Goal: Task Accomplishment & Management: Manage account settings

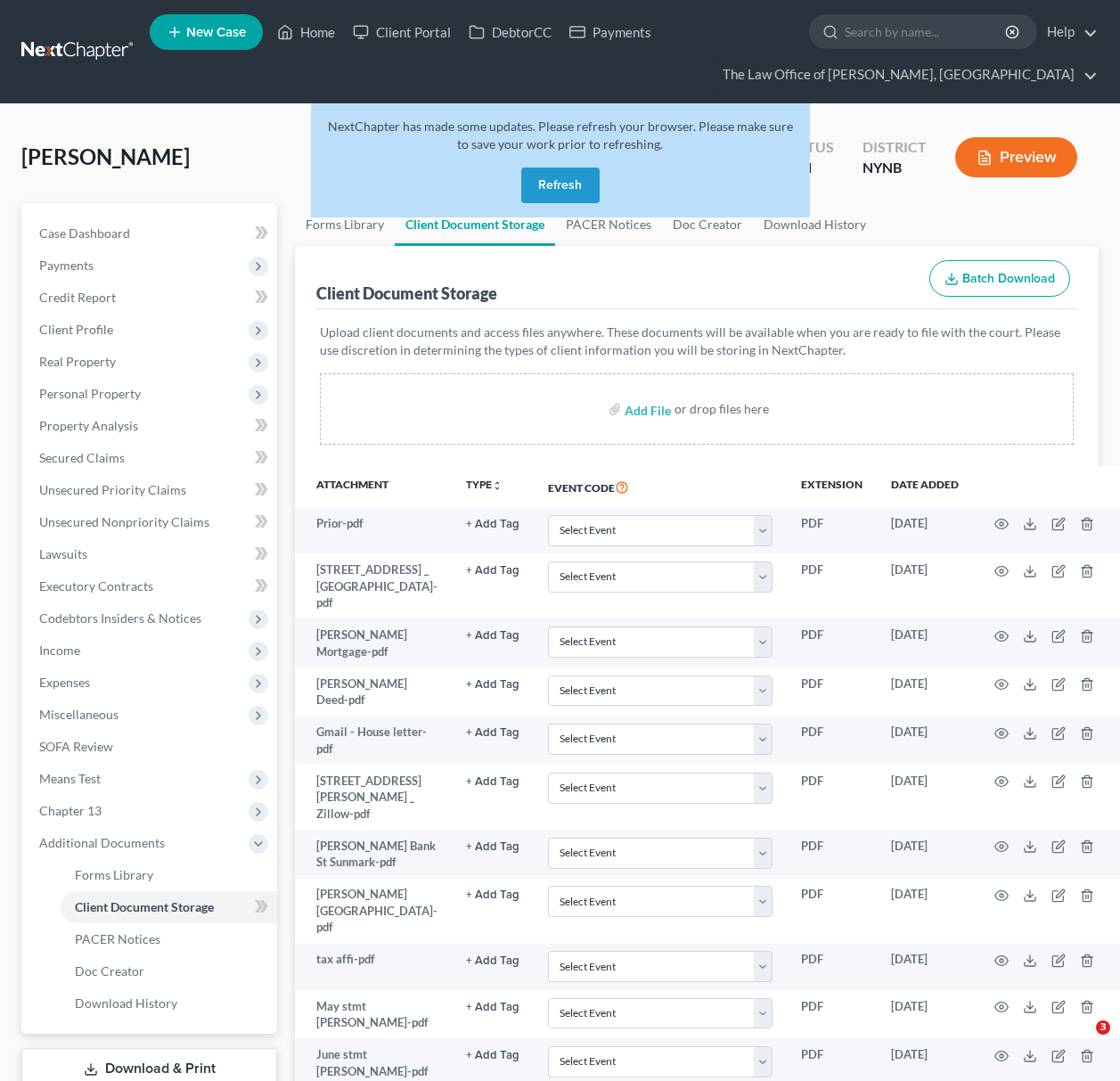
select select "1"
select select "2"
select select "6"
select select "5"
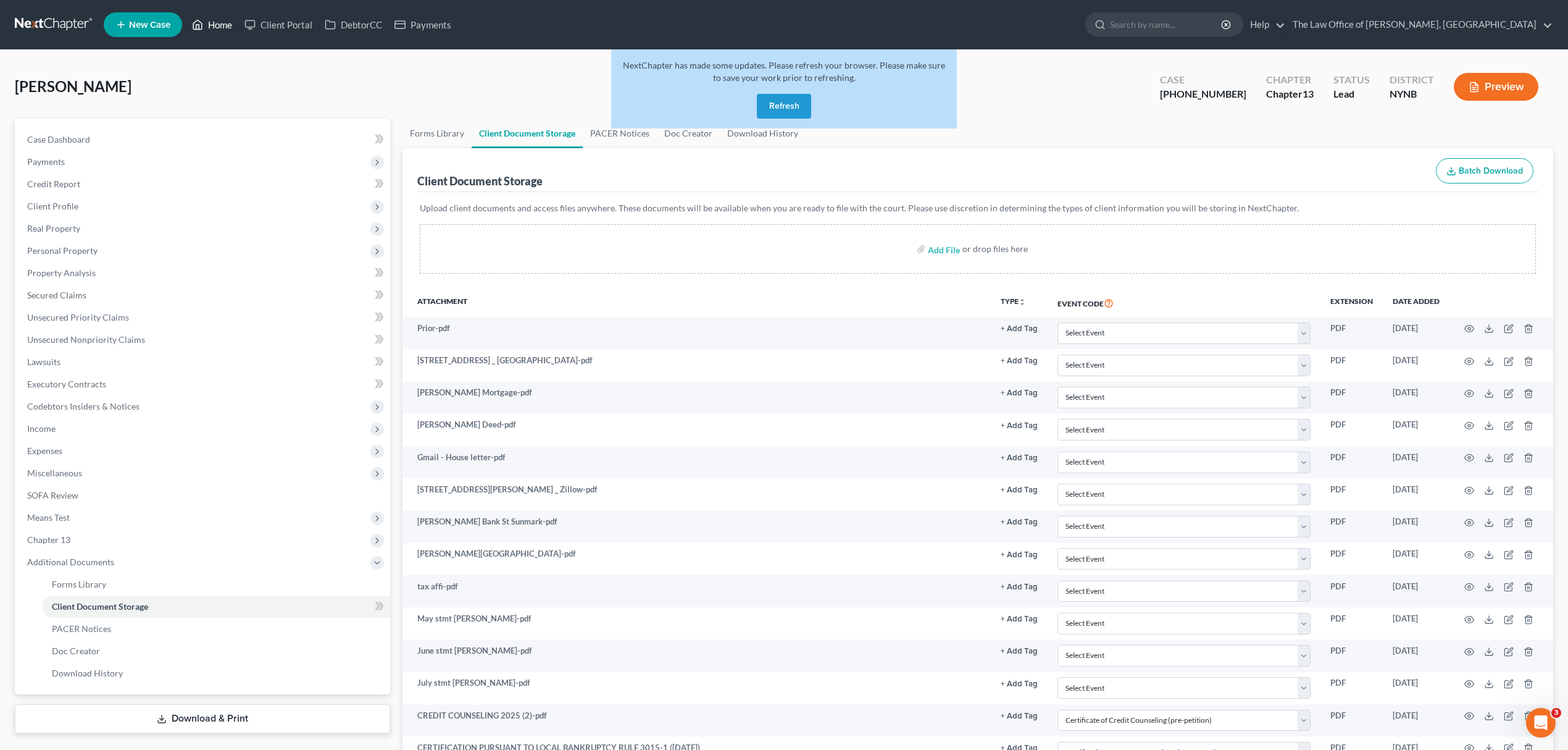
click at [221, 23] on link "Home" at bounding box center [212, 24] width 53 height 22
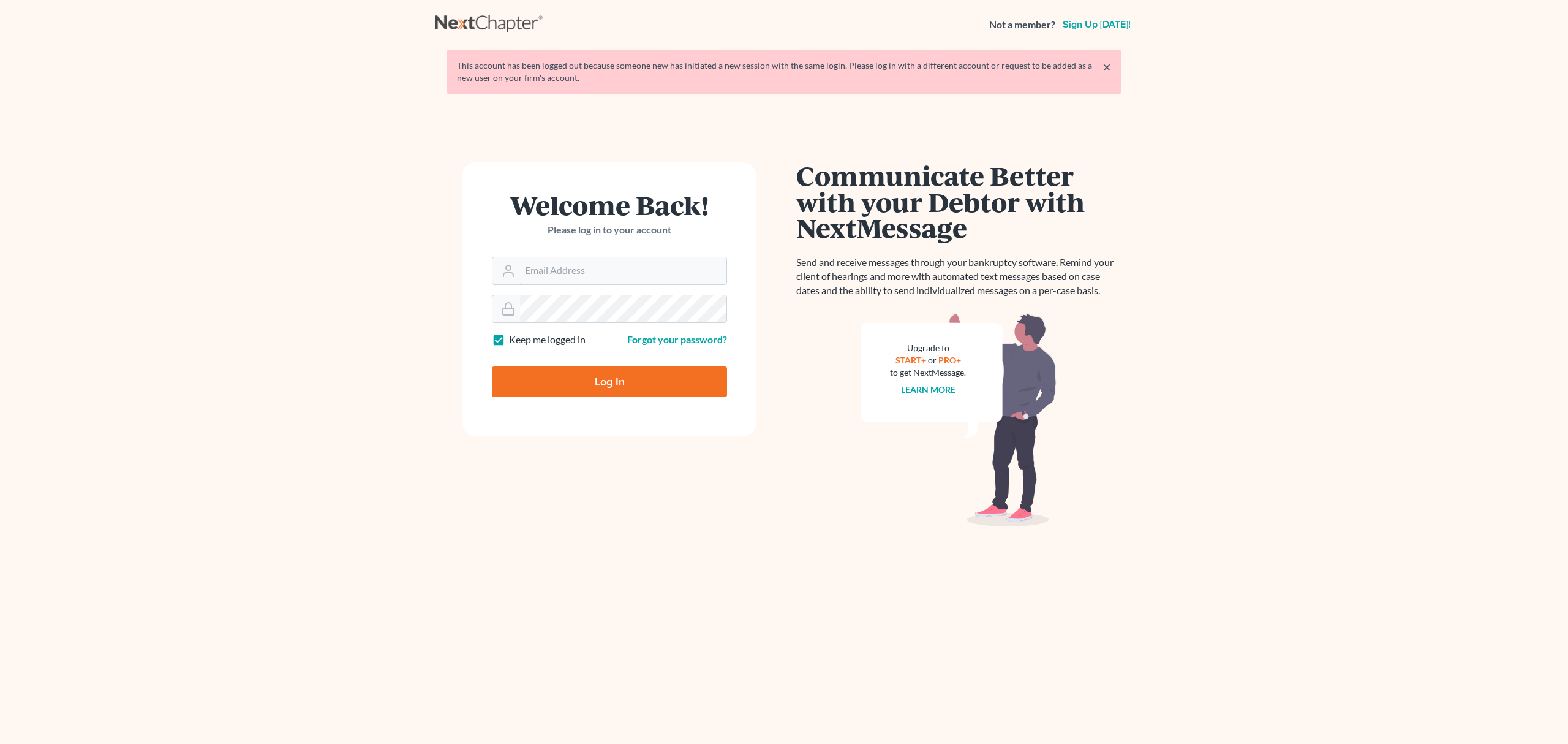
type input "pa@mvnlaw.com"
click at [611, 391] on input "Log In" at bounding box center [610, 381] width 235 height 30
type input "Thinking..."
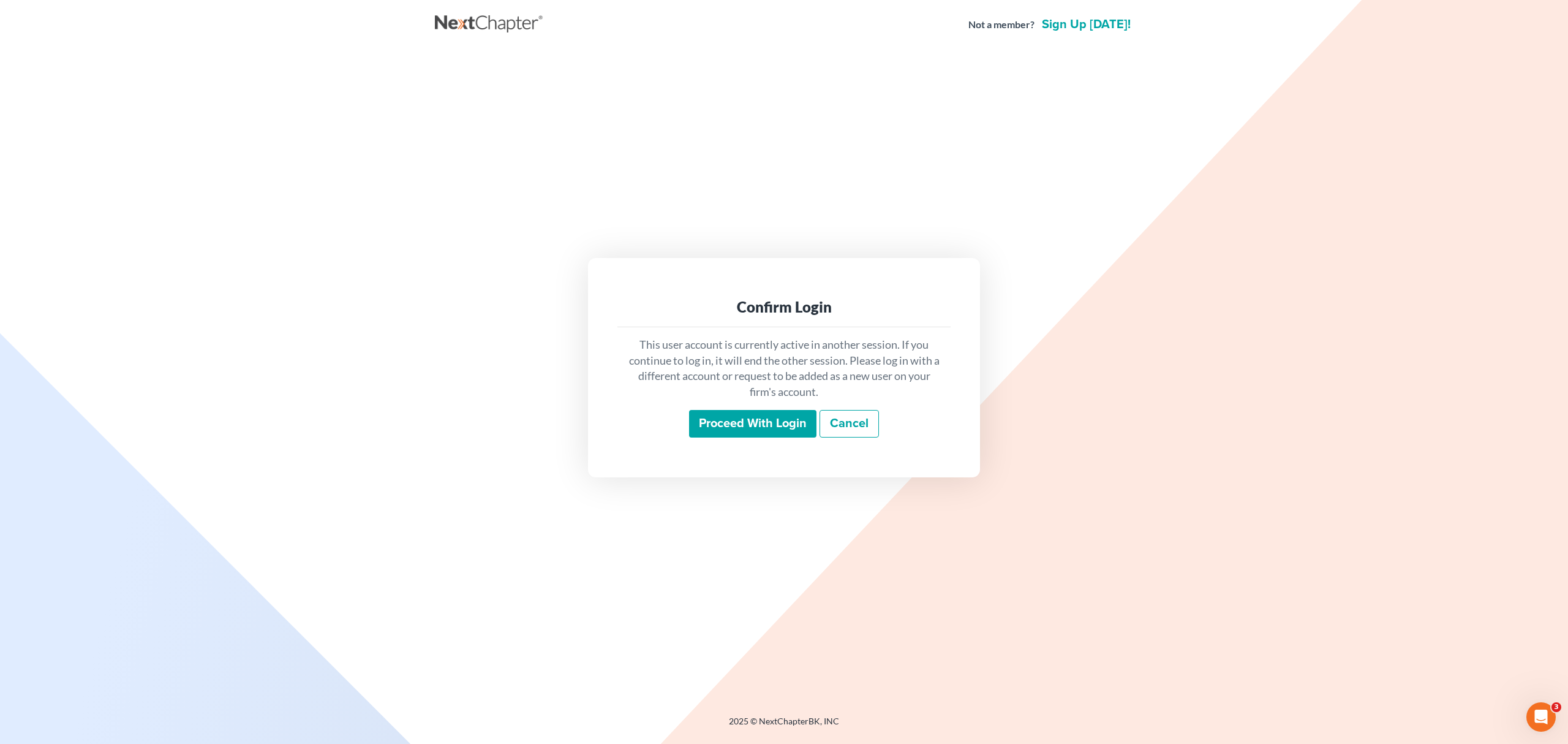
click at [753, 422] on input "Proceed with login" at bounding box center [753, 424] width 128 height 28
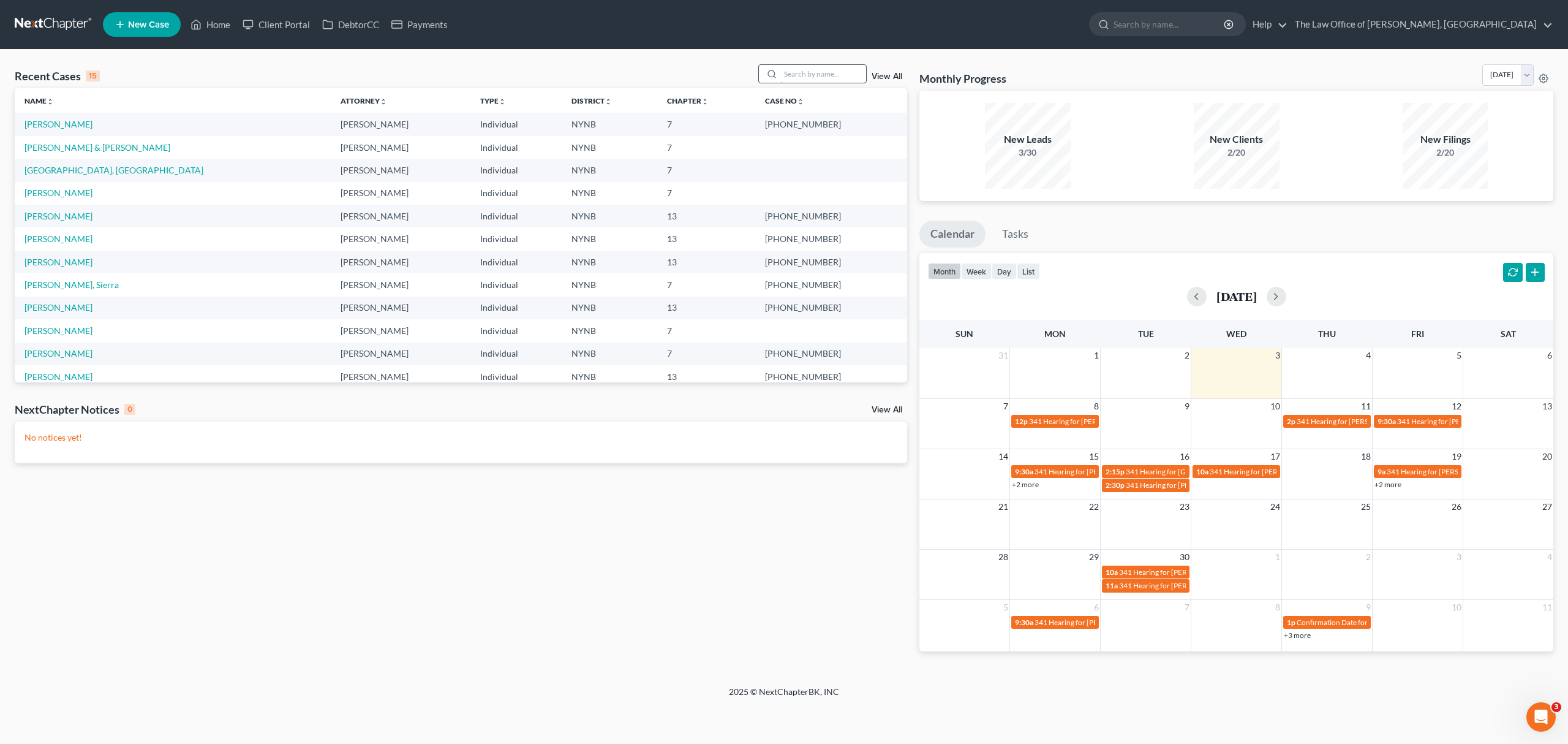
click at [783, 78] on input "search" at bounding box center [823, 73] width 86 height 18
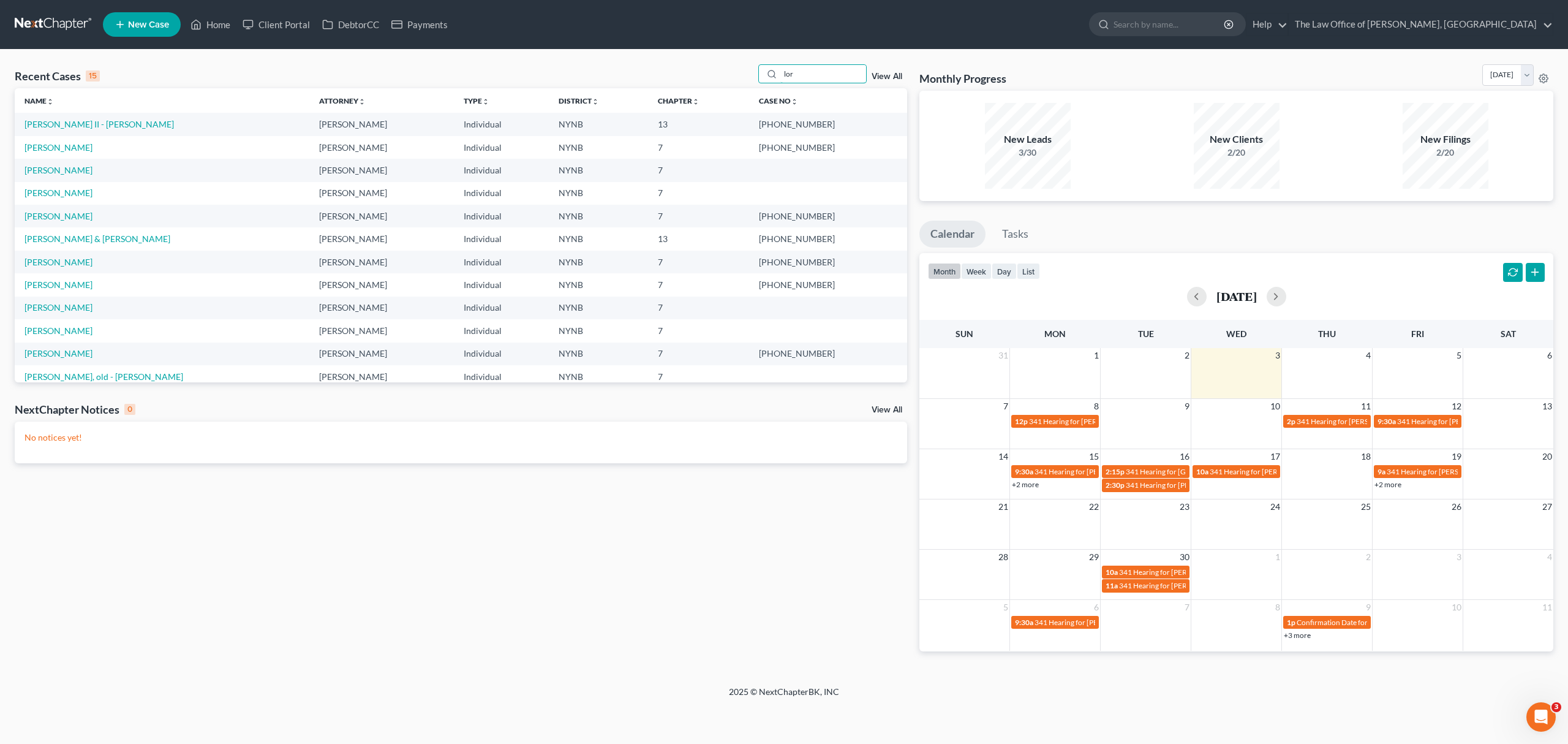
type input "lor"
drag, startPoint x: 819, startPoint y: 147, endPoint x: 771, endPoint y: 150, distance: 48.1
click at [771, 150] on tr "[PERSON_NAME] [PERSON_NAME] Individual NYNB 7 25-60784-6" at bounding box center [461, 147] width 893 height 22
copy tr "25-60784"
click at [42, 142] on link "[PERSON_NAME]" at bounding box center [58, 147] width 68 height 11
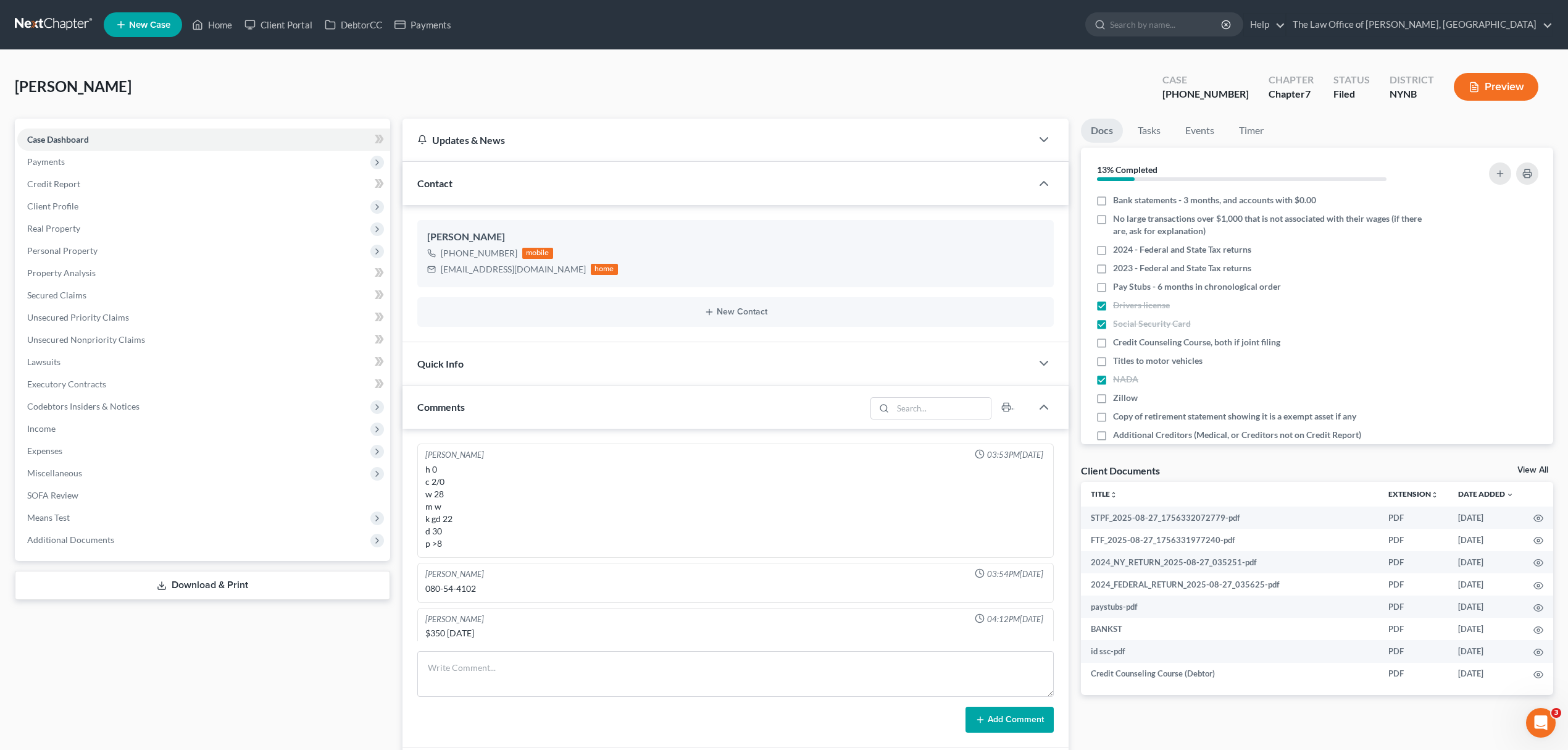
scroll to position [69, 0]
drag, startPoint x: 1524, startPoint y: 471, endPoint x: 1430, endPoint y: 472, distance: 94.0
click at [1524, 471] on link "View All" at bounding box center [1532, 470] width 31 height 9
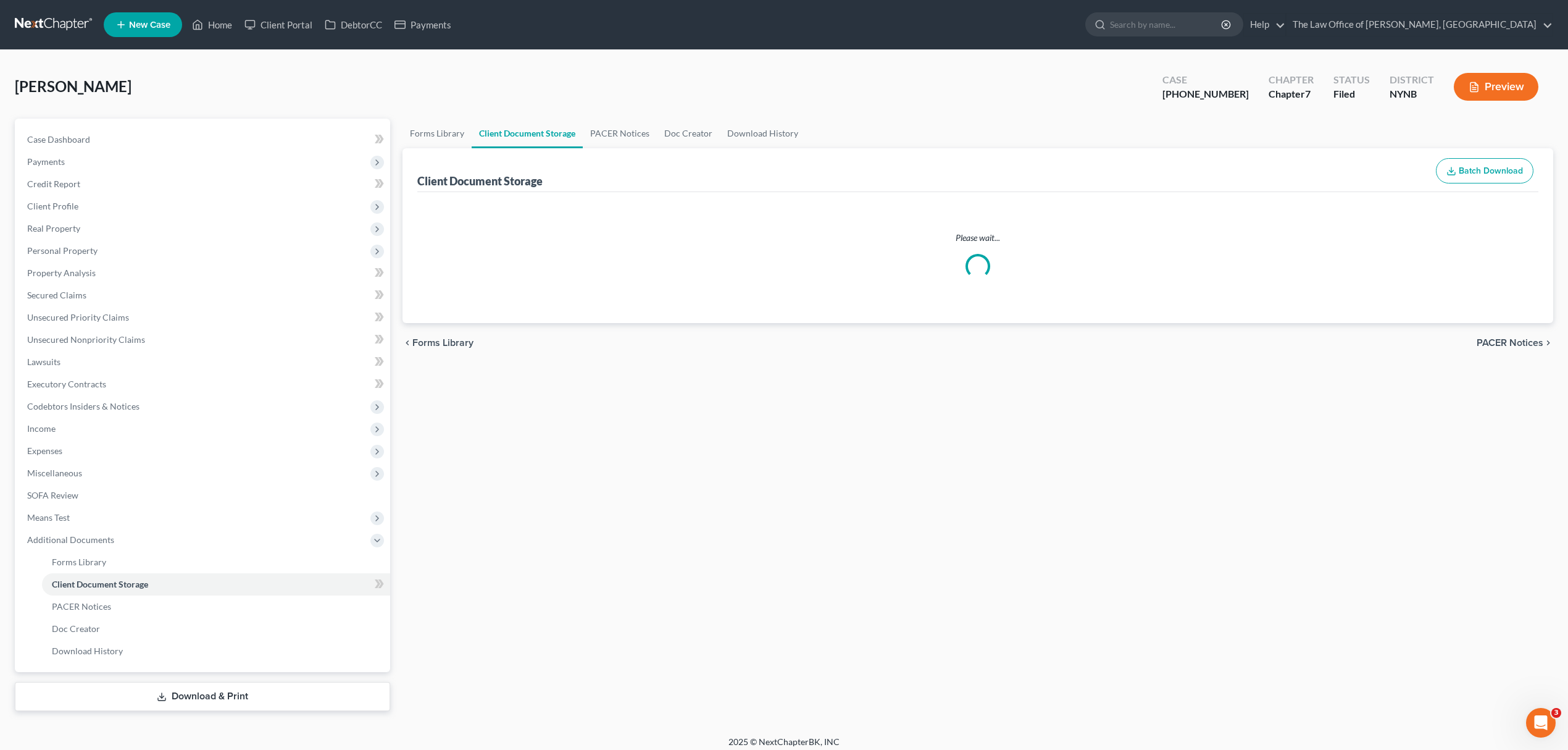
select select "1"
select select "5"
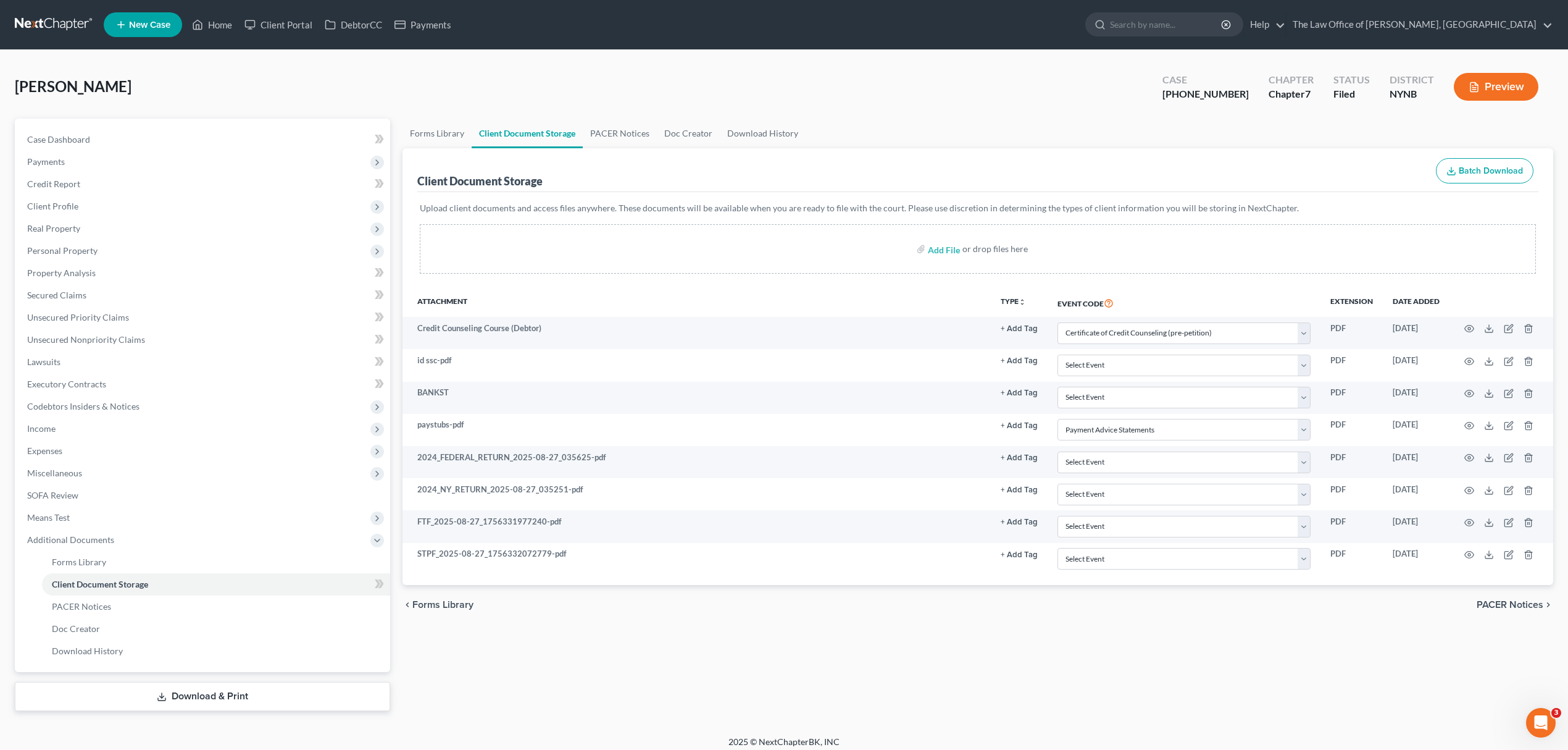
click at [180, 704] on link "Download & Print" at bounding box center [202, 696] width 375 height 29
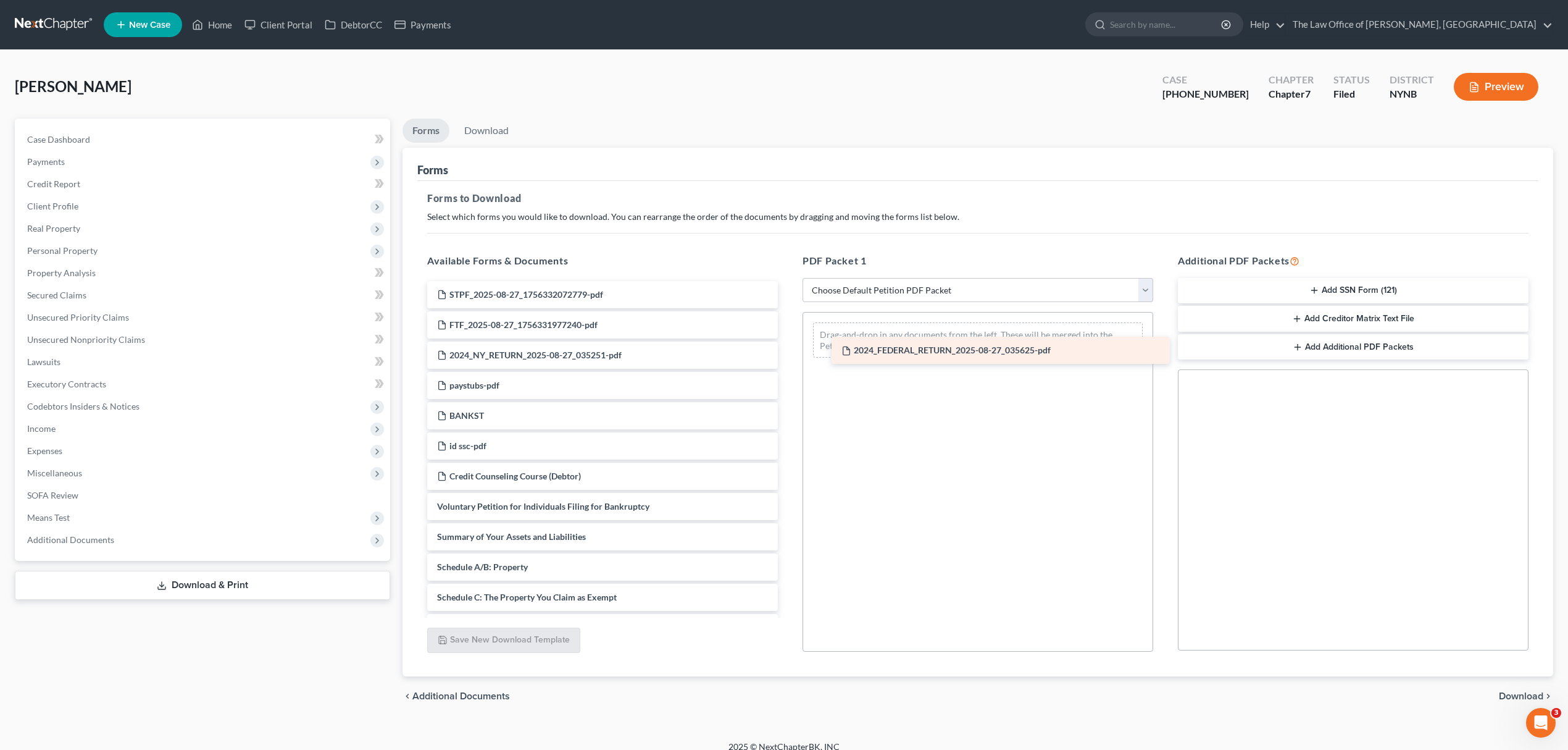
drag, startPoint x: 545, startPoint y: 379, endPoint x: 956, endPoint y: 345, distance: 412.4
click at [788, 345] on div "2024_FEDERAL_RETURN_2025-08-27_035625-pdf STPF_2025-08-27_1756332072779-pdf FTF…" at bounding box center [602, 658] width 370 height 754
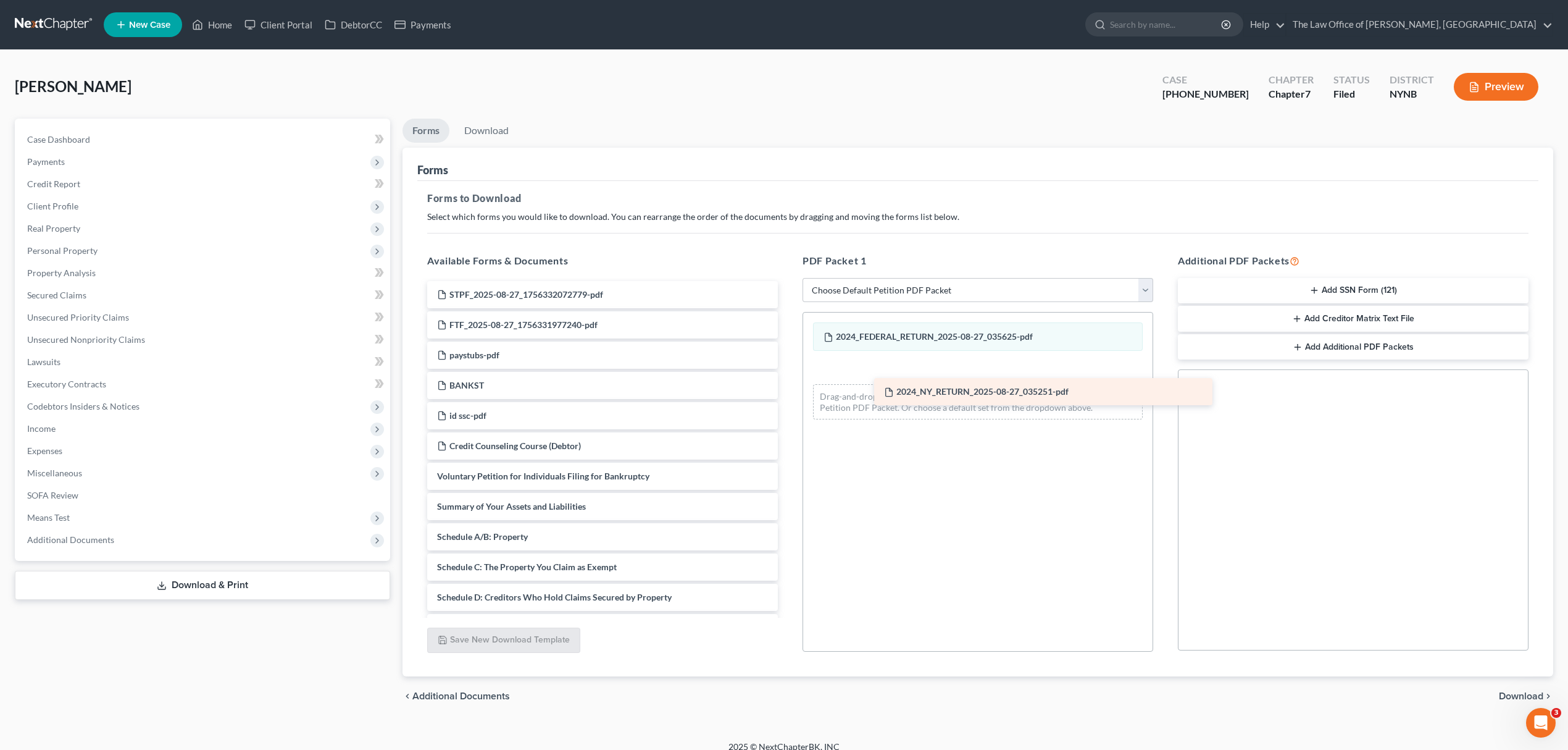
drag, startPoint x: 531, startPoint y: 354, endPoint x: 978, endPoint y: 391, distance: 448.5
click at [788, 391] on div "2024_NY_RETURN_2025-08-27_035251-pdf STPF_2025-08-27_1756332072779-pdf FTF_2025…" at bounding box center [602, 642] width 370 height 723
click at [1529, 695] on span "Download" at bounding box center [1520, 696] width 44 height 10
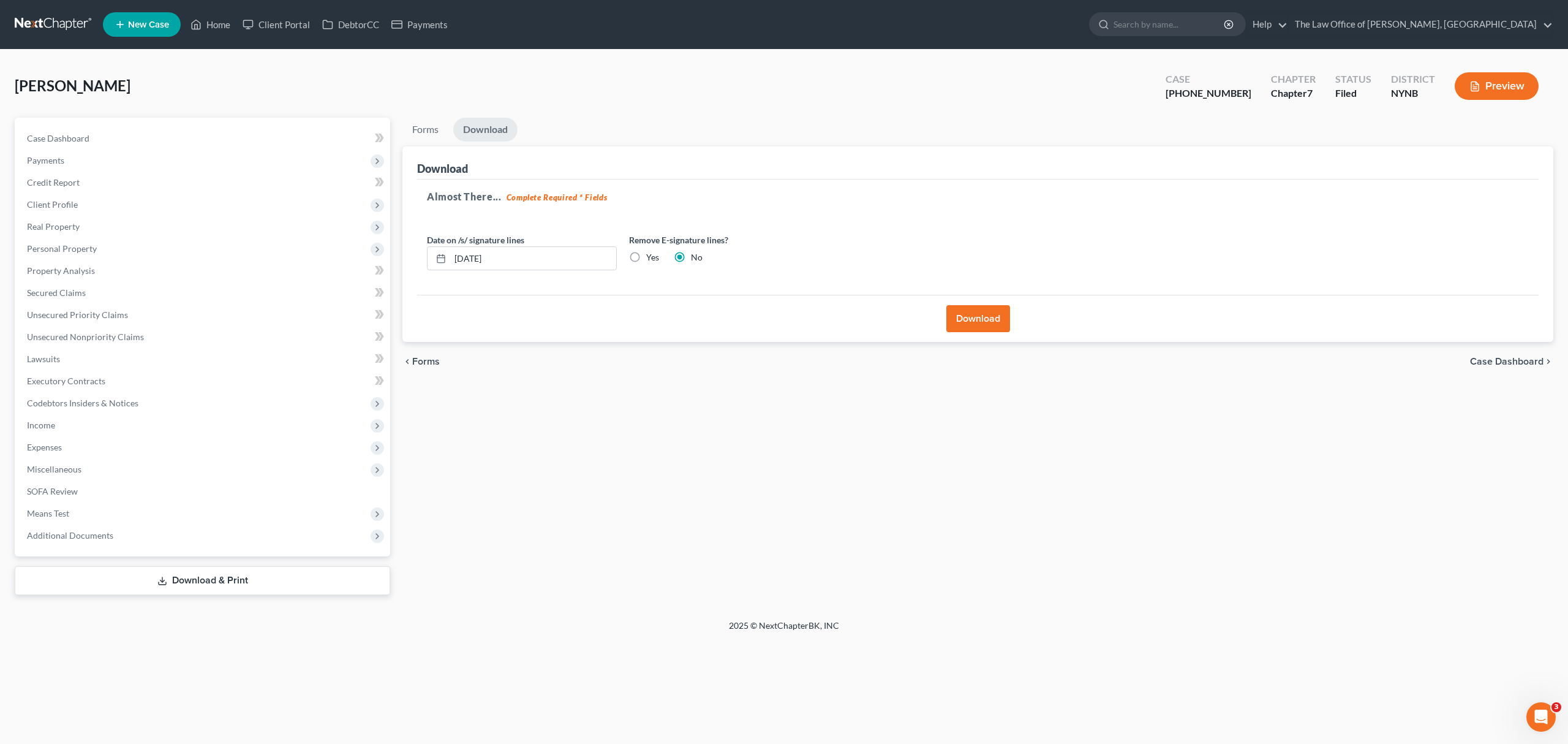
click at [967, 314] on button "Download" at bounding box center [978, 318] width 63 height 27
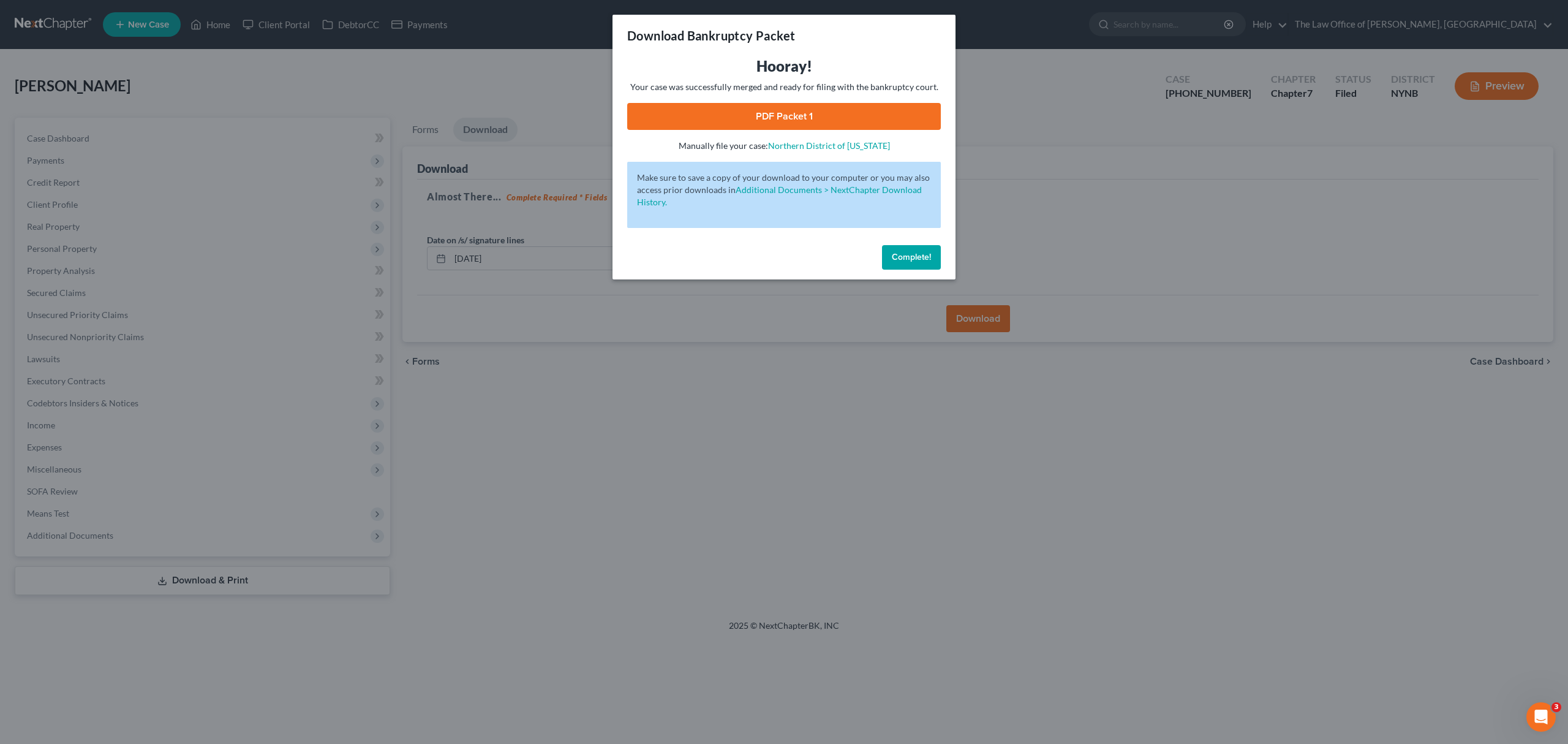
click at [776, 119] on link "PDF Packet 1" at bounding box center [784, 116] width 313 height 27
click at [866, 290] on div "Download Bankruptcy Packet Hooray! Your case was successfully merged and ready …" at bounding box center [784, 372] width 1568 height 744
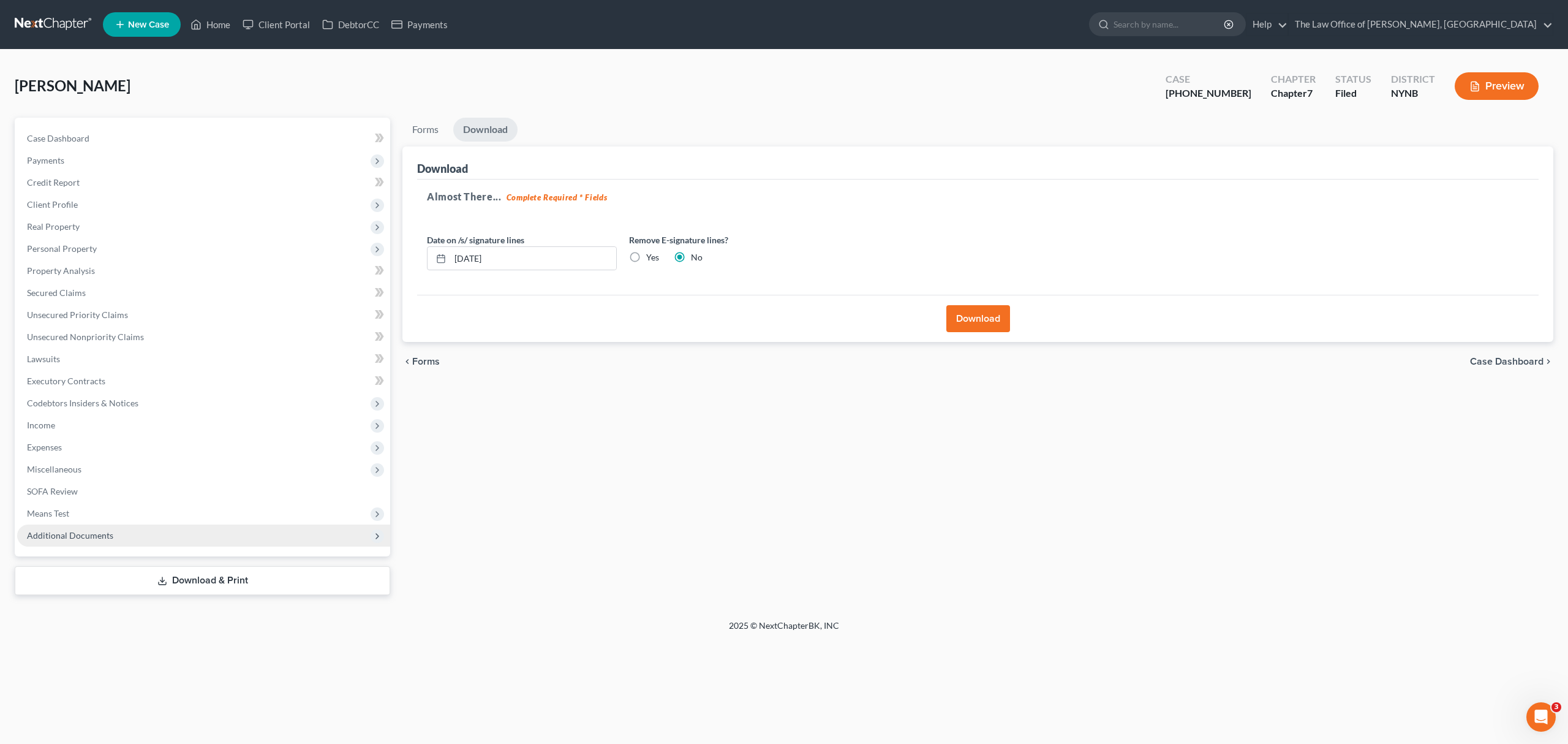
click at [231, 529] on span "Additional Documents" at bounding box center [204, 535] width 373 height 22
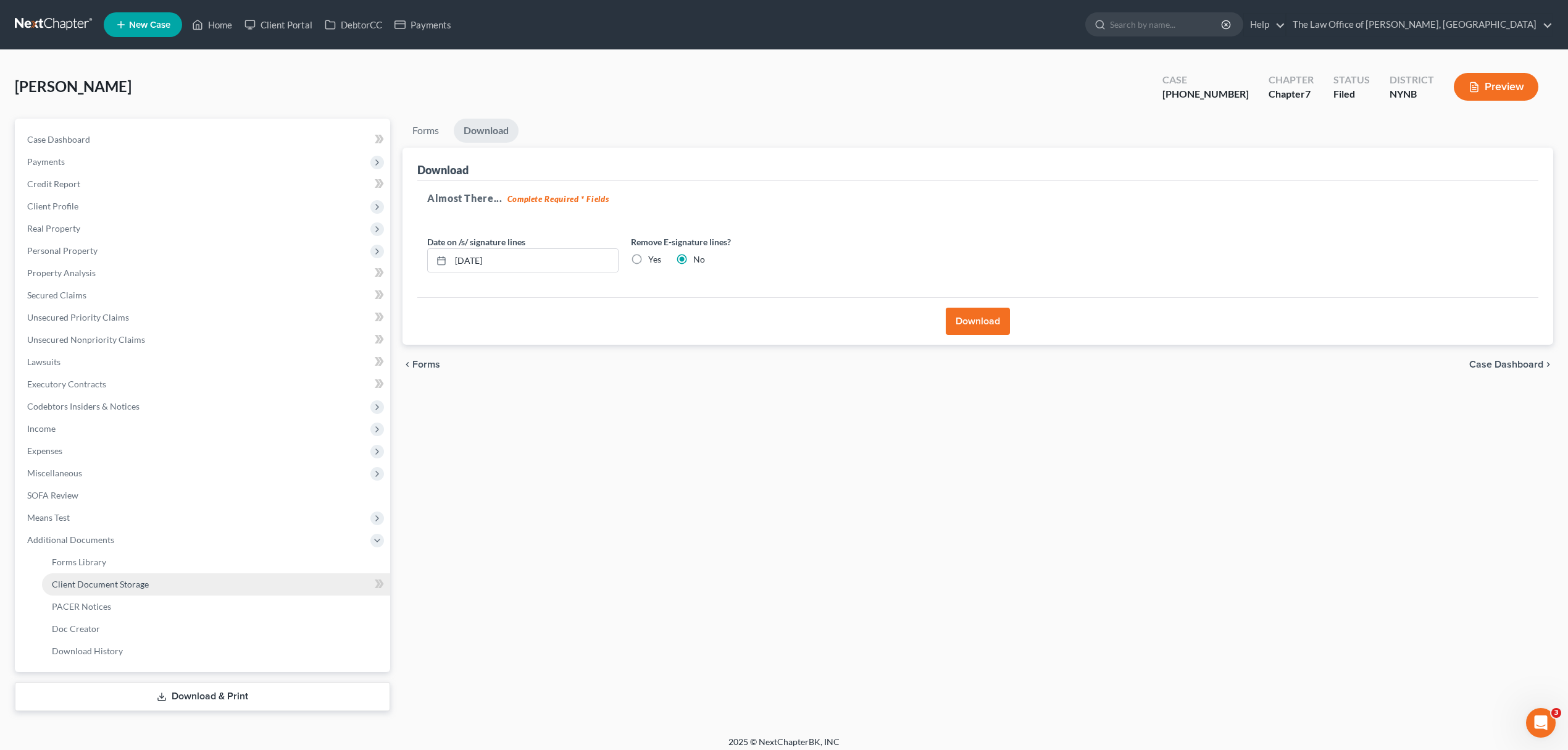
click at [196, 586] on link "Client Document Storage" at bounding box center [216, 584] width 348 height 22
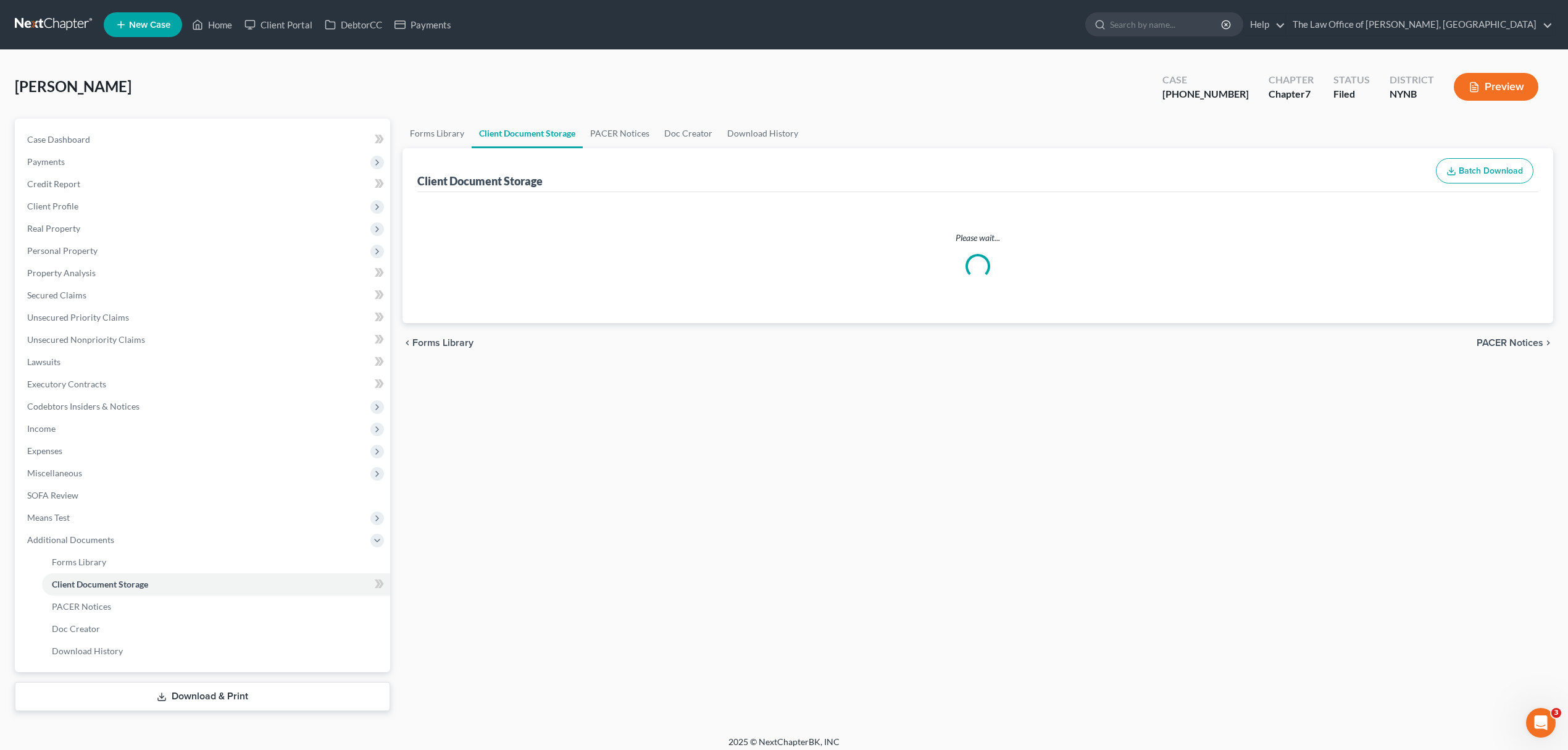
select select "1"
select select "5"
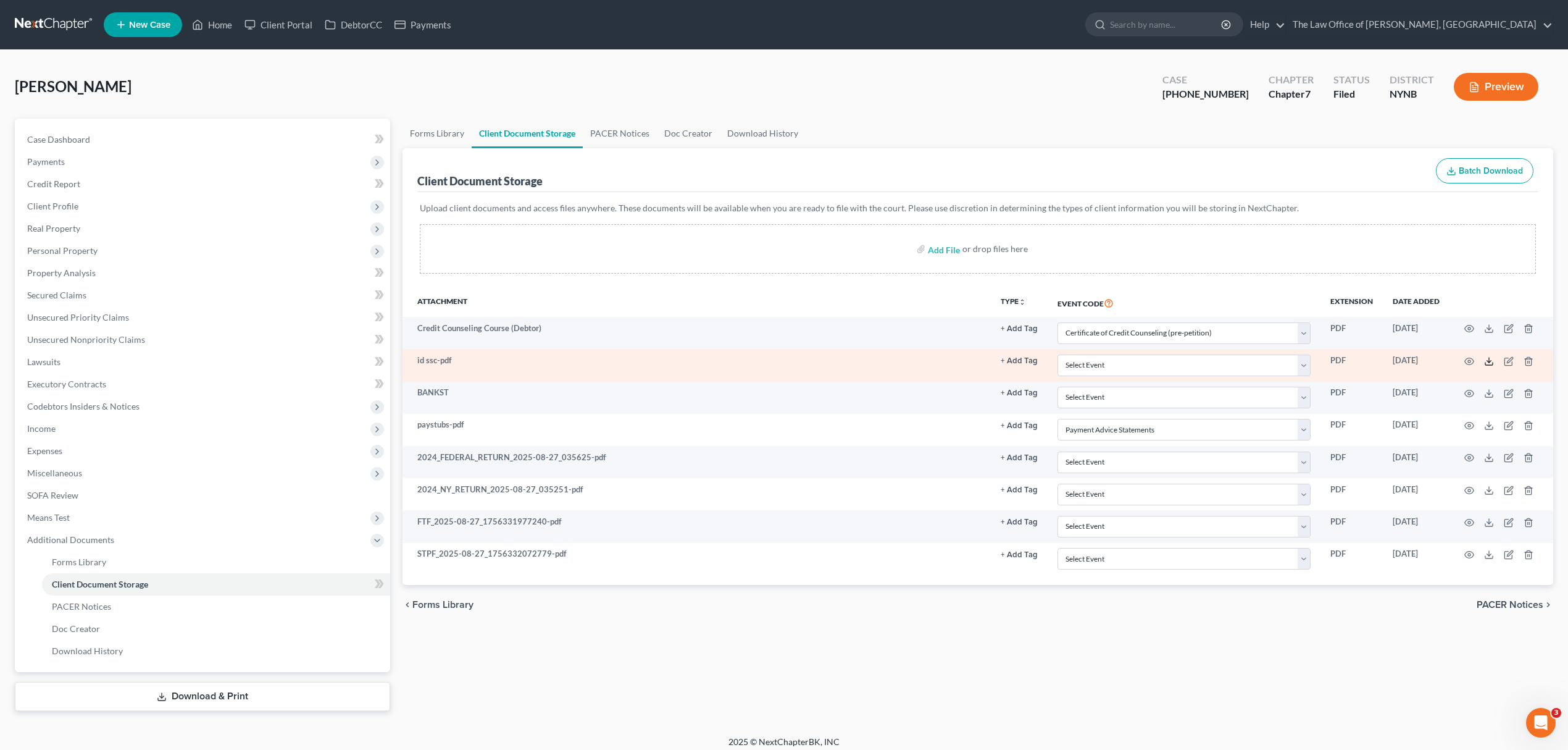
click at [1488, 361] on polyline at bounding box center [1489, 361] width 4 height 2
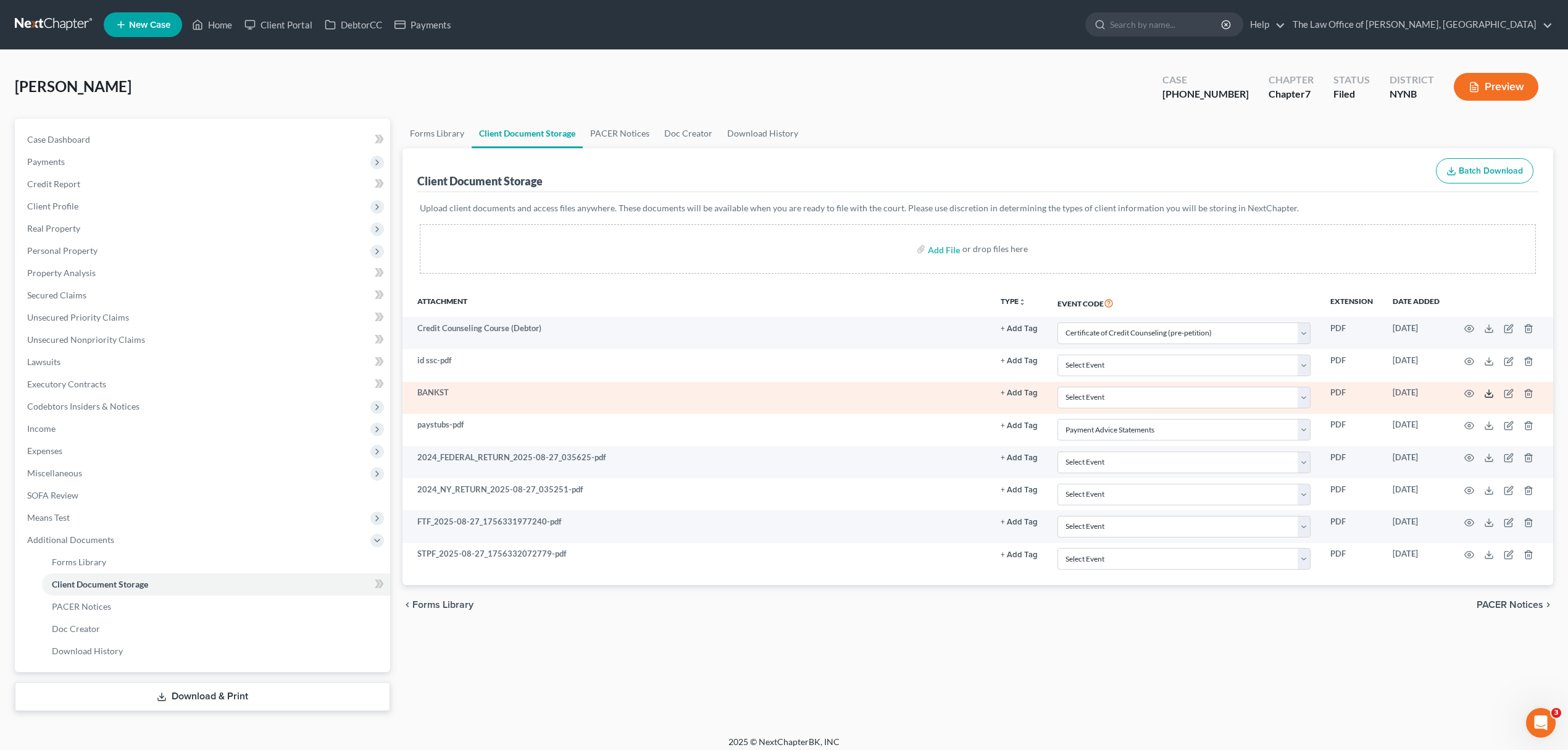
click at [1493, 393] on icon at bounding box center [1489, 394] width 10 height 10
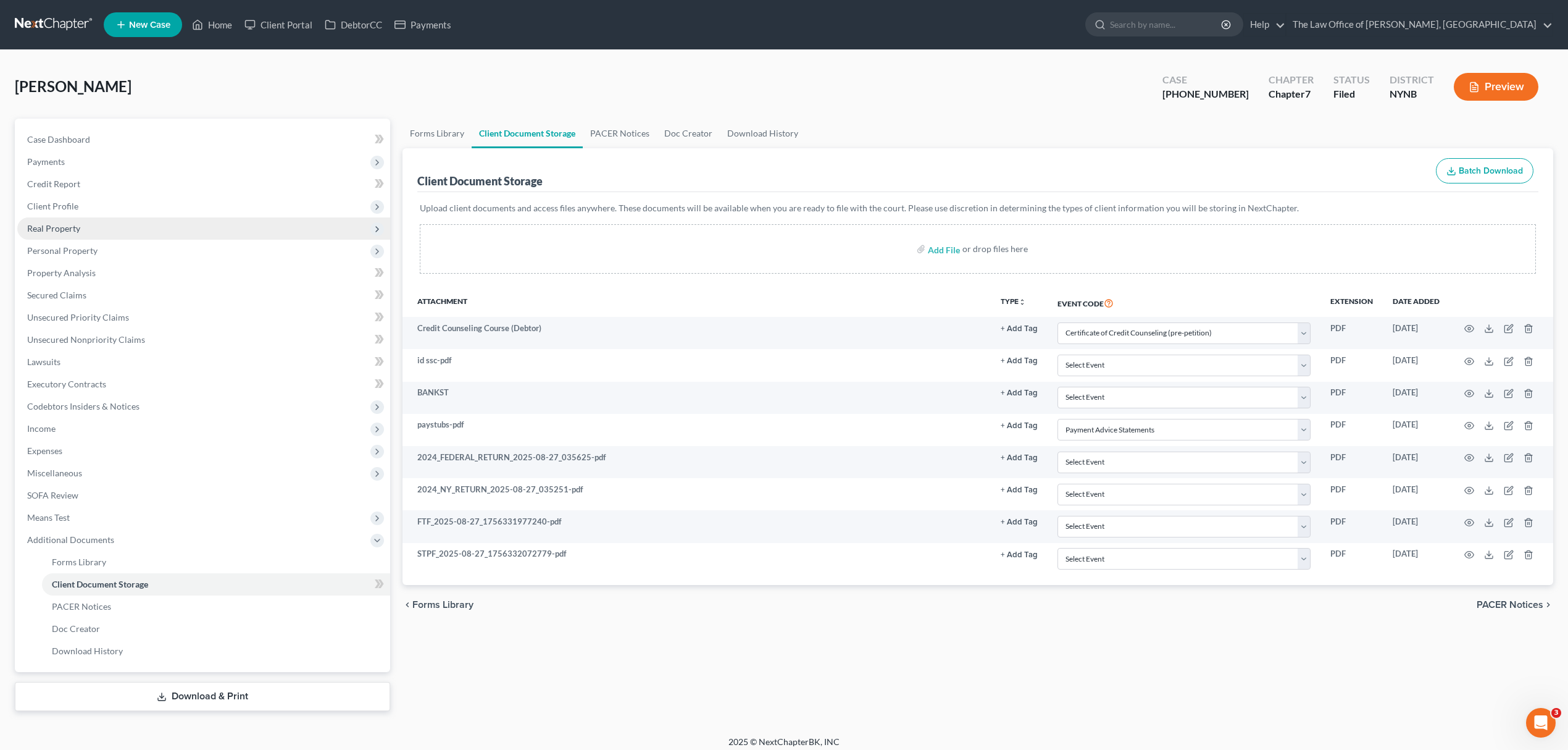
click at [100, 230] on span "Real Property" at bounding box center [204, 228] width 373 height 22
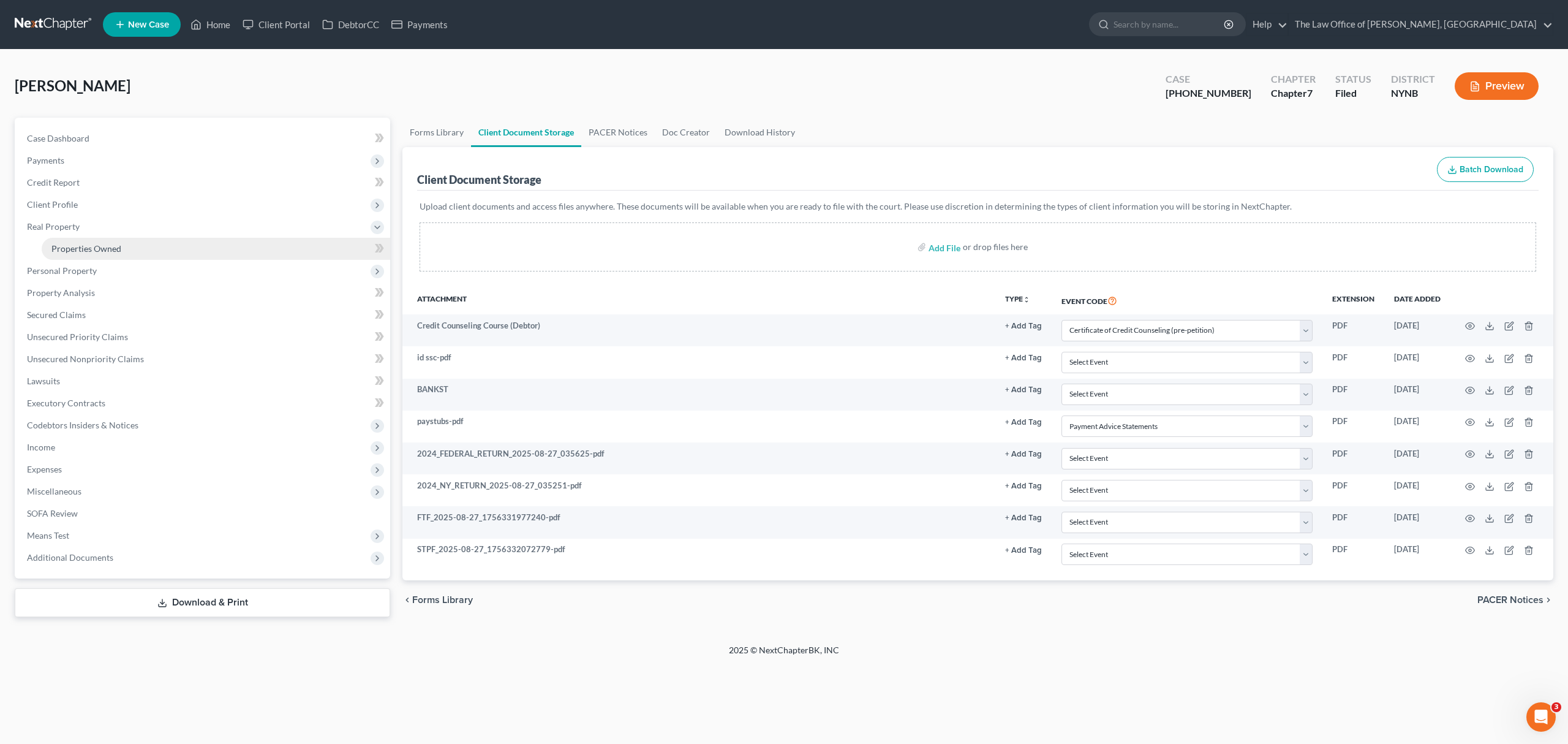
click at [101, 250] on span "Properties Owned" at bounding box center [86, 248] width 70 height 11
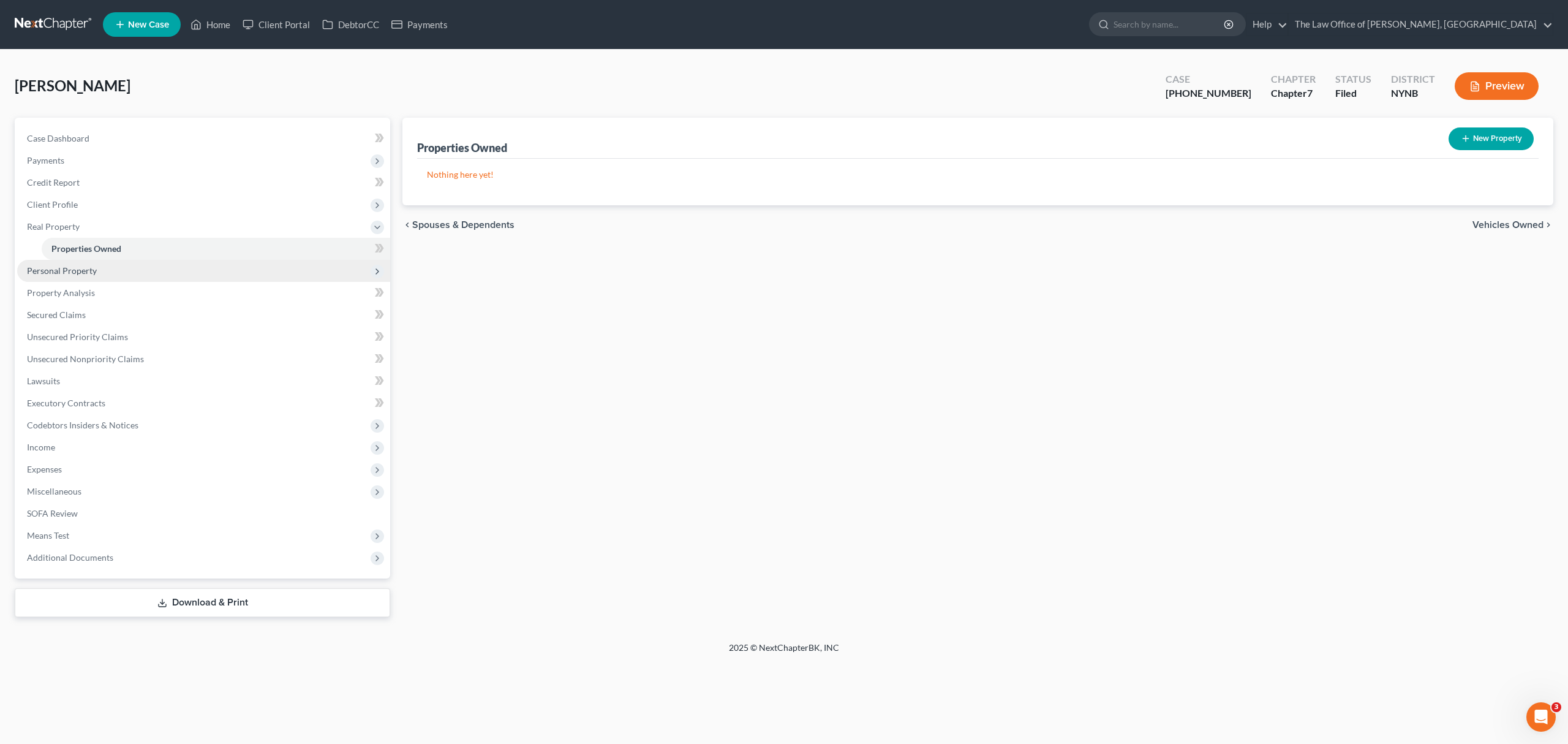
click at [77, 270] on span "Personal Property" at bounding box center [62, 270] width 70 height 11
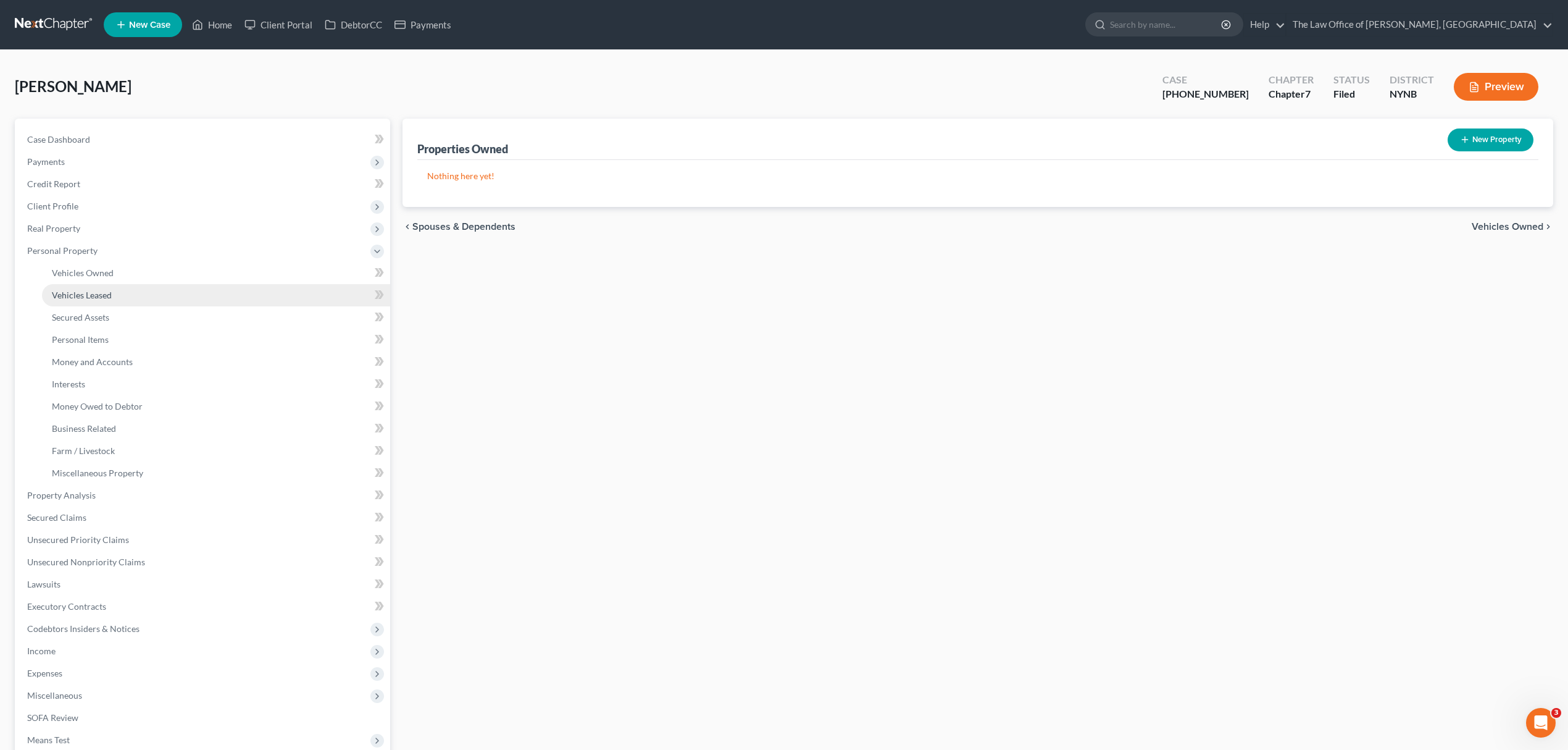
click at [77, 297] on span "Vehicles Leased" at bounding box center [82, 295] width 60 height 11
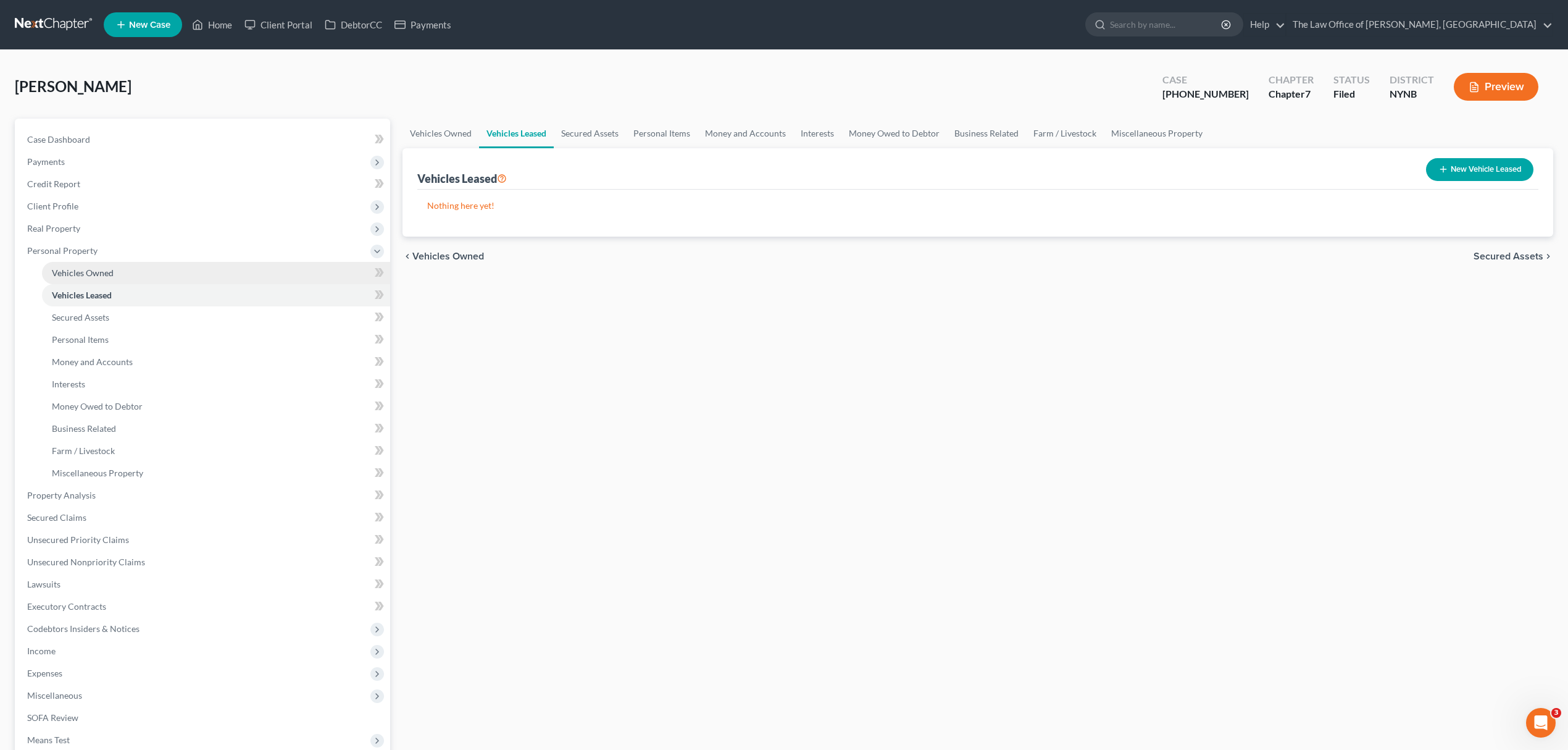
click at [81, 265] on link "Vehicles Owned" at bounding box center [216, 273] width 348 height 22
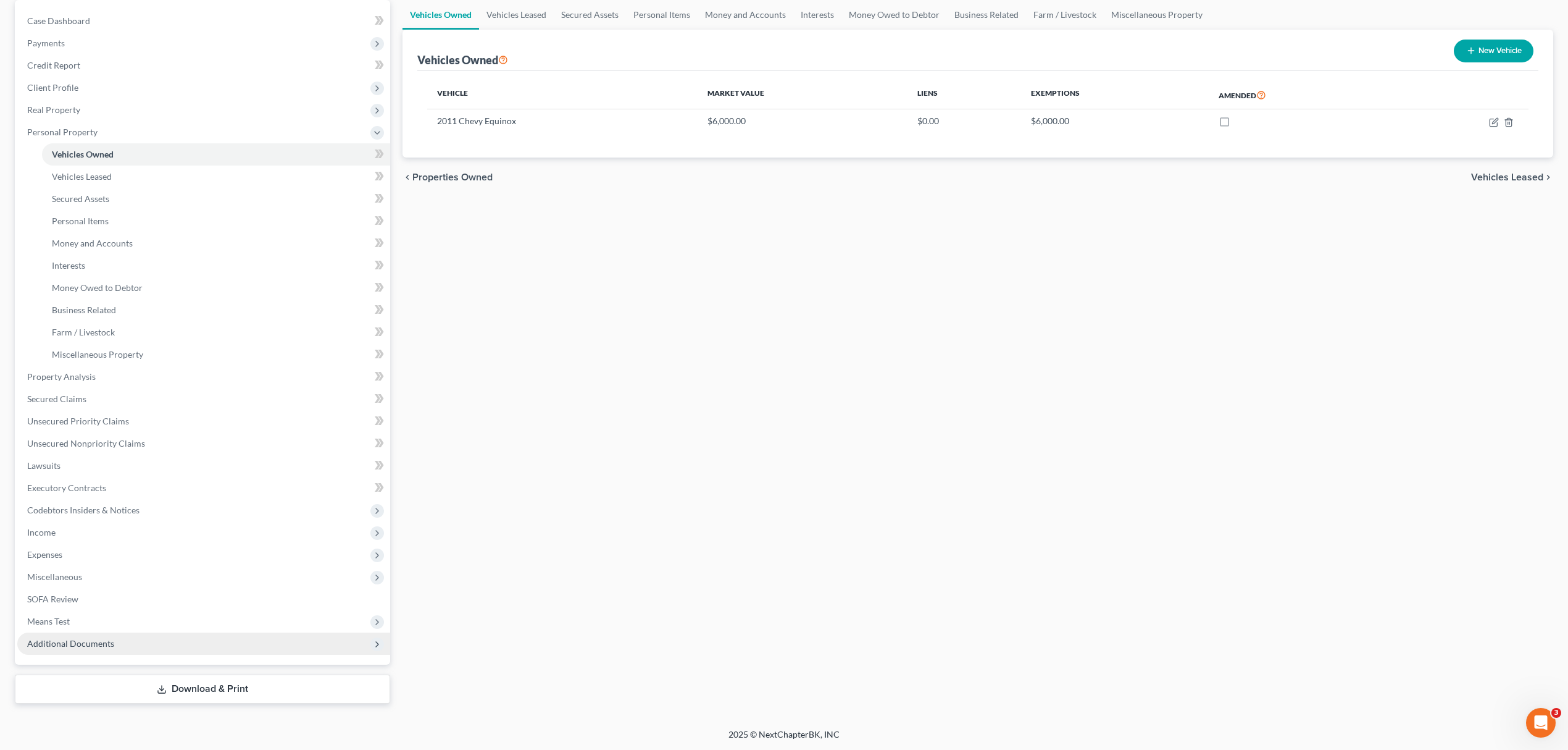
click at [85, 642] on span "Additional Documents" at bounding box center [70, 643] width 87 height 11
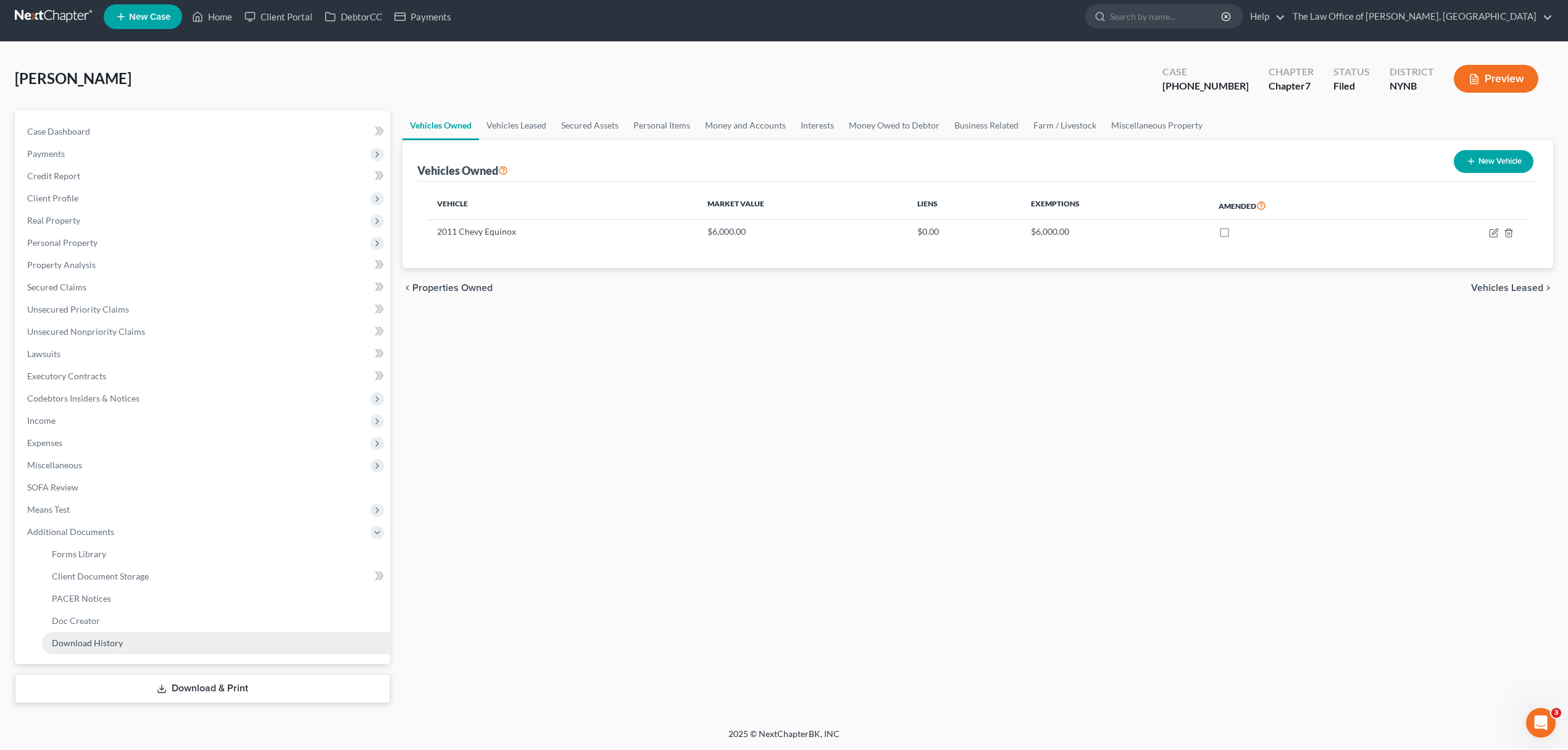
scroll to position [8, 0]
click at [191, 581] on link "Client Document Storage" at bounding box center [216, 576] width 348 height 22
select select "1"
select select "5"
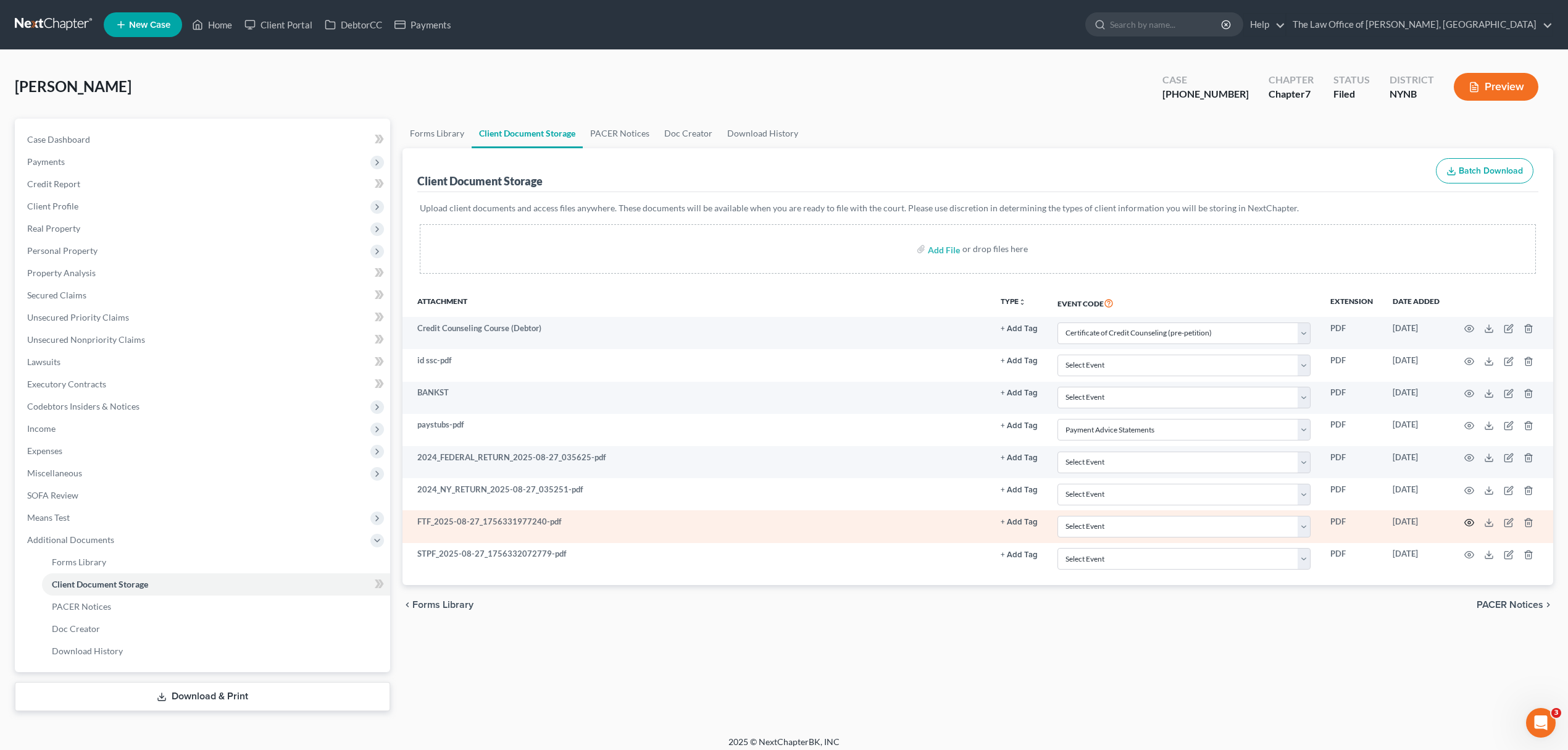
click at [1470, 521] on icon "button" at bounding box center [1469, 522] width 9 height 7
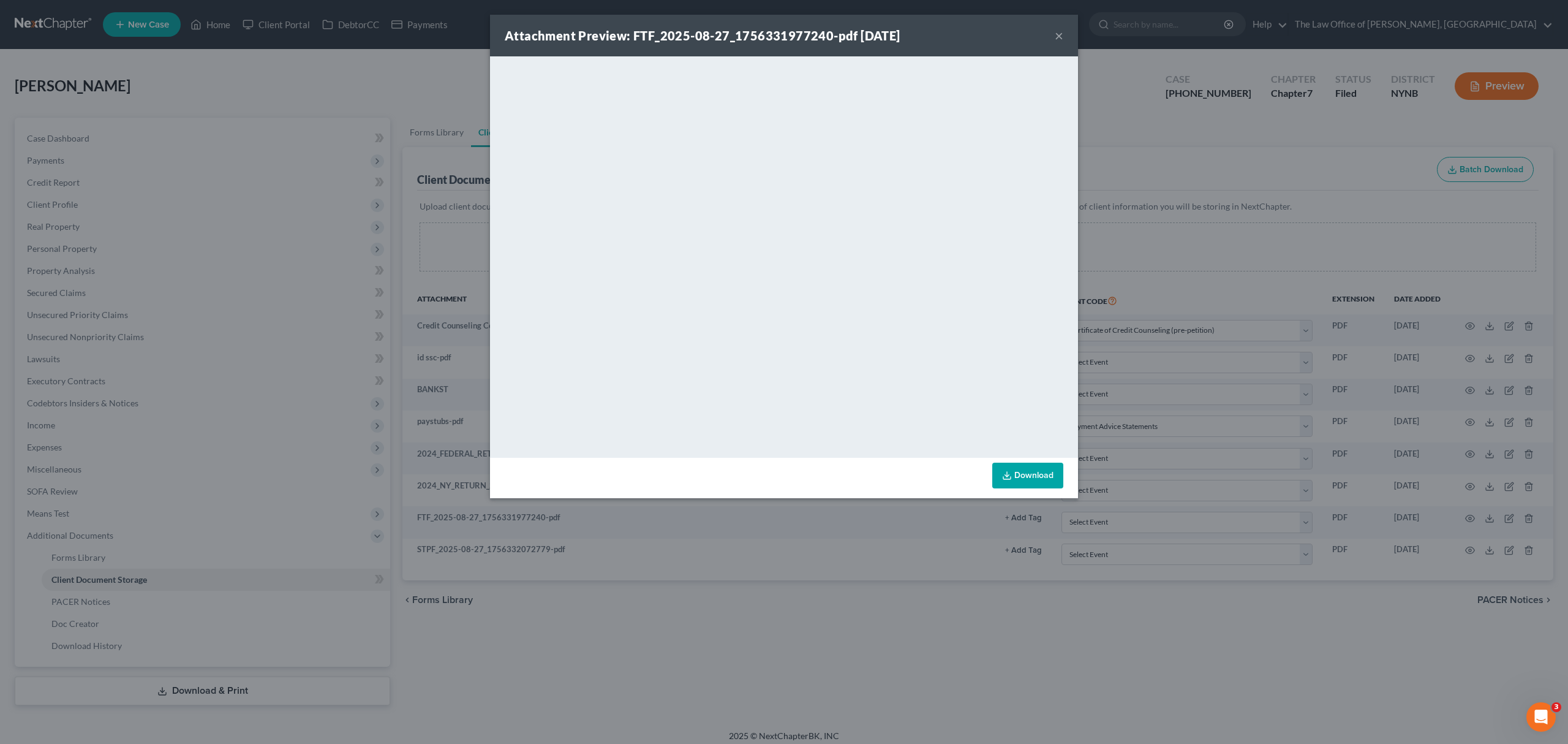
click at [1057, 34] on button "×" at bounding box center [1059, 35] width 9 height 15
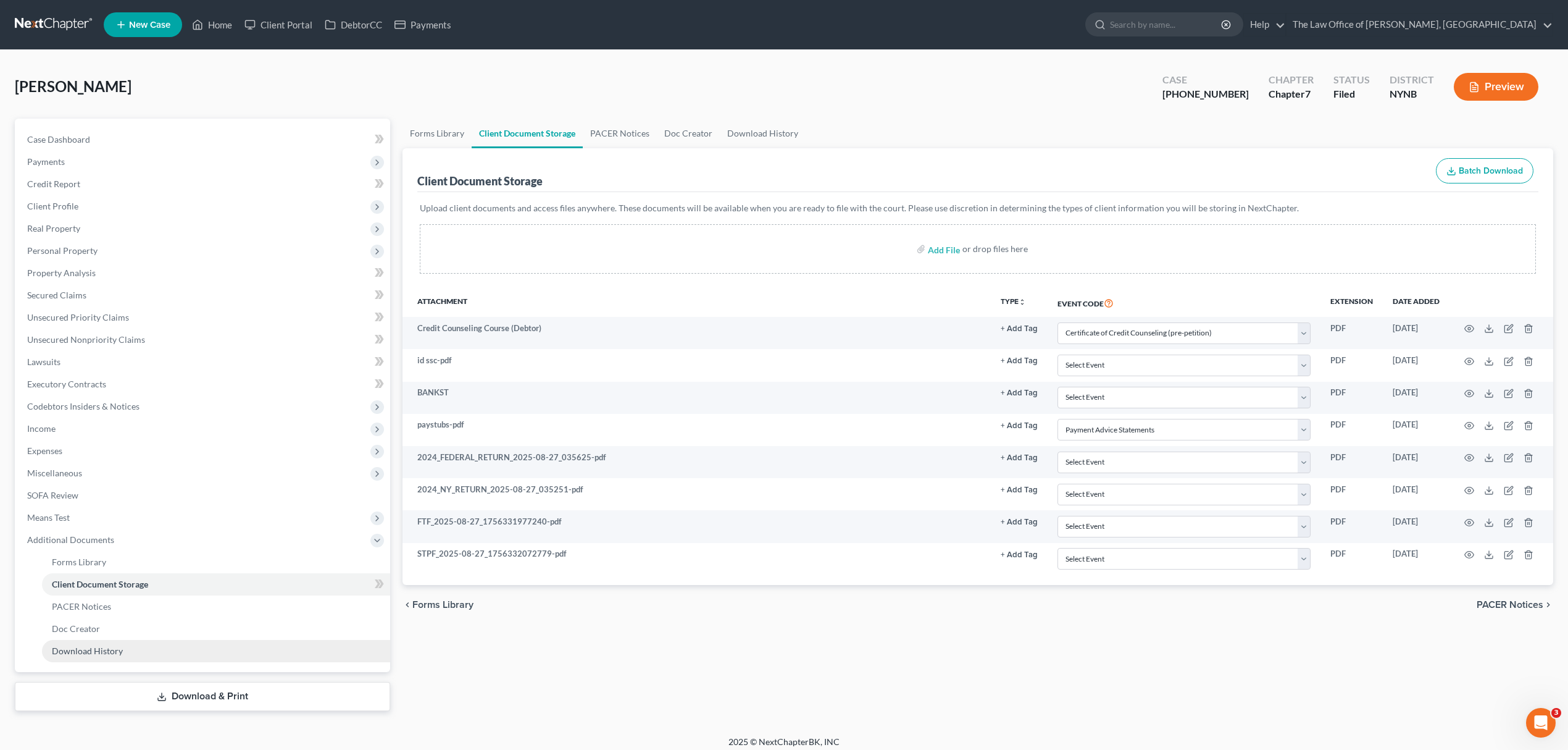
click at [75, 642] on link "Download History" at bounding box center [216, 650] width 348 height 22
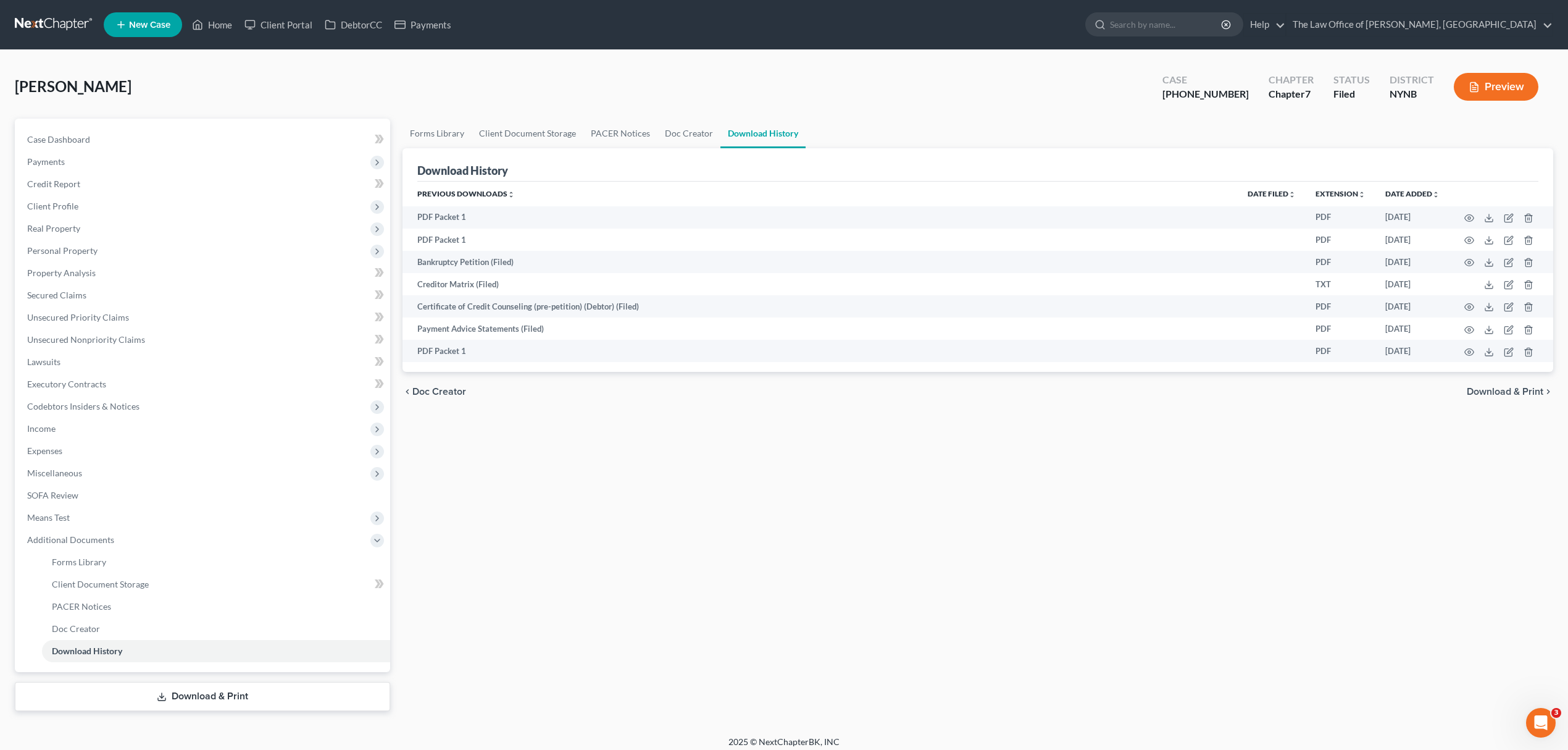
click at [203, 703] on link "Download & Print" at bounding box center [202, 696] width 375 height 29
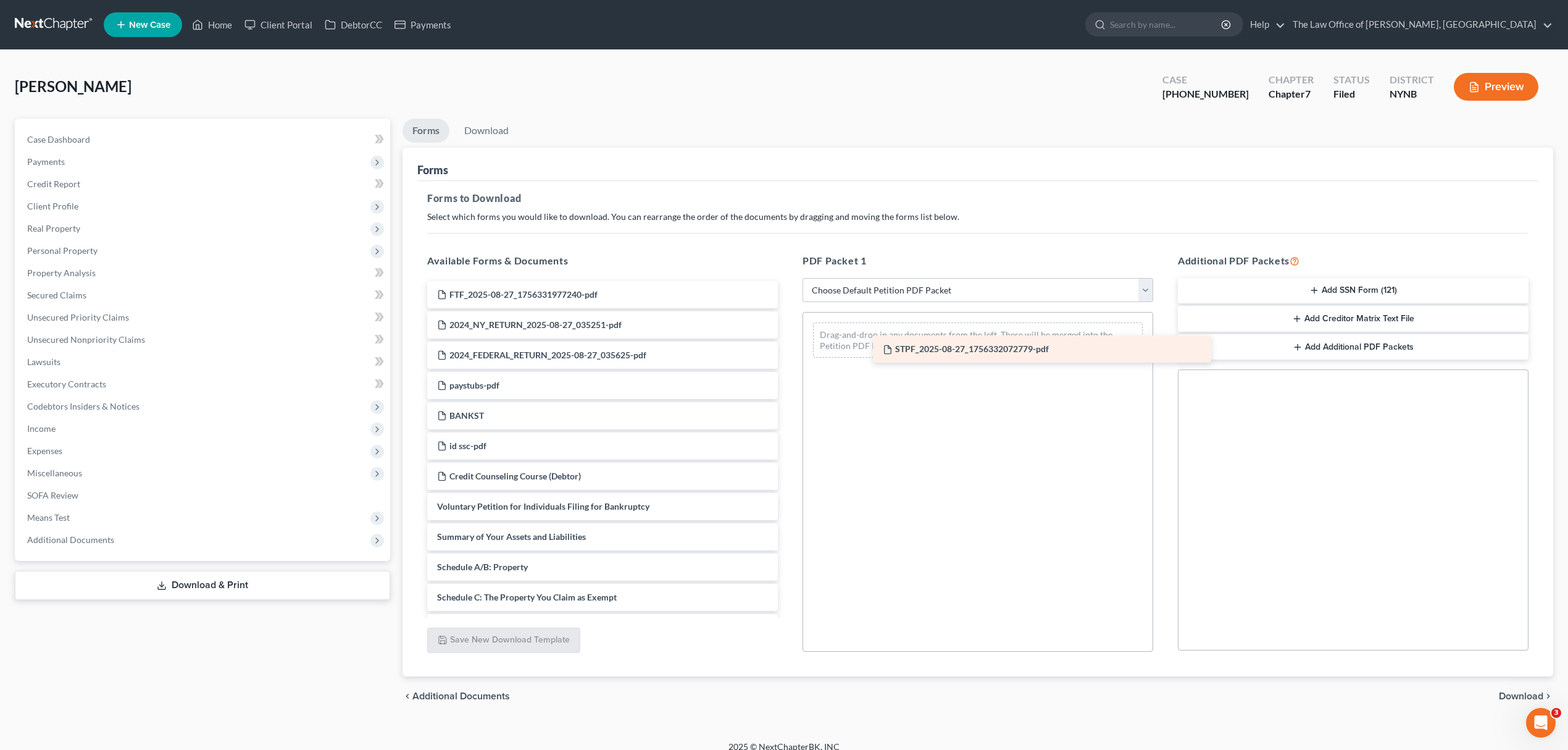
drag, startPoint x: 600, startPoint y: 307, endPoint x: 1045, endPoint y: 362, distance: 448.4
click at [788, 362] on div "STPF_2025-08-27_1756332072779-pdf STPF_2025-08-27_1756332072779-pdf FTF_2025-08…" at bounding box center [602, 658] width 370 height 754
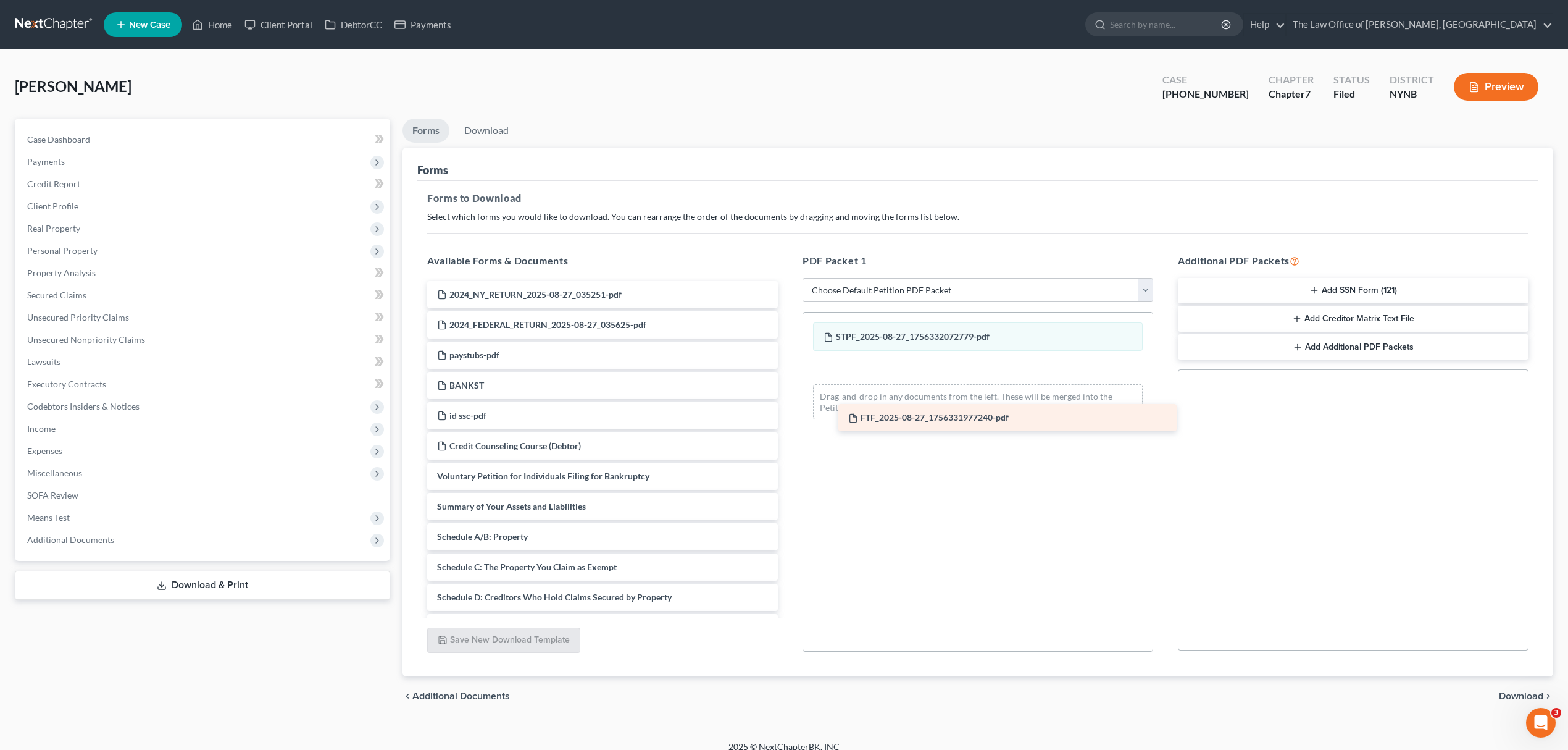
drag, startPoint x: 611, startPoint y: 295, endPoint x: 1022, endPoint y: 419, distance: 429.3
click at [788, 419] on div "FTF_2025-08-27_1756331977240-pdf FTF_2025-08-27_1756331977240-pdf 2024_NY_RETUR…" at bounding box center [602, 642] width 370 height 723
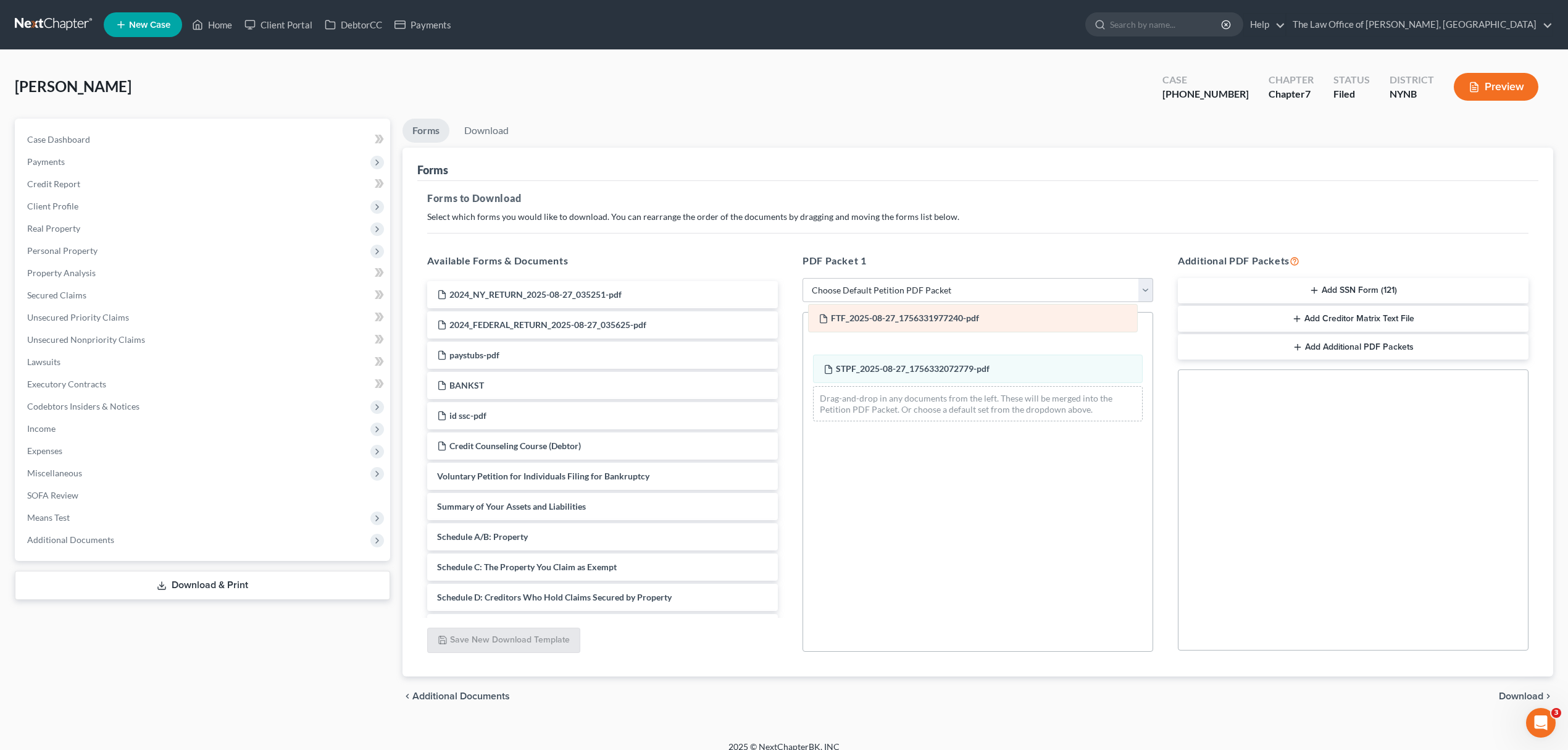
drag, startPoint x: 933, startPoint y: 383, endPoint x: 928, endPoint y: 332, distance: 51.2
click at [928, 332] on div "FTF_2025-08-27_1756331977240-pdf FTF_2025-08-27_1756331977240-pdf STPF_2025-08-…" at bounding box center [977, 371] width 349 height 119
click at [1517, 703] on div "chevron_left Additional Documents Download chevron_right" at bounding box center [978, 695] width 1151 height 40
click at [1516, 697] on span "Download" at bounding box center [1520, 696] width 44 height 10
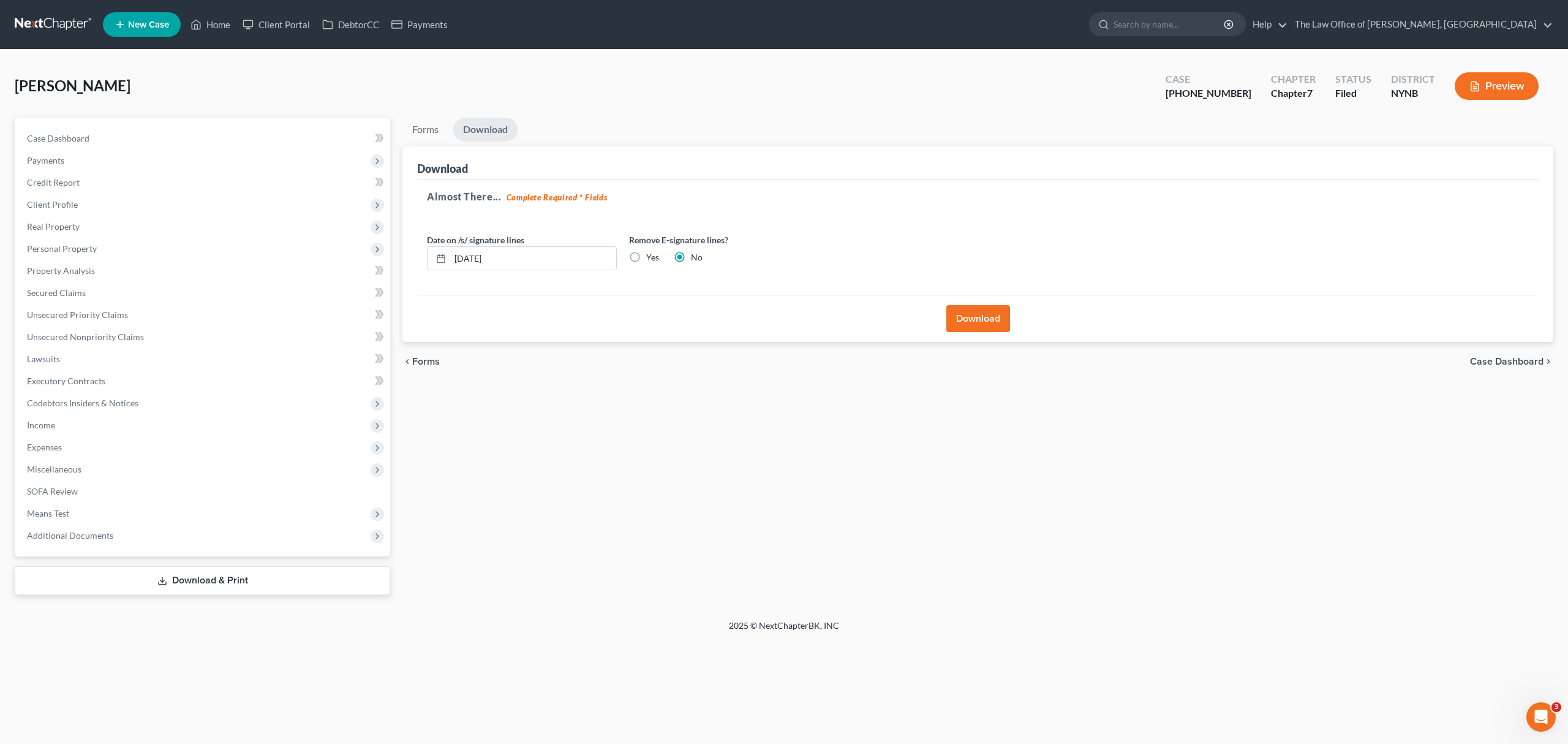
click at [970, 327] on button "Download" at bounding box center [978, 318] width 63 height 27
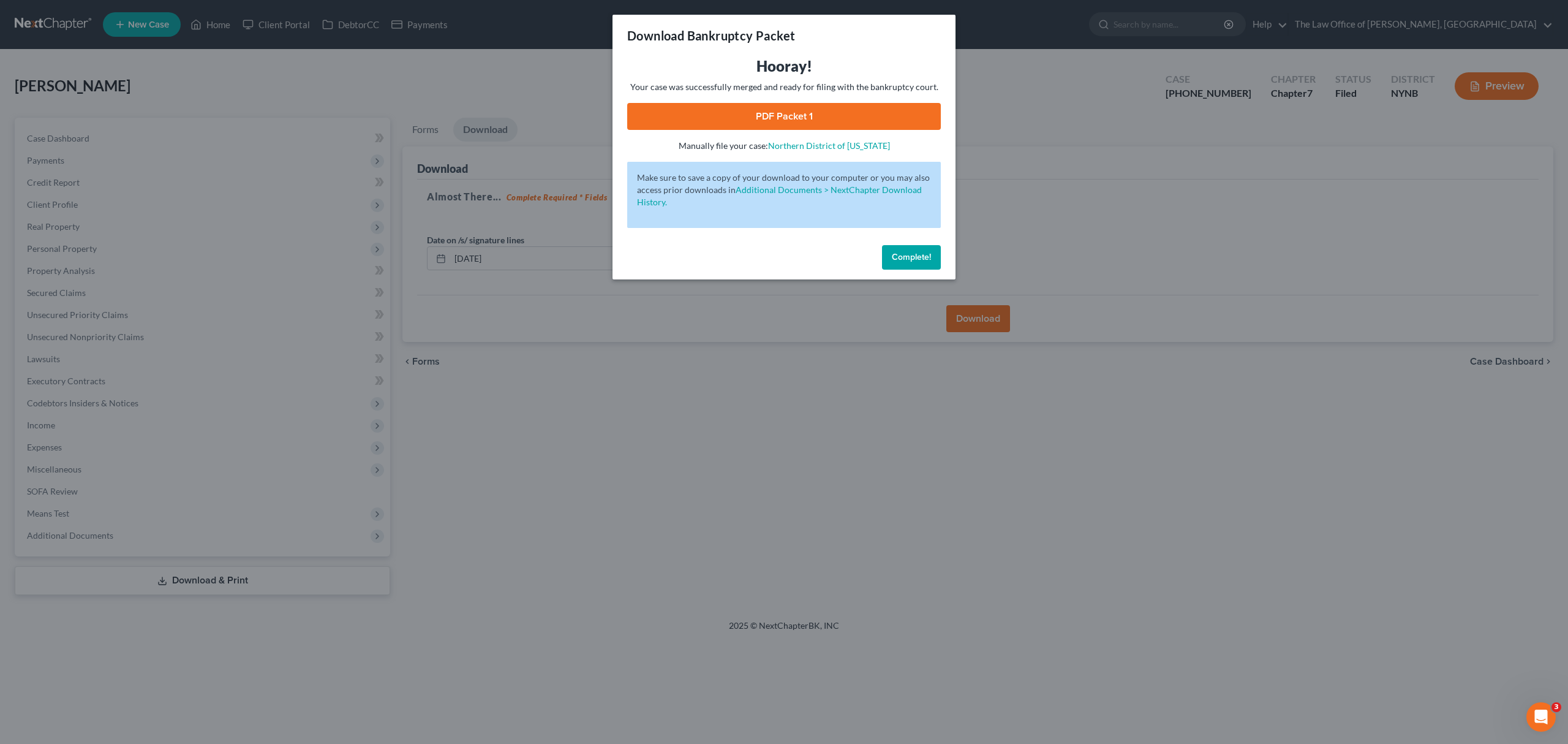
click at [766, 111] on link "PDF Packet 1" at bounding box center [784, 116] width 313 height 27
click at [1192, 248] on div "Download Bankruptcy Packet Hooray! Your case was successfully merged and ready …" at bounding box center [784, 372] width 1568 height 744
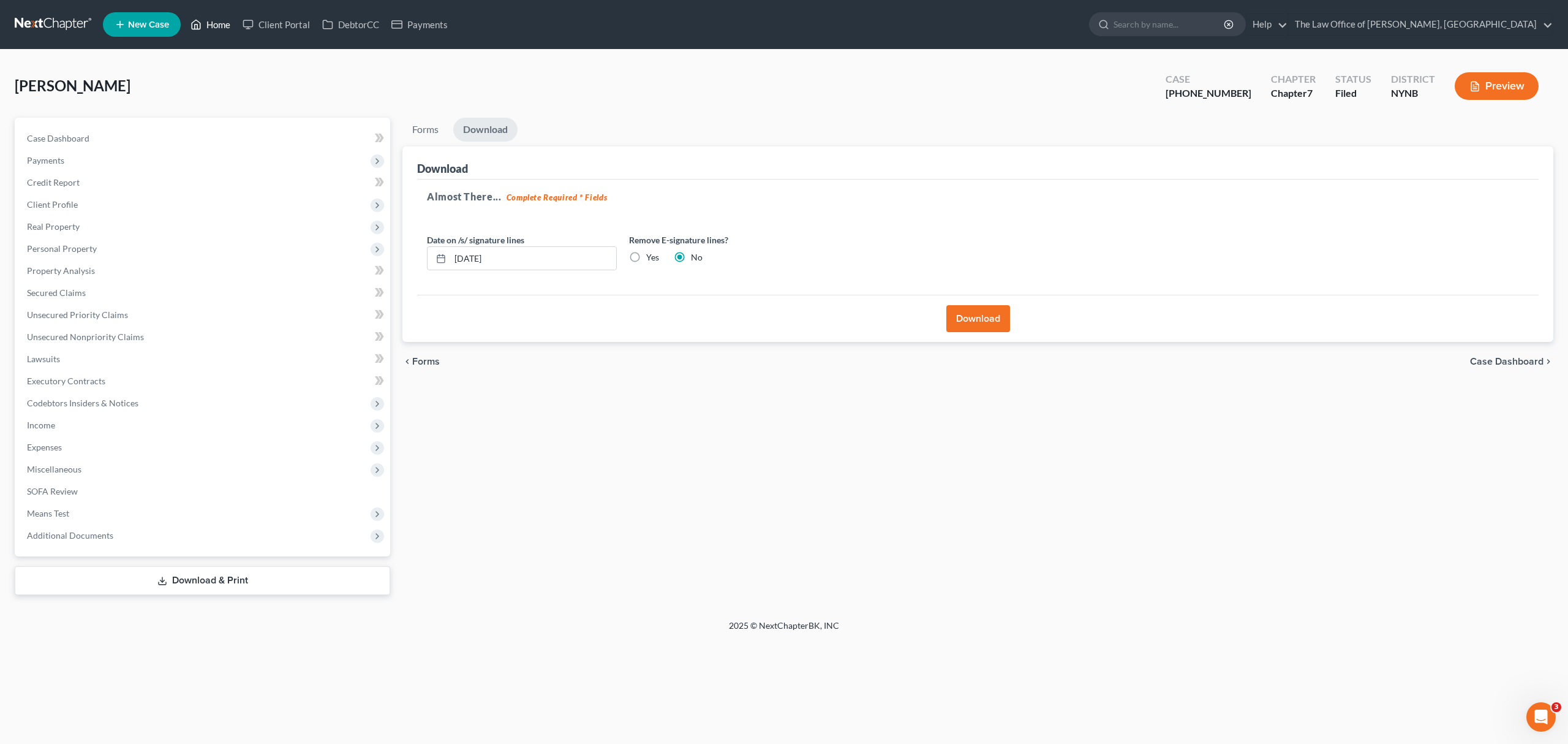
click at [206, 25] on link "Home" at bounding box center [210, 24] width 52 height 22
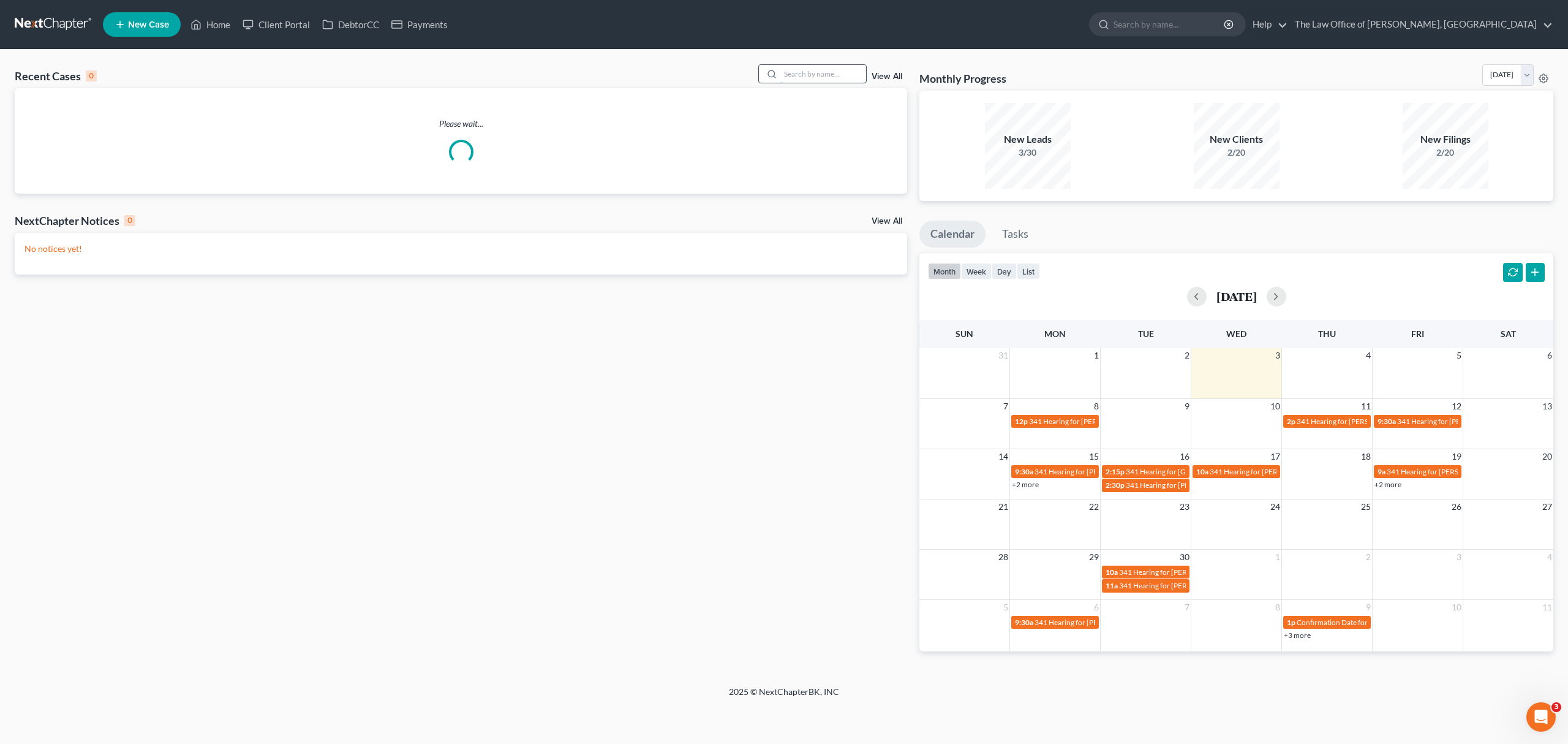
click at [809, 76] on input "search" at bounding box center [823, 73] width 86 height 18
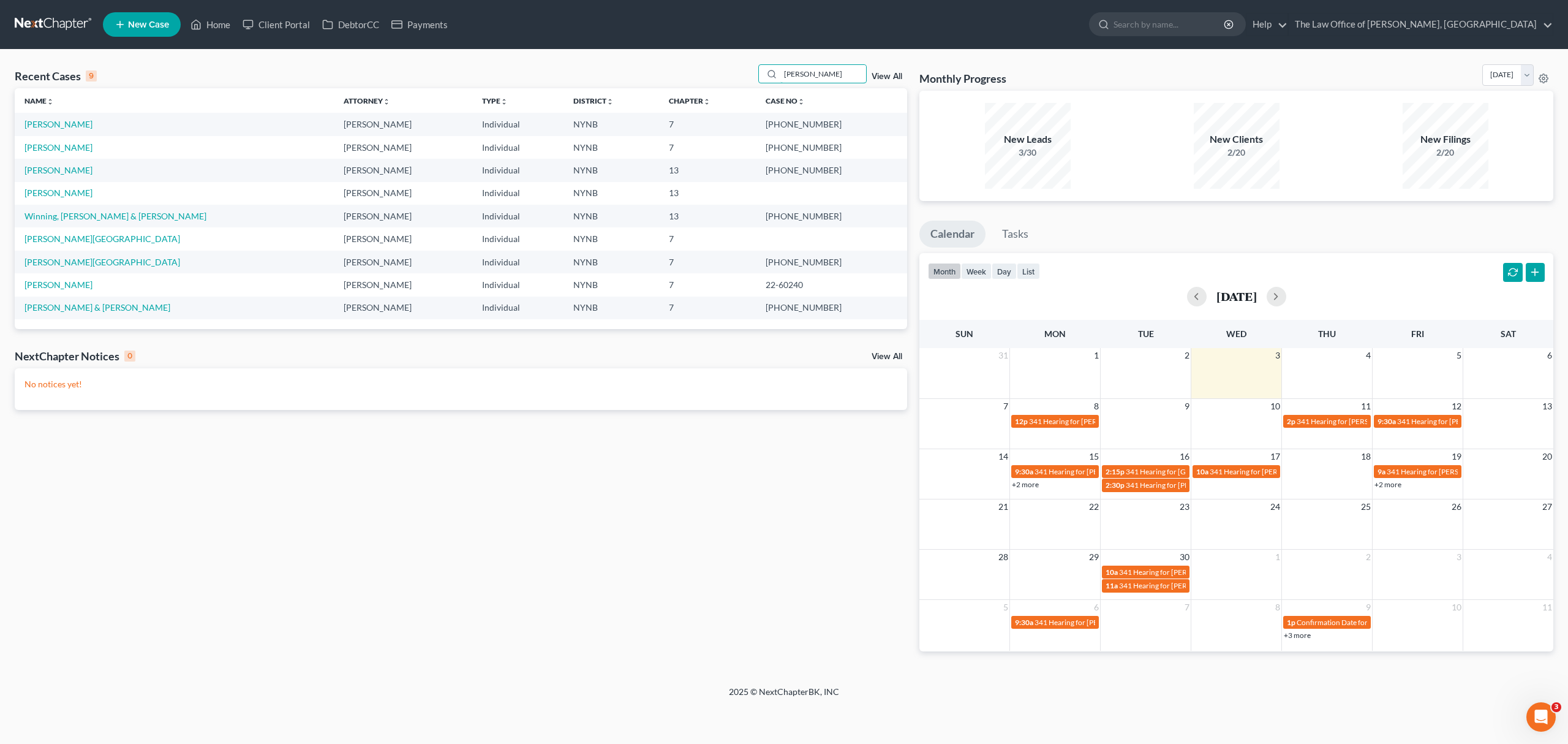
type input "[PERSON_NAME]"
click at [72, 152] on link "[PERSON_NAME]" at bounding box center [58, 147] width 68 height 11
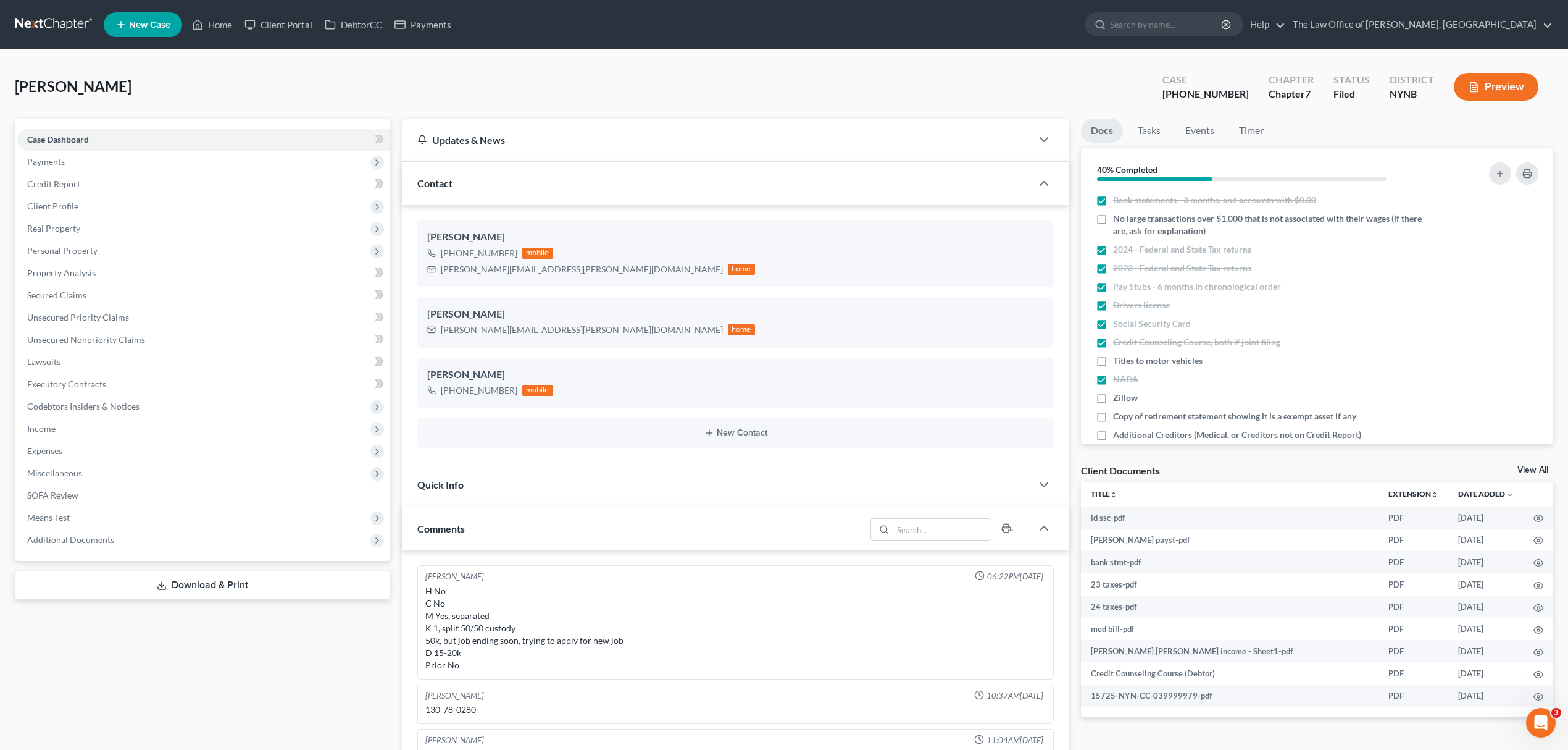
scroll to position [32, 0]
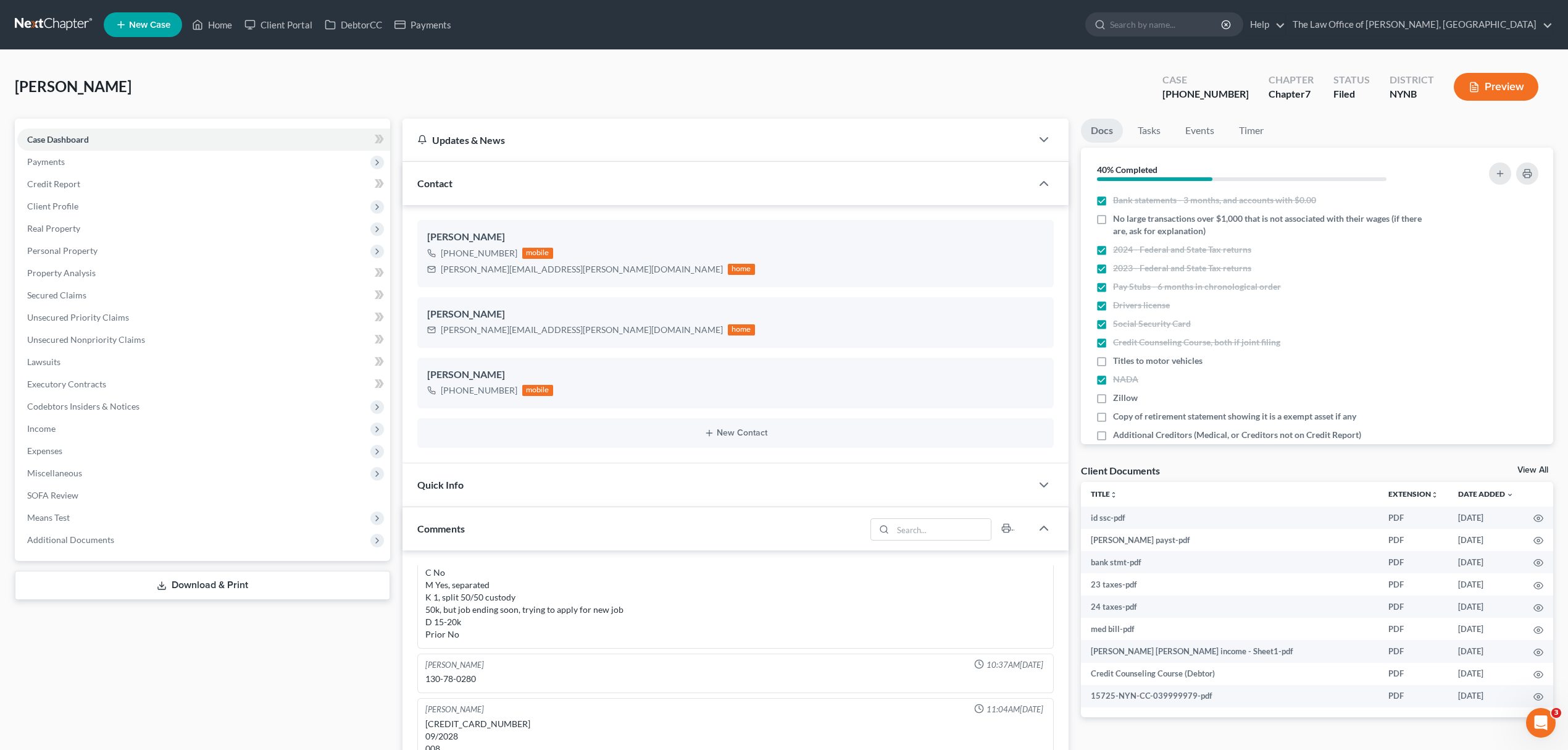
click at [1448, 176] on div at bounding box center [1468, 174] width 150 height 33
drag, startPoint x: 1241, startPoint y: 98, endPoint x: 1193, endPoint y: 100, distance: 48.0
click at [1193, 100] on div "Case [PHONE_NUMBER]" at bounding box center [1205, 88] width 106 height 36
copy div "25-10993"
click at [1536, 466] on link "View All" at bounding box center [1532, 470] width 31 height 9
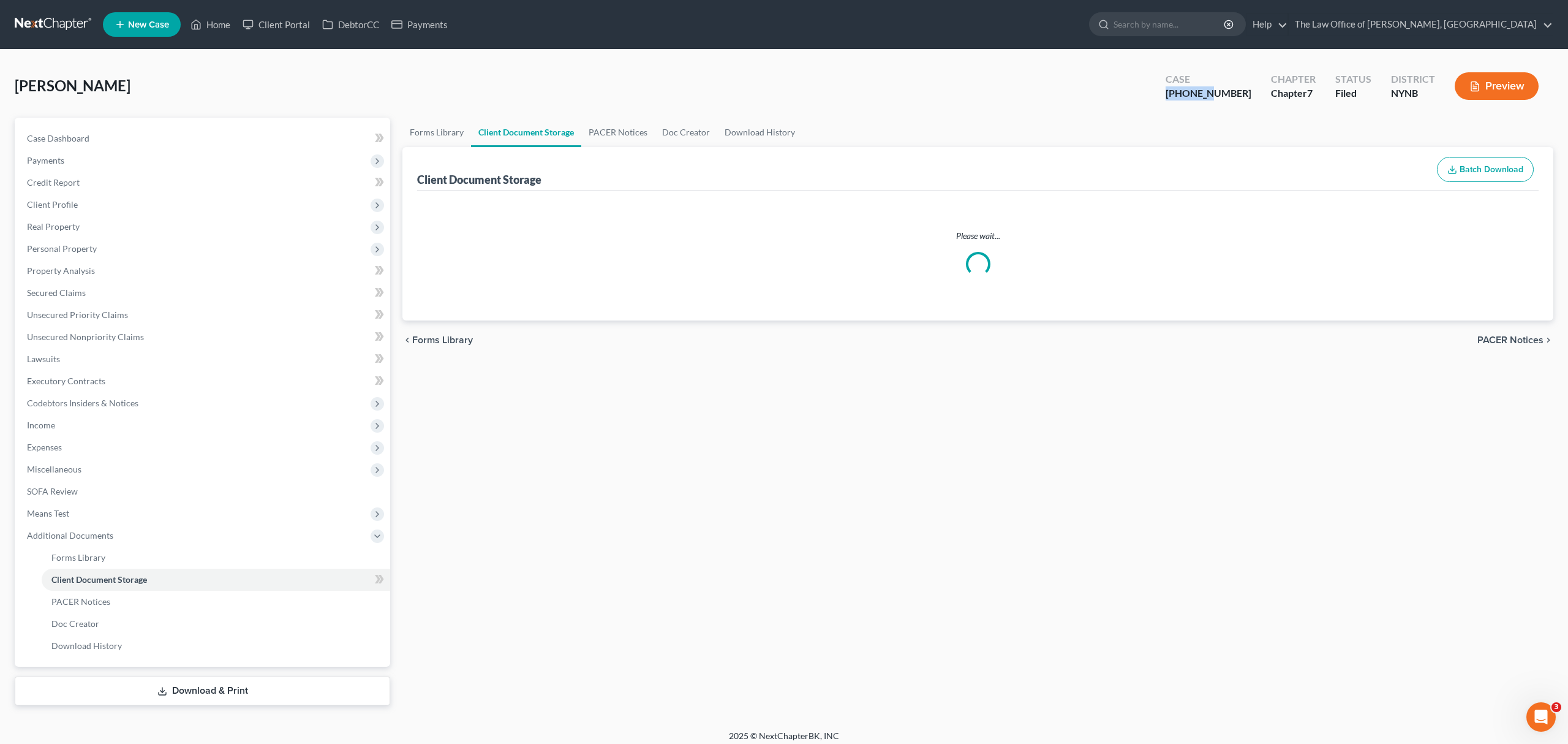
select select "1"
select select "5"
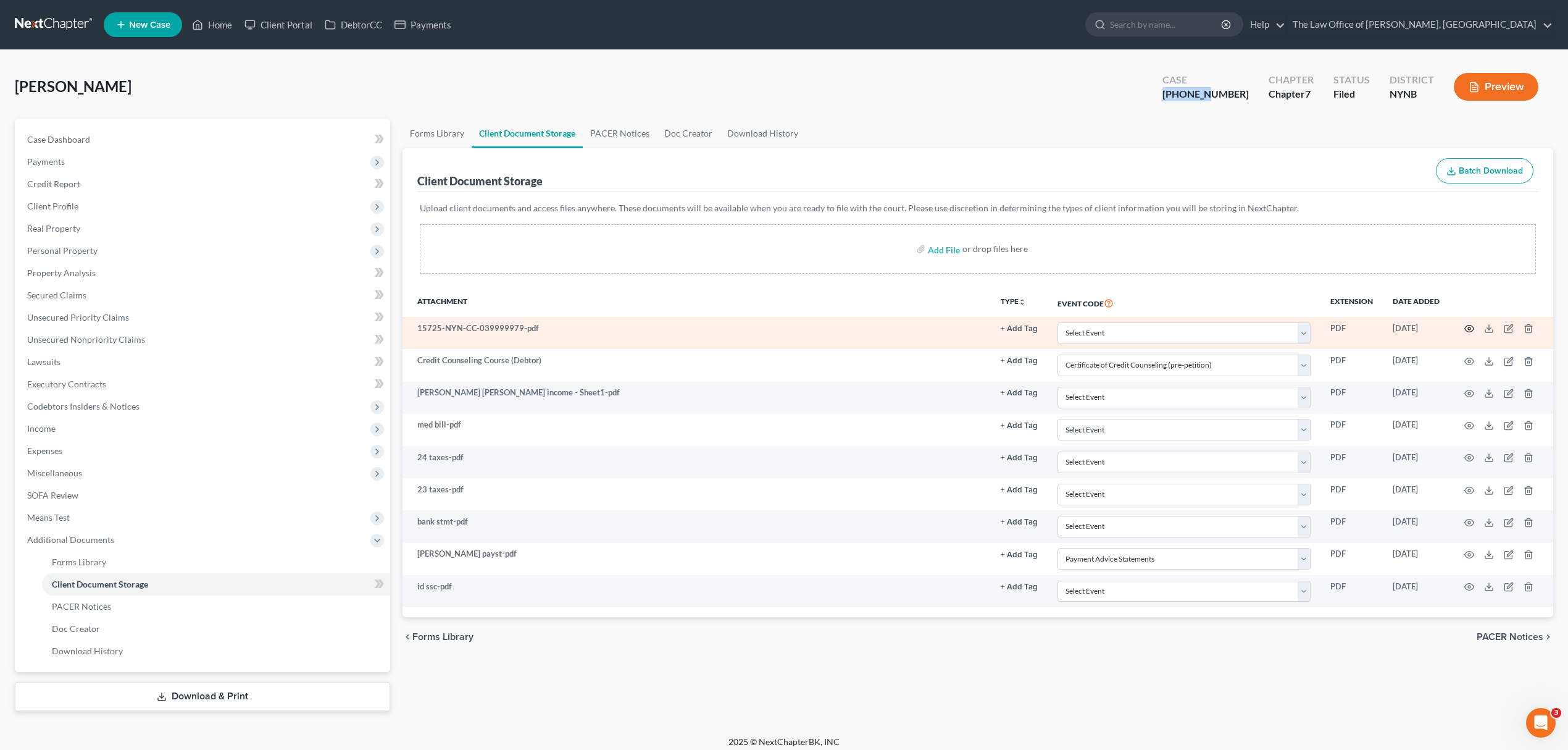
click at [1467, 329] on icon "button" at bounding box center [1469, 329] width 10 height 10
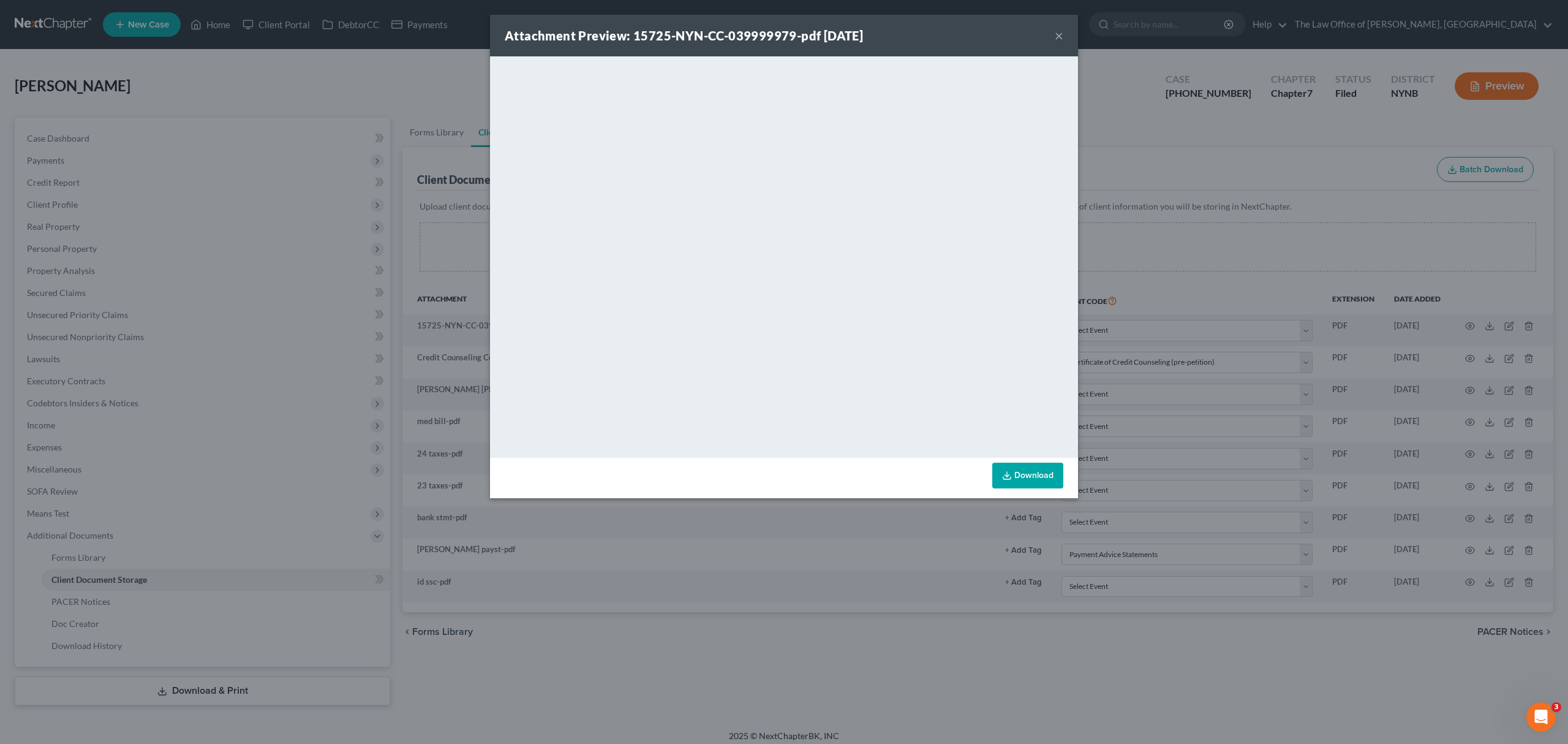
click at [1204, 228] on div "Attachment Preview: 15725-NYN-CC-039999979-pdf [DATE] × <object ng-attr-data='[…" at bounding box center [784, 372] width 1568 height 744
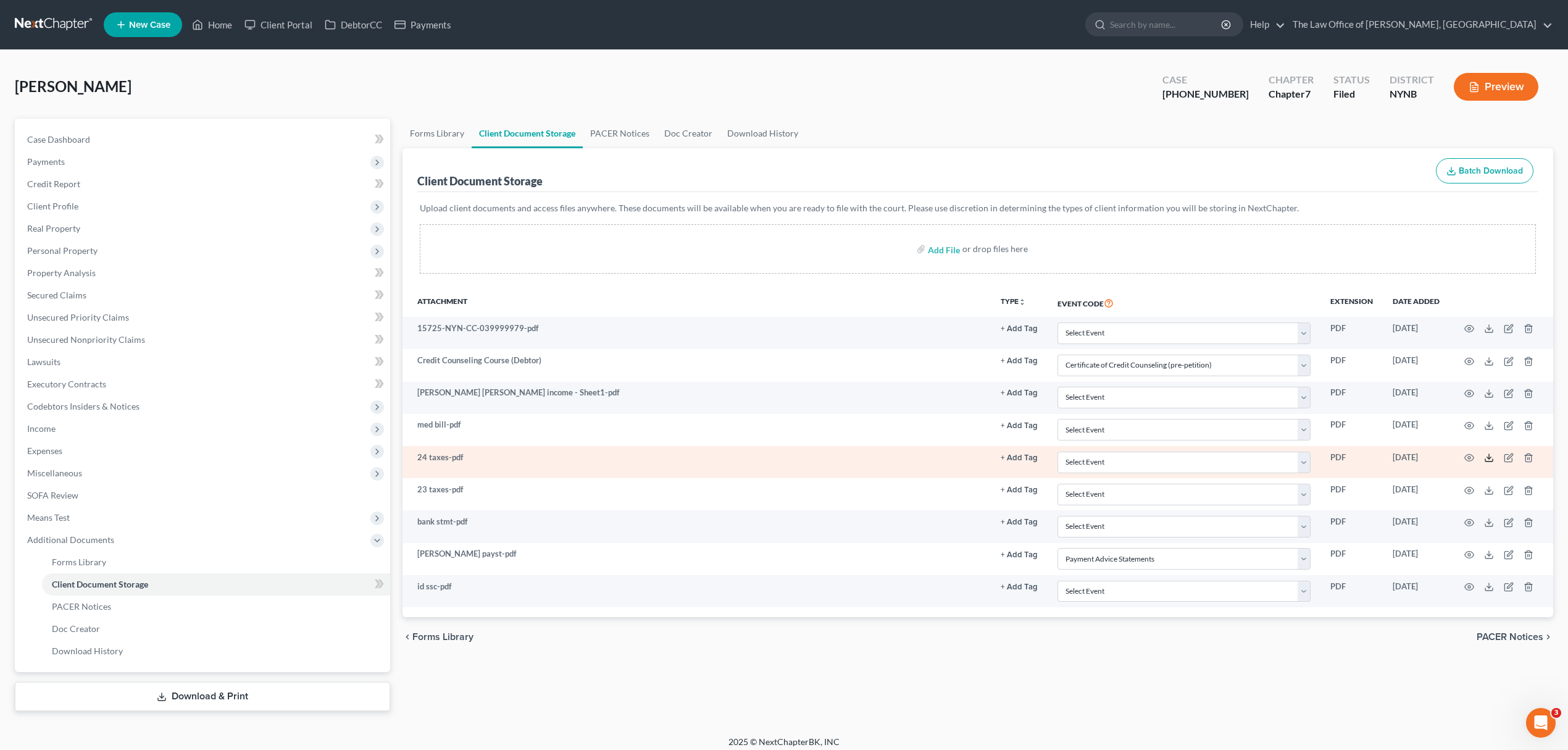
click at [1493, 460] on icon at bounding box center [1489, 460] width 8 height 3
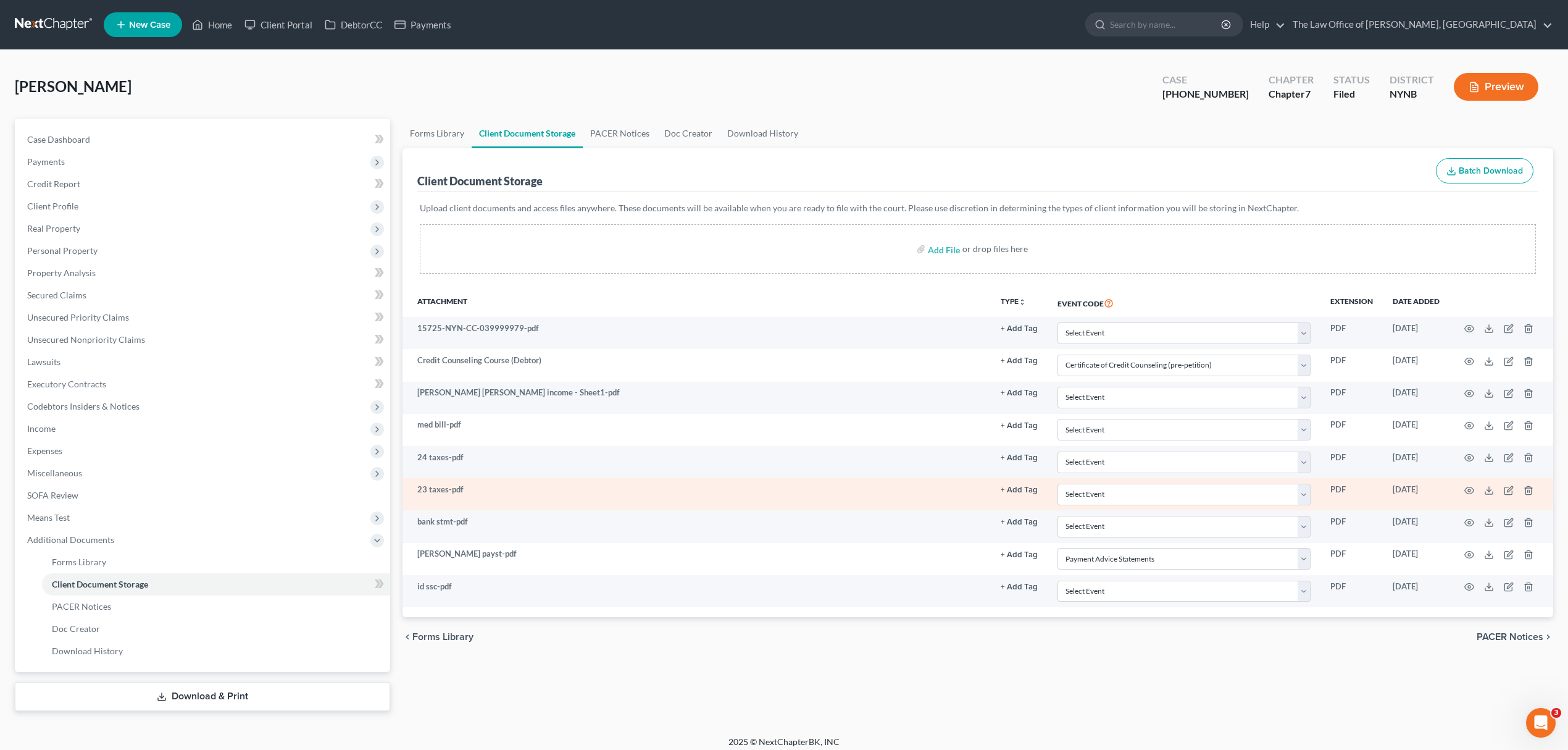
click at [1480, 492] on td at bounding box center [1501, 494] width 103 height 32
click at [1484, 494] on icon at bounding box center [1489, 490] width 10 height 10
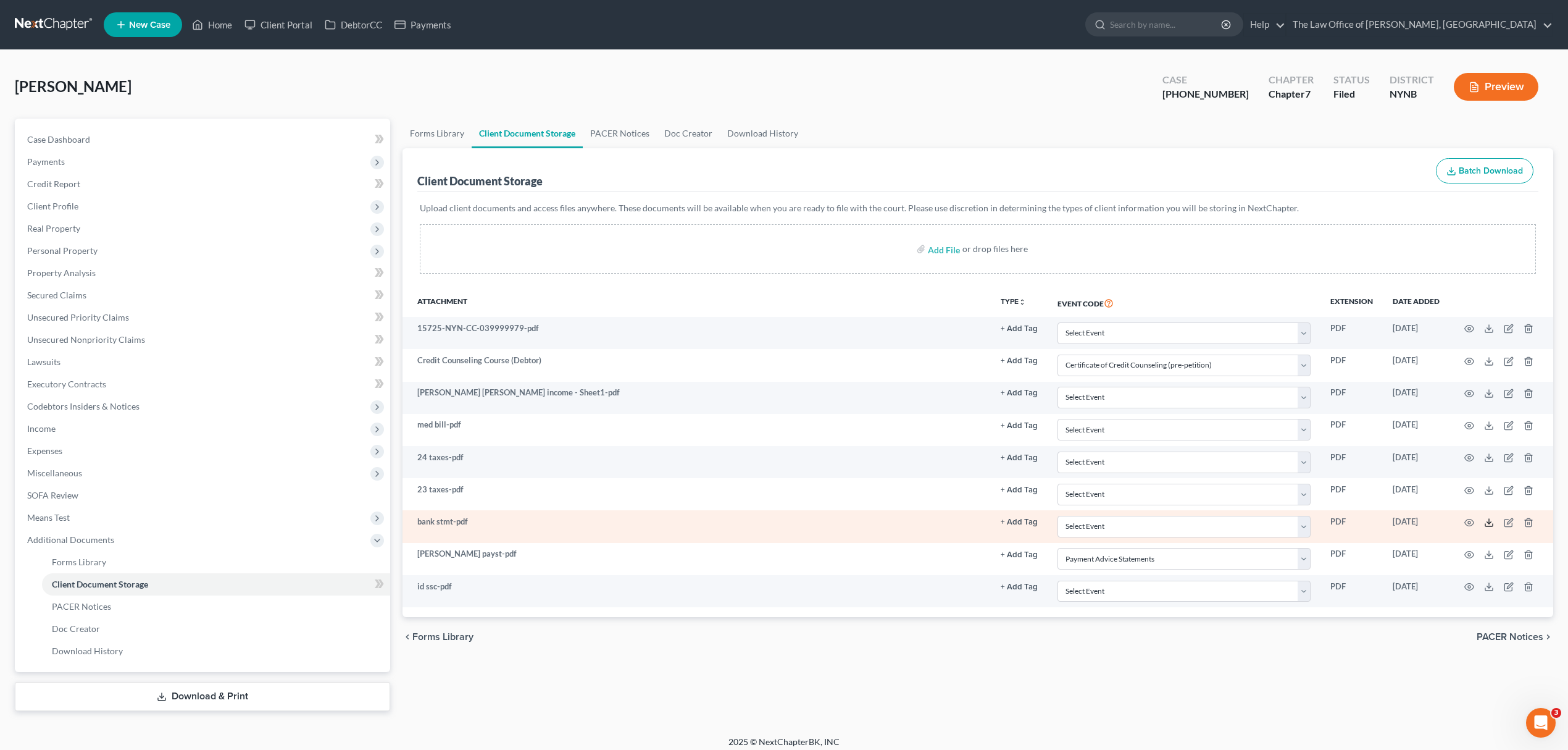
click at [1488, 524] on icon at bounding box center [1489, 522] width 10 height 10
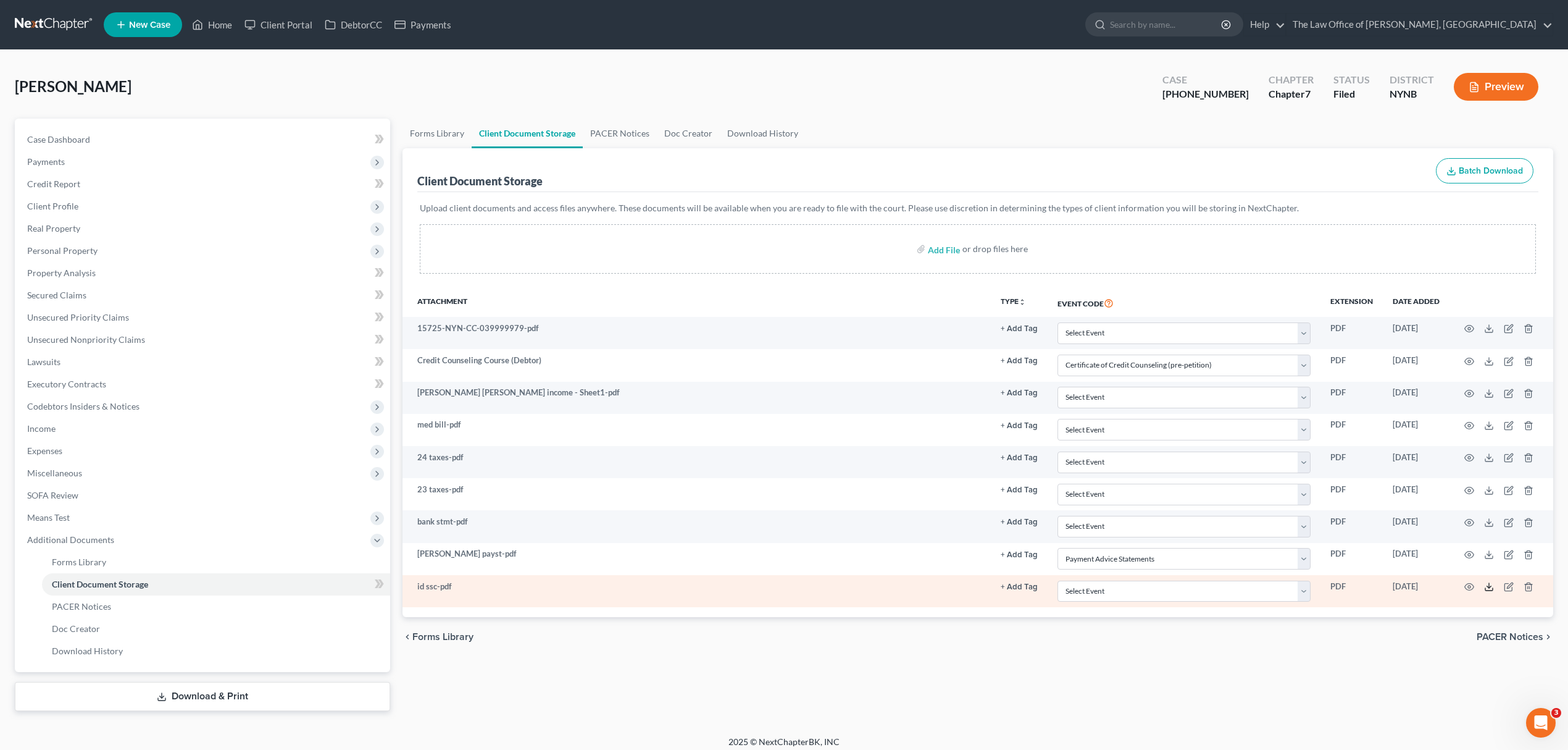
click at [1485, 589] on icon at bounding box center [1489, 587] width 10 height 10
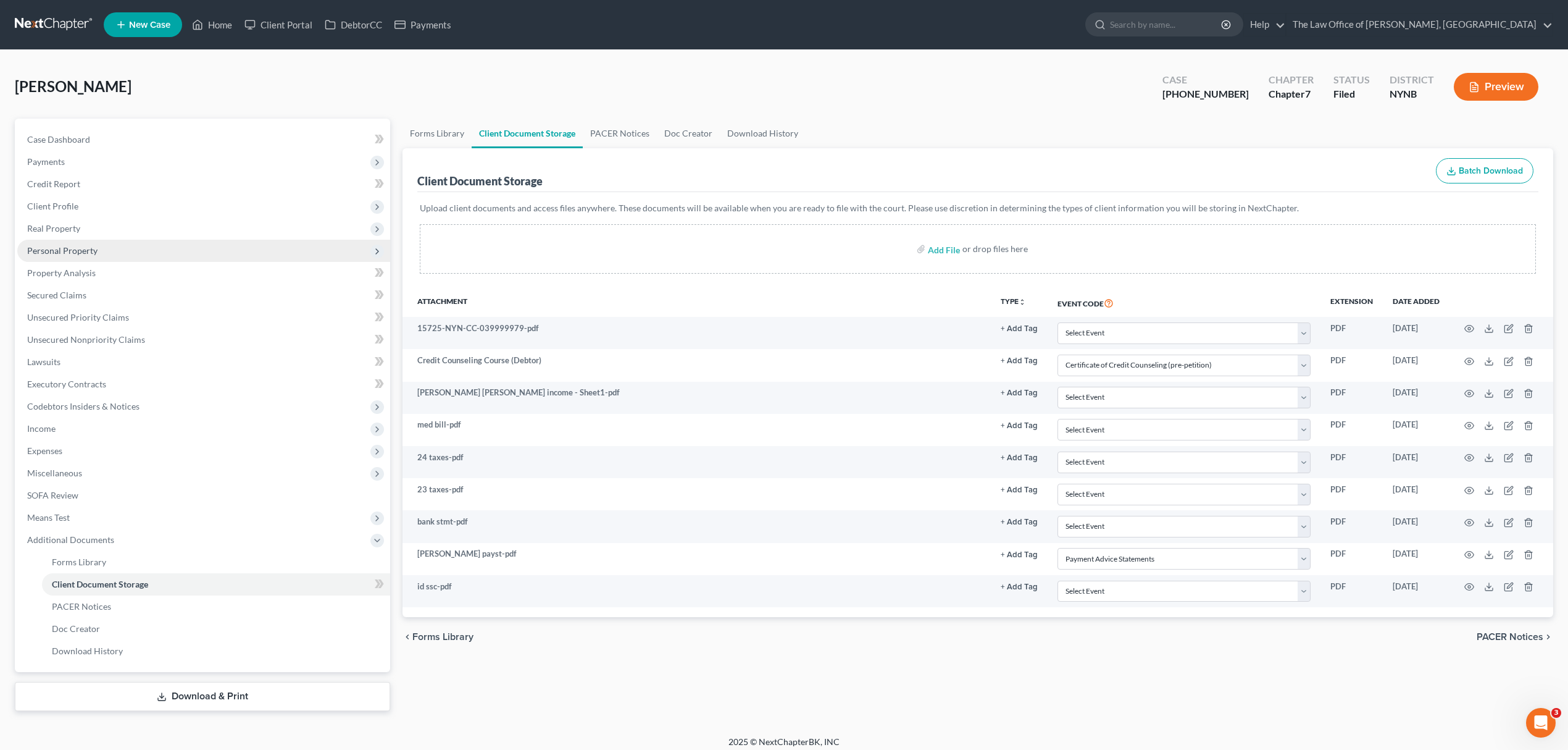
click at [185, 253] on span "Personal Property" at bounding box center [204, 250] width 373 height 22
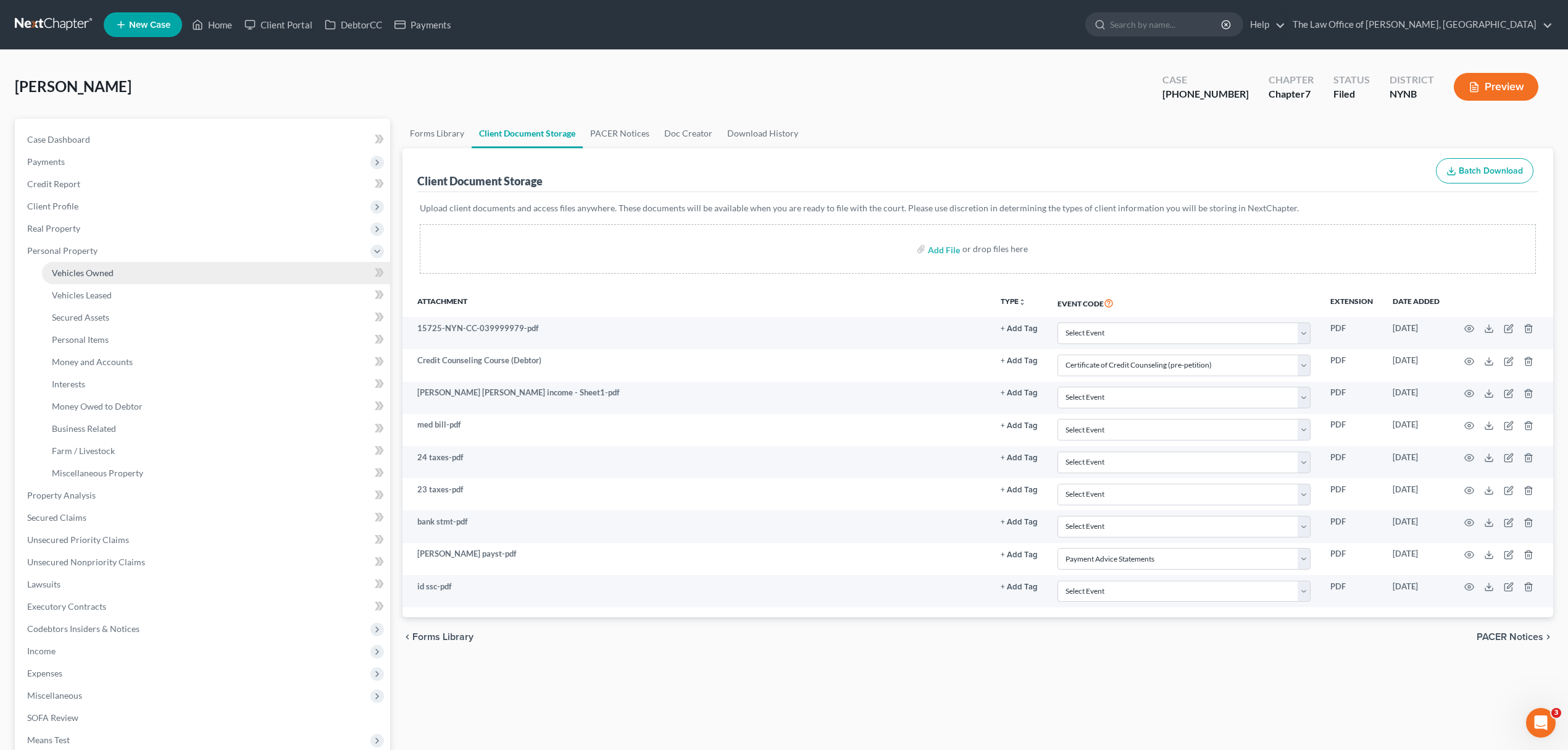
click at [149, 272] on link "Vehicles Owned" at bounding box center [216, 273] width 348 height 22
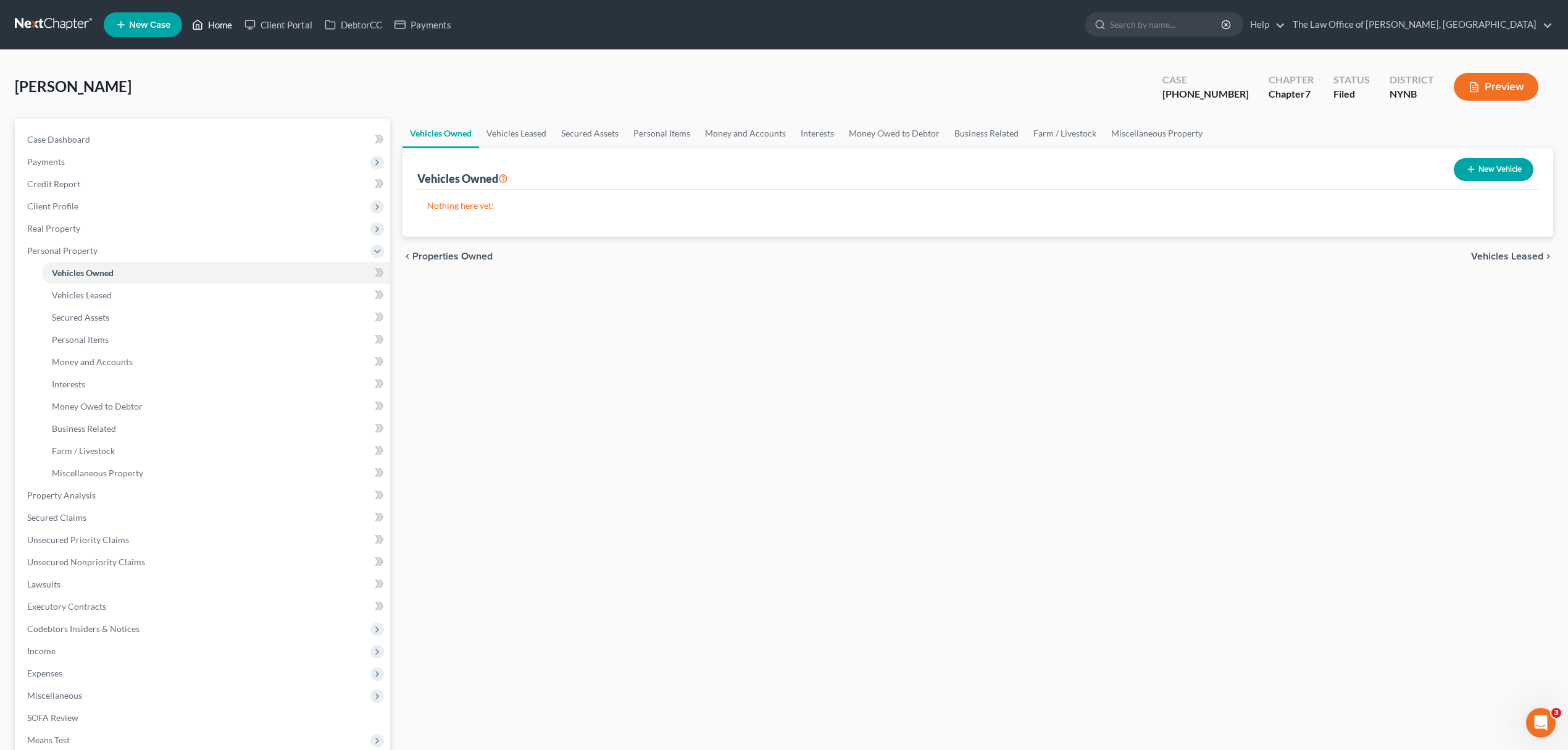
click at [216, 24] on link "Home" at bounding box center [212, 24] width 53 height 22
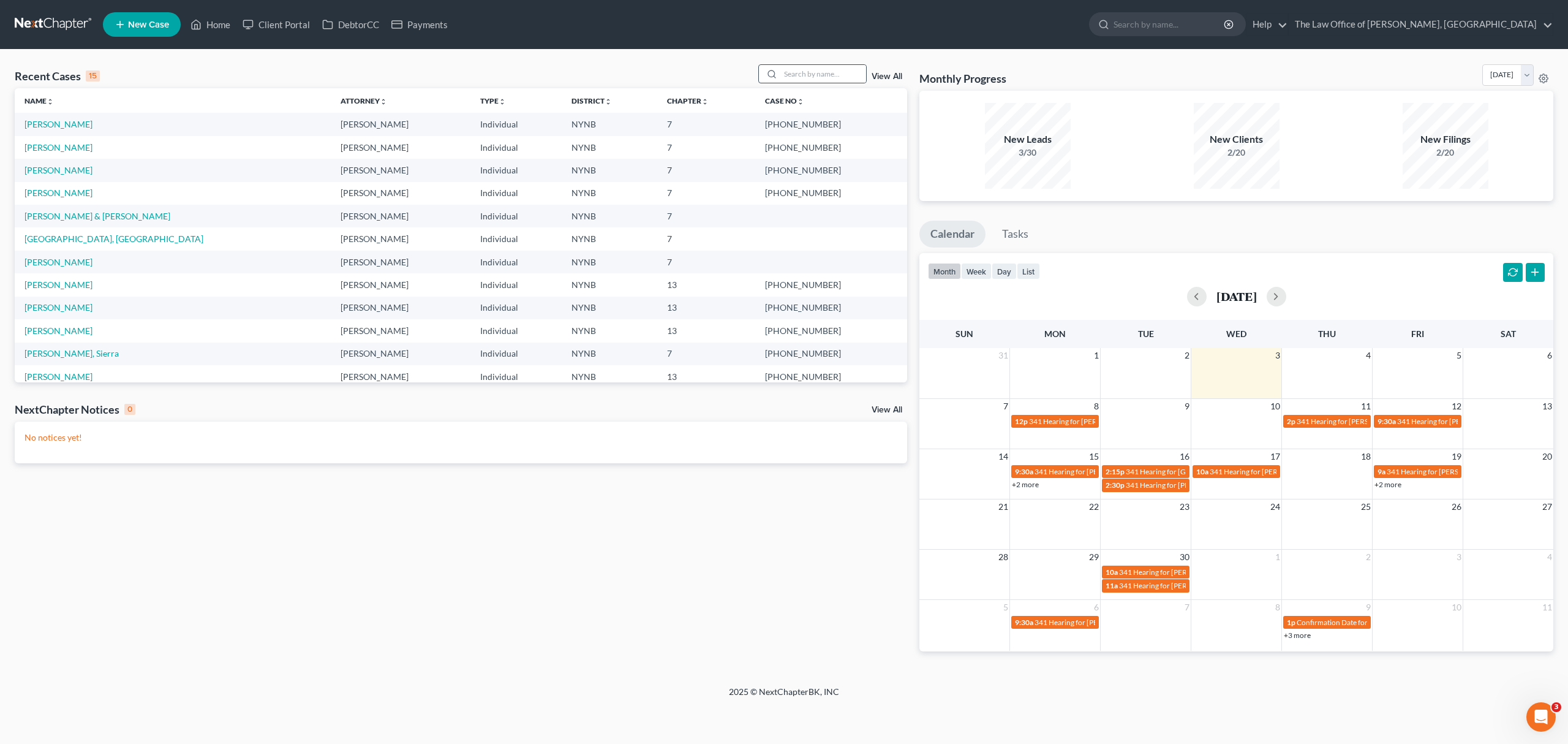
click at [774, 68] on div at bounding box center [769, 73] width 22 height 18
click at [787, 70] on input "search" at bounding box center [823, 73] width 86 height 18
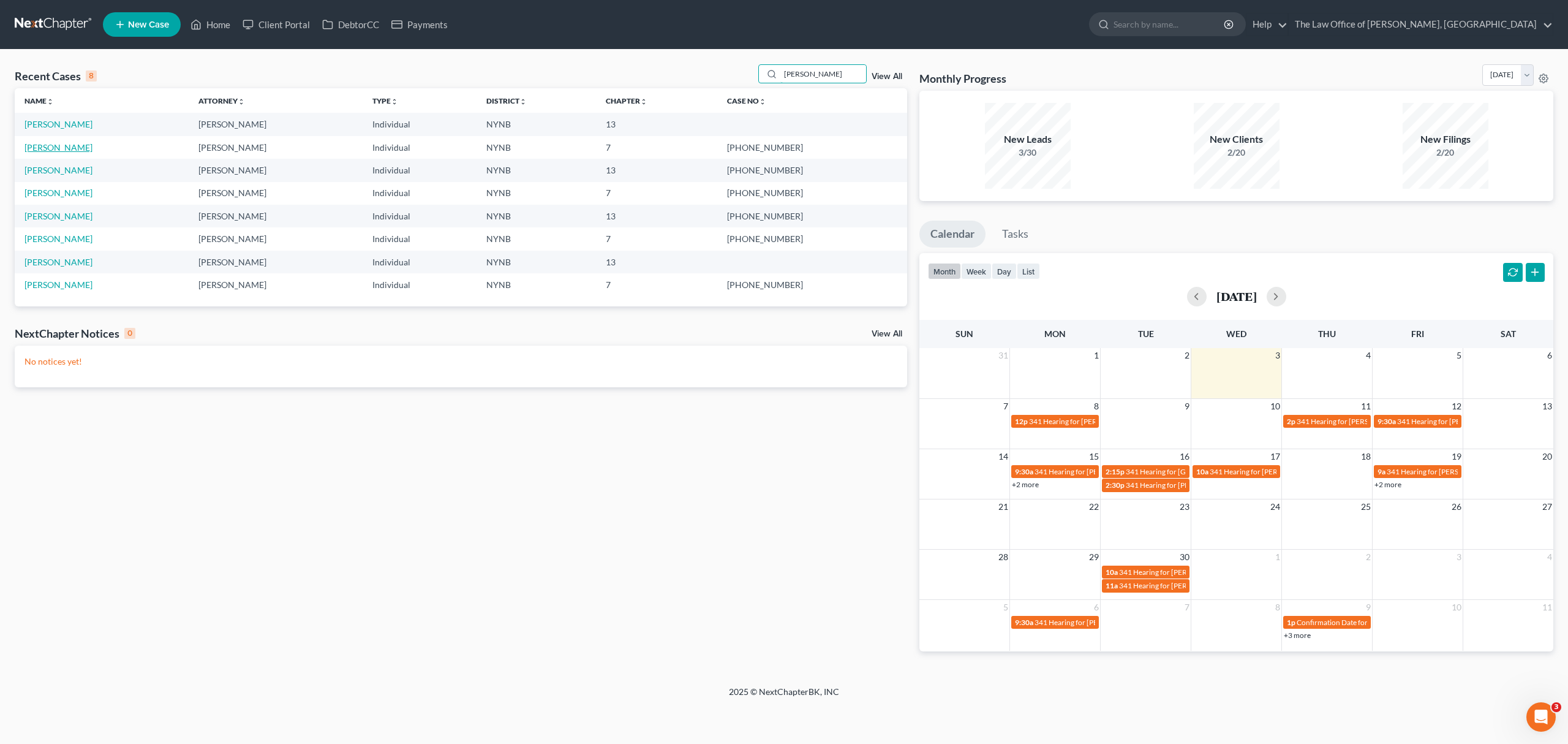
type input "[PERSON_NAME]"
click at [77, 142] on link "[PERSON_NAME]" at bounding box center [58, 147] width 68 height 11
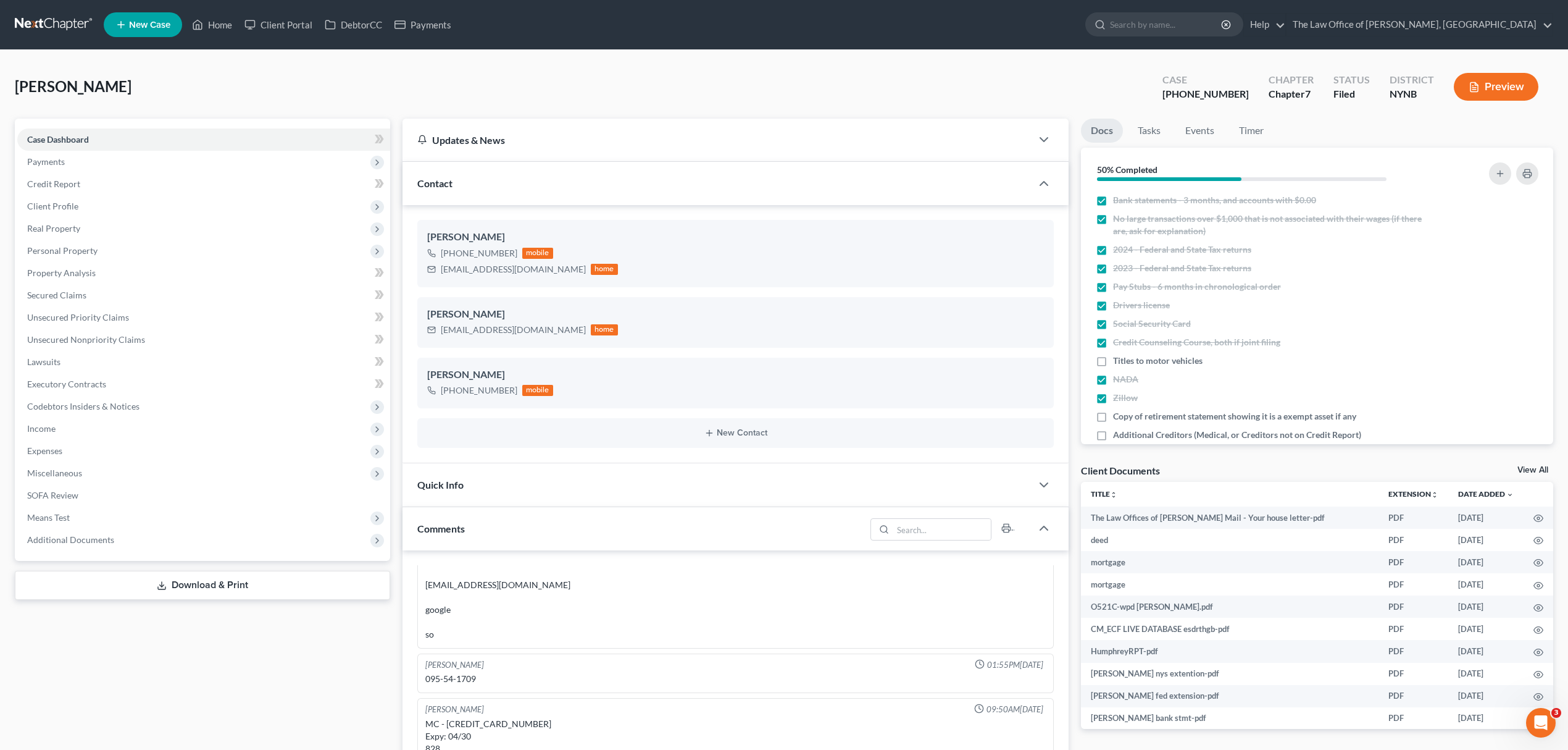
scroll to position [650, 0]
drag, startPoint x: 1238, startPoint y: 92, endPoint x: 1158, endPoint y: 95, distance: 80.1
click at [1158, 95] on div "[PERSON_NAME] Upgraded Case [PHONE_NUMBER] Chapter Chapter 7 Status [GEOGRAPHIC…" at bounding box center [784, 92] width 1538 height 54
copy div "25-10992"
click at [1518, 468] on link "View All" at bounding box center [1532, 470] width 31 height 9
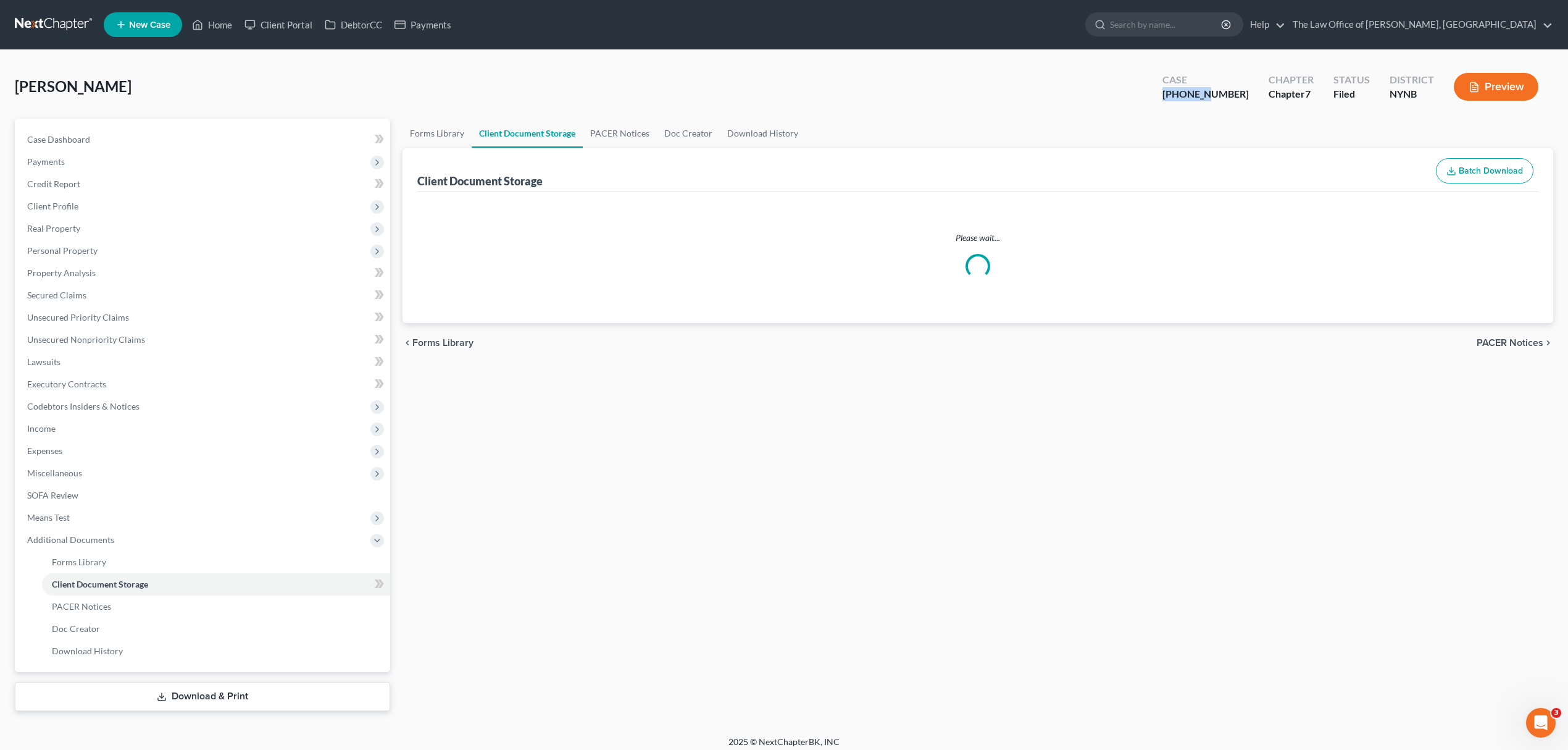
select select "1"
select select "5"
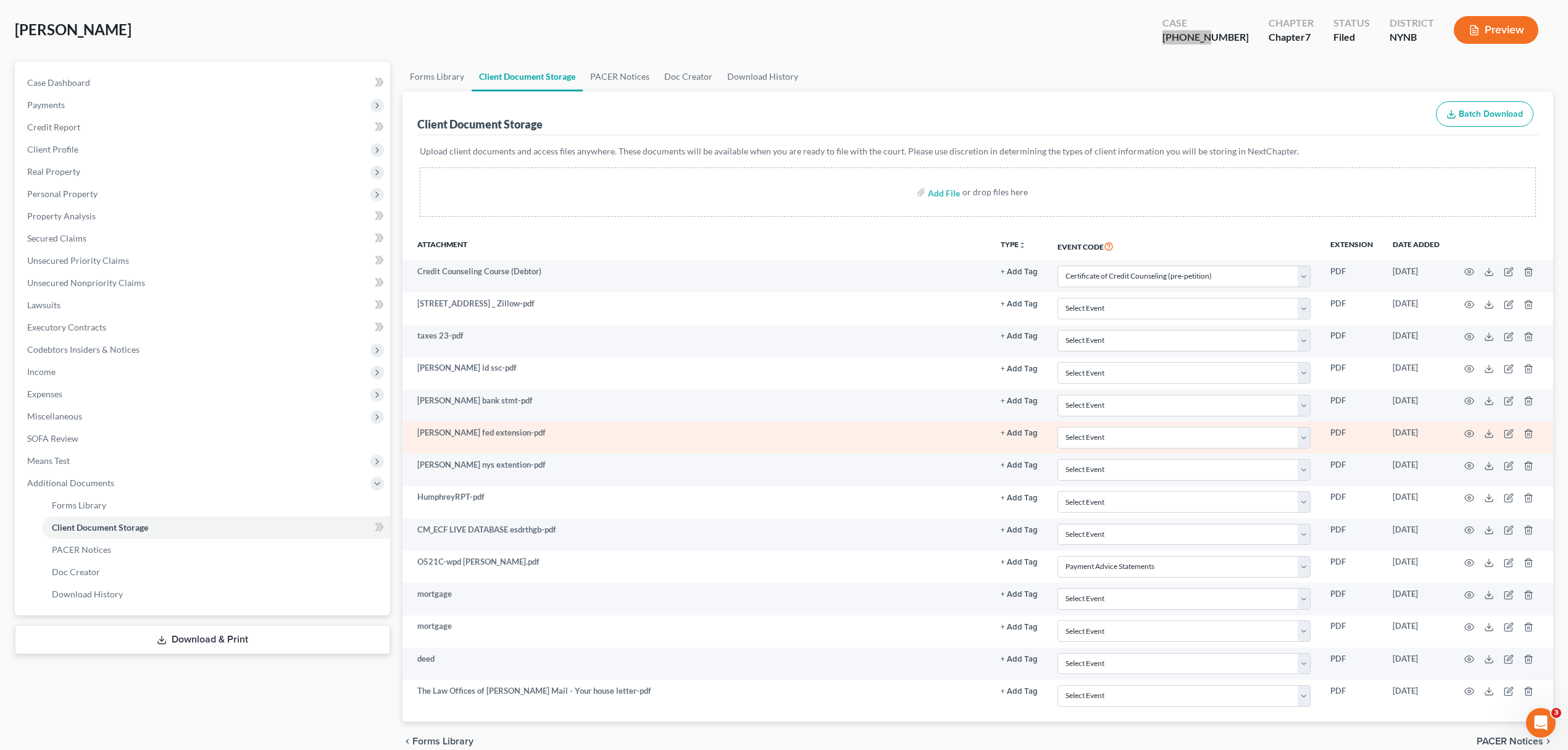
scroll to position [82, 0]
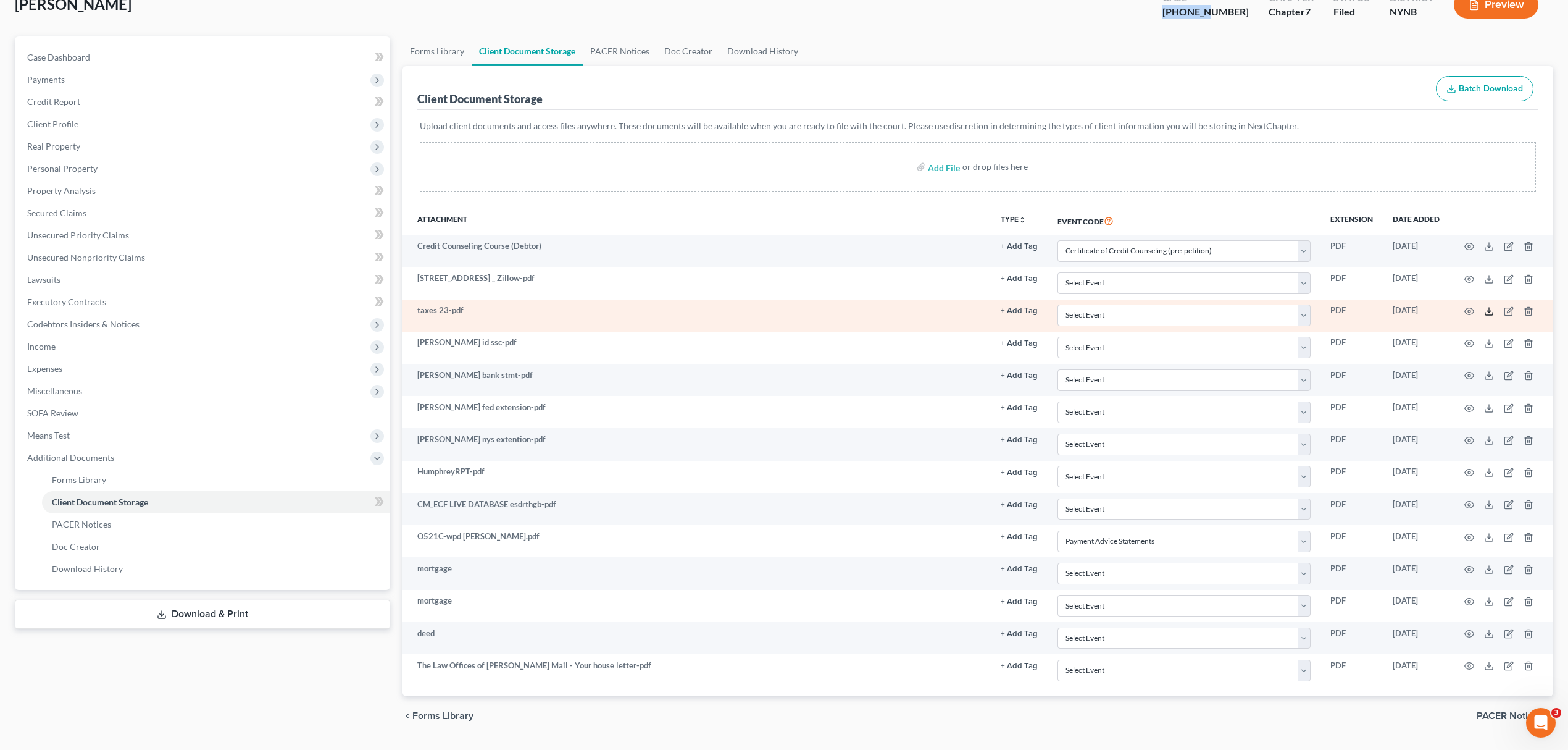
click at [1485, 314] on icon at bounding box center [1489, 314] width 8 height 3
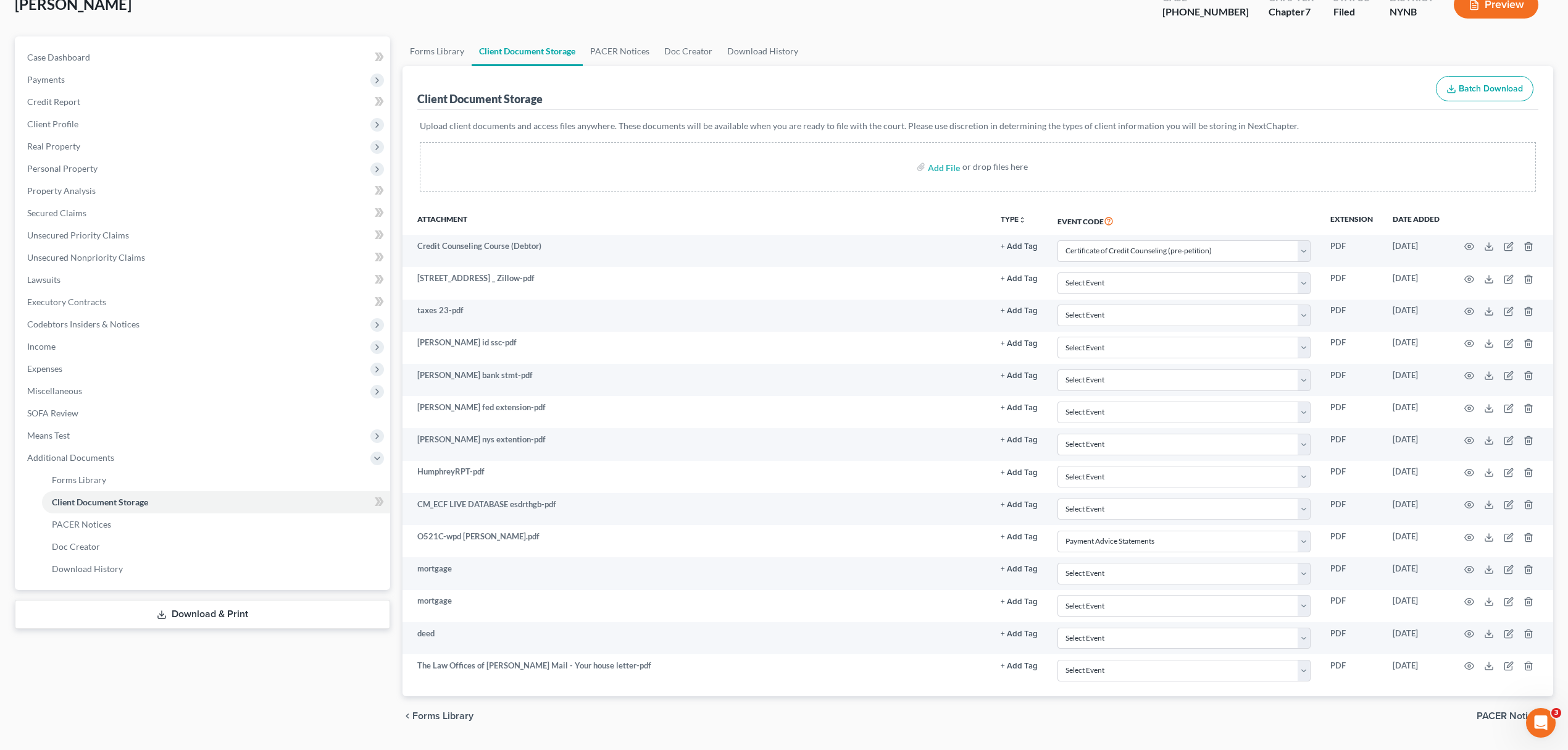
click at [1445, 134] on div "Upload client documents and access files anywhere. These documents will be avai…" at bounding box center [978, 156] width 1116 height 71
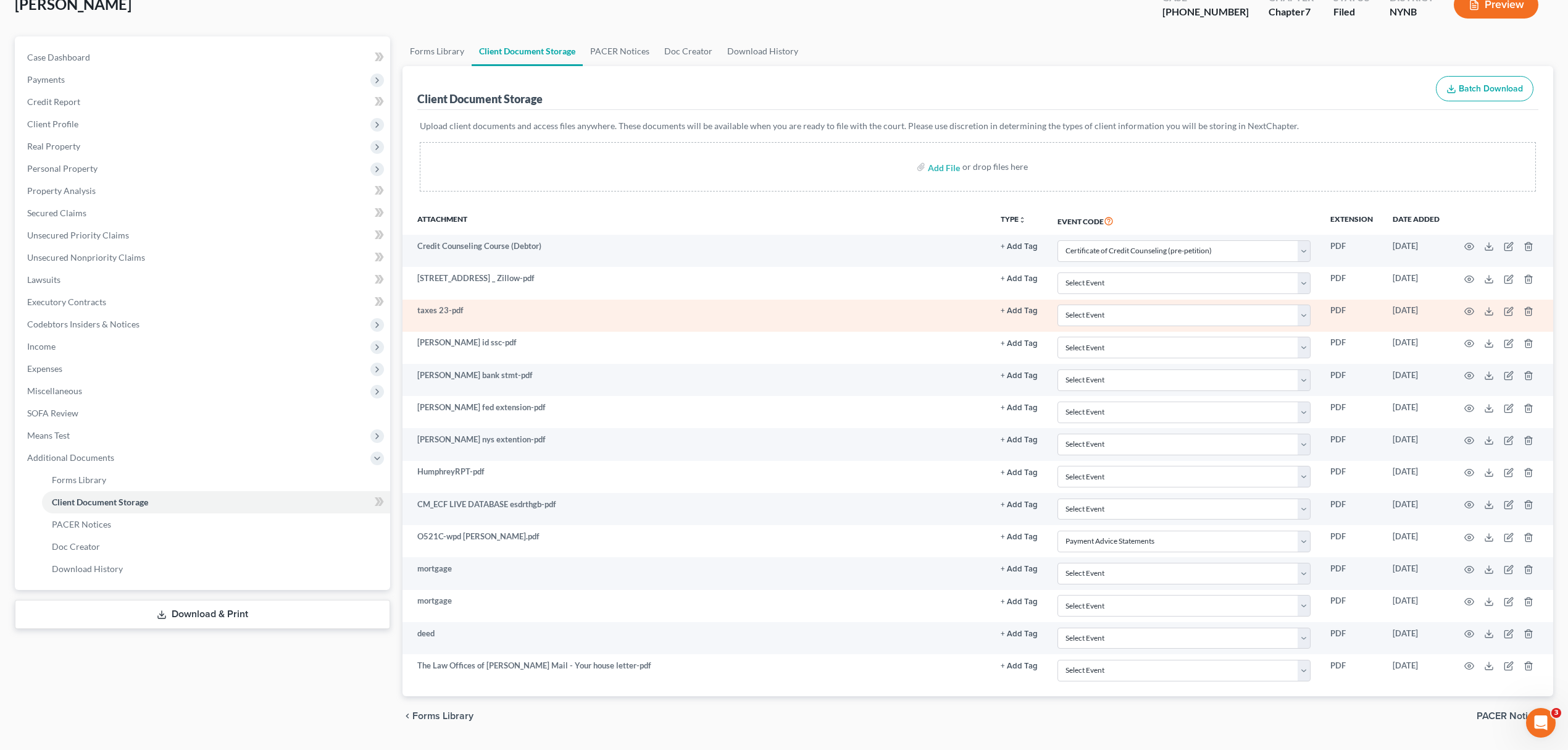
click at [1487, 316] on td at bounding box center [1501, 315] width 103 height 32
click at [1487, 312] on icon at bounding box center [1489, 312] width 10 height 10
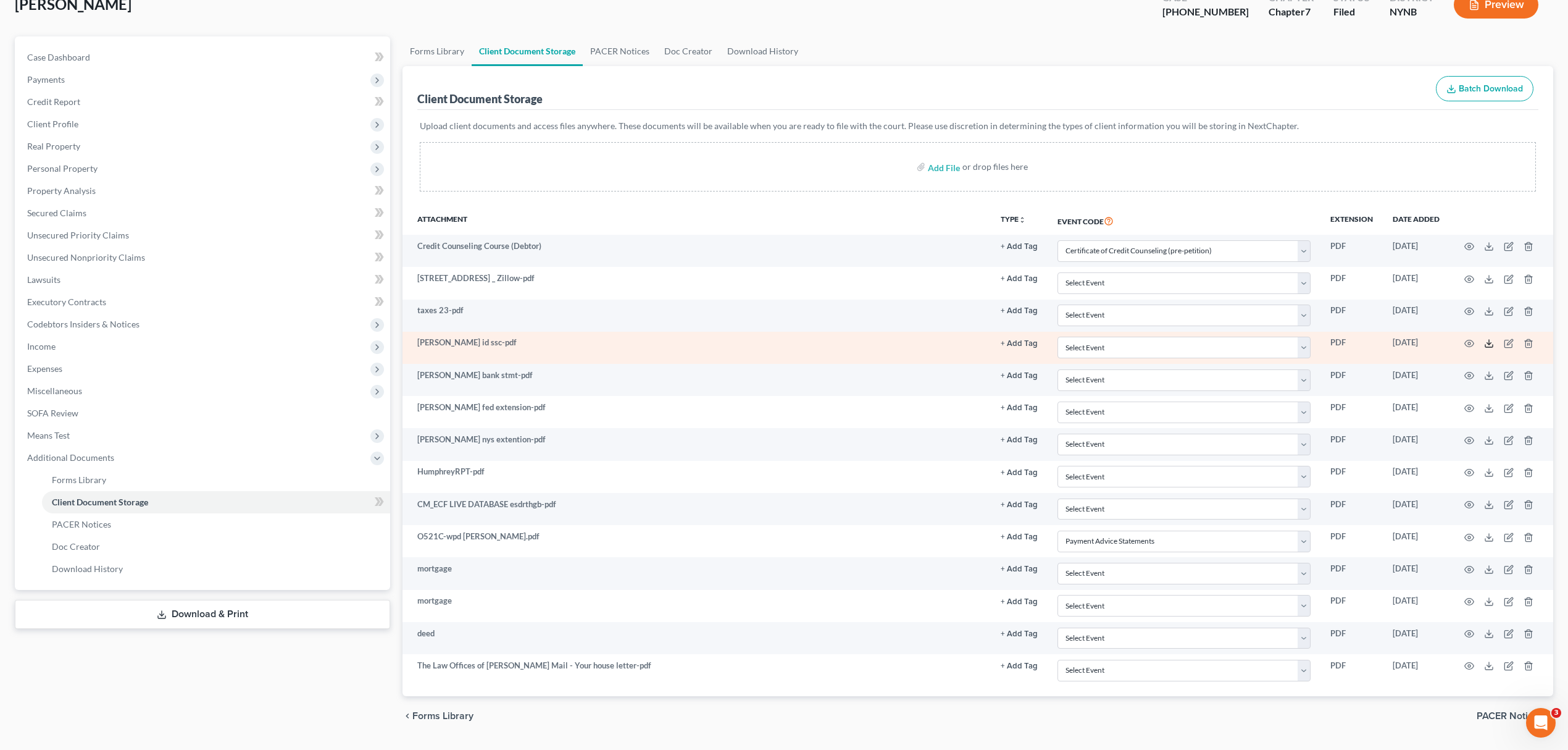
click at [1489, 340] on line at bounding box center [1489, 342] width 0 height 5
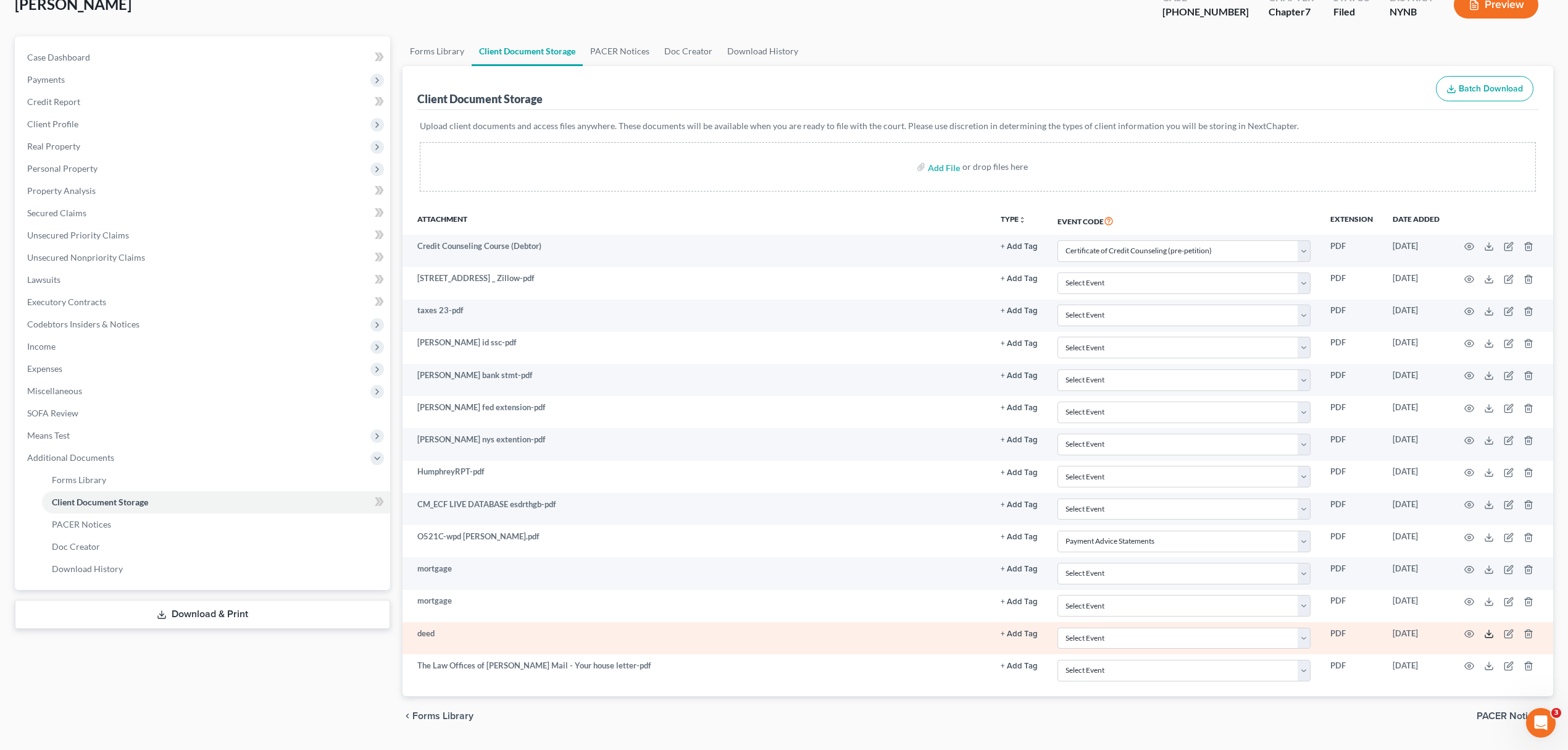
click at [1490, 638] on icon at bounding box center [1489, 634] width 10 height 10
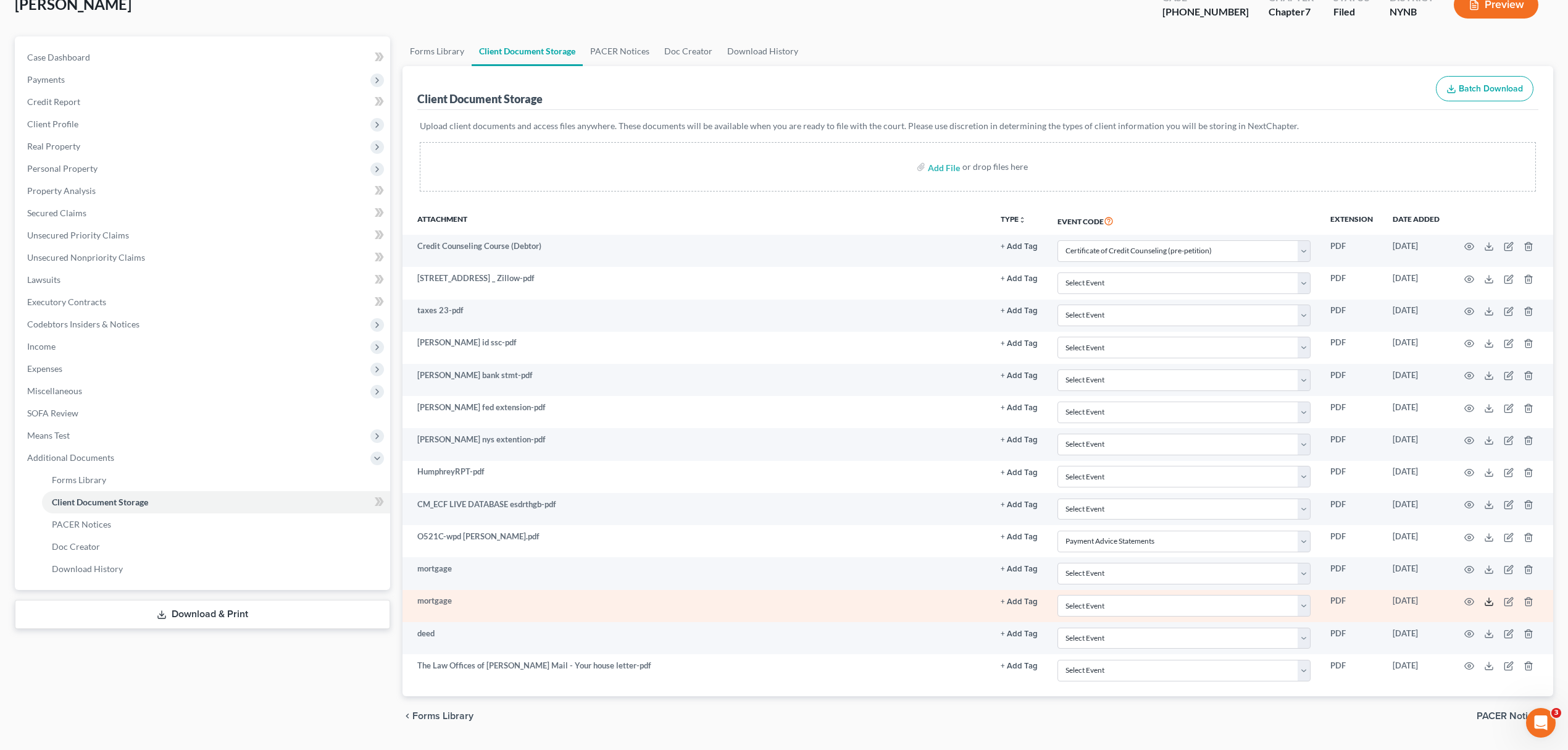
drag, startPoint x: 1485, startPoint y: 603, endPoint x: 1475, endPoint y: 600, distance: 10.4
click at [1485, 603] on icon at bounding box center [1489, 601] width 10 height 10
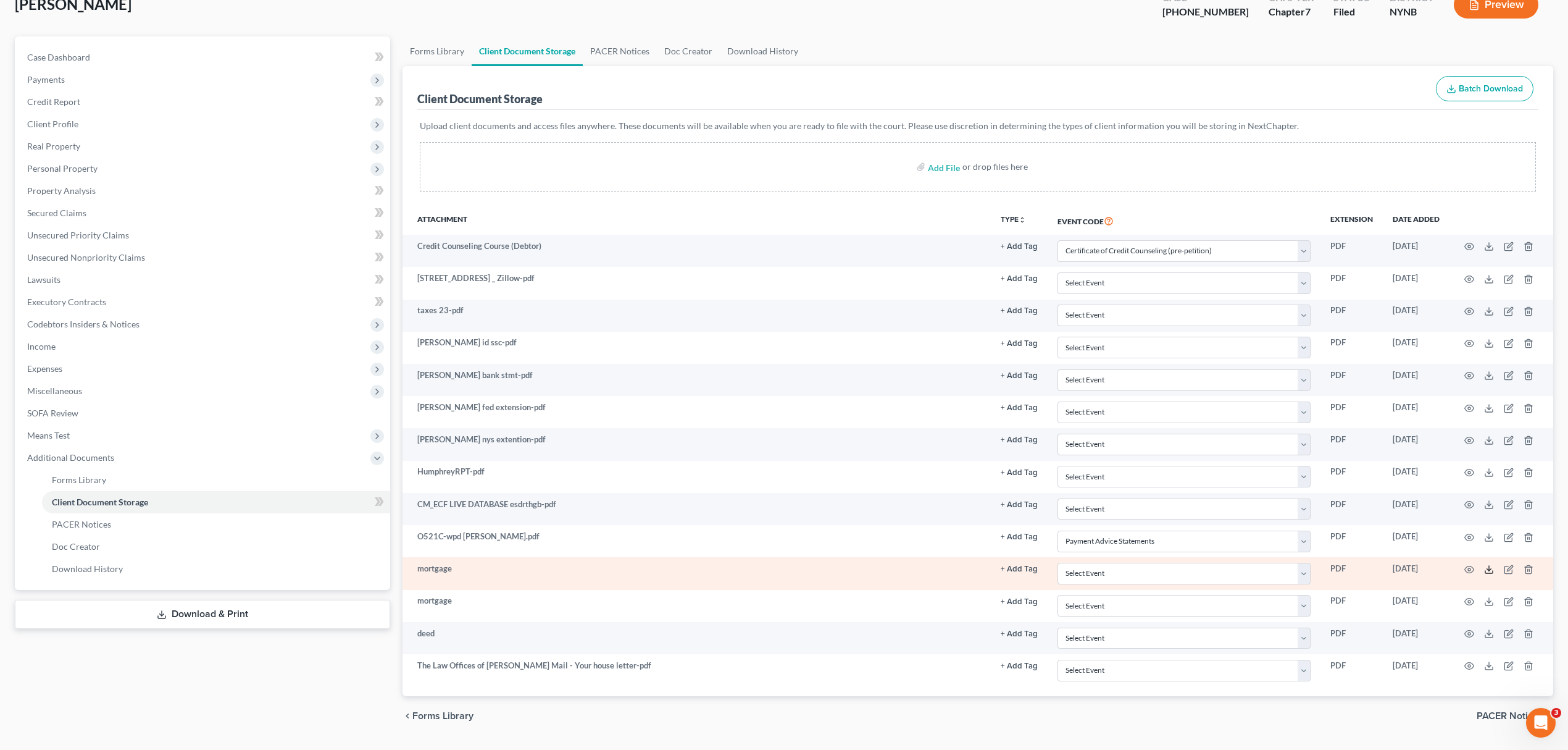
drag, startPoint x: 1489, startPoint y: 573, endPoint x: 1450, endPoint y: 567, distance: 39.5
click at [1489, 571] on line at bounding box center [1489, 568] width 0 height 5
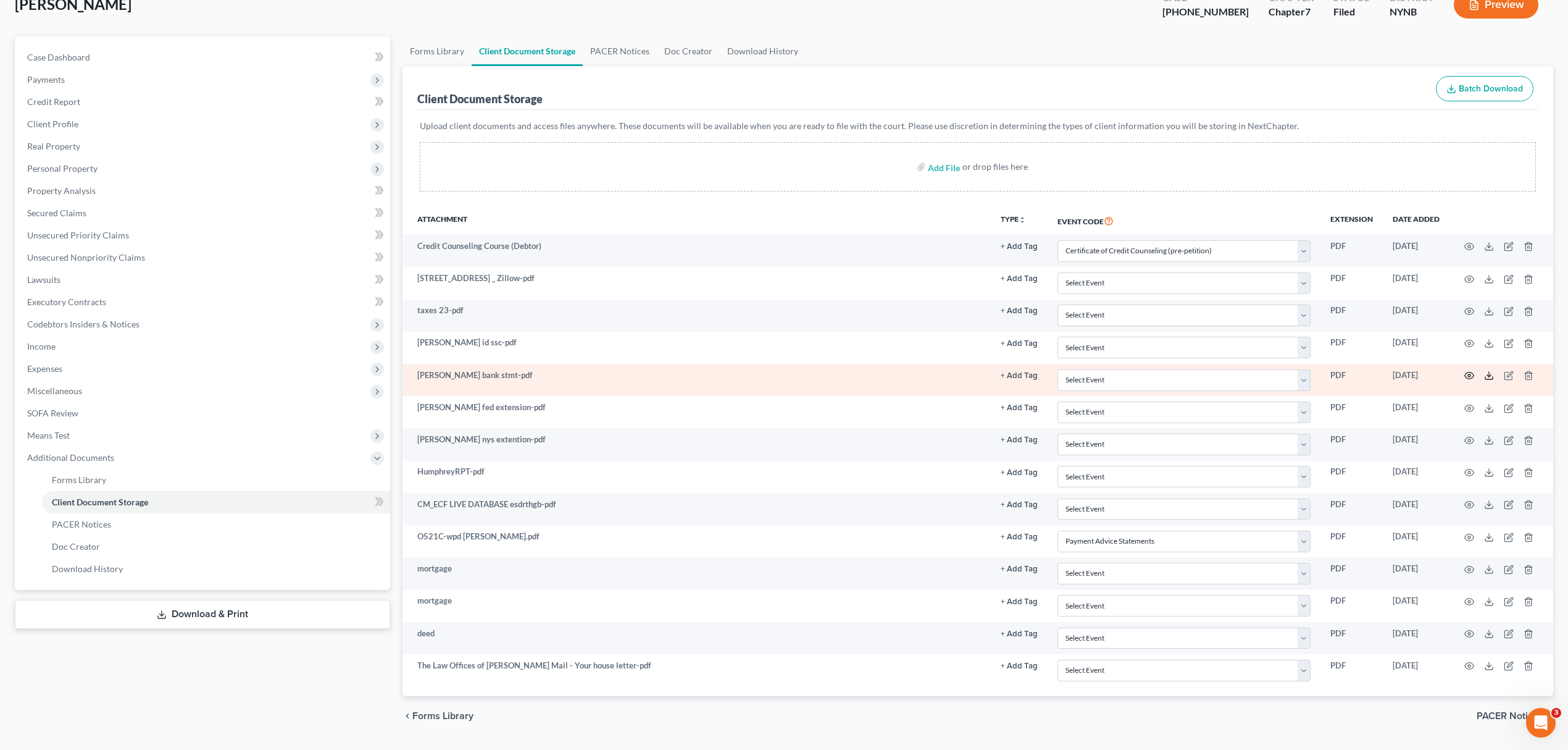
drag, startPoint x: 1485, startPoint y: 376, endPoint x: 1472, endPoint y: 381, distance: 13.9
click at [1487, 378] on icon at bounding box center [1489, 376] width 10 height 10
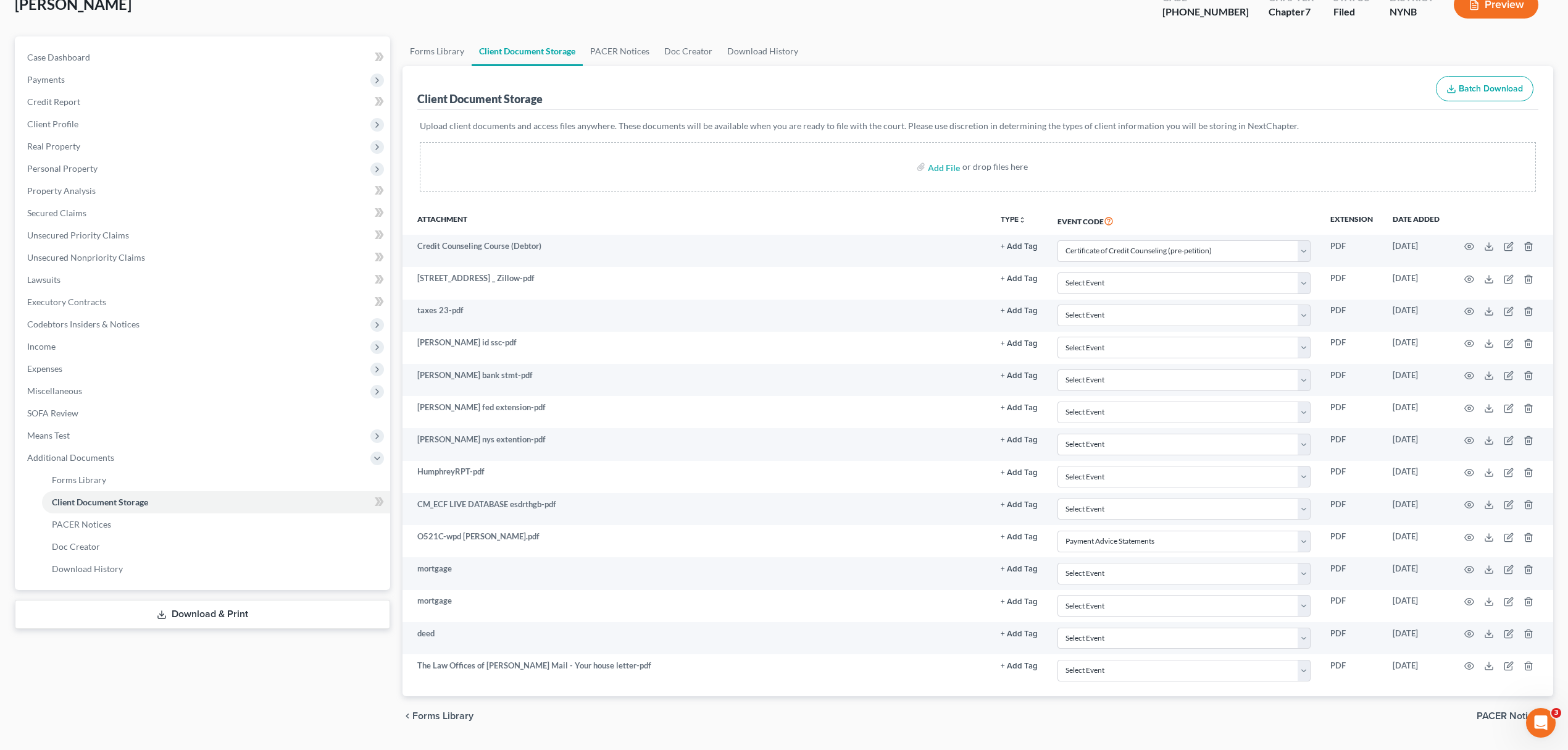
click at [181, 620] on link "Download & Print" at bounding box center [202, 614] width 375 height 29
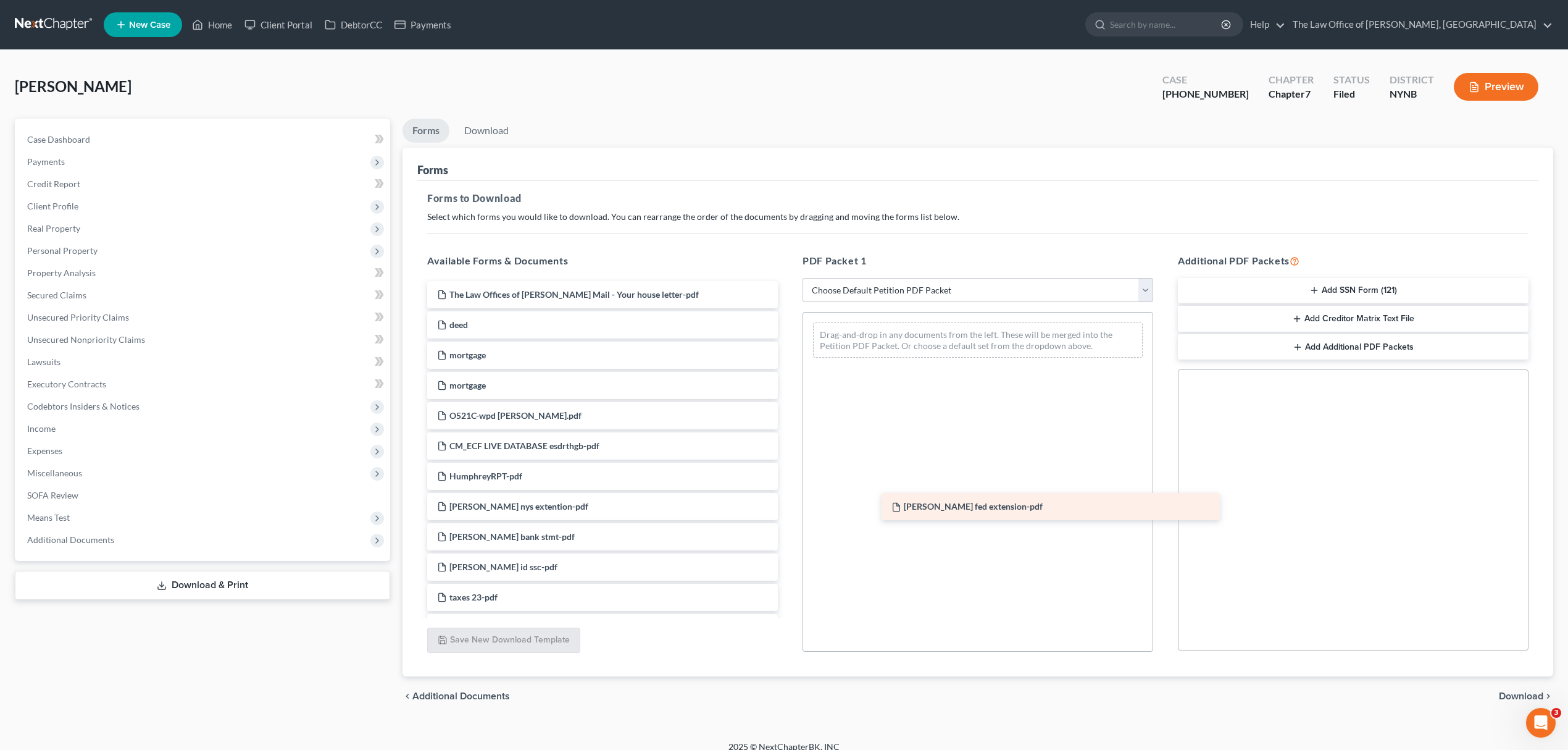
drag, startPoint x: 516, startPoint y: 524, endPoint x: 956, endPoint y: 493, distance: 441.1
click at [788, 494] on div "[PERSON_NAME] fed extension-pdf The Law Offices of [PERSON_NAME] Mail - Your ho…" at bounding box center [602, 748] width 370 height 935
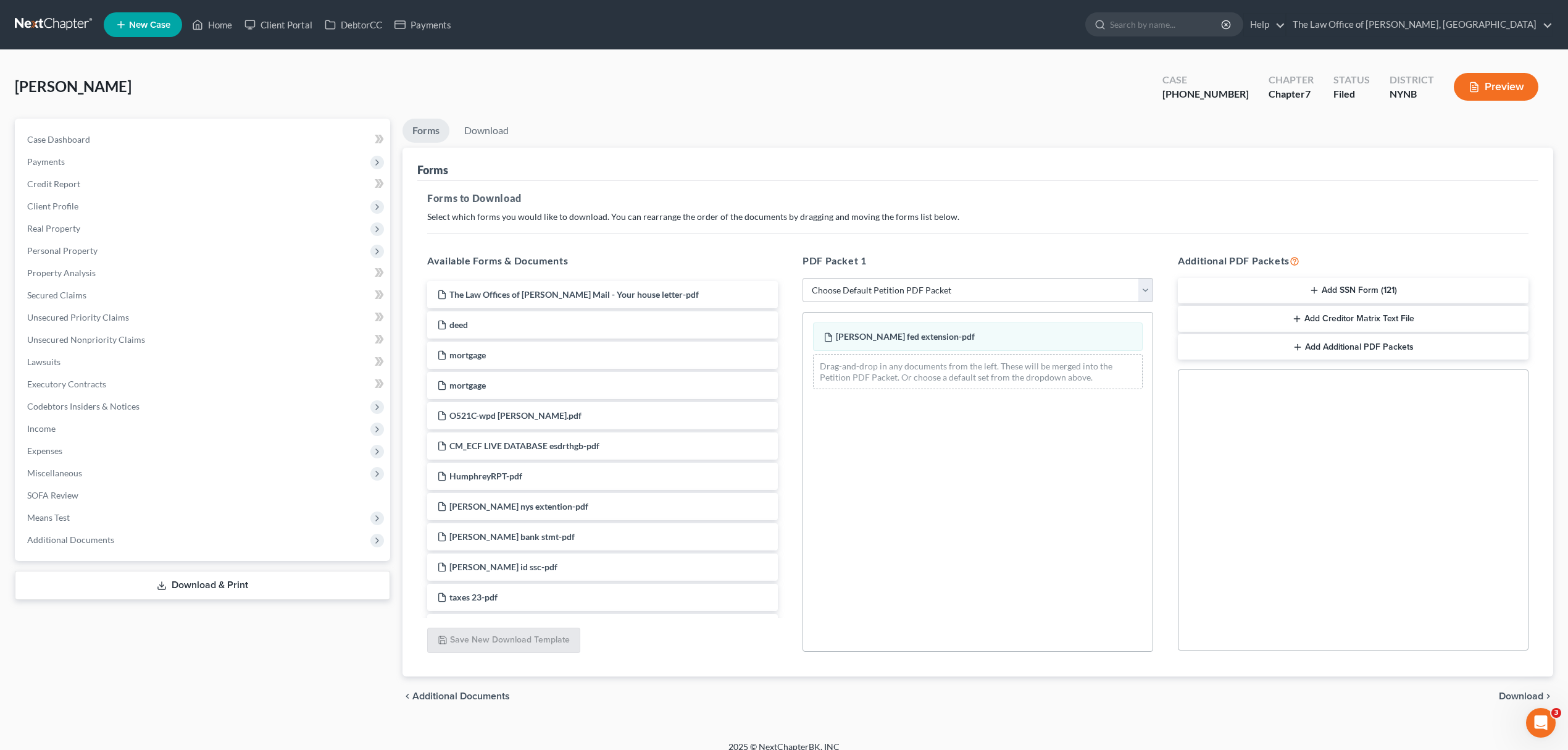
click at [679, 504] on div "The Law Offices of [PERSON_NAME] Mail - Your house letter-pdf deed mortgage mor…" at bounding box center [602, 748] width 370 height 935
drag, startPoint x: 969, startPoint y: 448, endPoint x: 954, endPoint y: 443, distance: 15.8
click at [954, 443] on div "[PERSON_NAME] fed extension-pdf Drag-and-drop in any documents from the left. T…" at bounding box center [977, 482] width 350 height 340
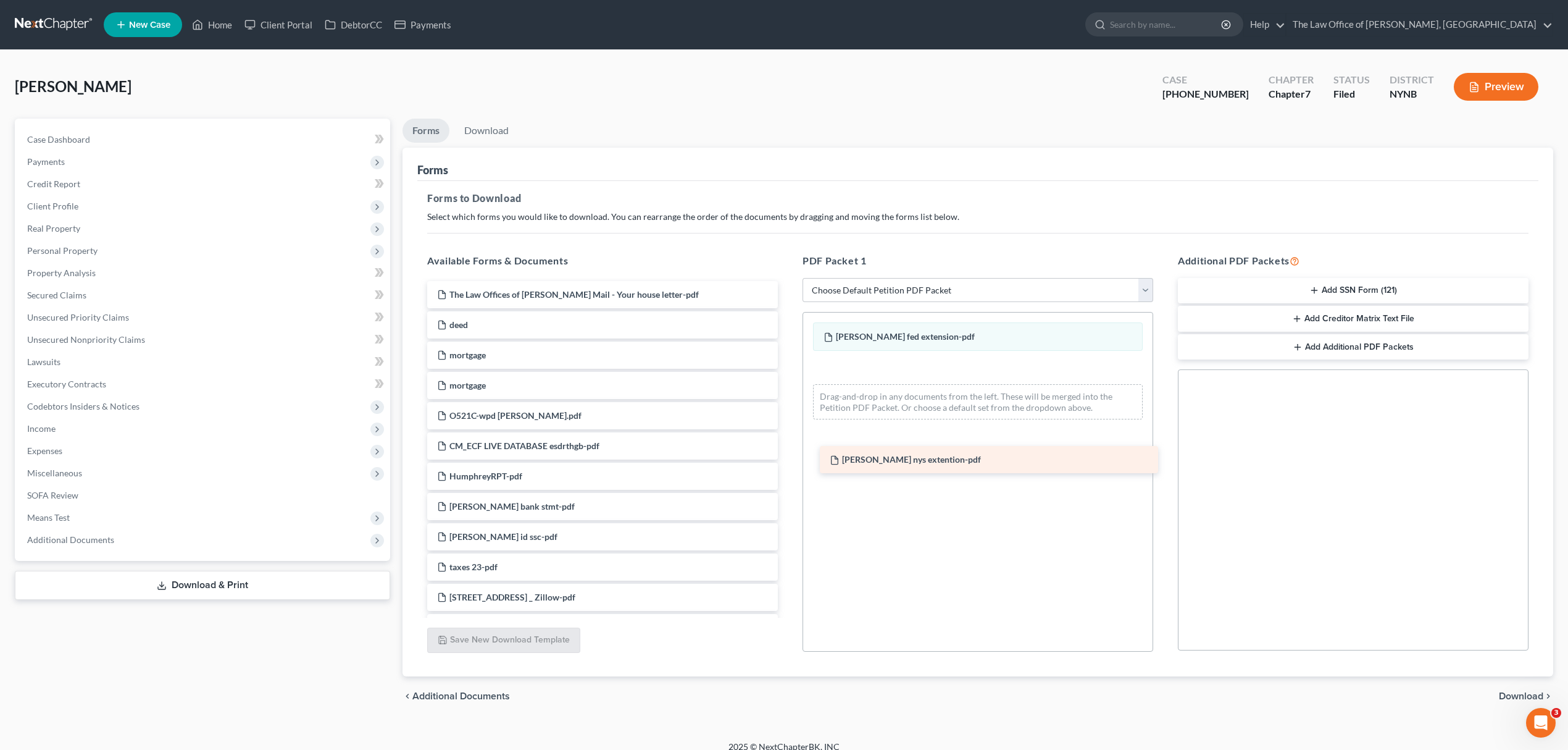
drag, startPoint x: 535, startPoint y: 507, endPoint x: 932, endPoint y: 446, distance: 401.7
click at [788, 448] on div "[PERSON_NAME] nys extention-pdf The Law Offices of [PERSON_NAME] Mail - Your ho…" at bounding box center [602, 733] width 370 height 905
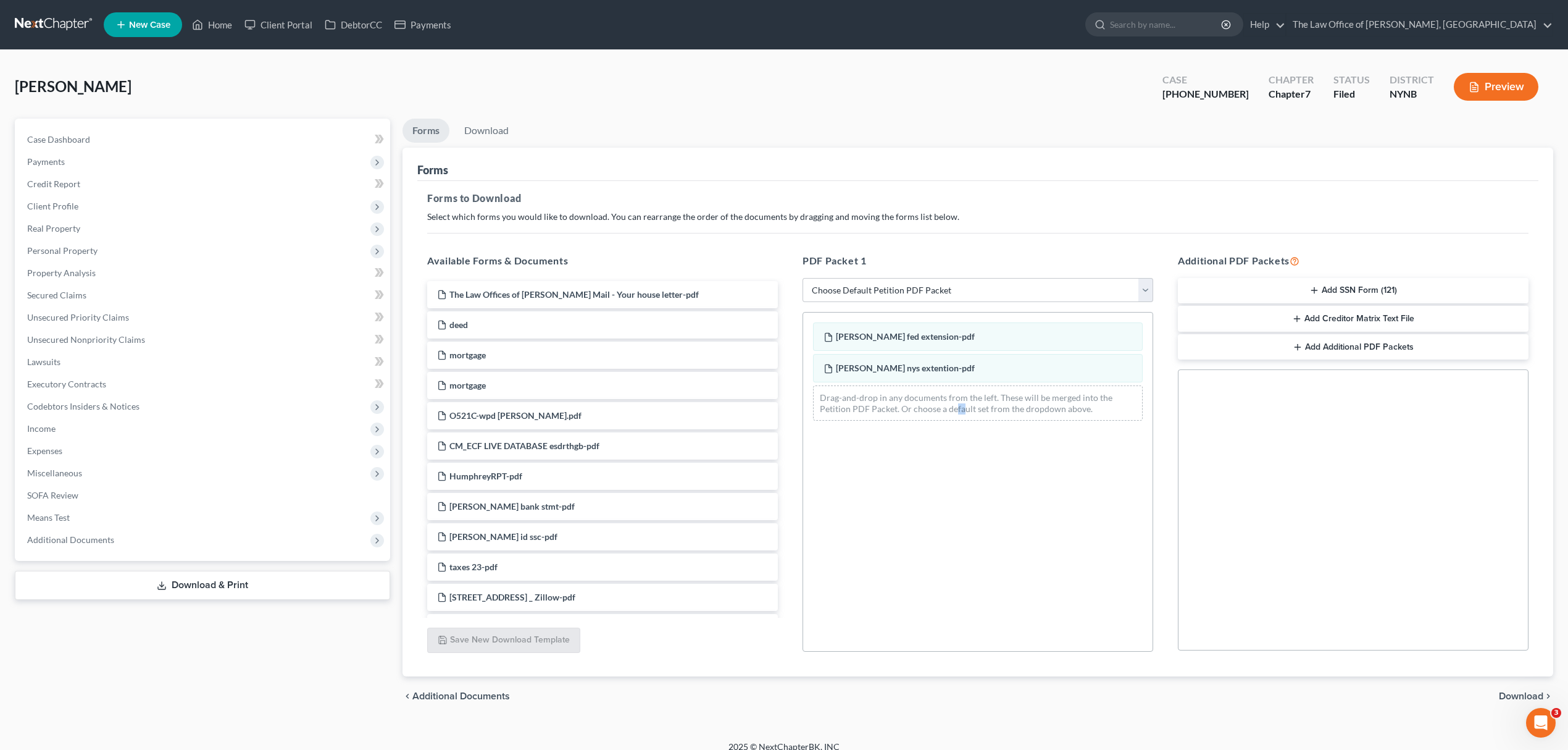
click at [1507, 697] on span "Download" at bounding box center [1520, 696] width 44 height 10
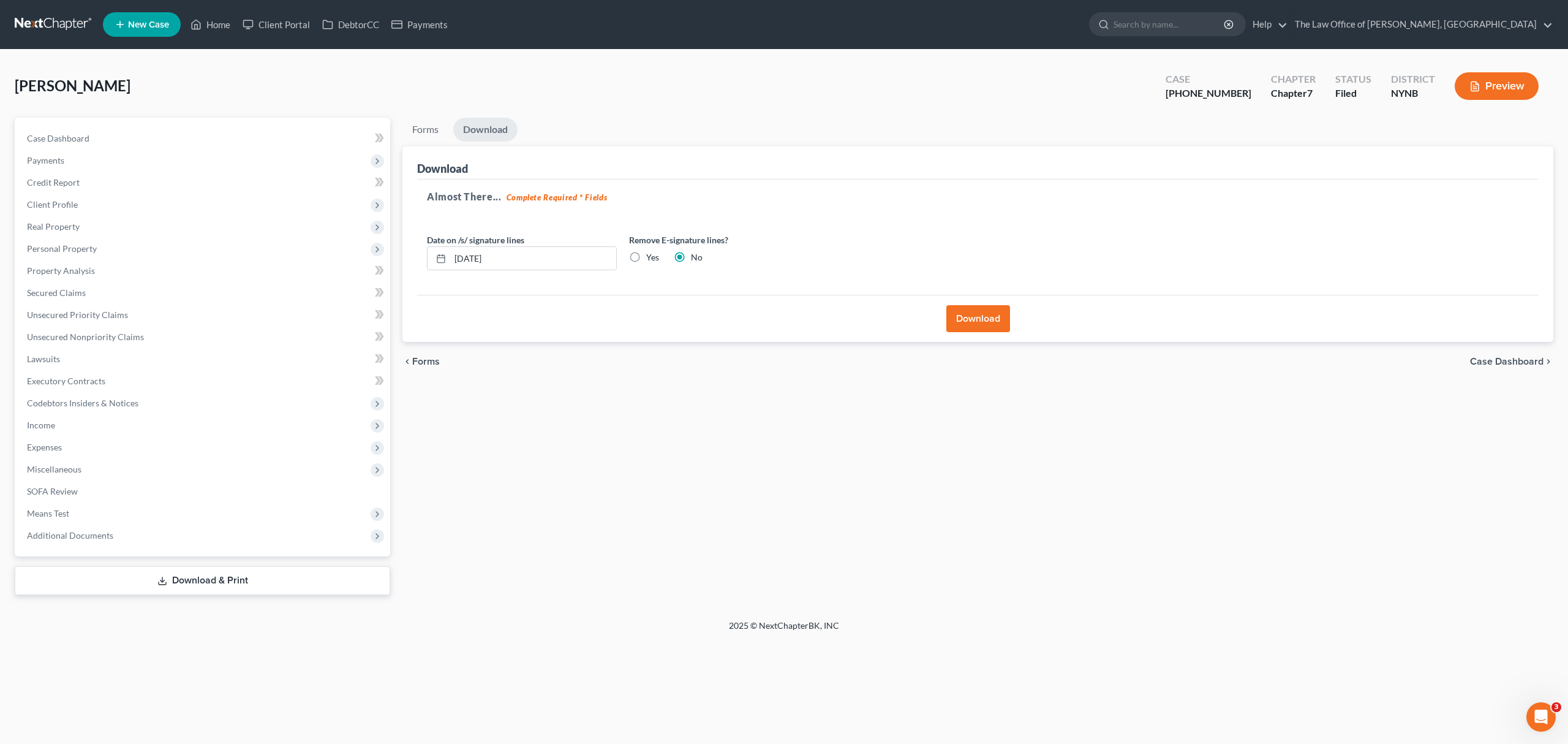
click at [985, 320] on button "Download" at bounding box center [978, 318] width 63 height 27
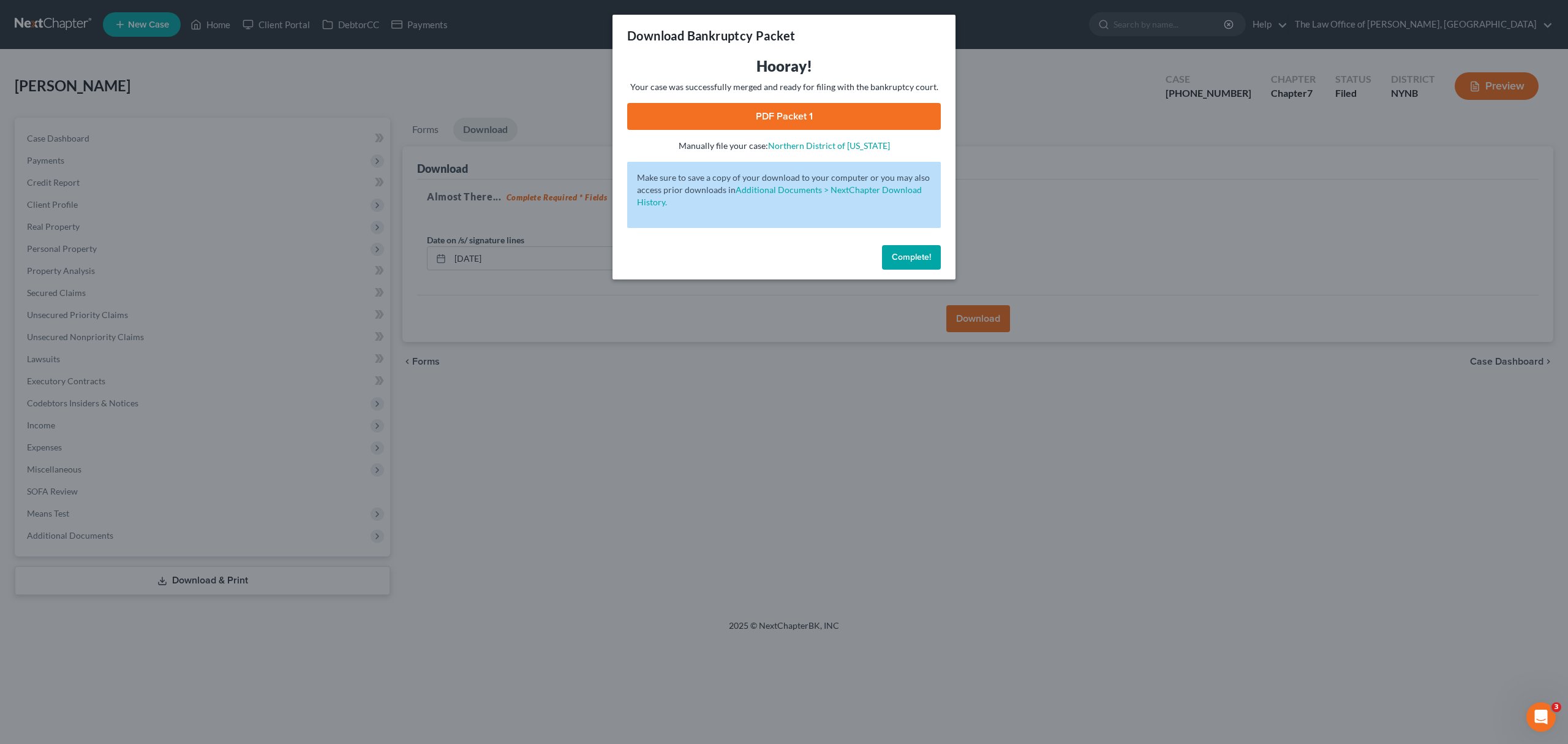
click at [763, 121] on link "PDF Packet 1" at bounding box center [784, 116] width 313 height 27
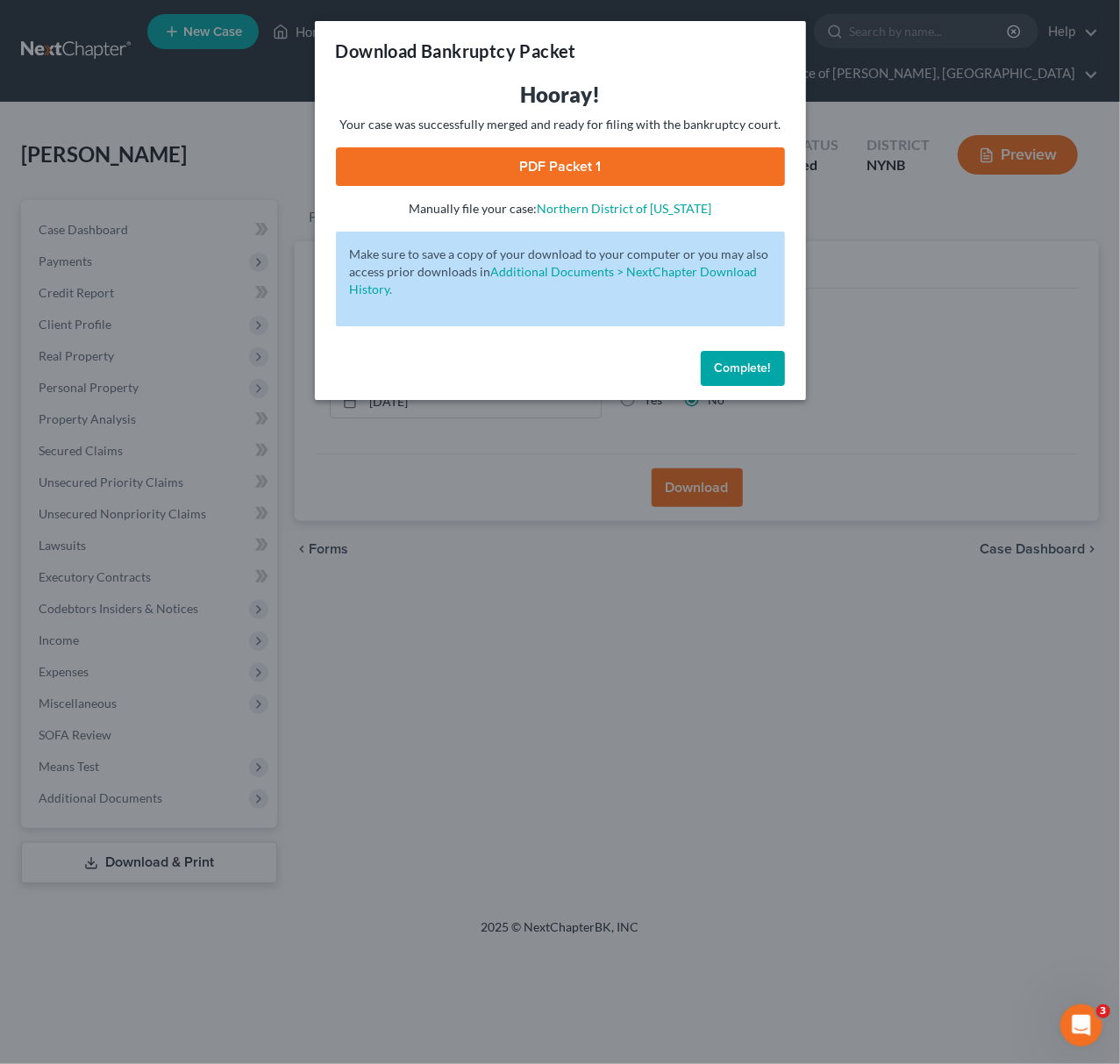
click at [776, 516] on div "Download Bankruptcy Packet Hooray! Your case was successfully merged and ready …" at bounding box center [560, 532] width 1120 height 1064
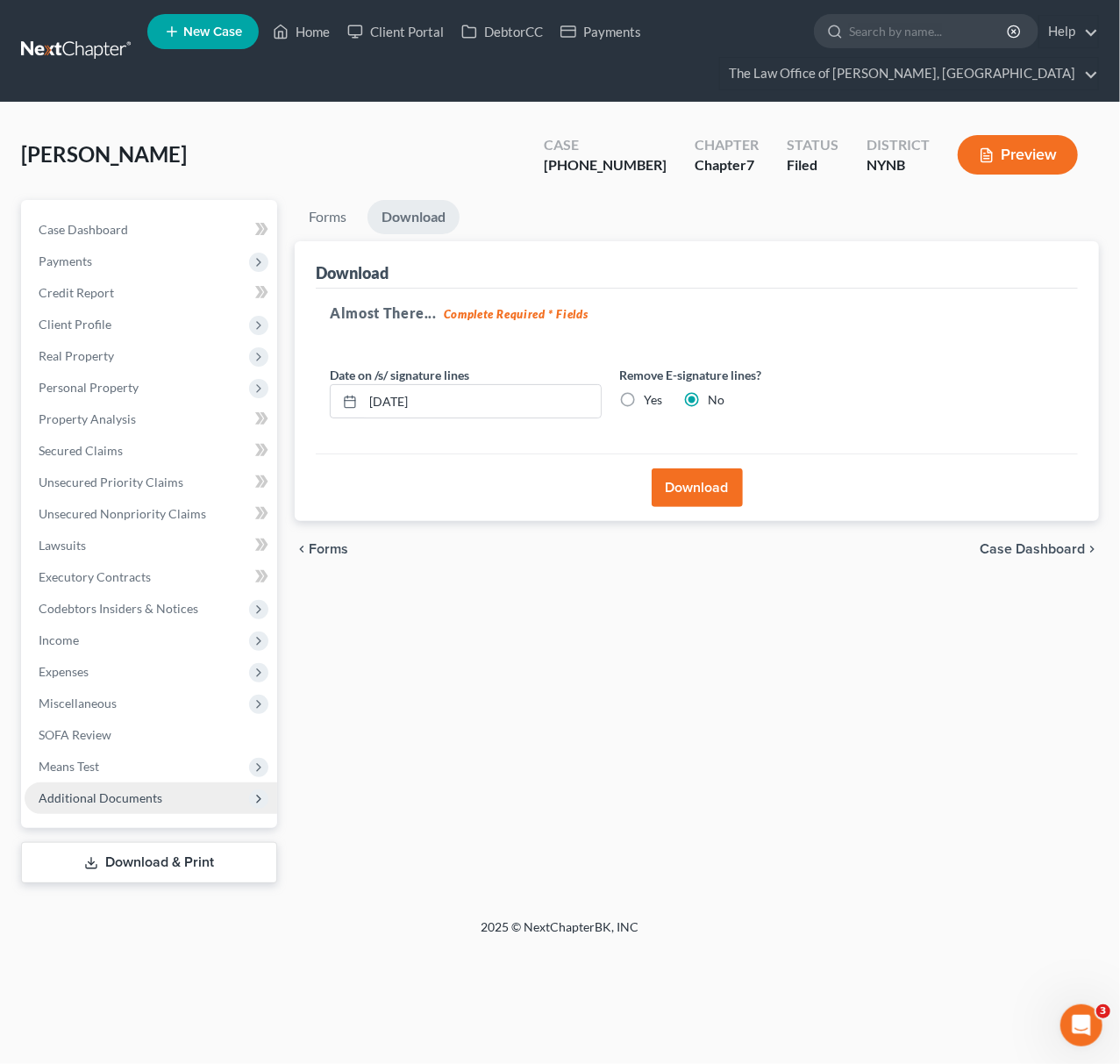
click at [130, 800] on span "Additional Documents" at bounding box center [100, 797] width 124 height 15
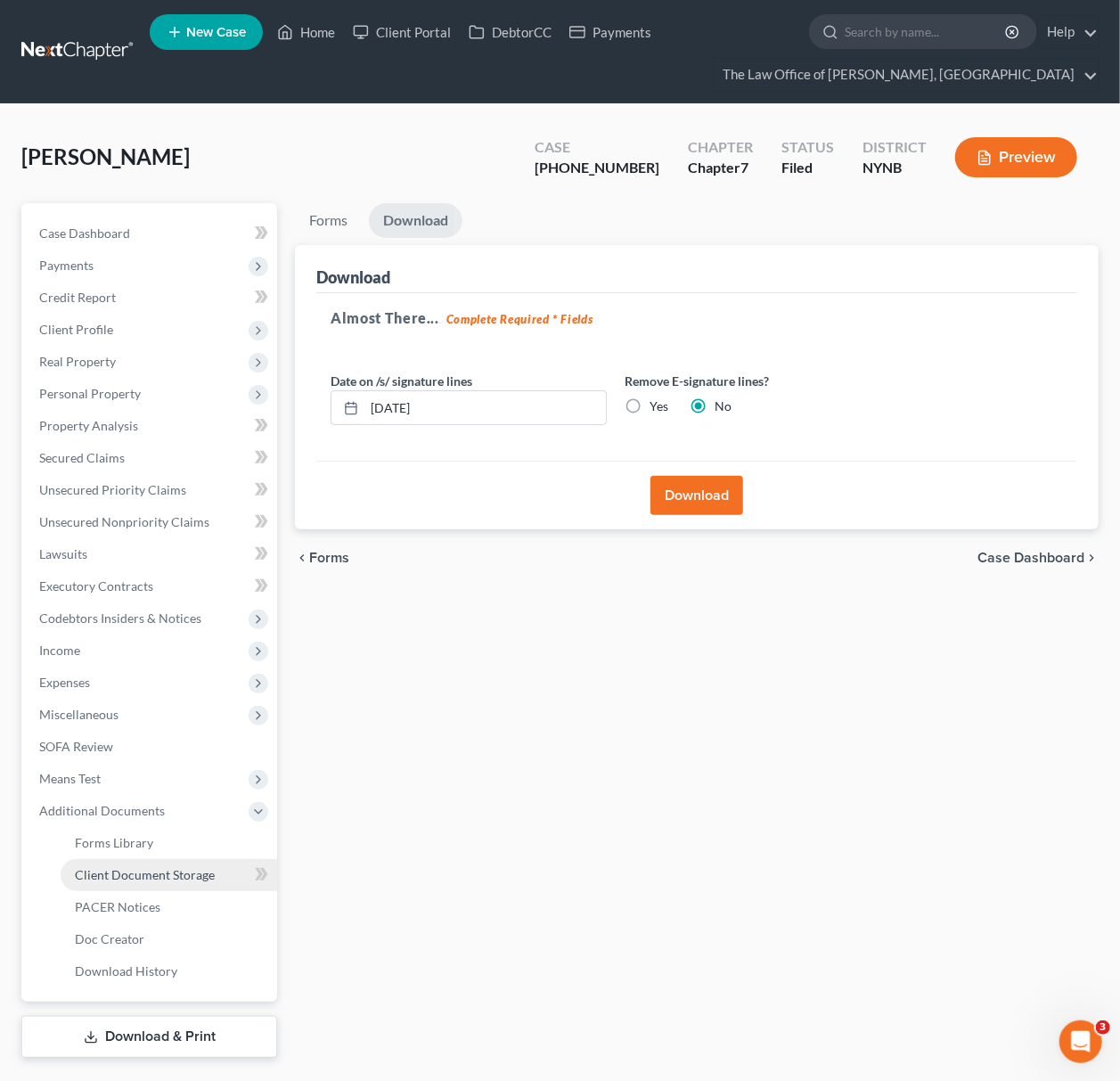
click at [128, 873] on span "Client Document Storage" at bounding box center [145, 874] width 140 height 15
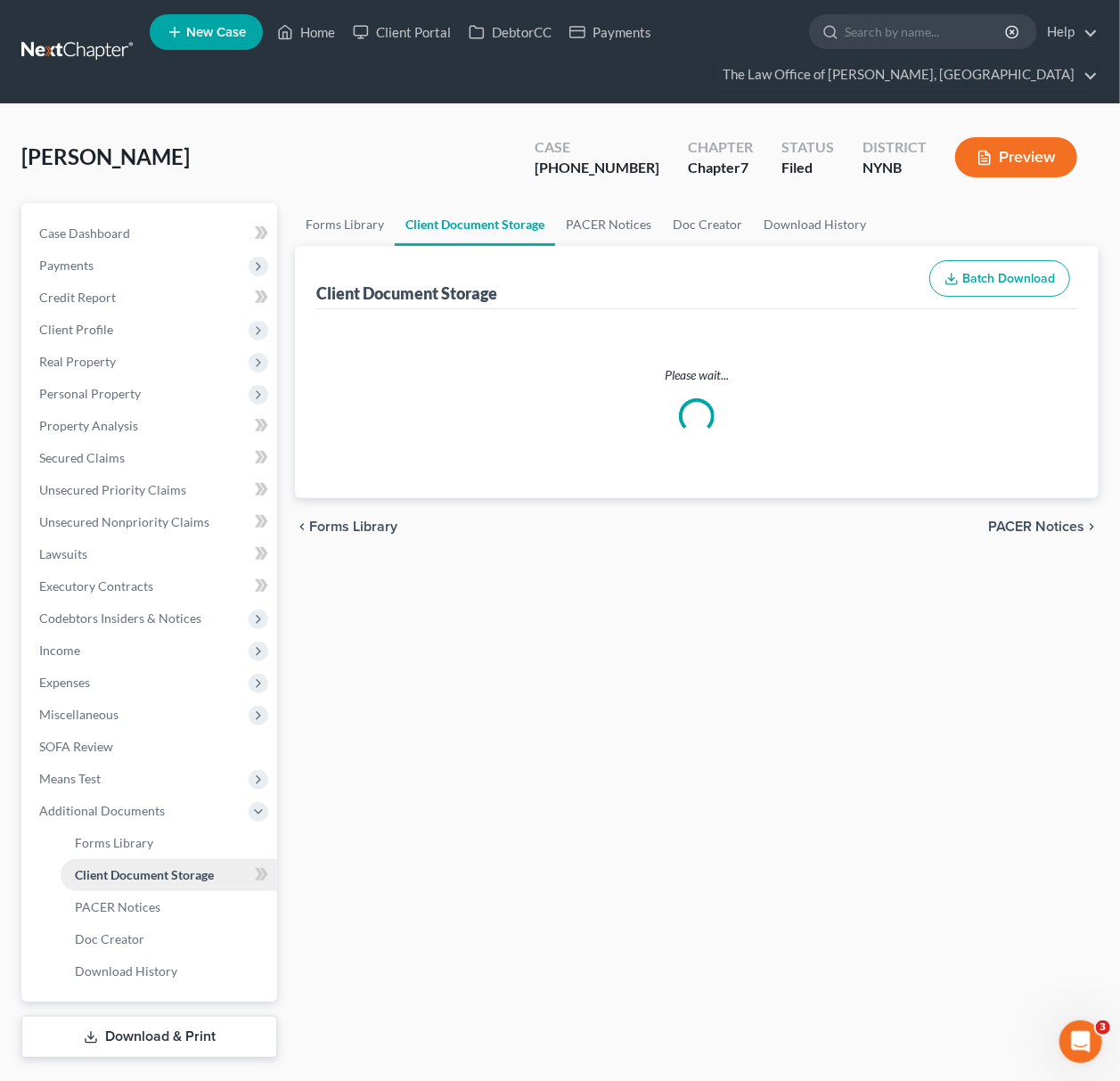
select select "1"
select select "5"
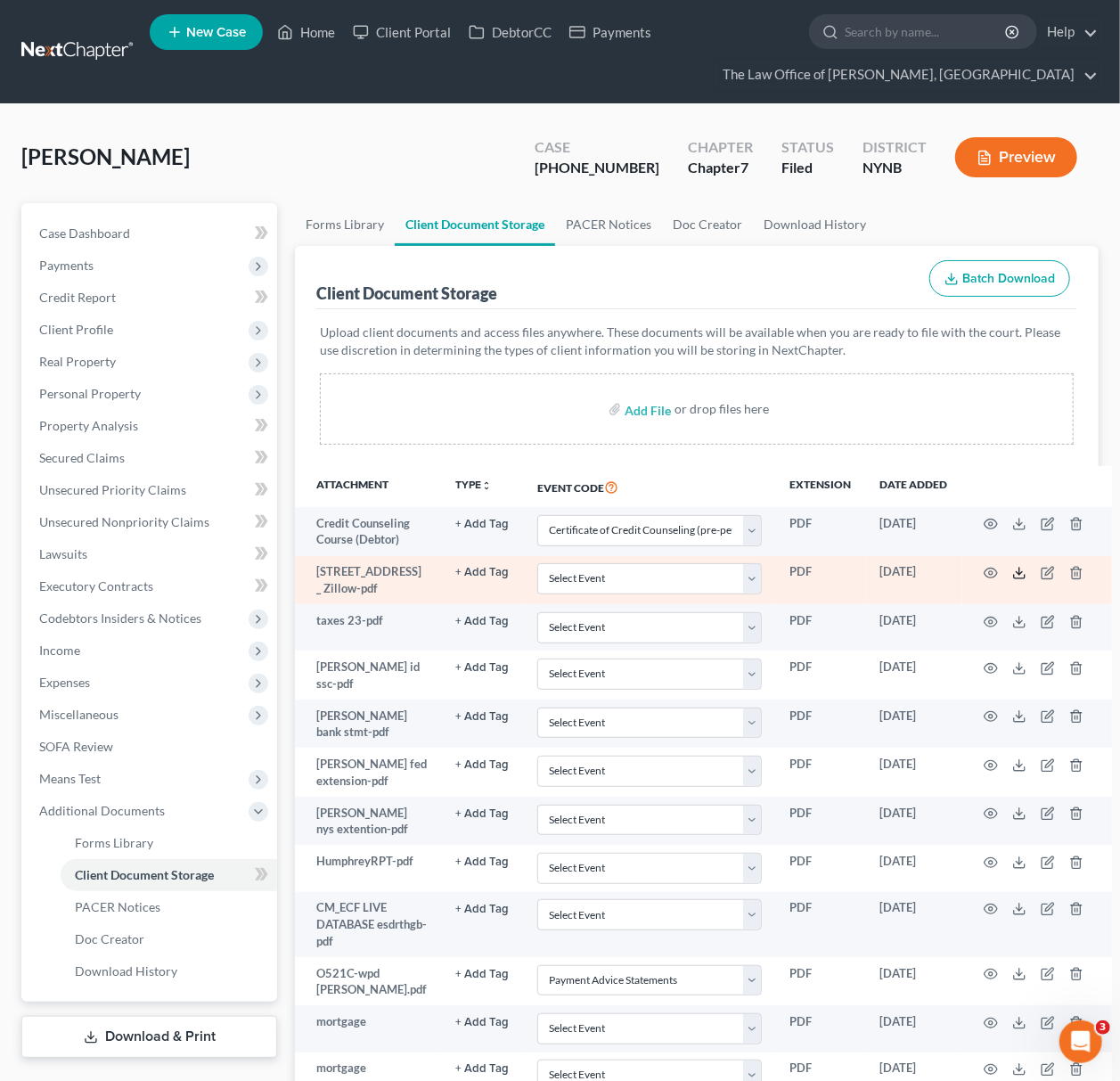
click at [1012, 565] on icon at bounding box center [1020, 573] width 14 height 14
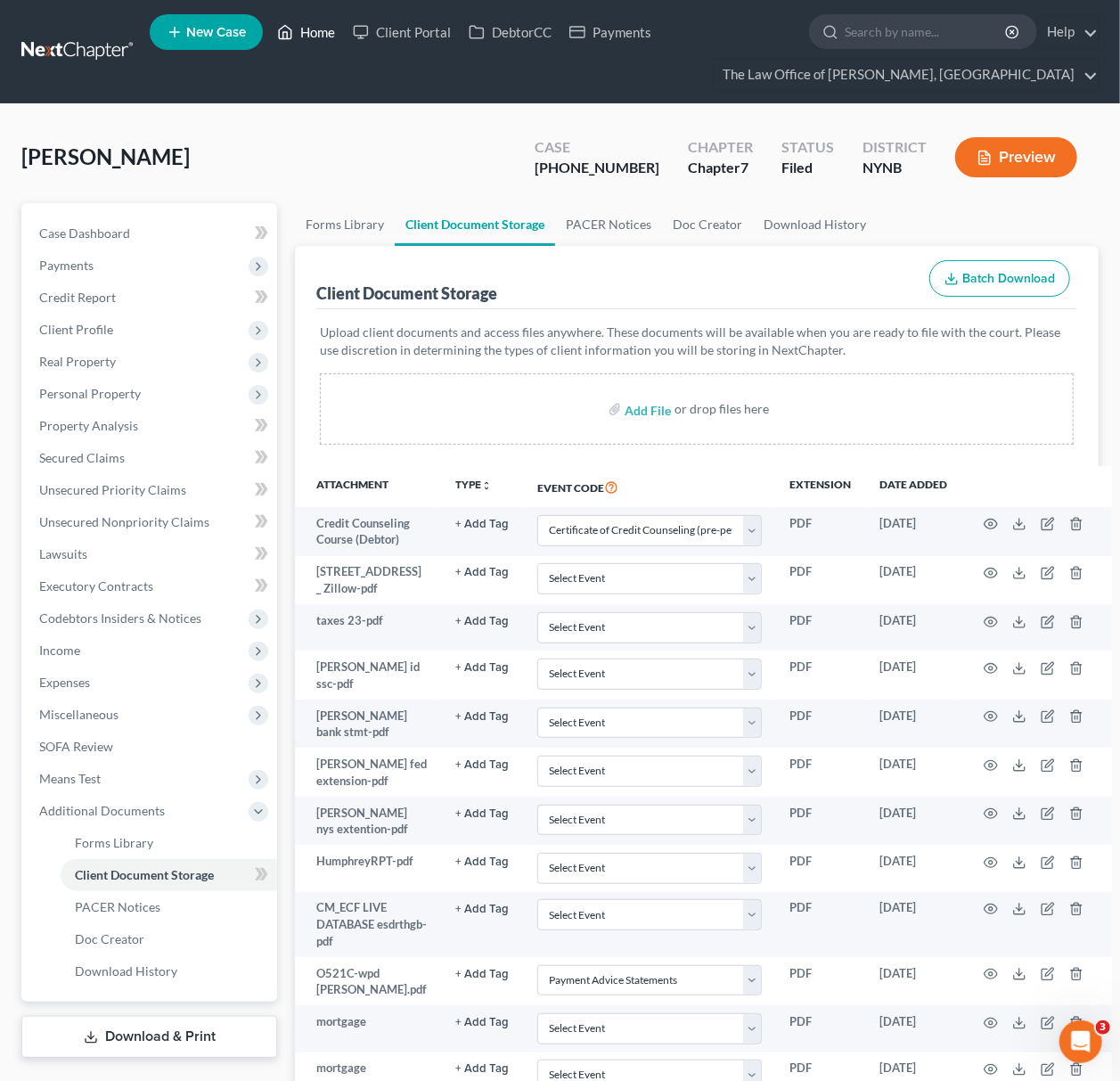
click at [315, 43] on link "Home" at bounding box center [306, 32] width 76 height 32
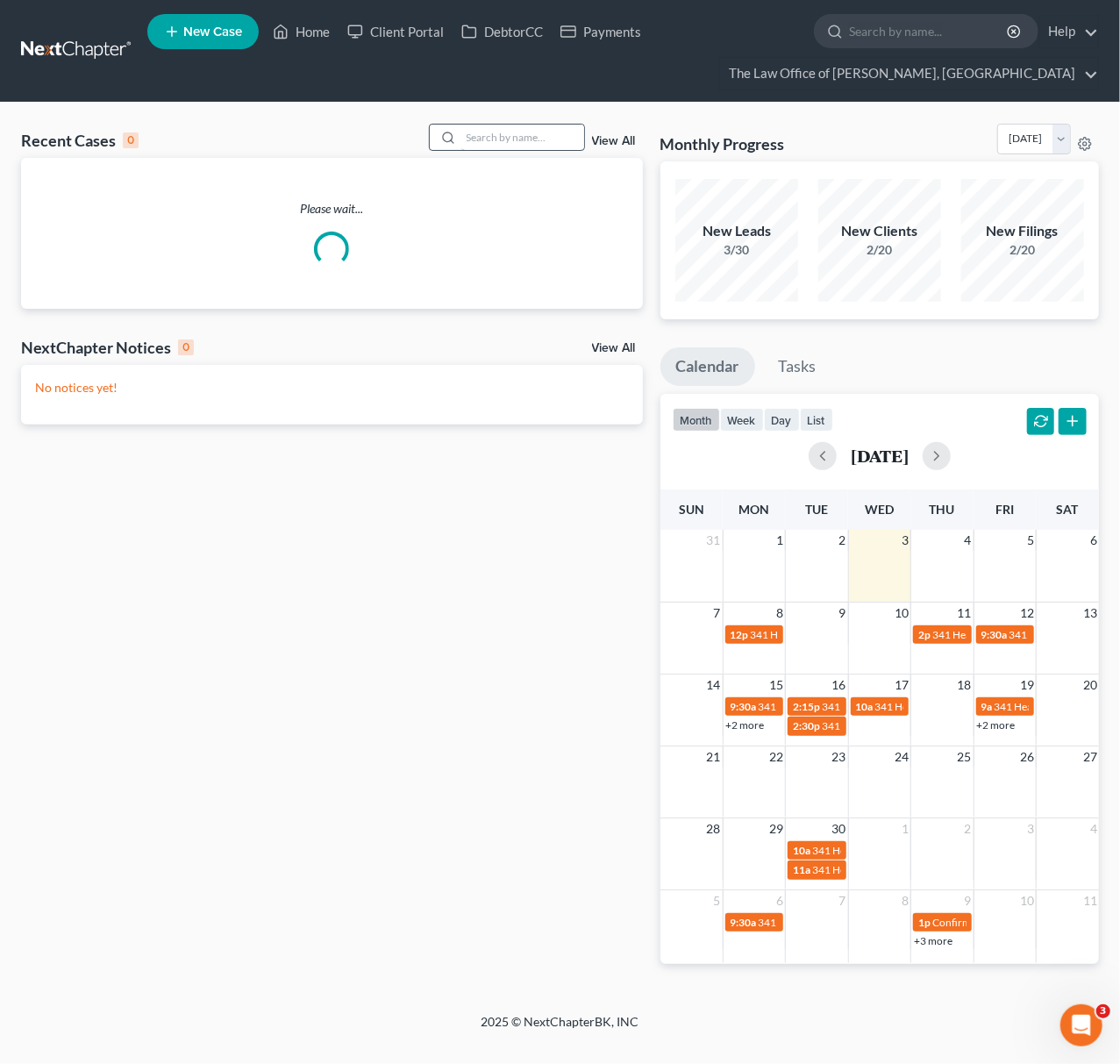
click at [484, 137] on input "search" at bounding box center [523, 137] width 123 height 26
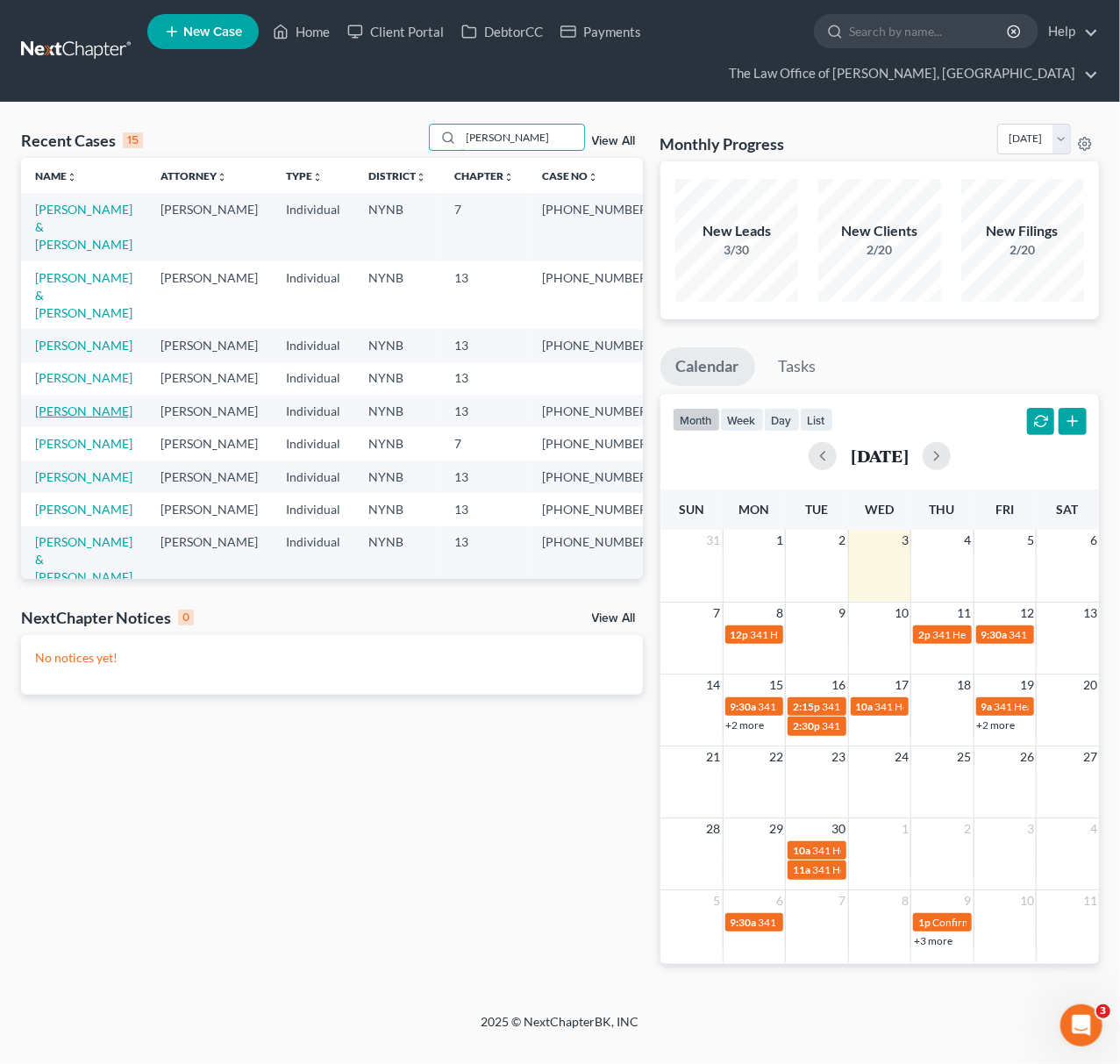
type input "[PERSON_NAME]"
click at [110, 410] on link "[PERSON_NAME]" at bounding box center [83, 410] width 97 height 15
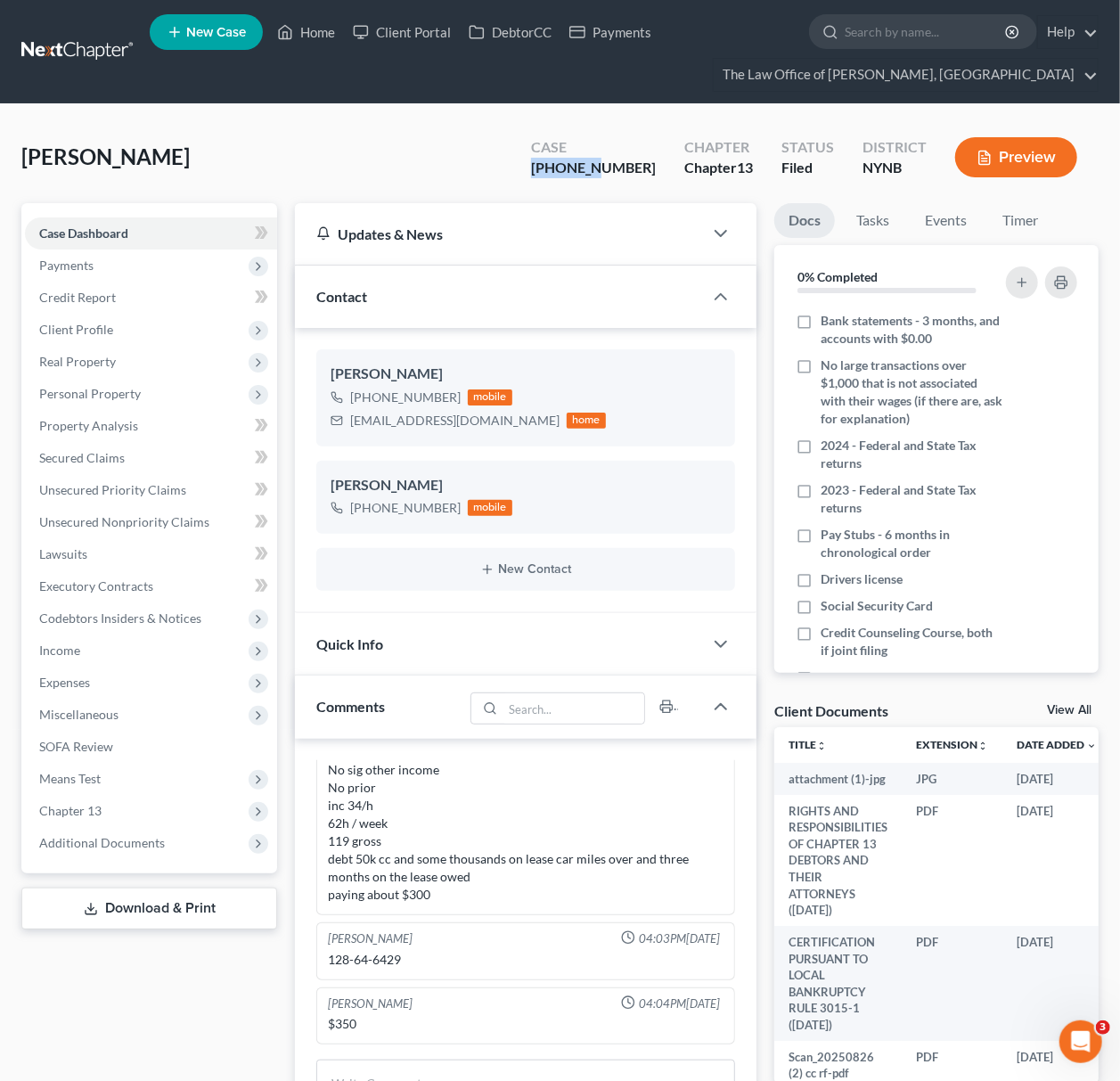
scroll to position [1348, 0]
drag, startPoint x: 640, startPoint y: 162, endPoint x: 553, endPoint y: 168, distance: 87.2
click at [553, 168] on div "[PERSON_NAME] Upgraded Case [PHONE_NUMBER] Chapter Chapter 13 Status Filed Dist…" at bounding box center [560, 165] width 1077 height 78
copy div "25-10986"
drag, startPoint x: 308, startPoint y: 27, endPoint x: 353, endPoint y: 77, distance: 67.3
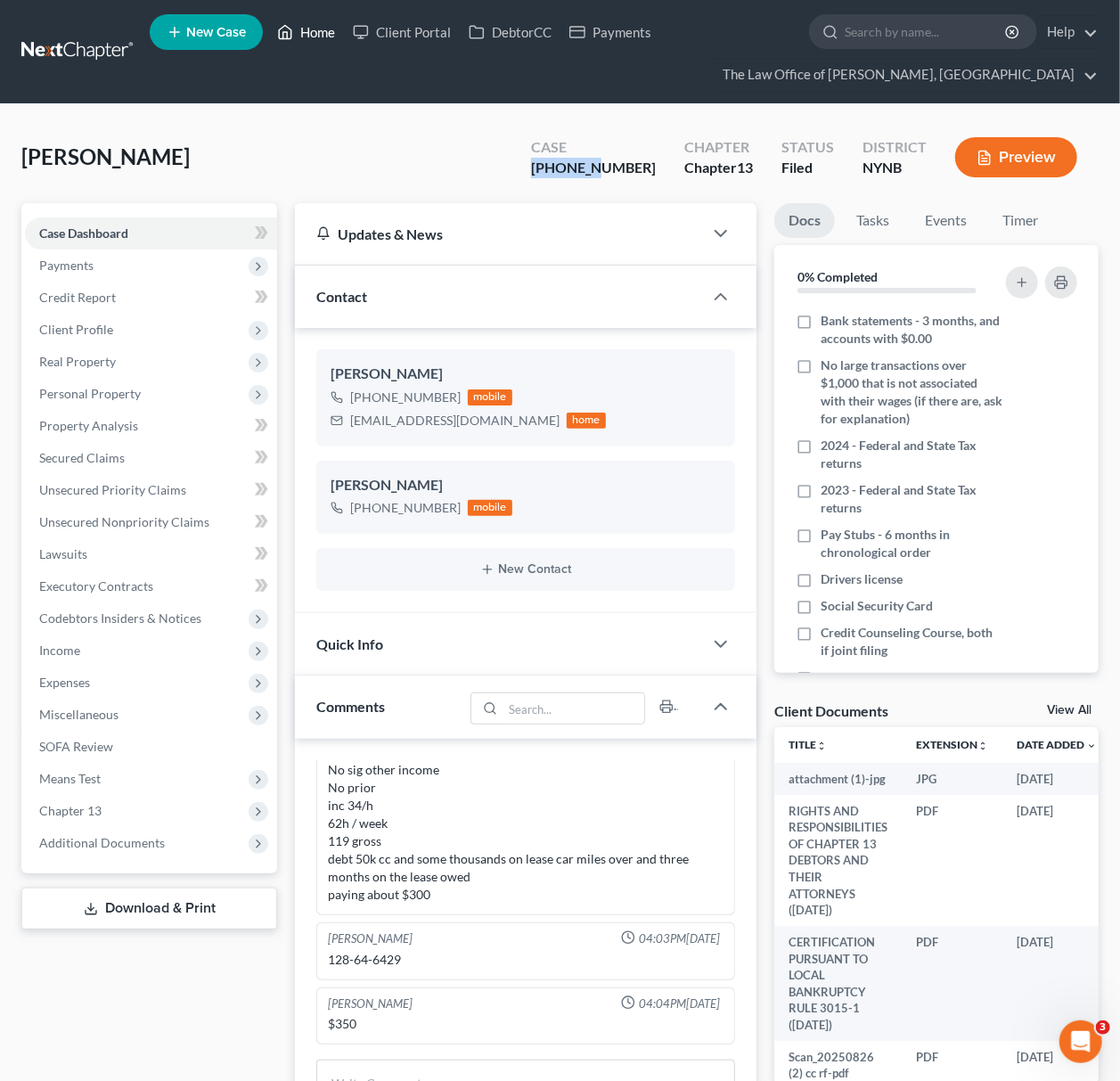
click at [308, 27] on link "Home" at bounding box center [306, 32] width 76 height 32
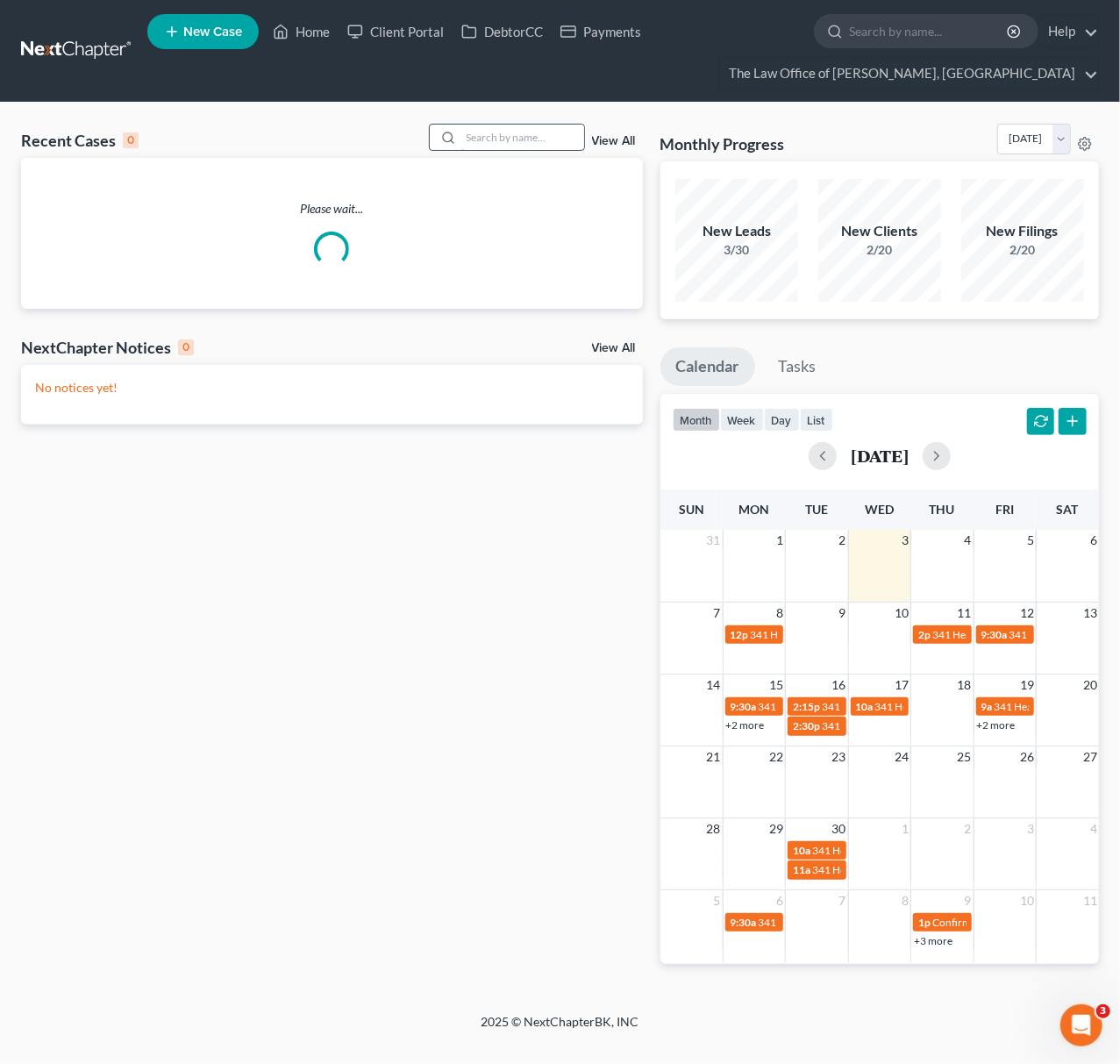
click at [477, 149] on input "search" at bounding box center [523, 137] width 123 height 26
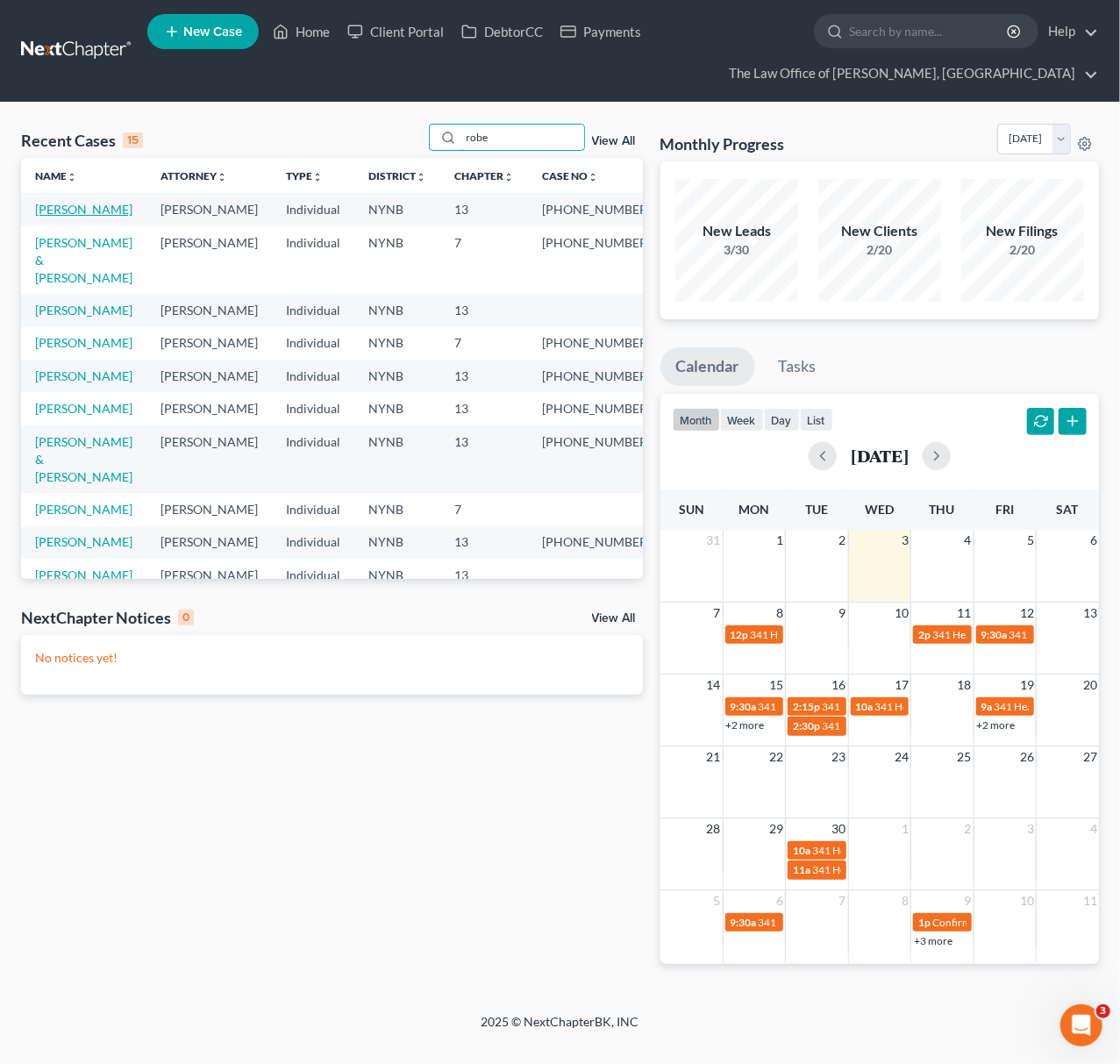
type input "robe"
click at [86, 205] on link "[PERSON_NAME]" at bounding box center [83, 209] width 97 height 15
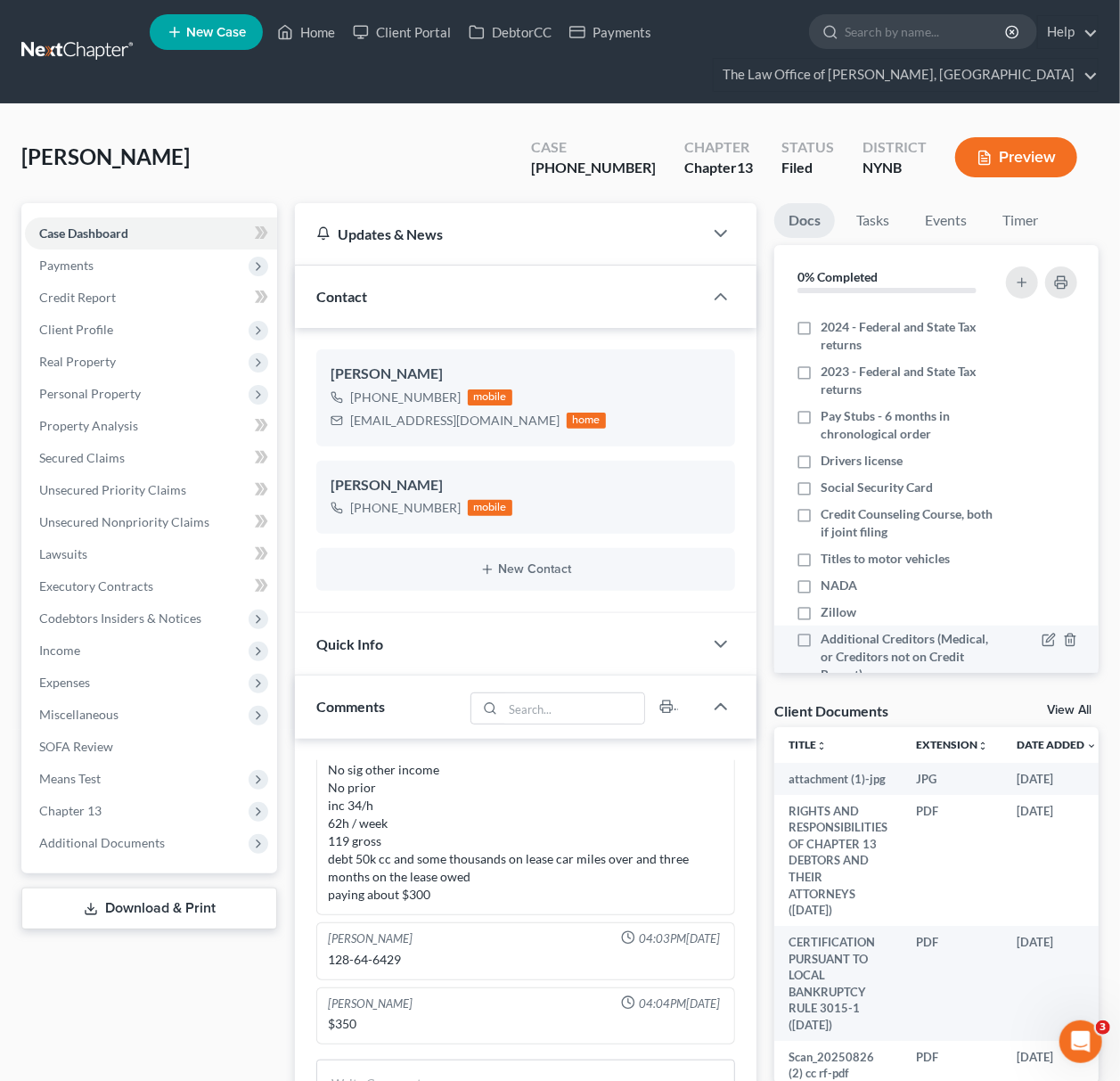
scroll to position [1348, 0]
click at [1047, 707] on link "View All" at bounding box center [1068, 710] width 44 height 13
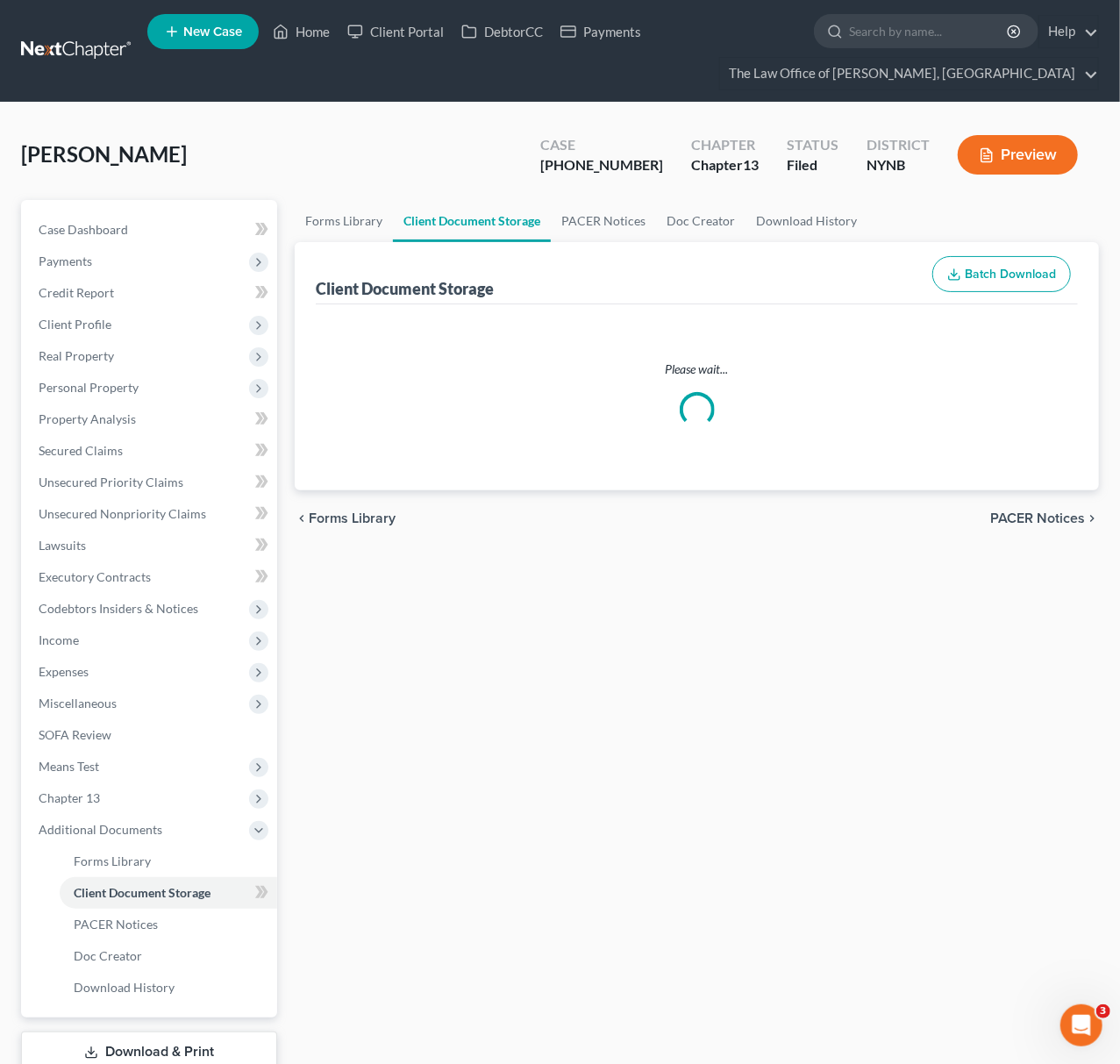
select select "5"
select select "1"
select select "2"
select select "6"
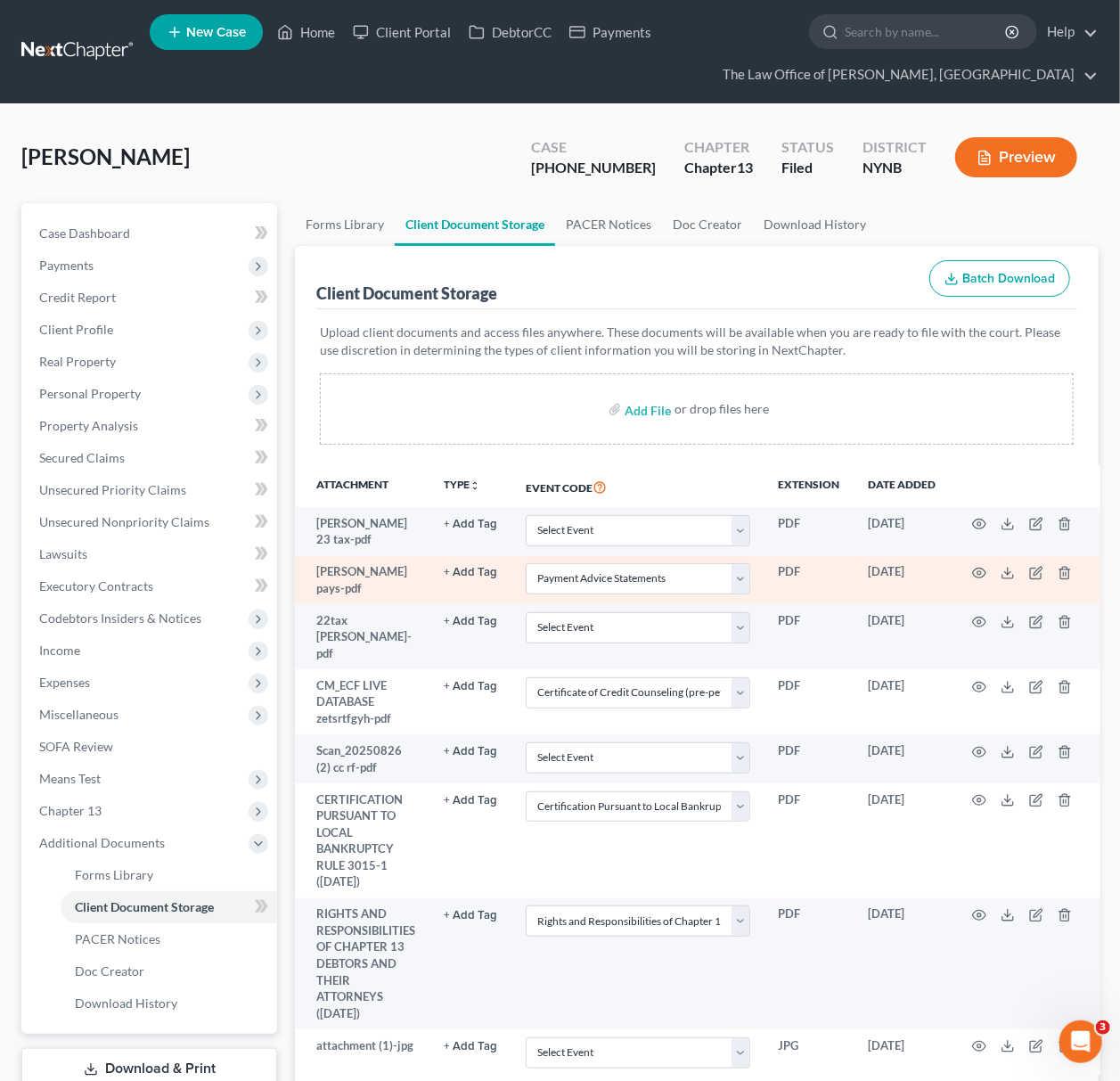
scroll to position [114, 0]
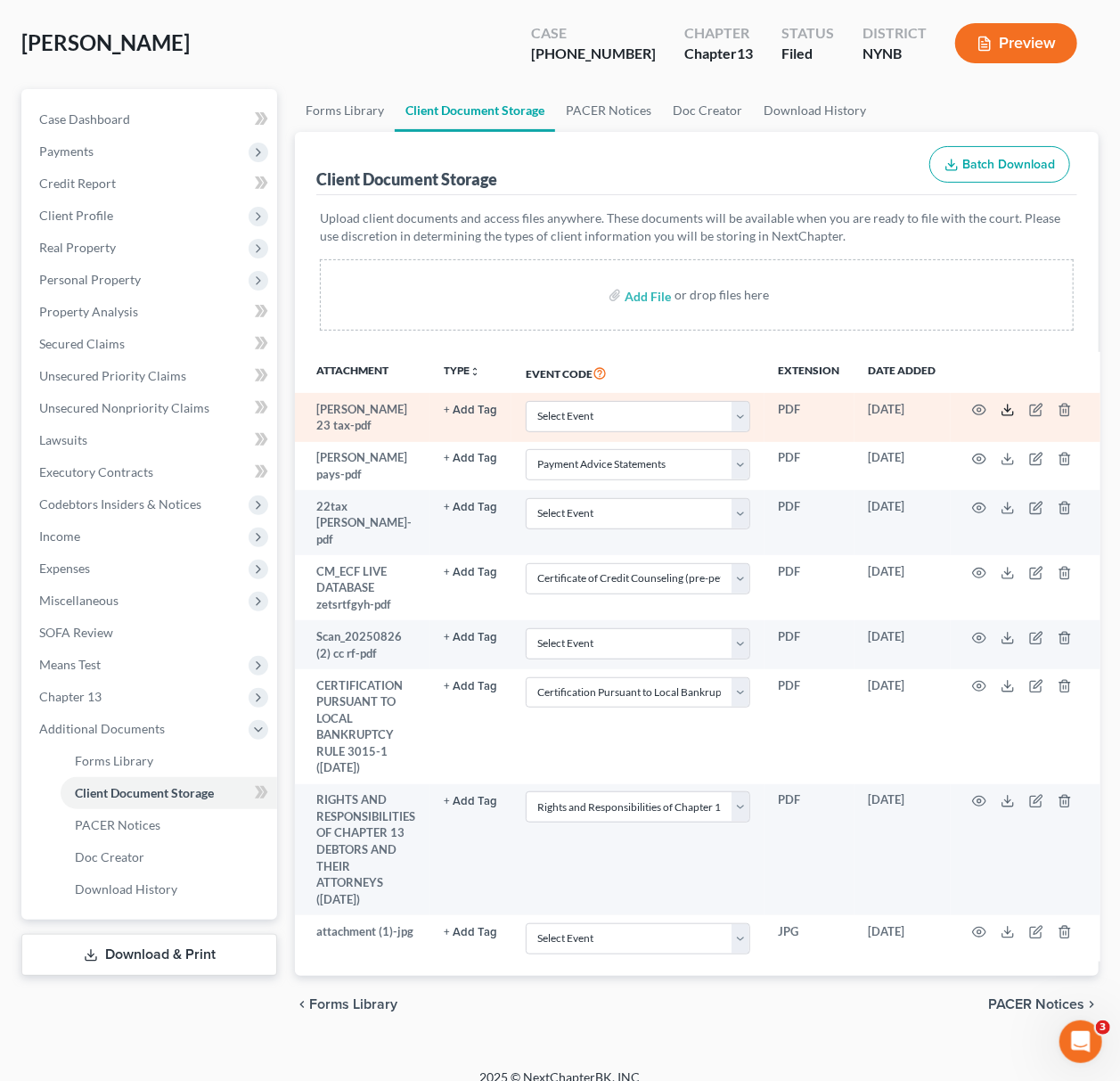
click at [1010, 413] on icon at bounding box center [1008, 410] width 14 height 14
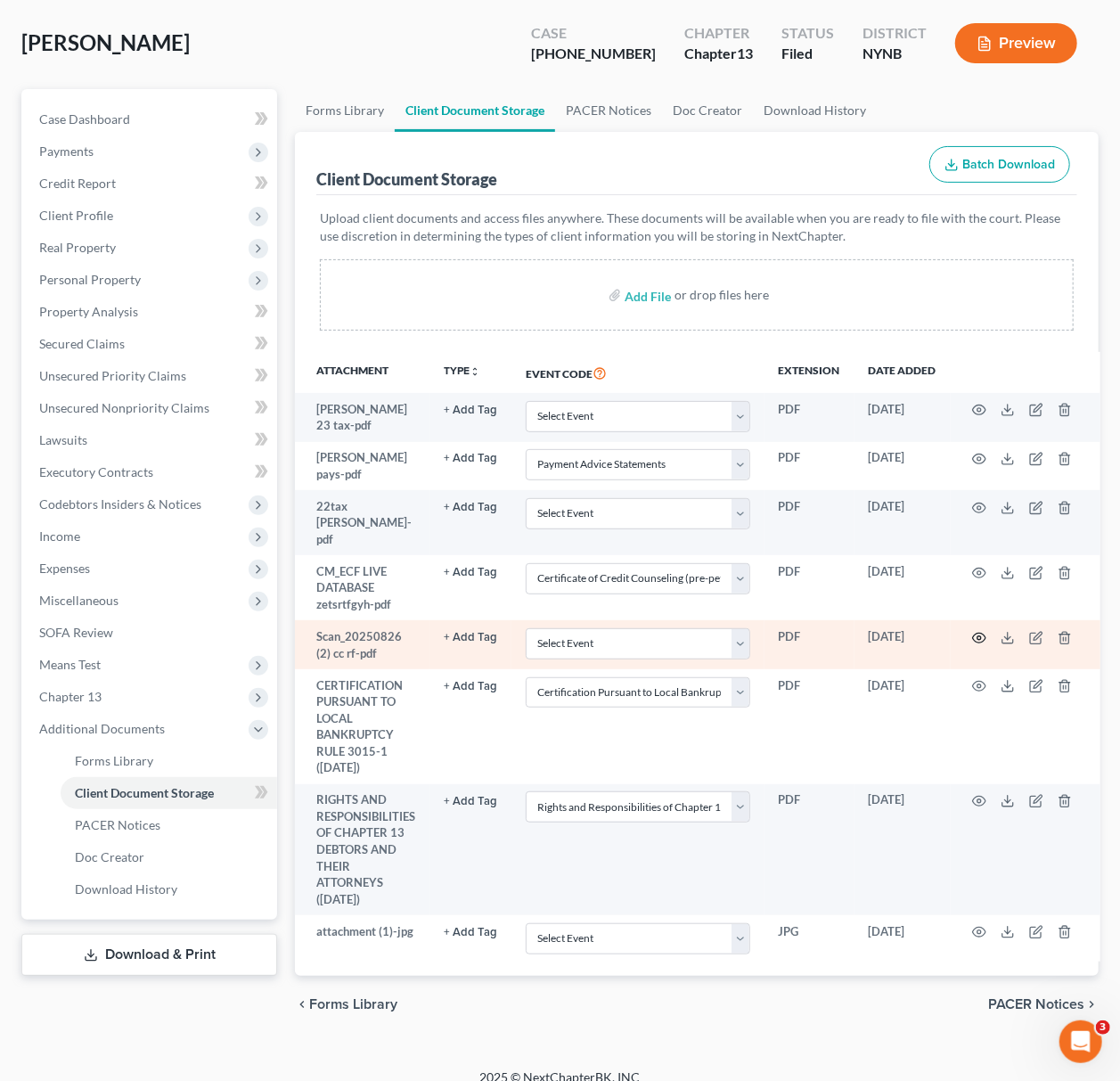
click at [983, 631] on icon "button" at bounding box center [980, 638] width 14 height 14
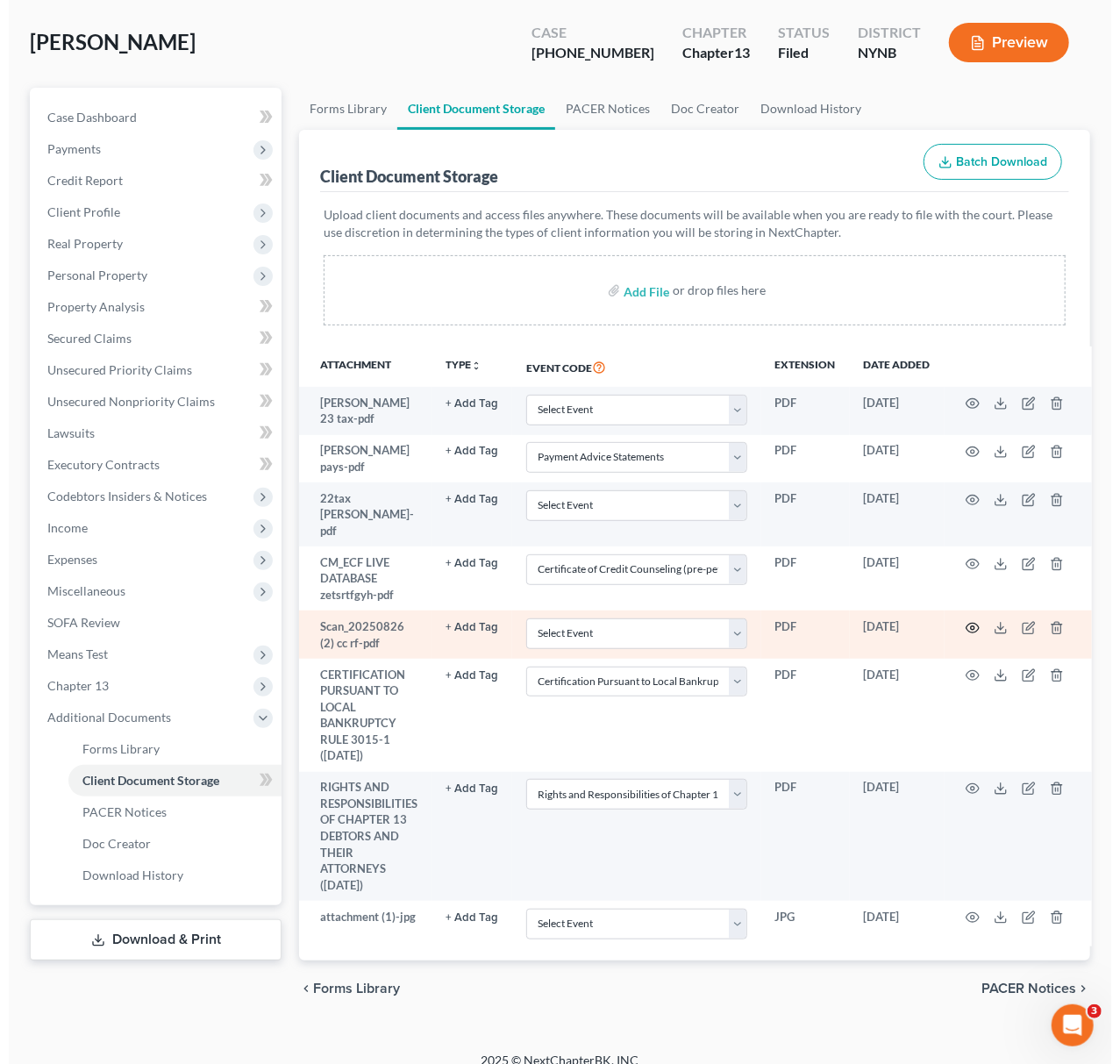
scroll to position [79, 0]
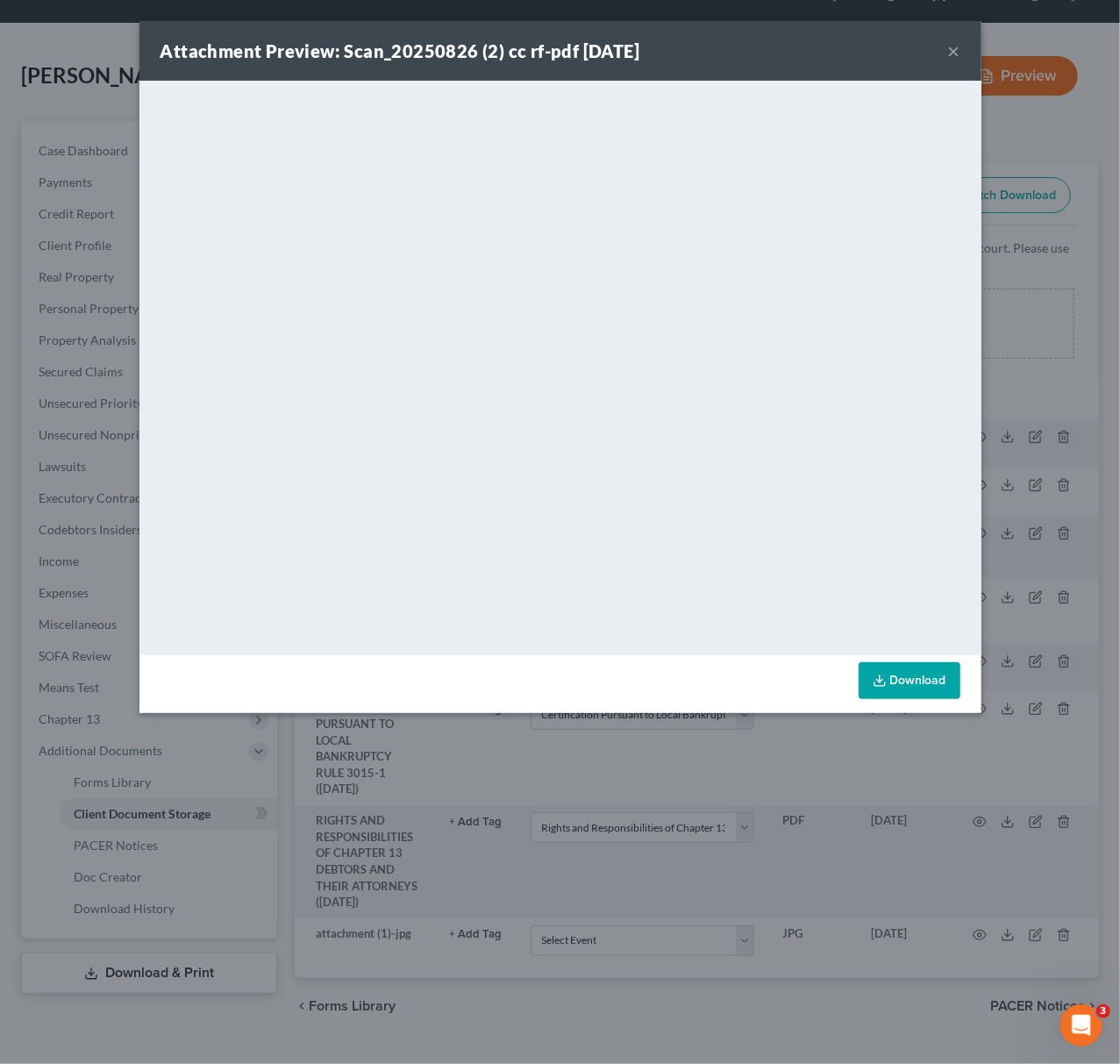
drag, startPoint x: 1002, startPoint y: 555, endPoint x: 993, endPoint y: 564, distance: 12.7
click at [1002, 556] on div "Attachment Preview: Scan_20250826 (2) cc rf-pdf [DATE] × <object ng-attr-data='…" at bounding box center [560, 532] width 1120 height 1064
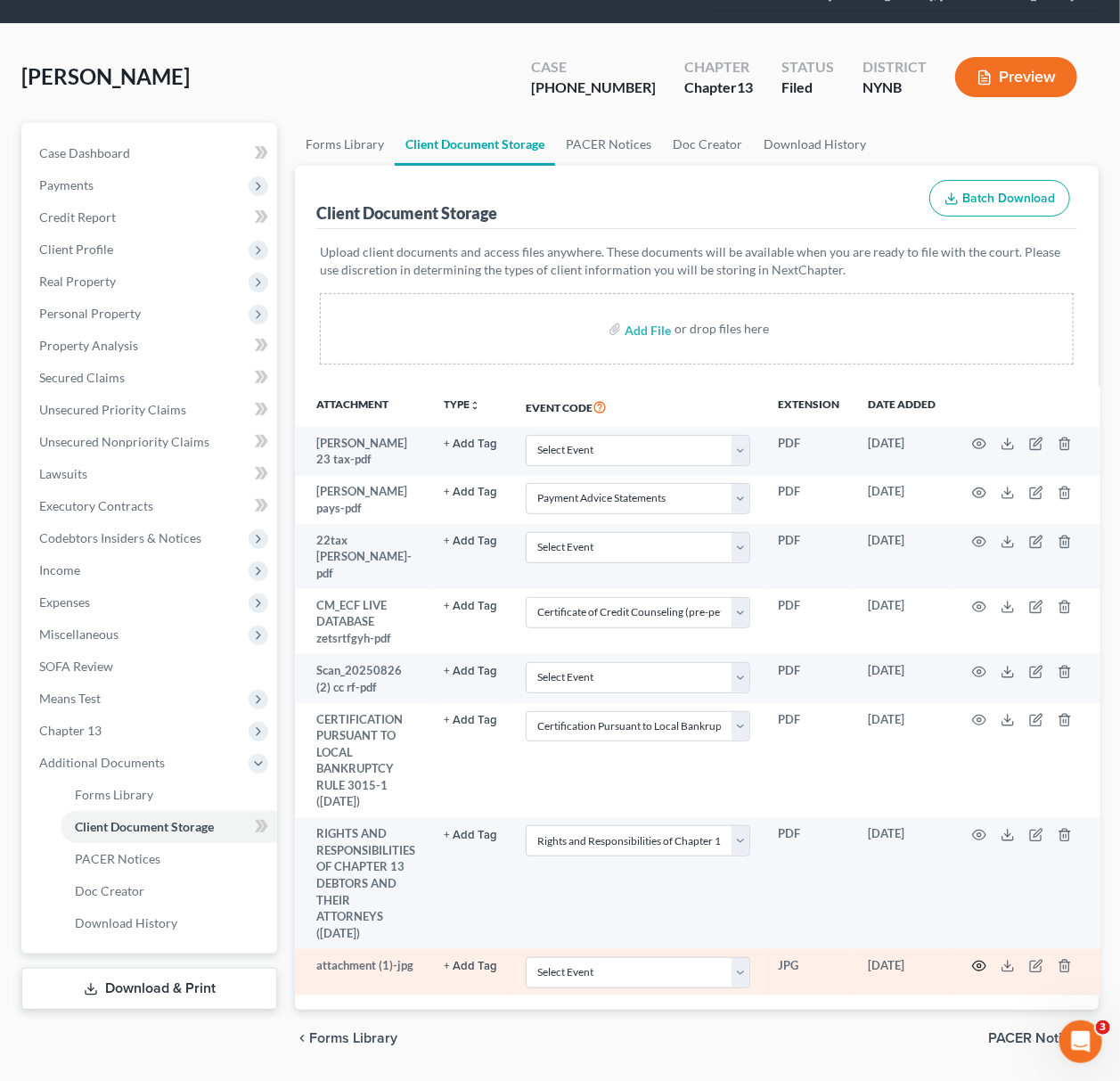
click at [975, 959] on icon "button" at bounding box center [980, 966] width 14 height 14
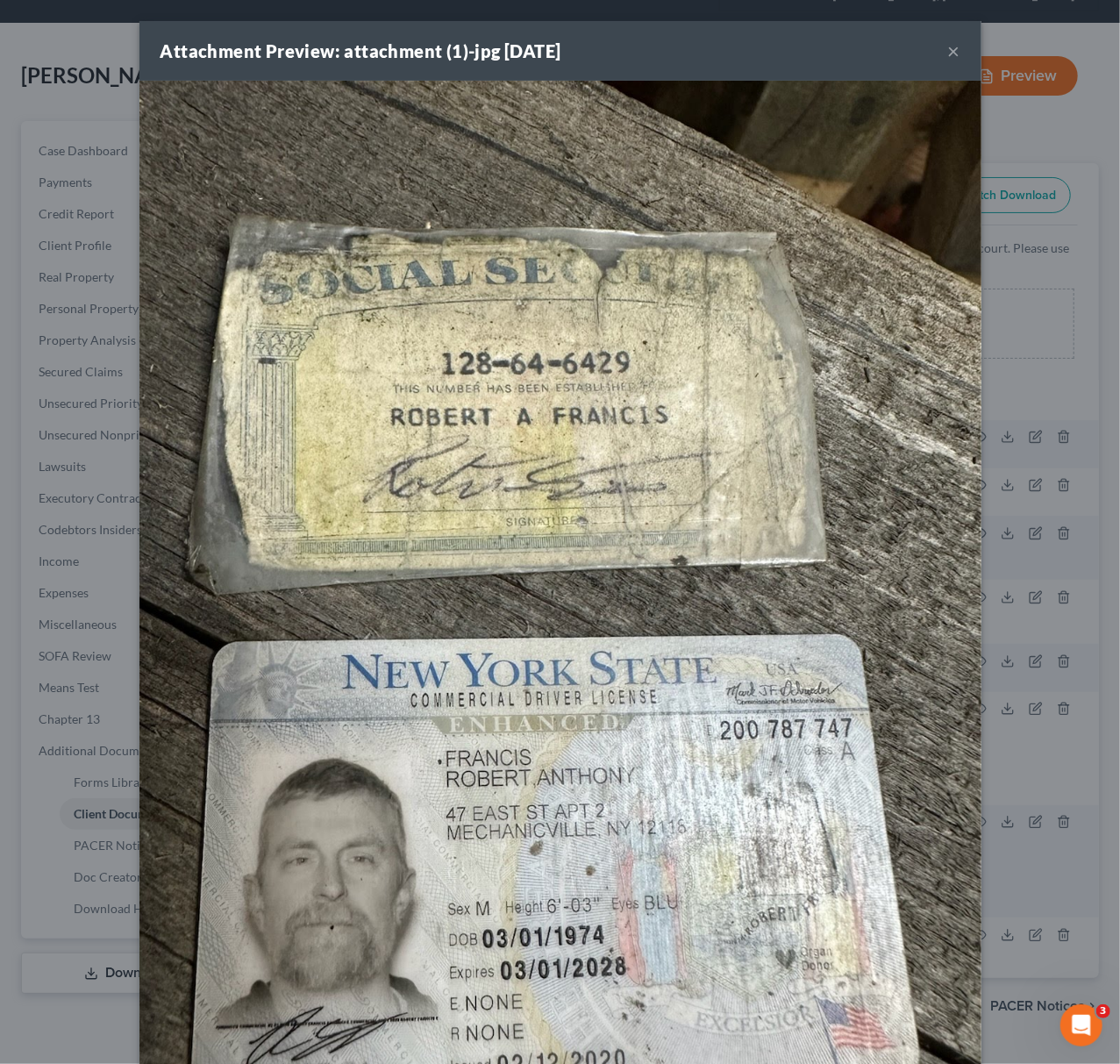
click at [1019, 569] on div "Attachment Preview: attachment (1)-jpg [DATE] × Download" at bounding box center [560, 532] width 1120 height 1064
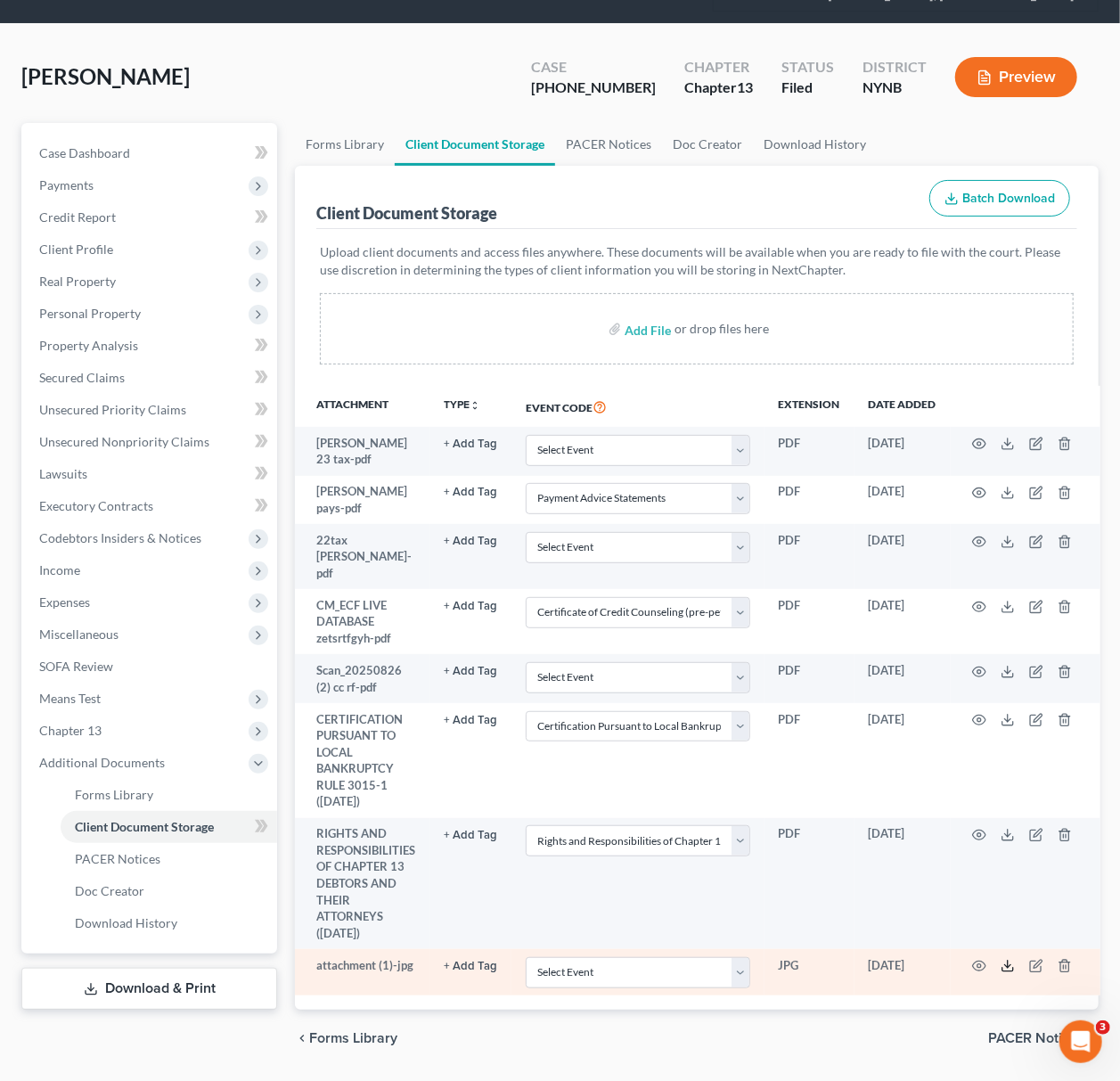
click at [1015, 959] on icon at bounding box center [1008, 966] width 14 height 14
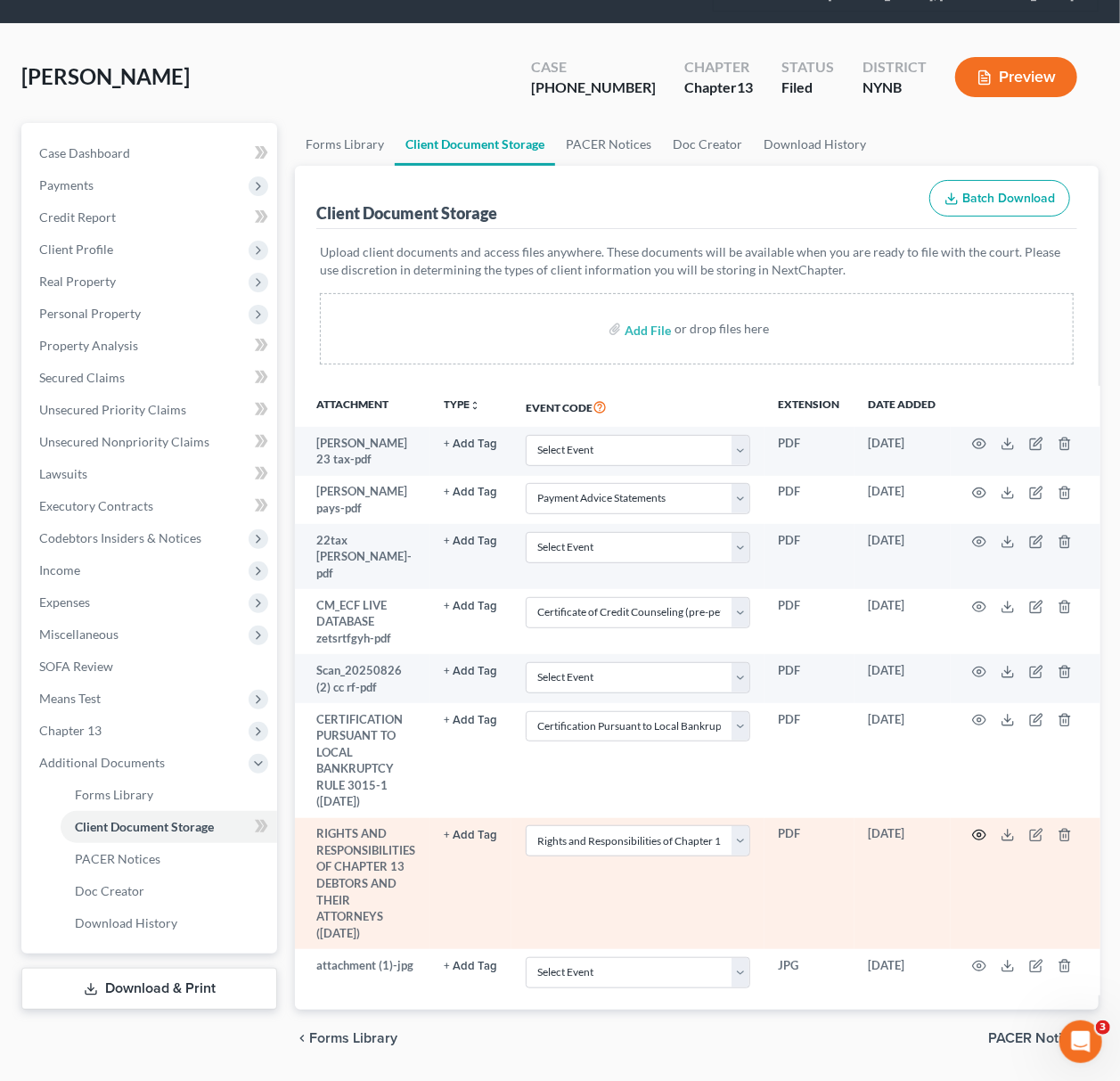
click at [978, 830] on icon "button" at bounding box center [979, 835] width 14 height 10
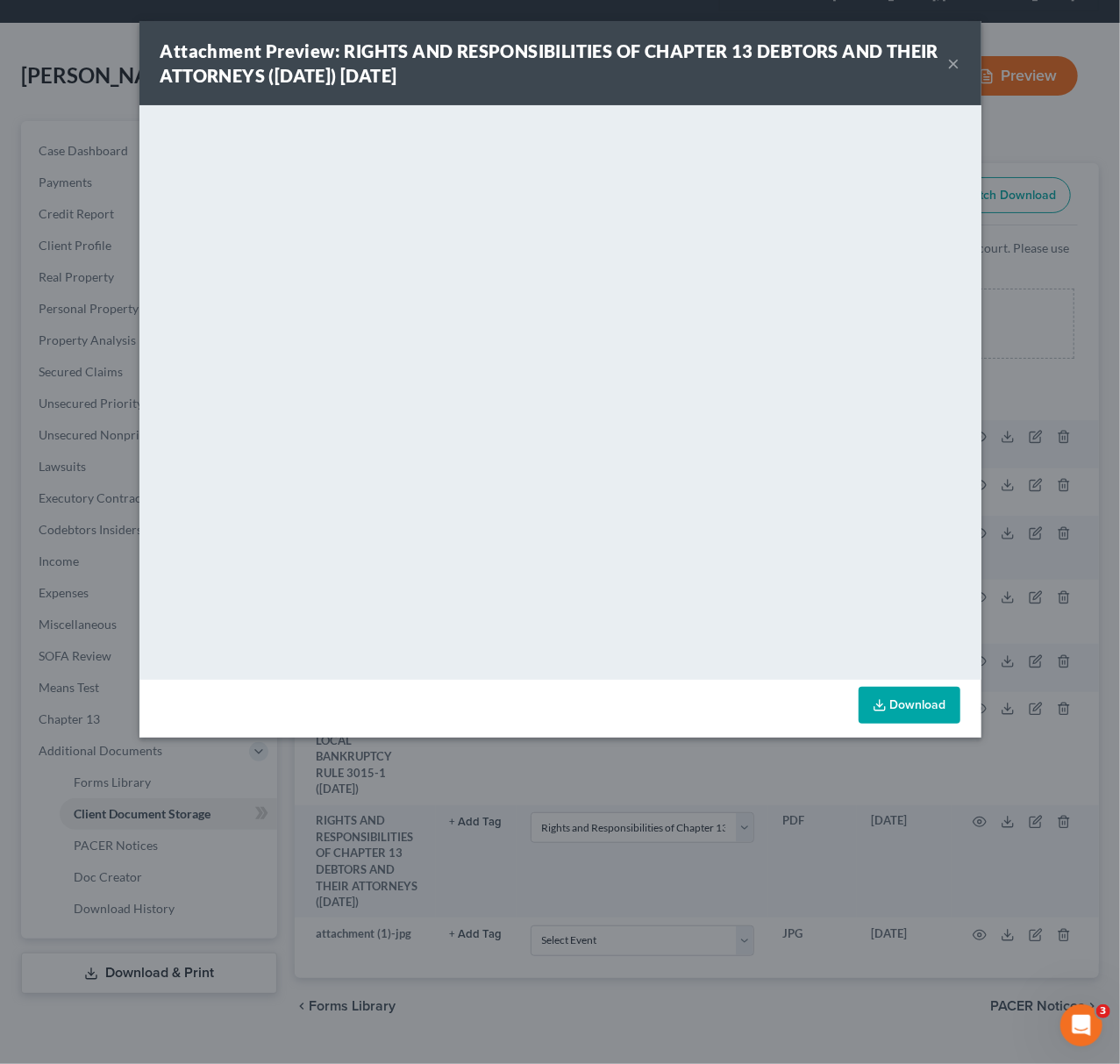
click at [601, 822] on div "Attachment Preview: RIGHTS AND RESPONSIBILITIES OF CHAPTER 13 DEBTORS AND THEIR…" at bounding box center [560, 532] width 1120 height 1064
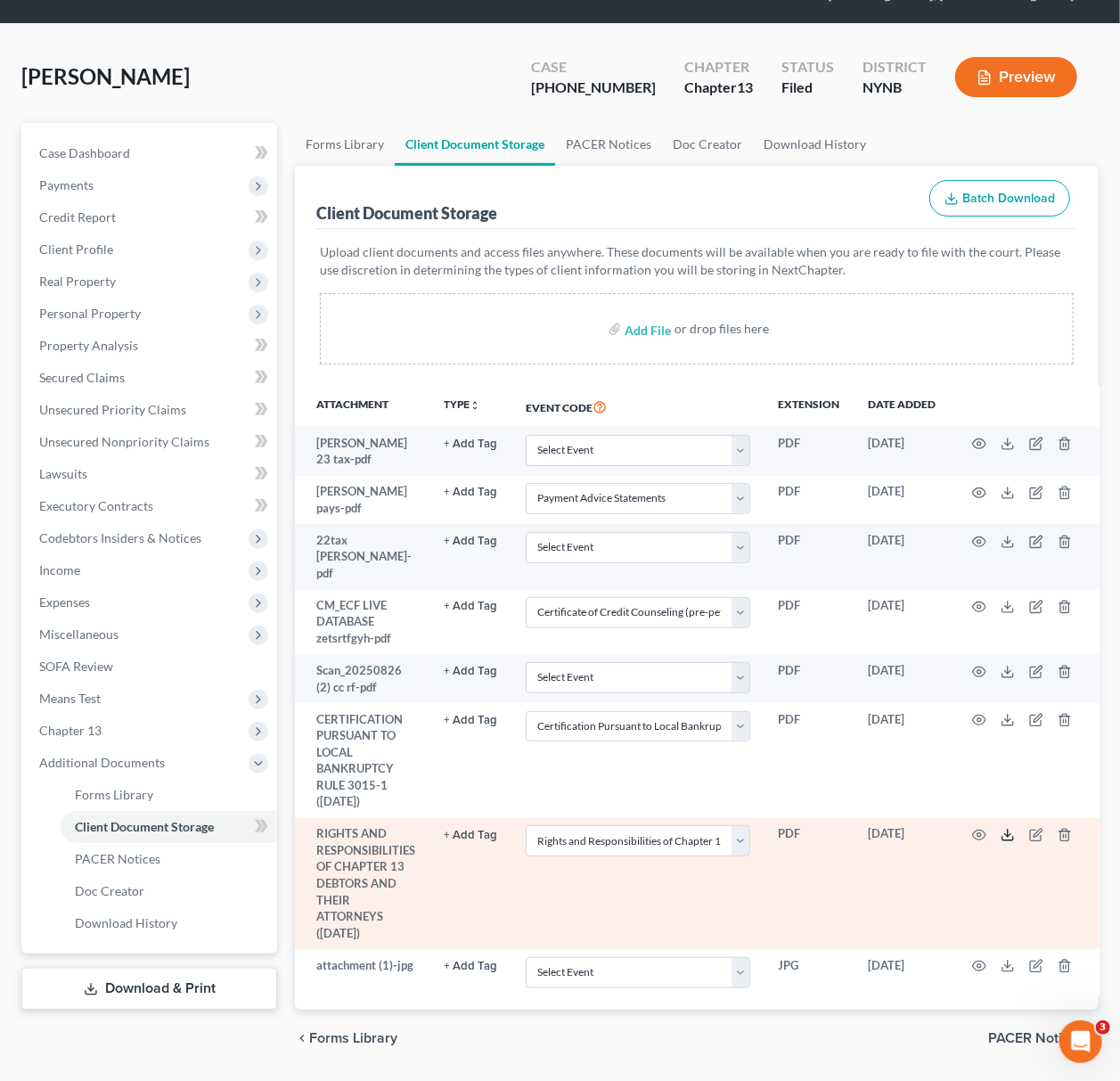
click at [1002, 828] on icon at bounding box center [1008, 835] width 14 height 14
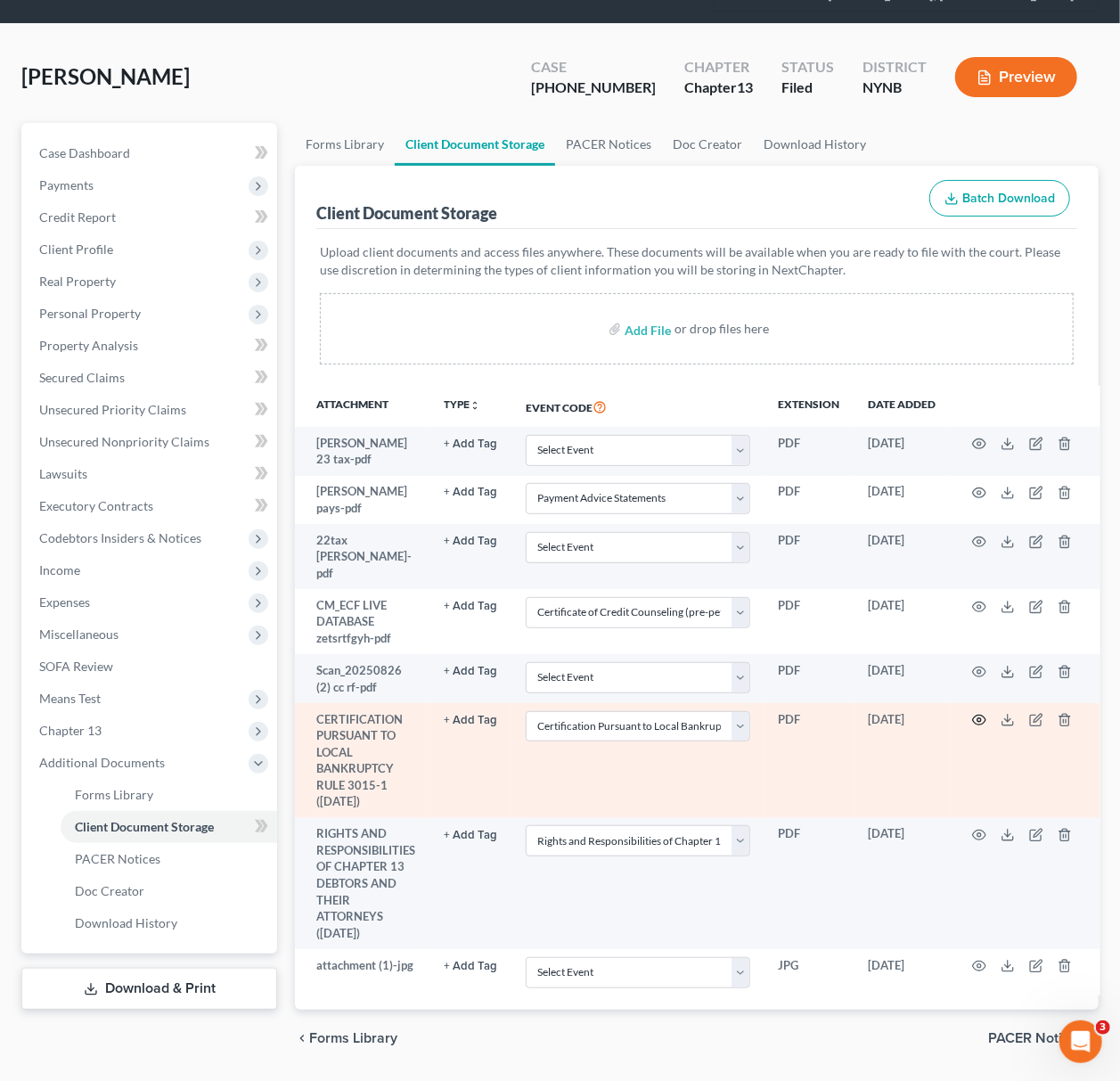
click at [981, 713] on icon "button" at bounding box center [980, 720] width 14 height 14
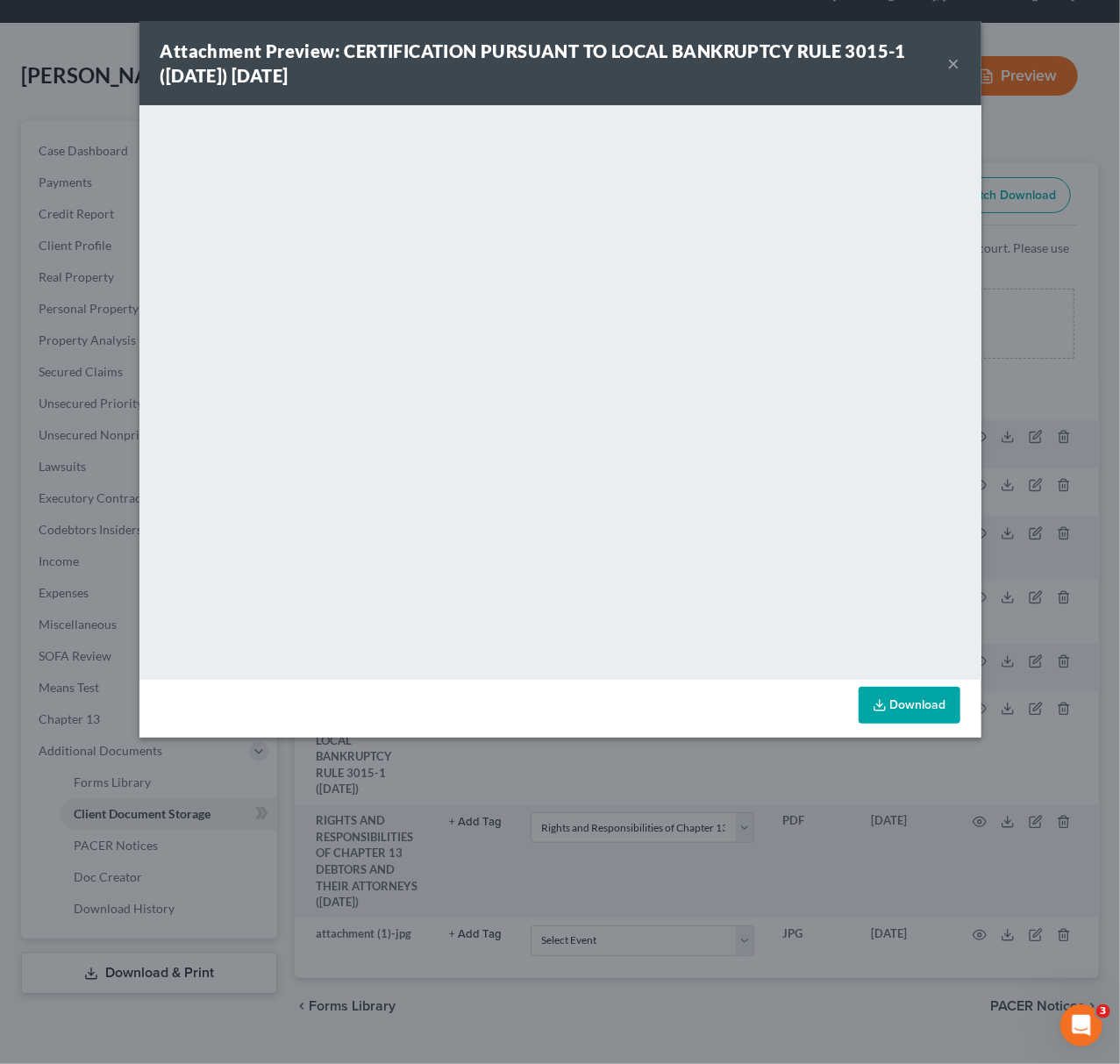
click at [1028, 516] on div "Attachment Preview: CERTIFICATION PURSUANT TO LOCAL BANKRUPTCY RULE 3015-1 ([DA…" at bounding box center [560, 532] width 1120 height 1064
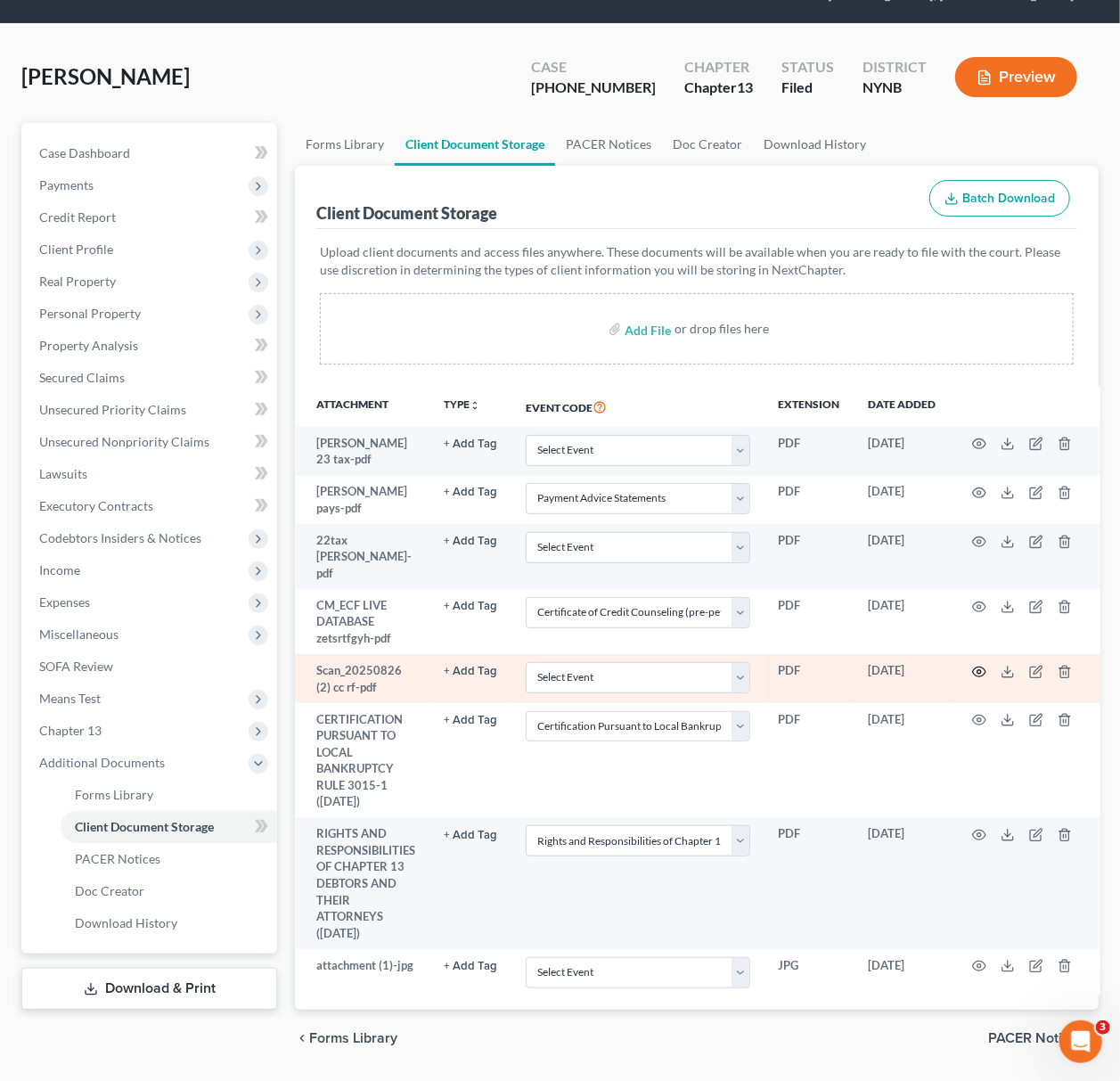
click at [978, 670] on circle "button" at bounding box center [979, 672] width 4 height 4
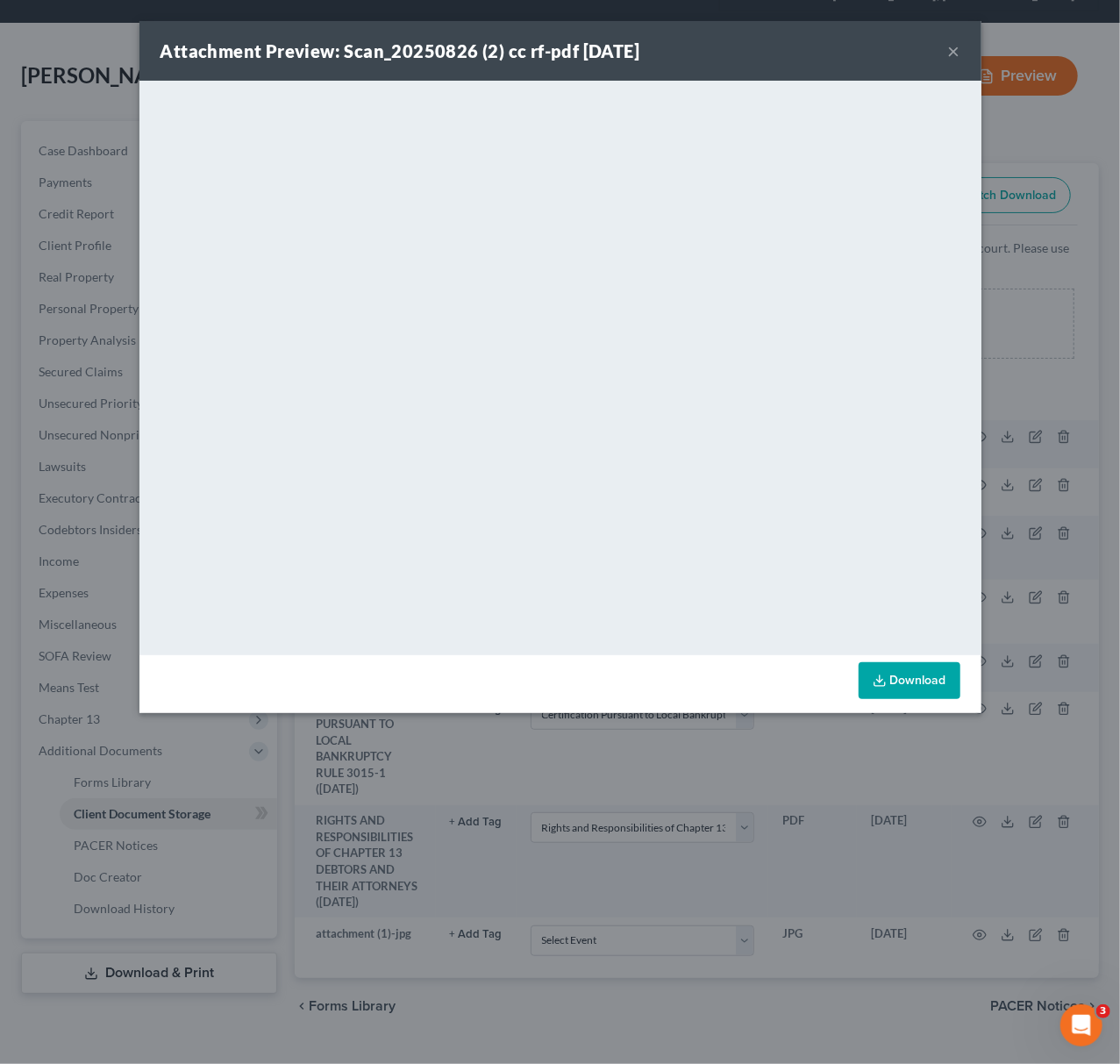
click at [1004, 581] on div "Attachment Preview: Scan_20250826 (2) cc rf-pdf [DATE] × <object ng-attr-data='…" at bounding box center [560, 532] width 1120 height 1064
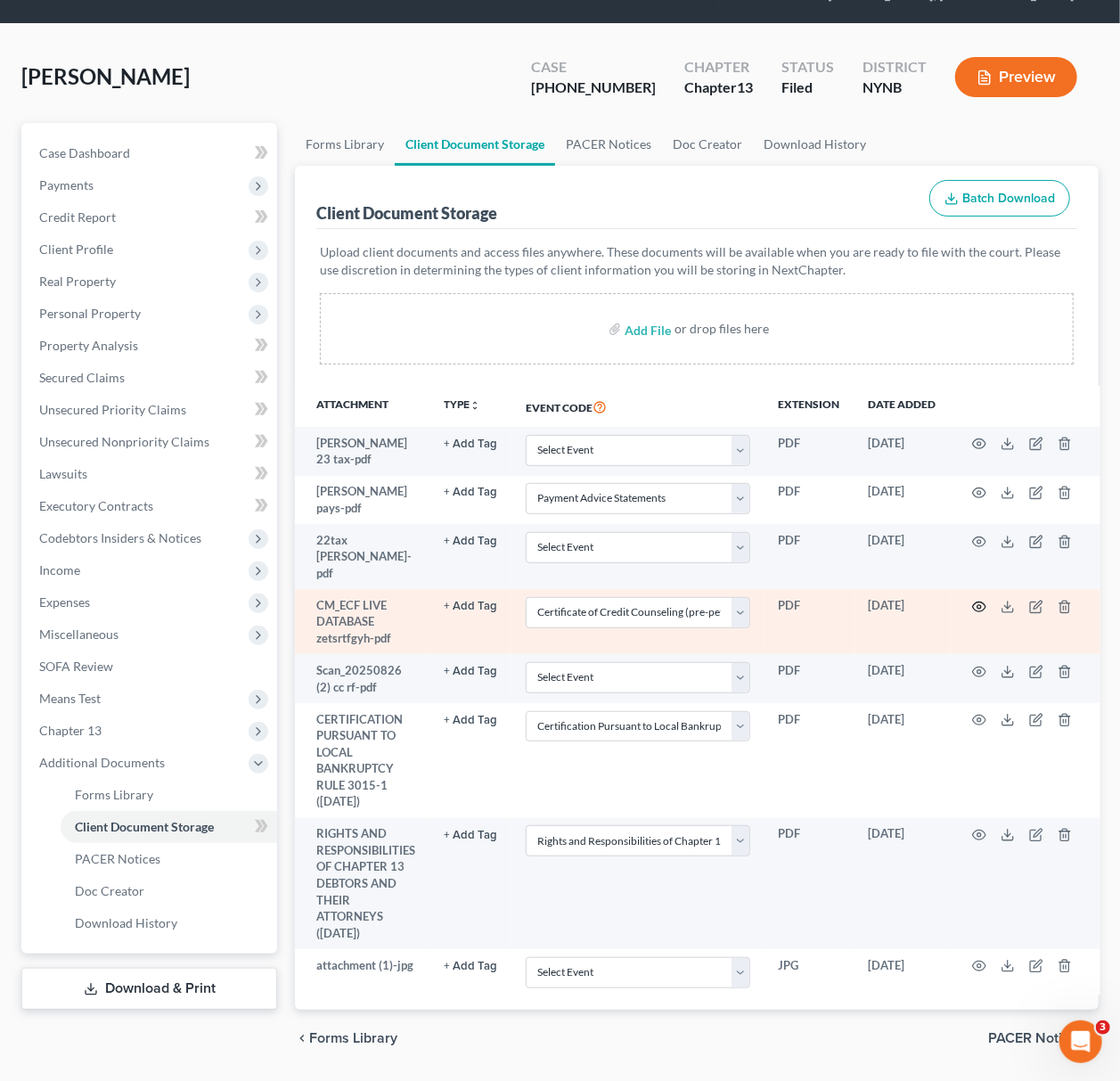
click at [978, 600] on icon "button" at bounding box center [980, 607] width 14 height 14
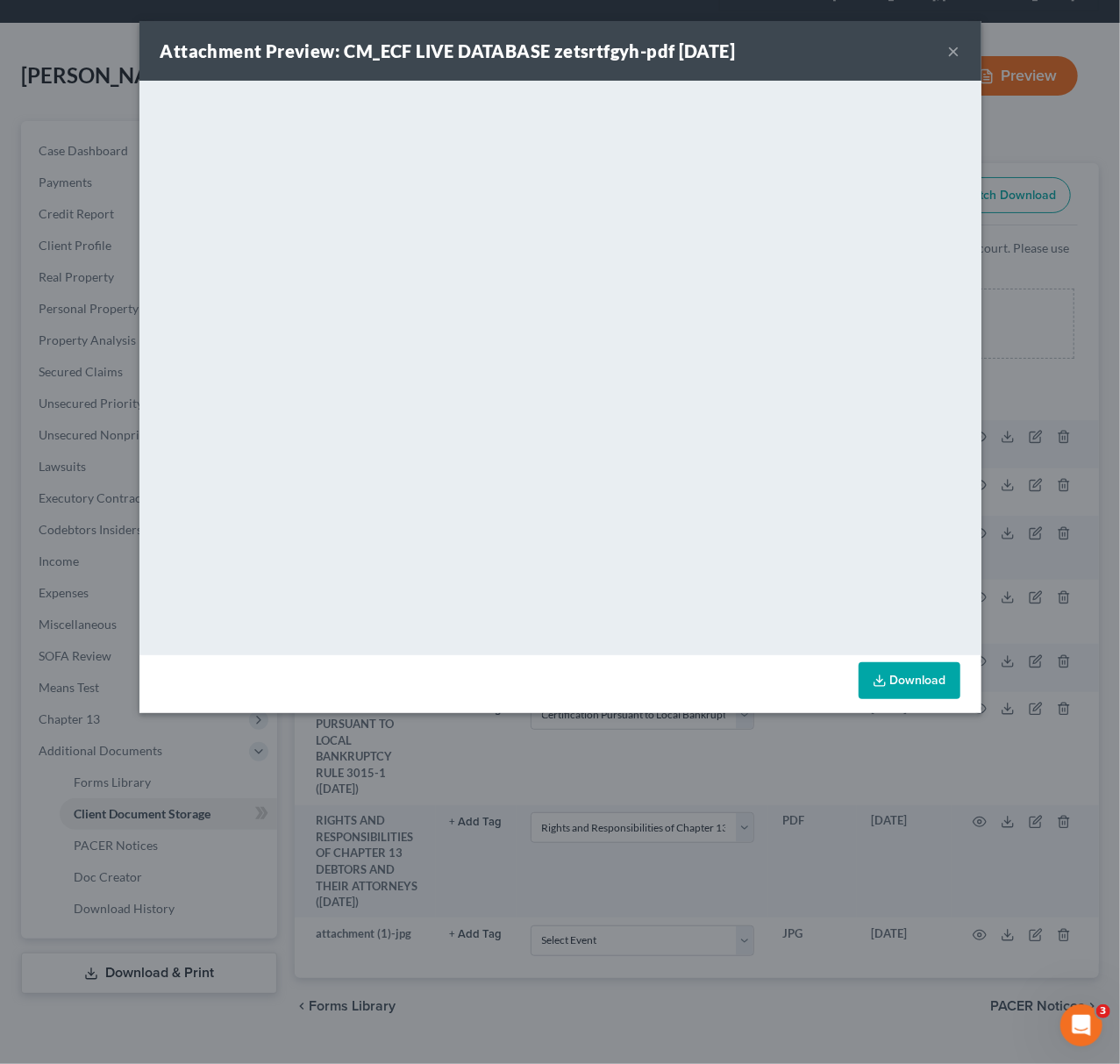
click at [1011, 562] on div "Attachment Preview: CM_ECF LIVE DATABASE zetsrtfgyh-pdf [DATE] × <object ng-att…" at bounding box center [560, 532] width 1120 height 1064
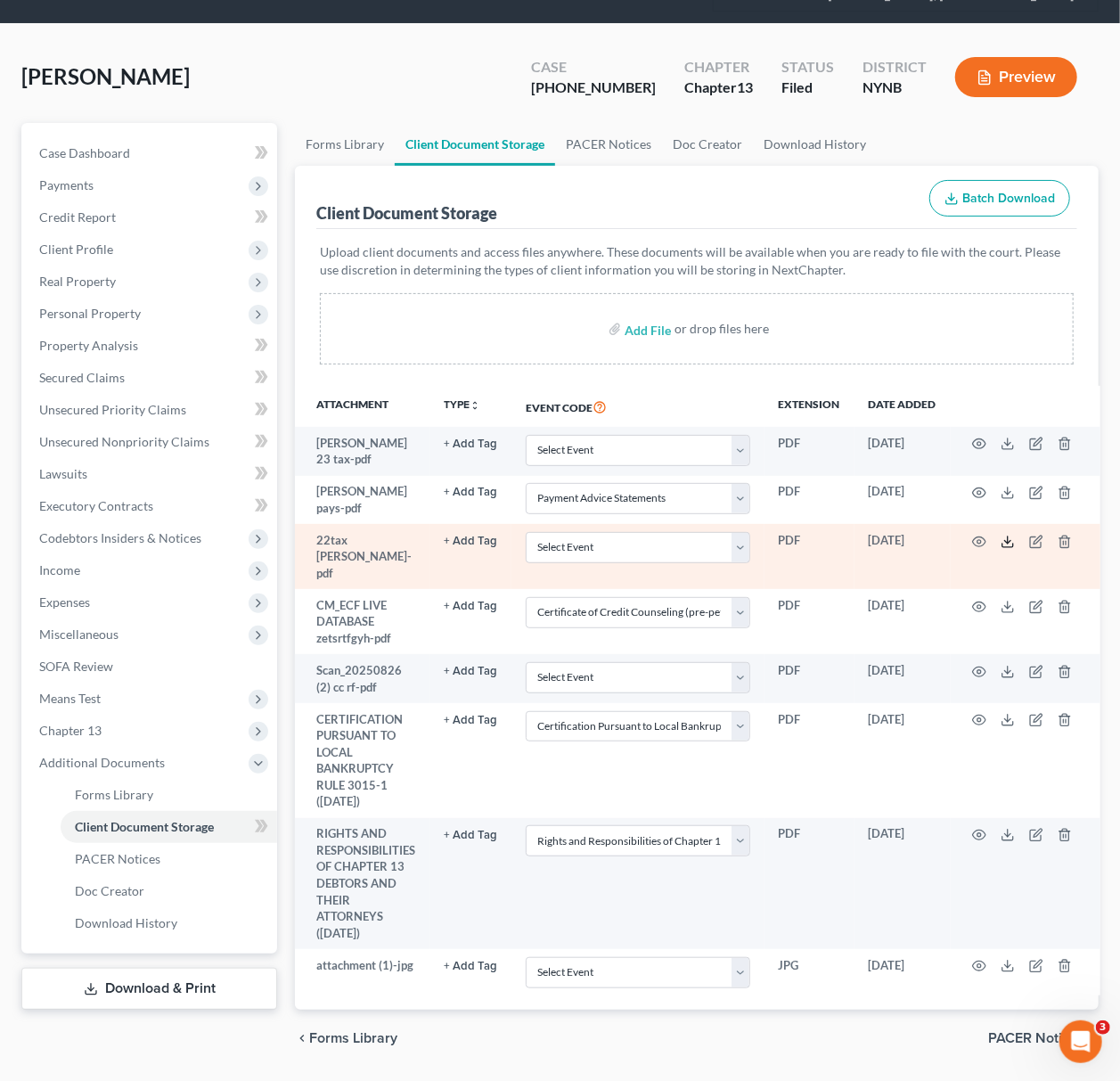
click at [1011, 540] on polyline at bounding box center [1007, 541] width 6 height 3
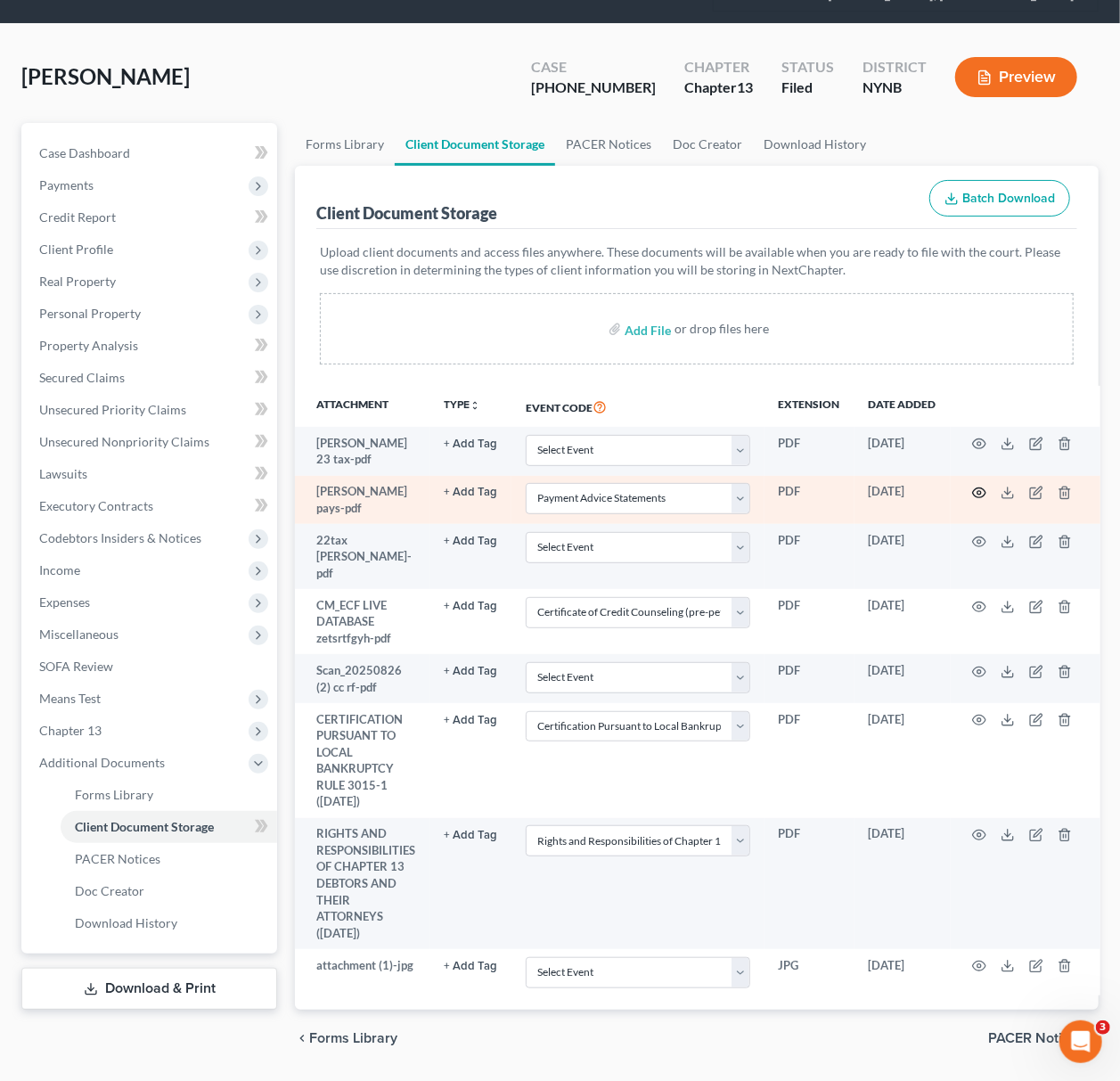
click at [984, 488] on icon "button" at bounding box center [980, 493] width 14 height 14
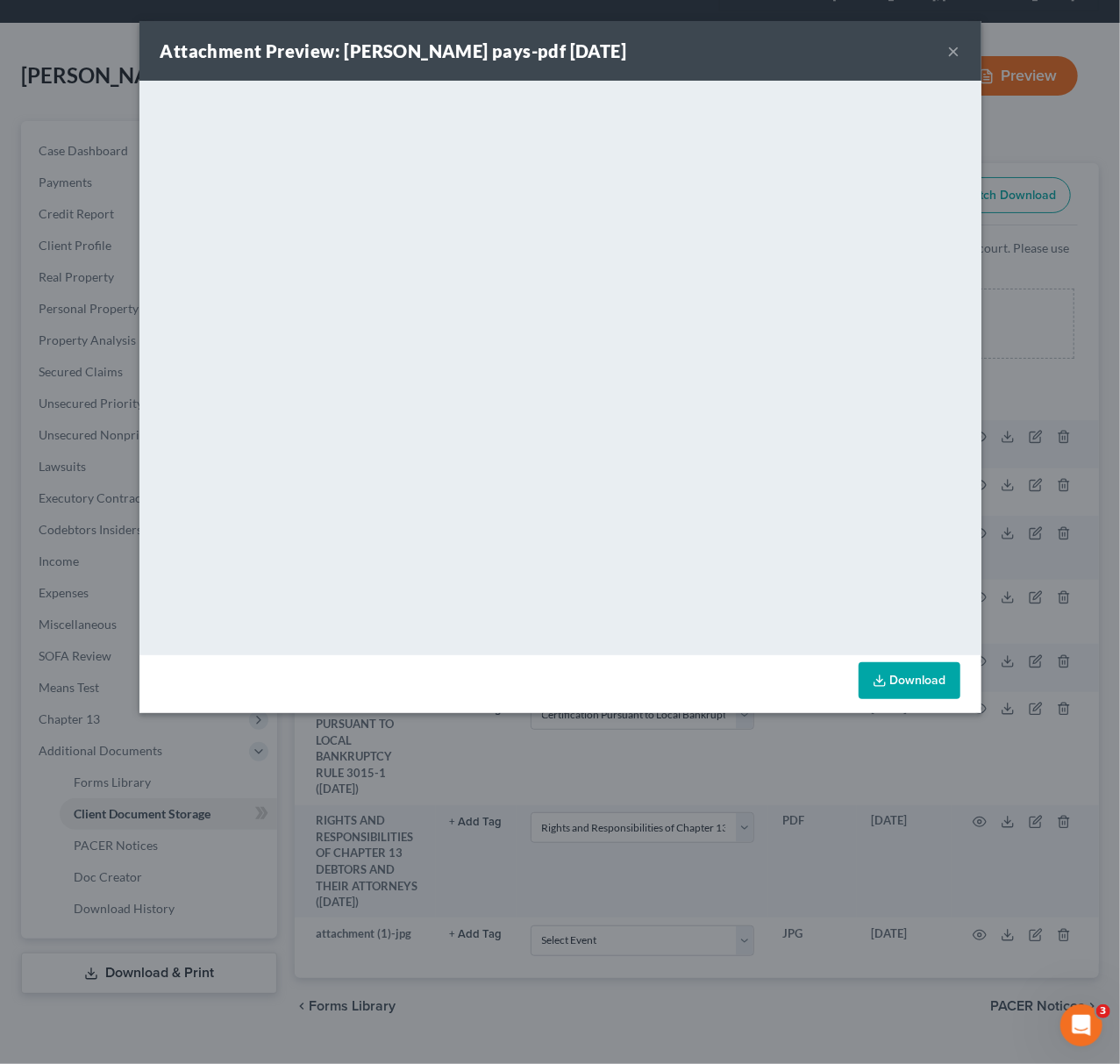
click at [1016, 450] on div "Attachment Preview: [PERSON_NAME] pays-pdf [DATE] × <object ng-attr-data='[URL]…" at bounding box center [560, 532] width 1120 height 1064
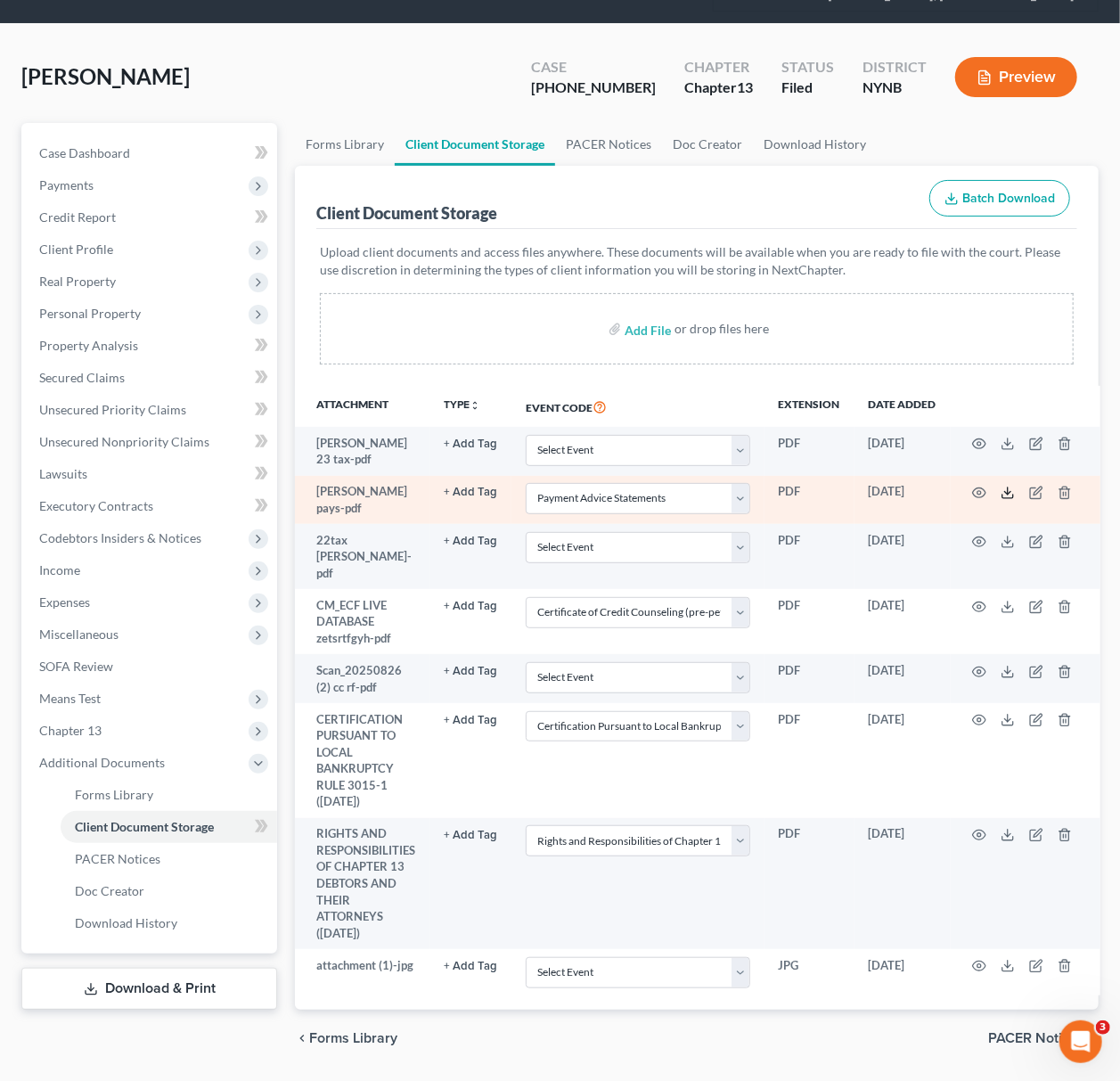
click at [1012, 494] on icon at bounding box center [1008, 493] width 14 height 14
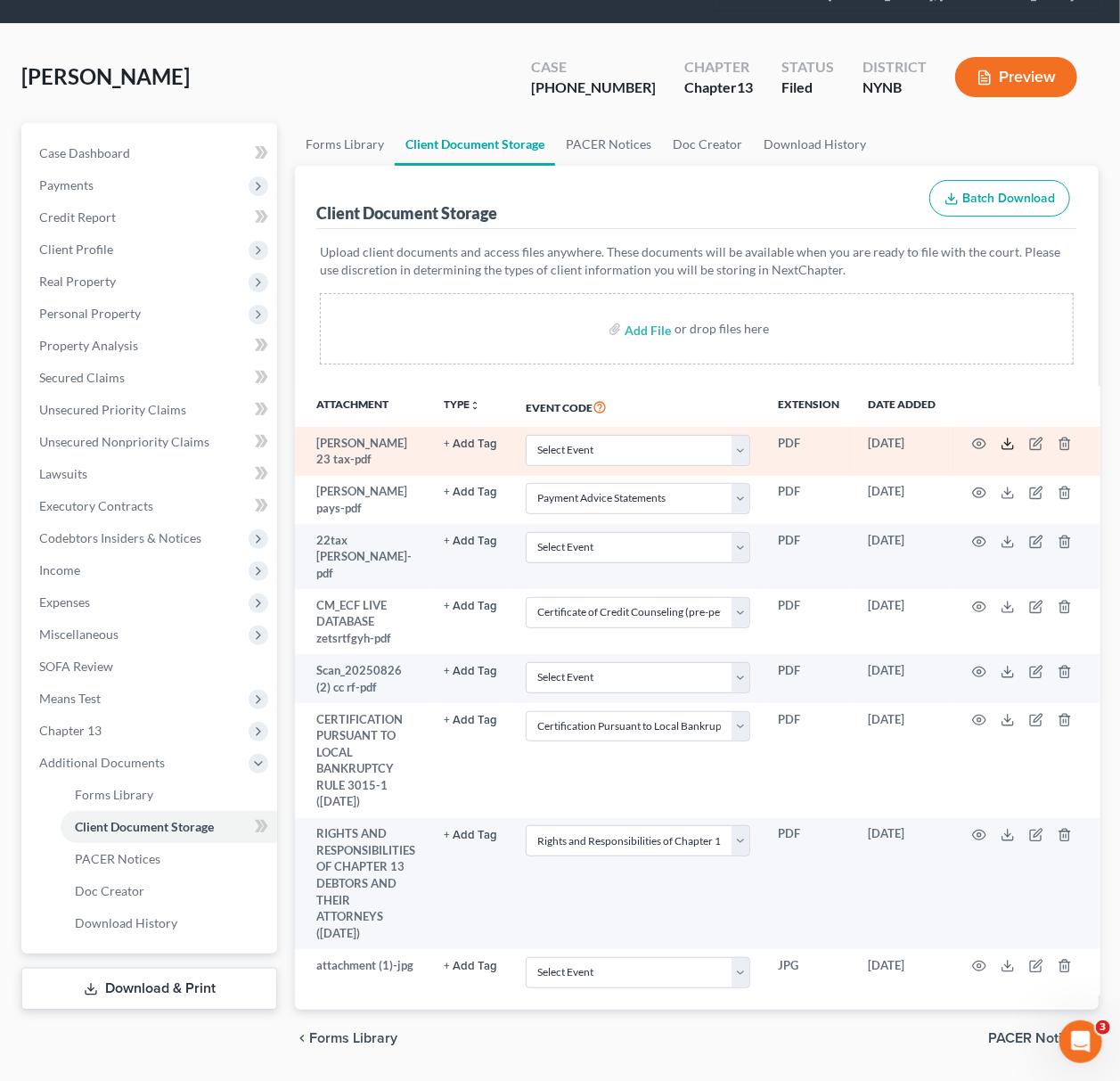
click at [1008, 443] on line at bounding box center [1008, 442] width 0 height 7
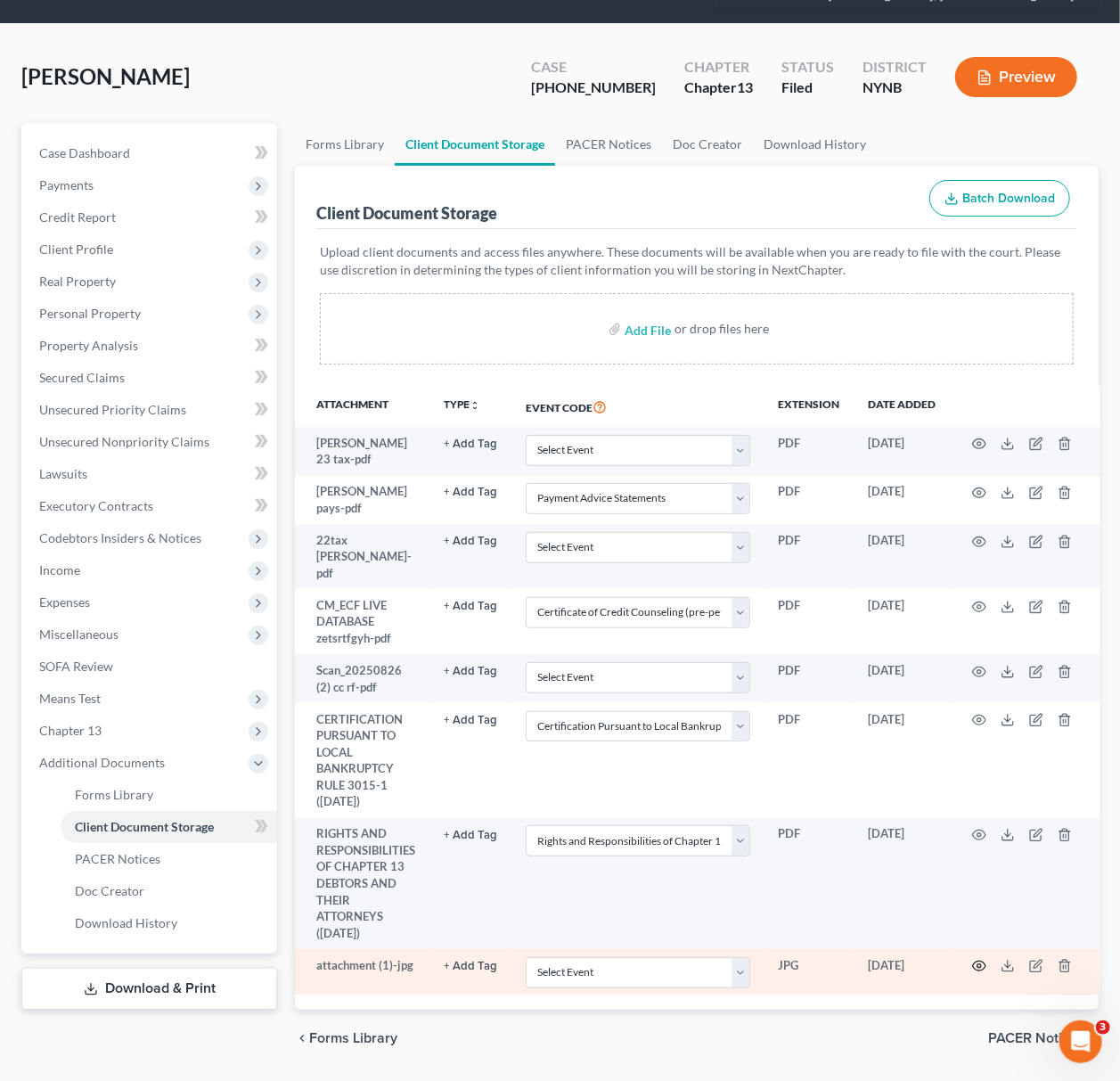
click at [976, 959] on icon "button" at bounding box center [980, 966] width 14 height 14
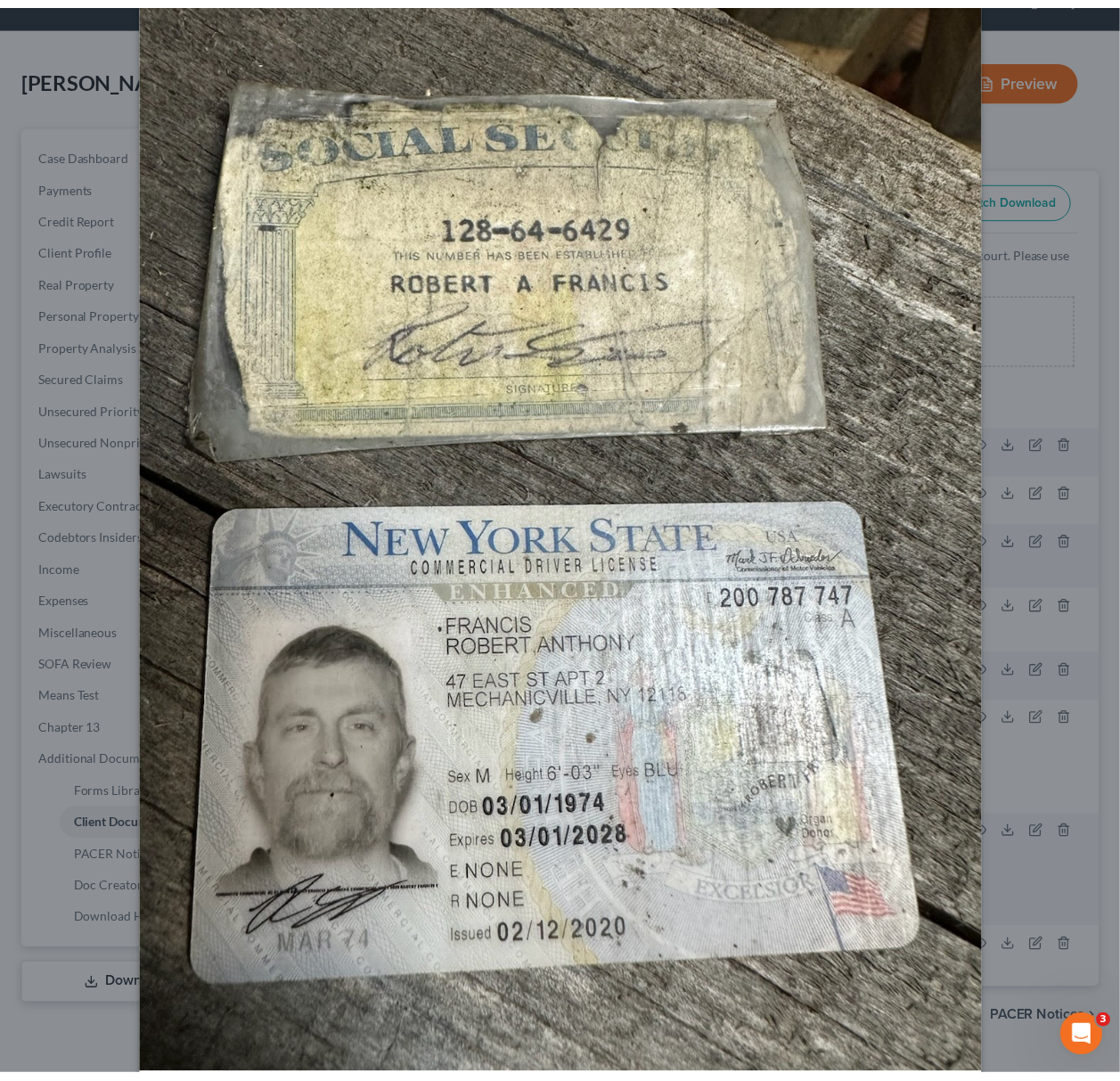
scroll to position [221, 0]
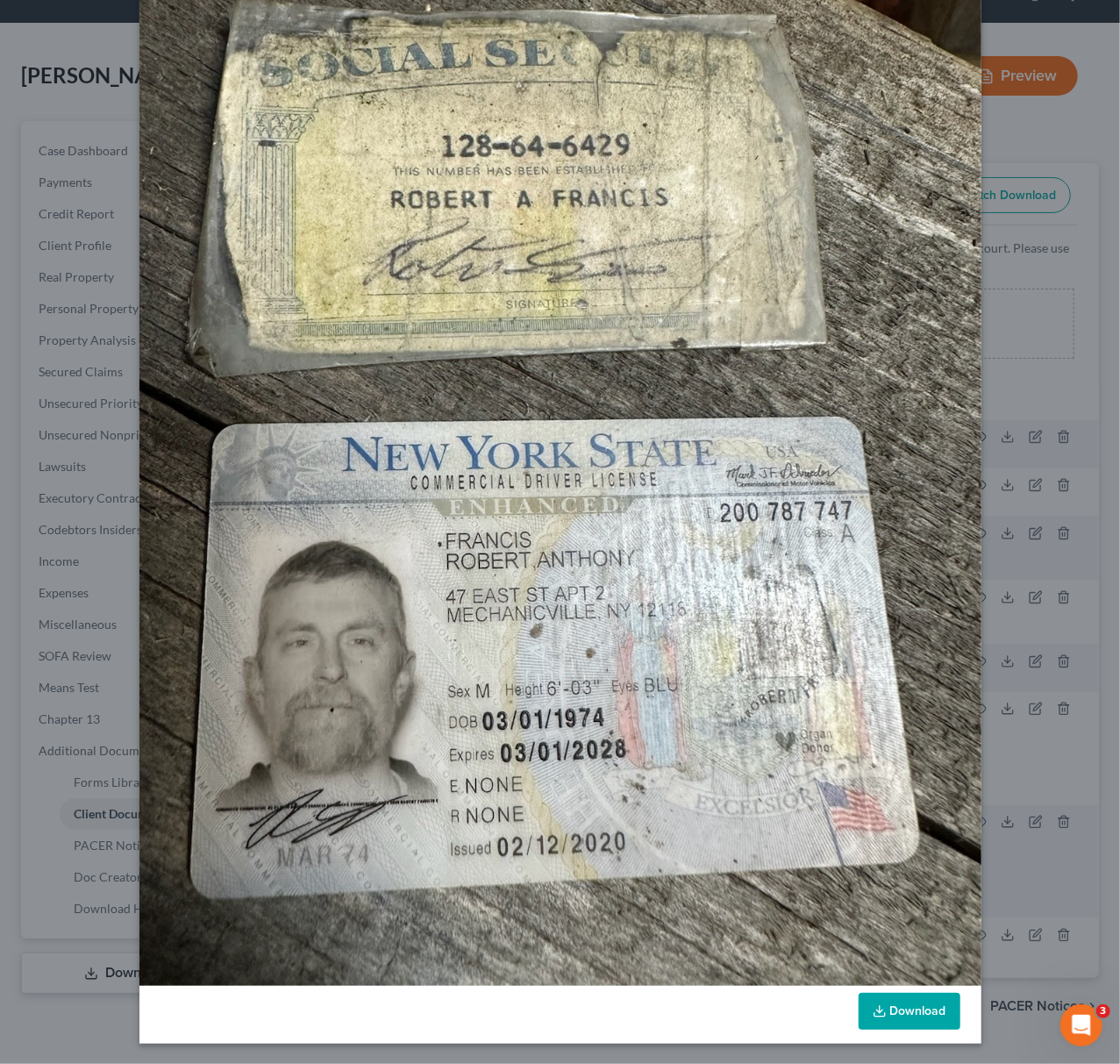
click at [119, 244] on div "Attachment Preview: attachment (1)-jpg [DATE] × Download" at bounding box center [560, 532] width 1120 height 1064
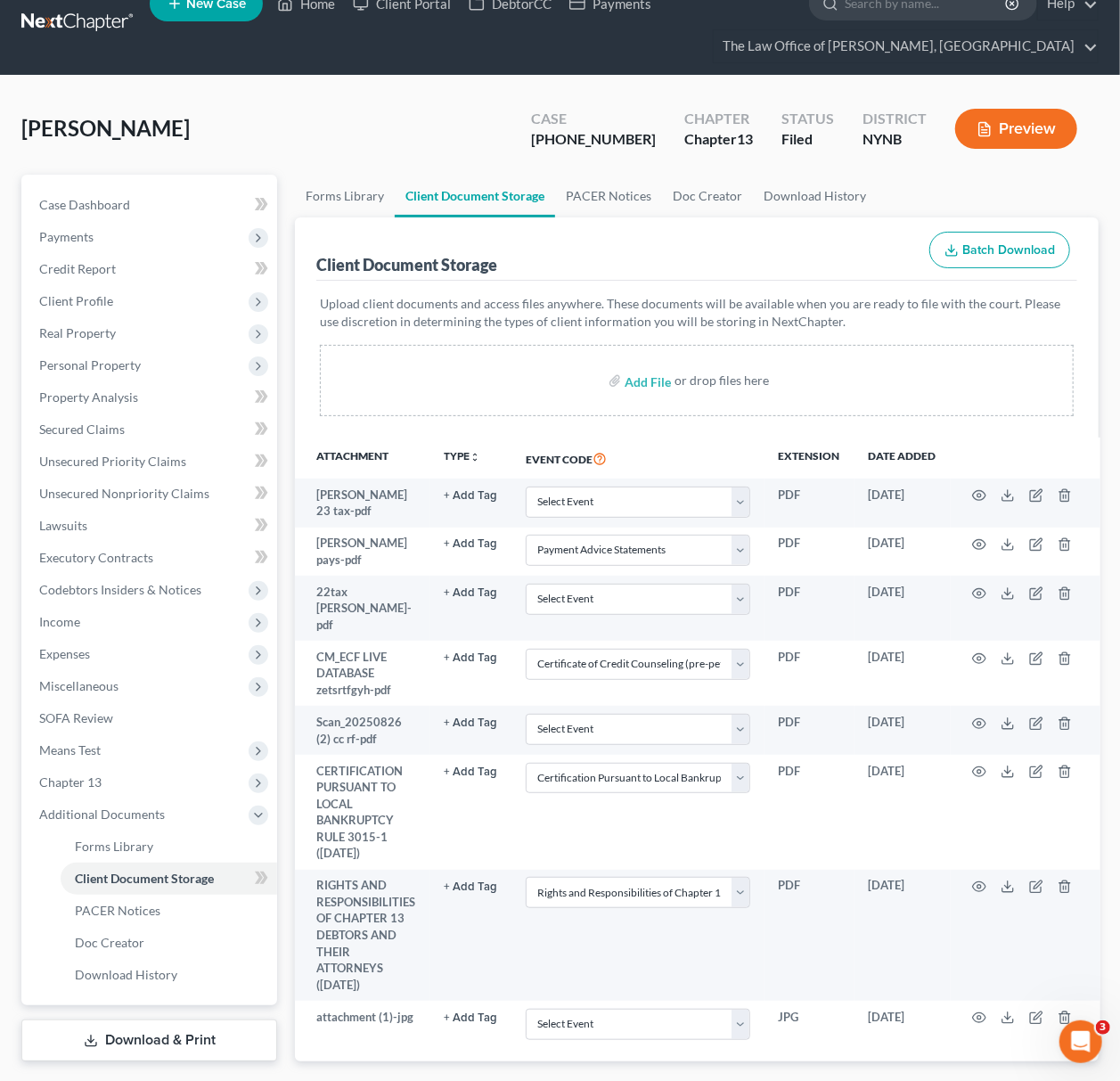
scroll to position [0, 0]
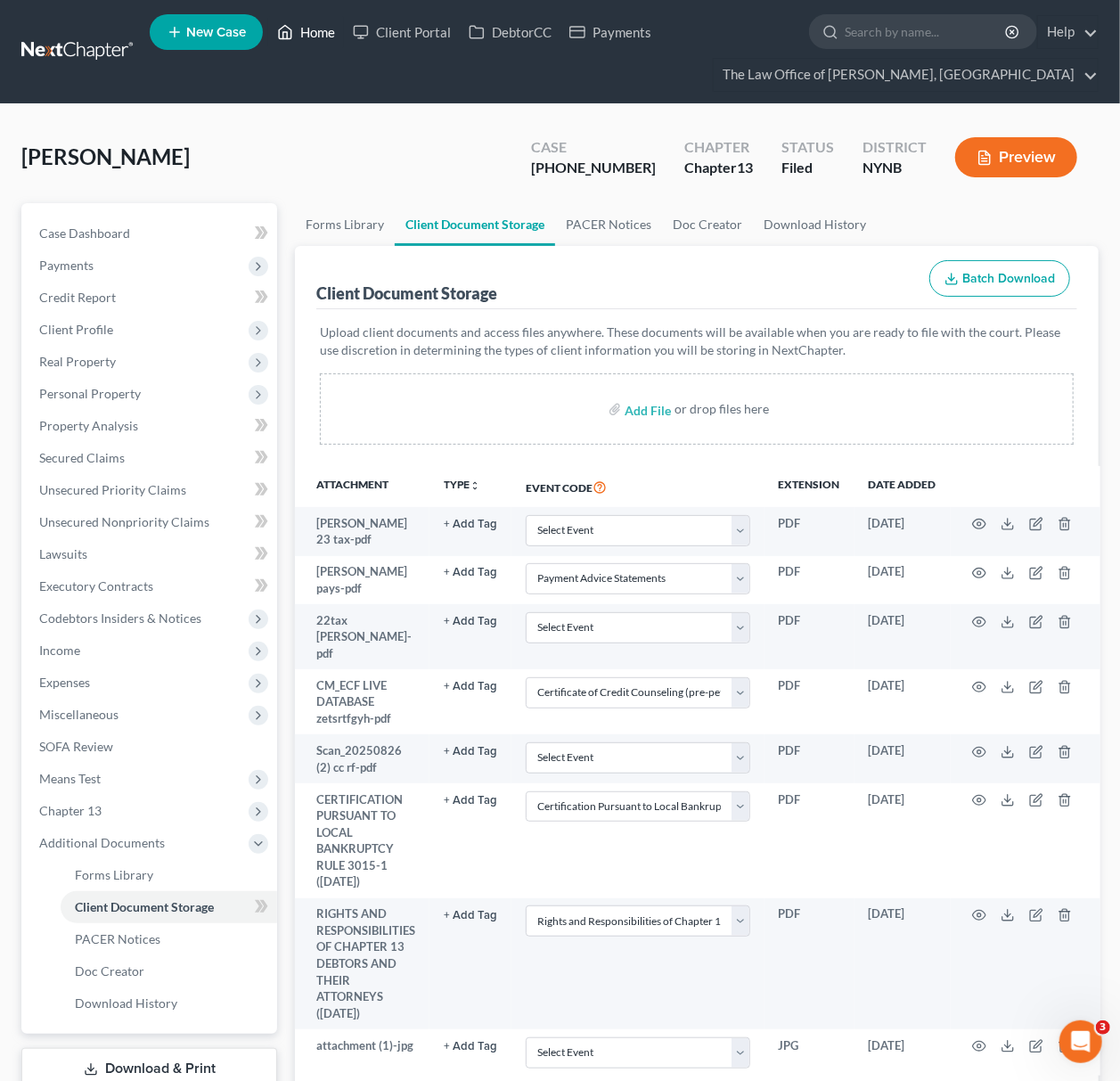
click at [318, 33] on link "Home" at bounding box center [306, 32] width 76 height 32
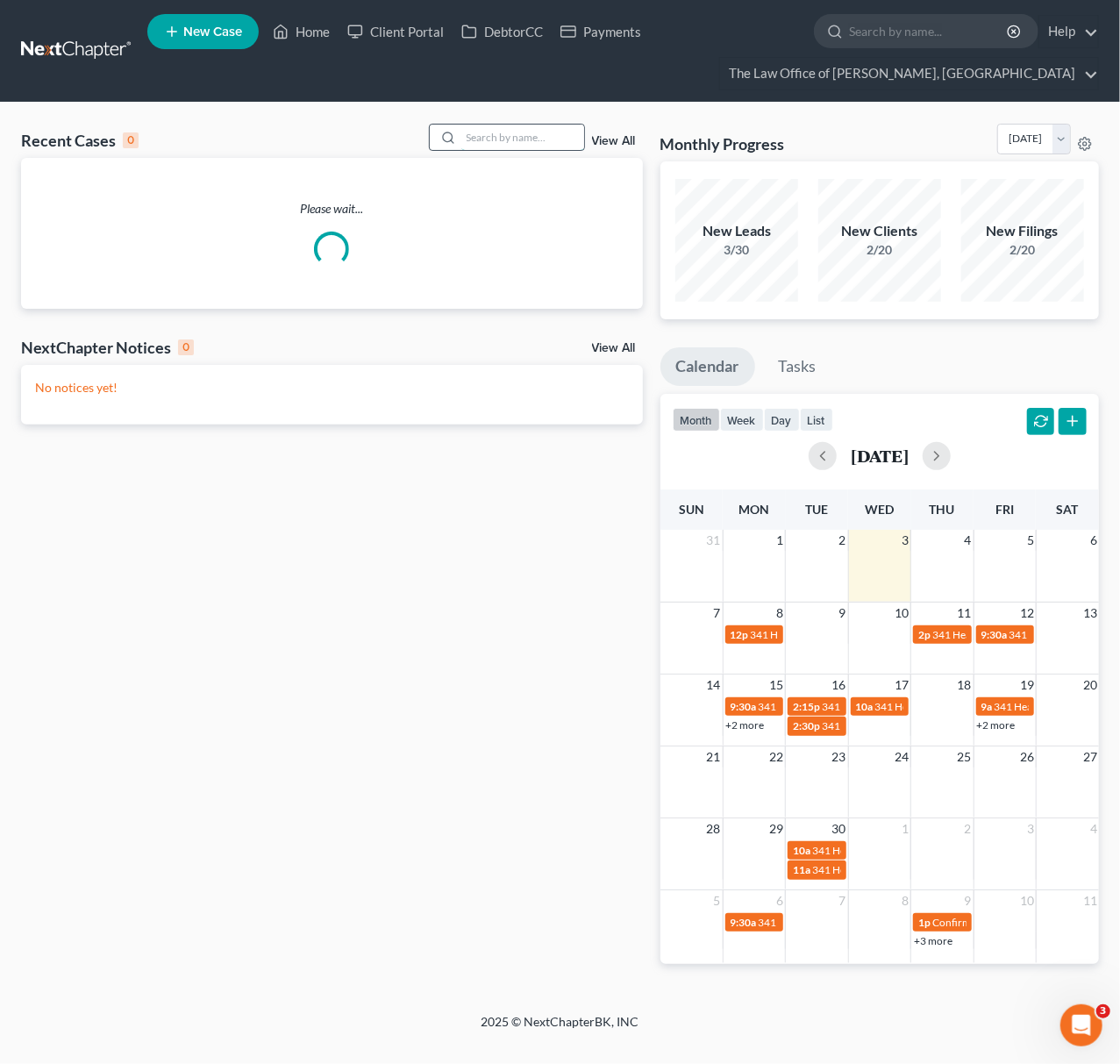
click at [491, 142] on input "search" at bounding box center [523, 137] width 123 height 26
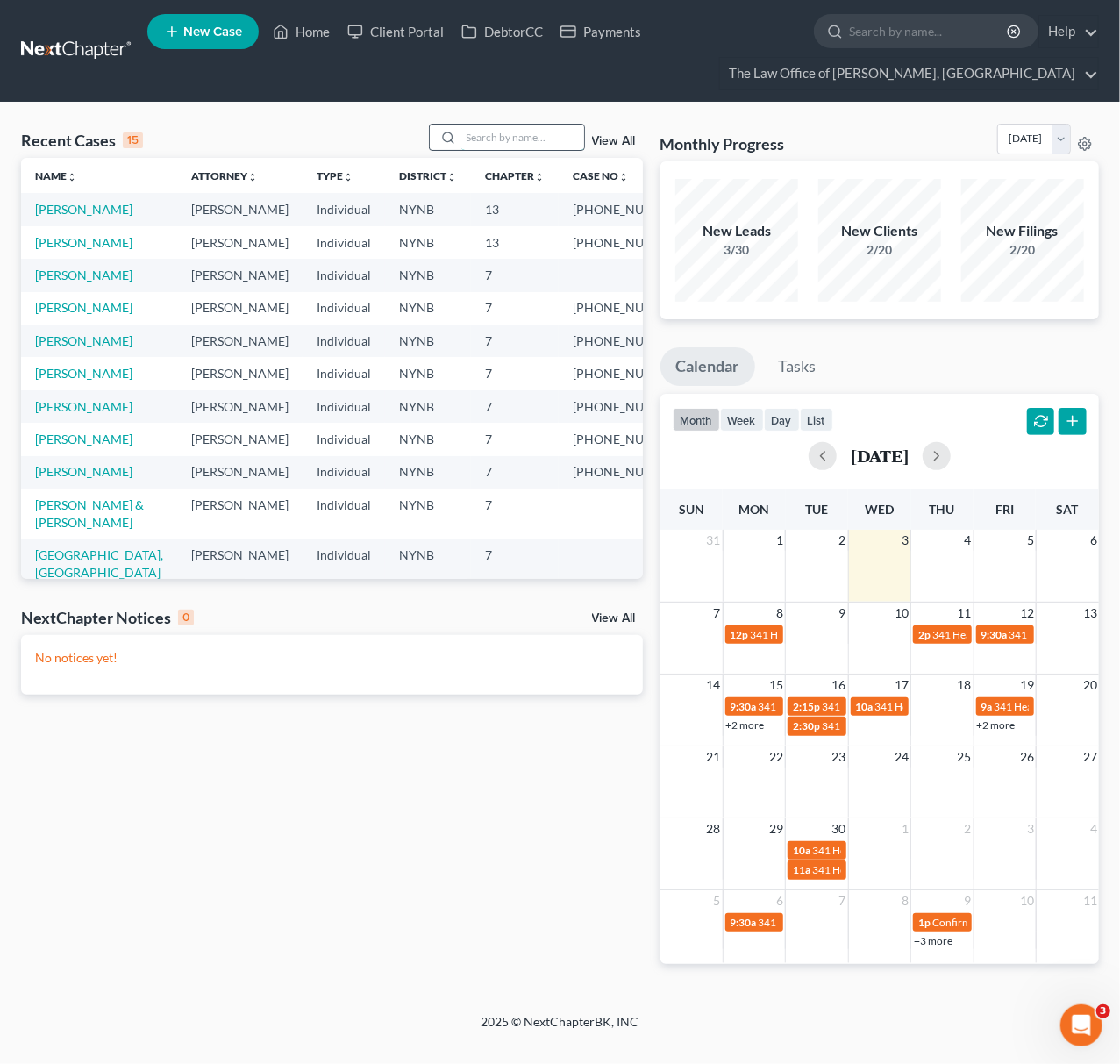
paste input "[PERSON_NAME]"
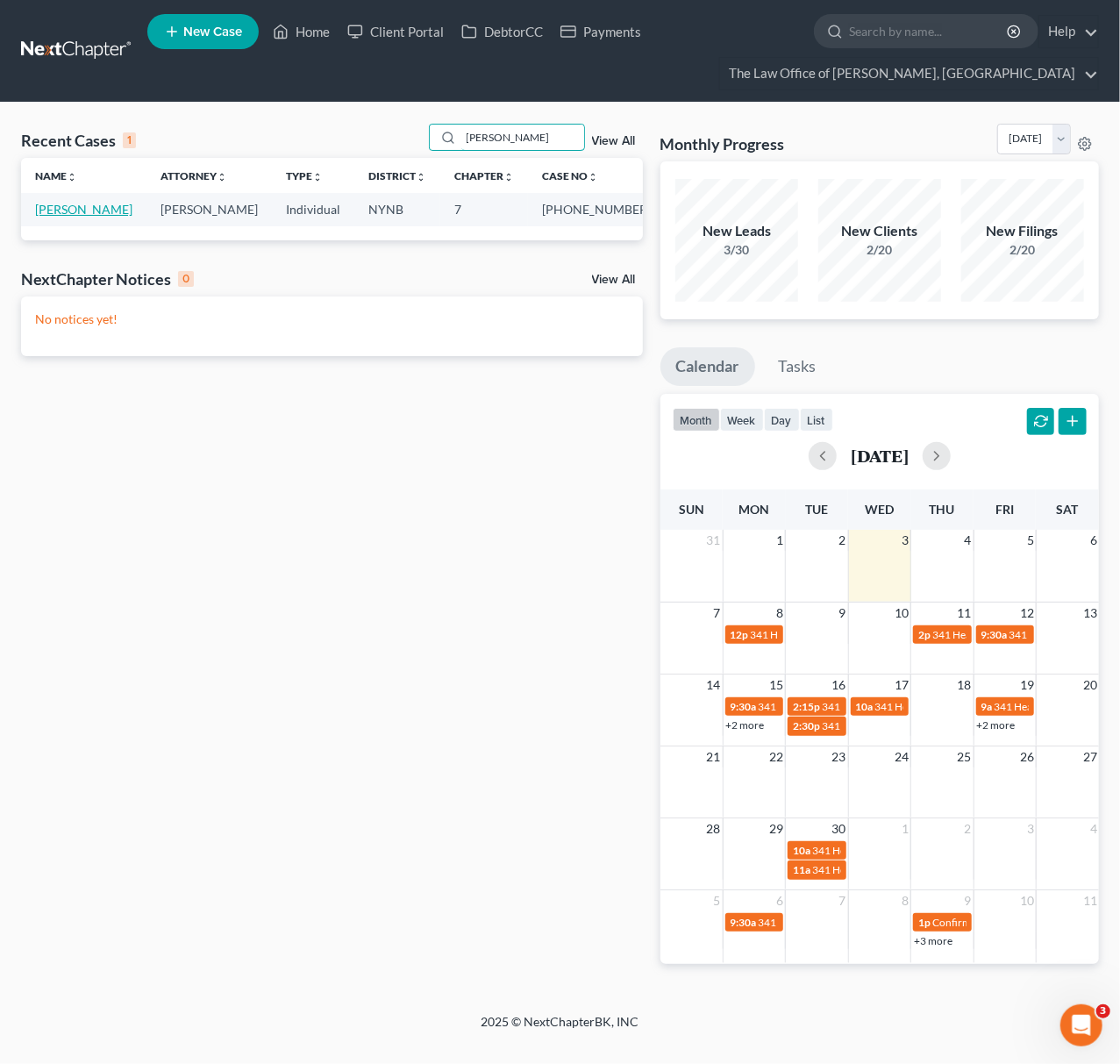
type input "[PERSON_NAME]"
click at [86, 210] on link "[PERSON_NAME]" at bounding box center [83, 209] width 97 height 15
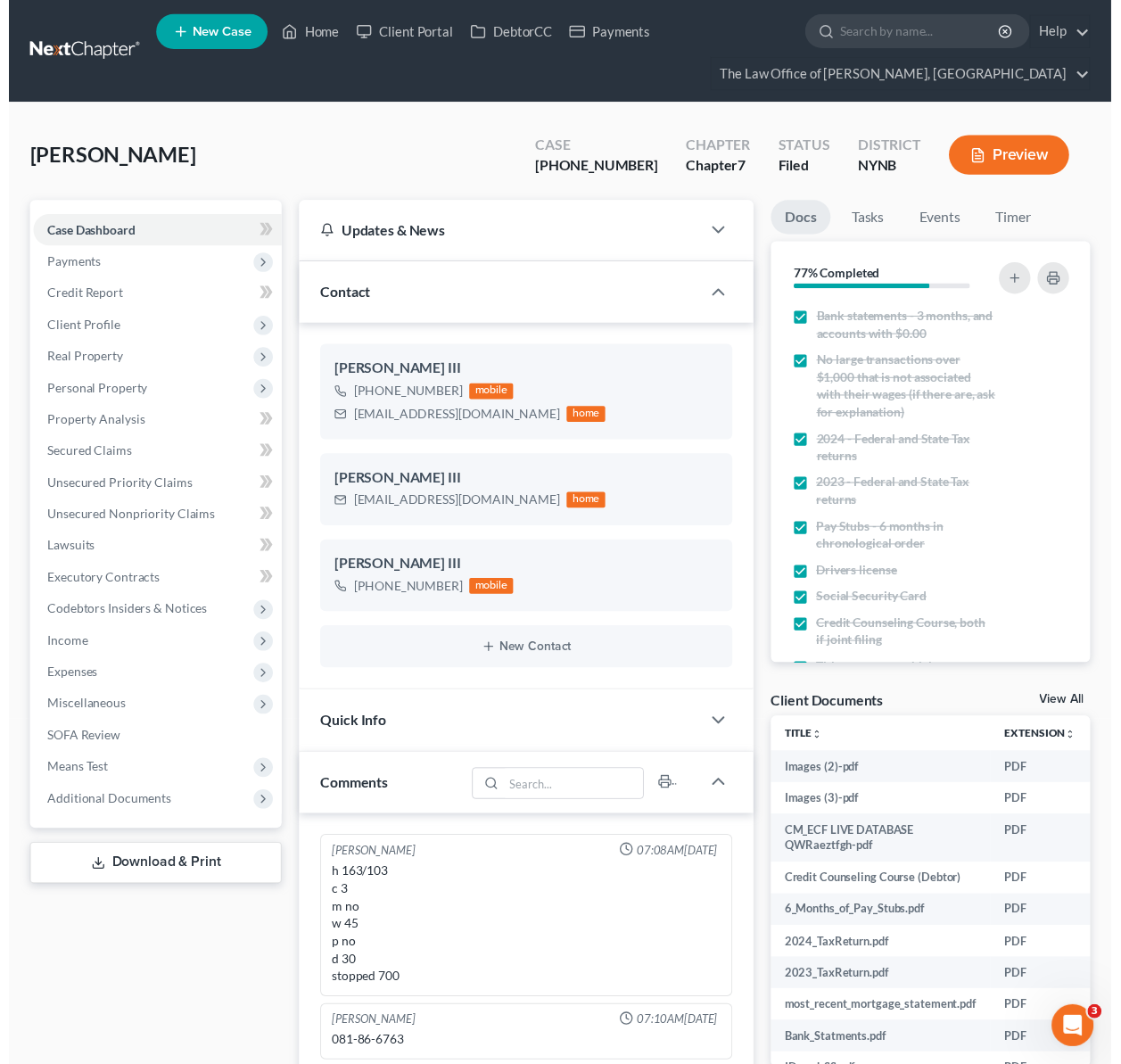
scroll to position [46, 0]
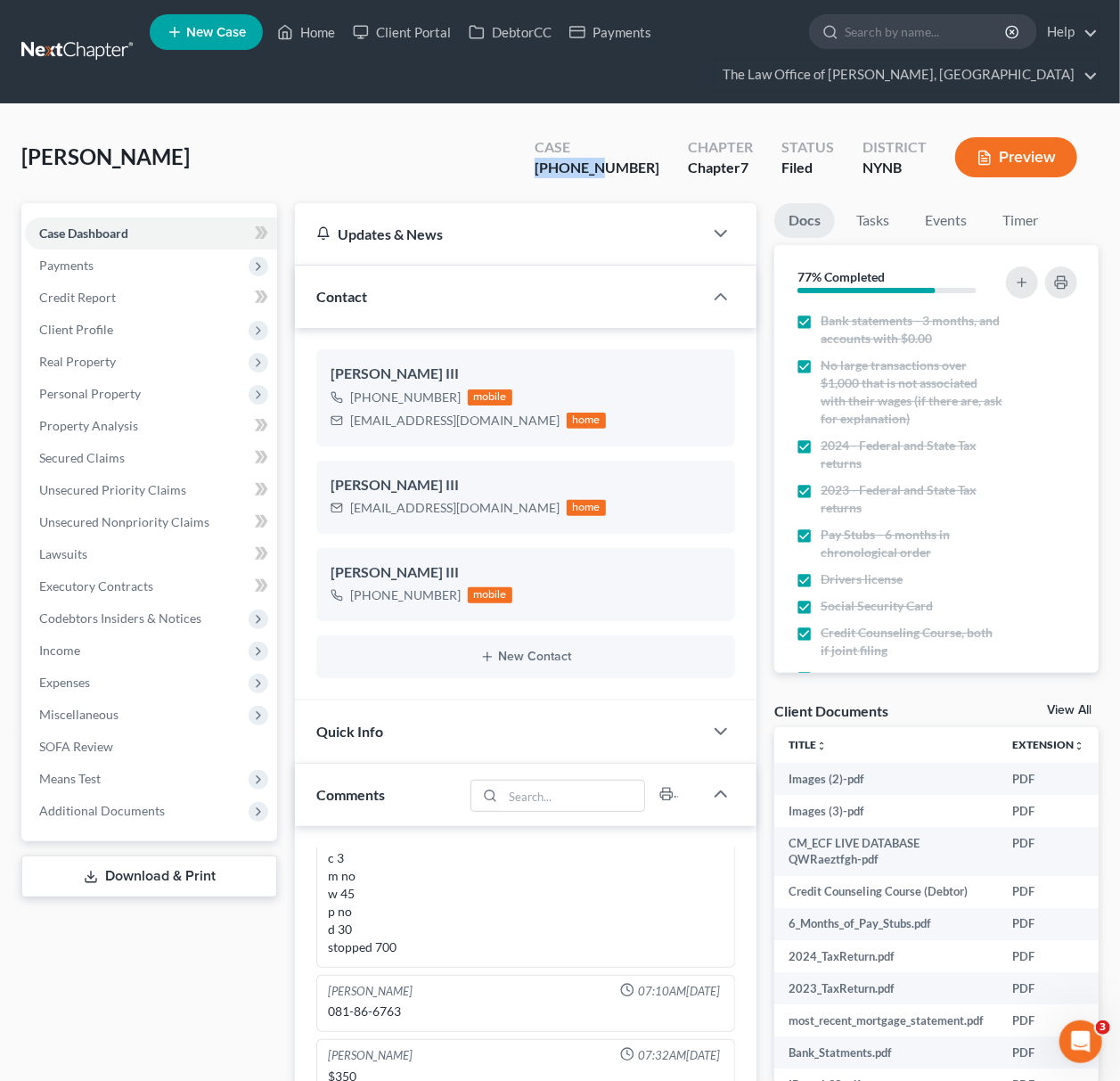
drag, startPoint x: 585, startPoint y: 168, endPoint x: 647, endPoint y: 169, distance: 62.0
click at [647, 169] on div "[PHONE_NUMBER]" at bounding box center [597, 167] width 125 height 21
copy div "25-10985"
click at [1059, 704] on link "View All" at bounding box center [1068, 710] width 44 height 13
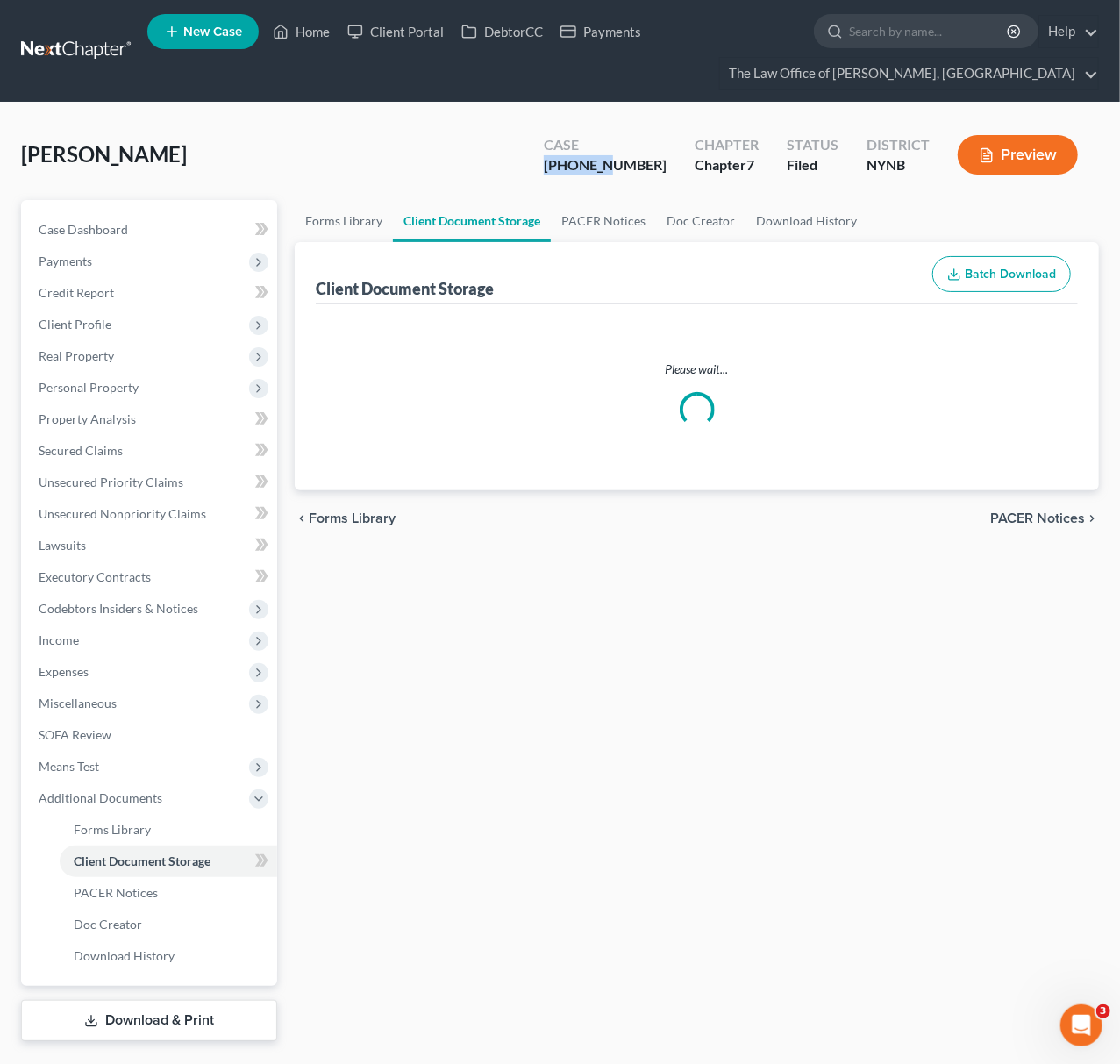
select select "5"
select select "1"
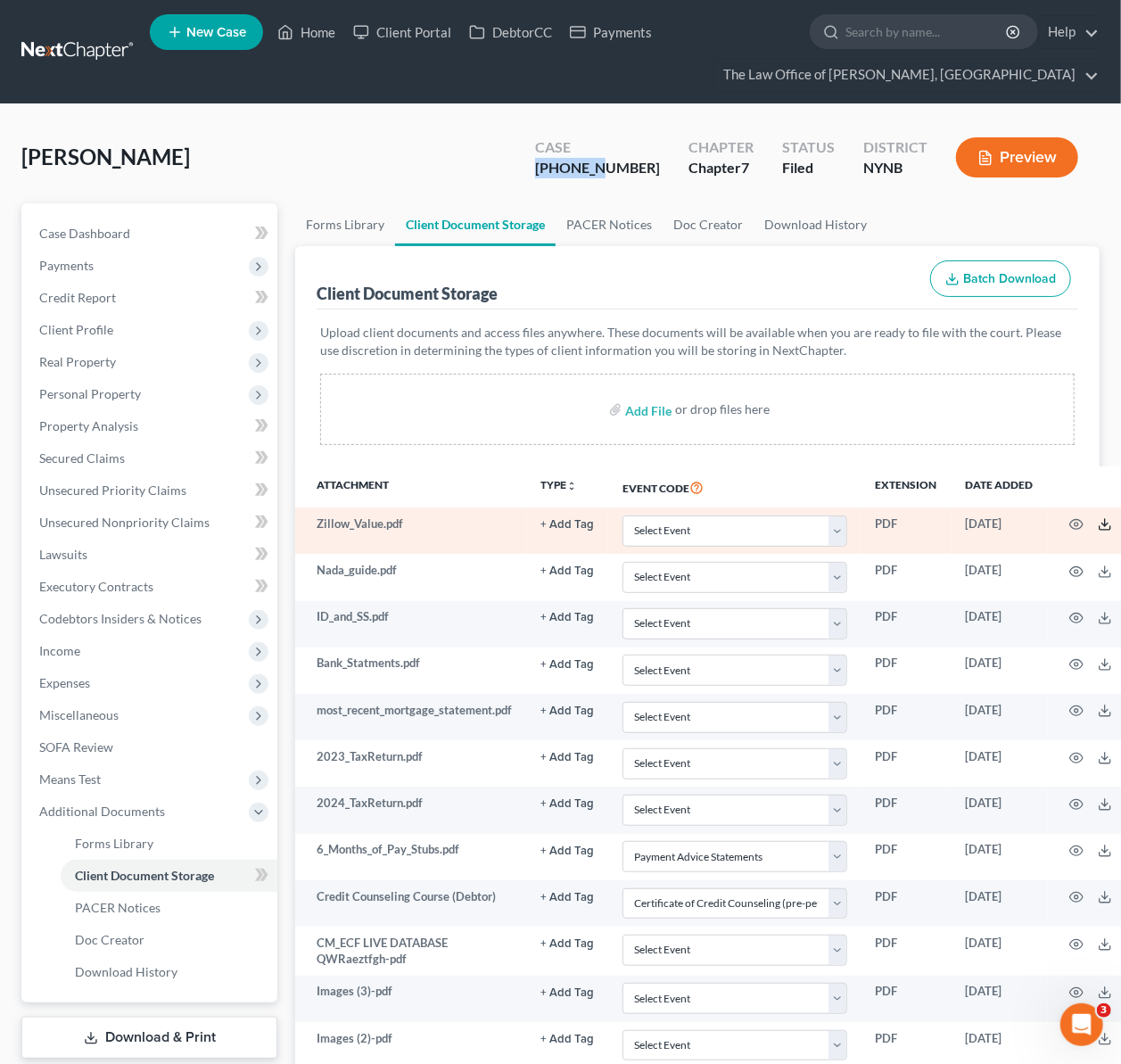
click at [1103, 526] on icon at bounding box center [1105, 524] width 14 height 14
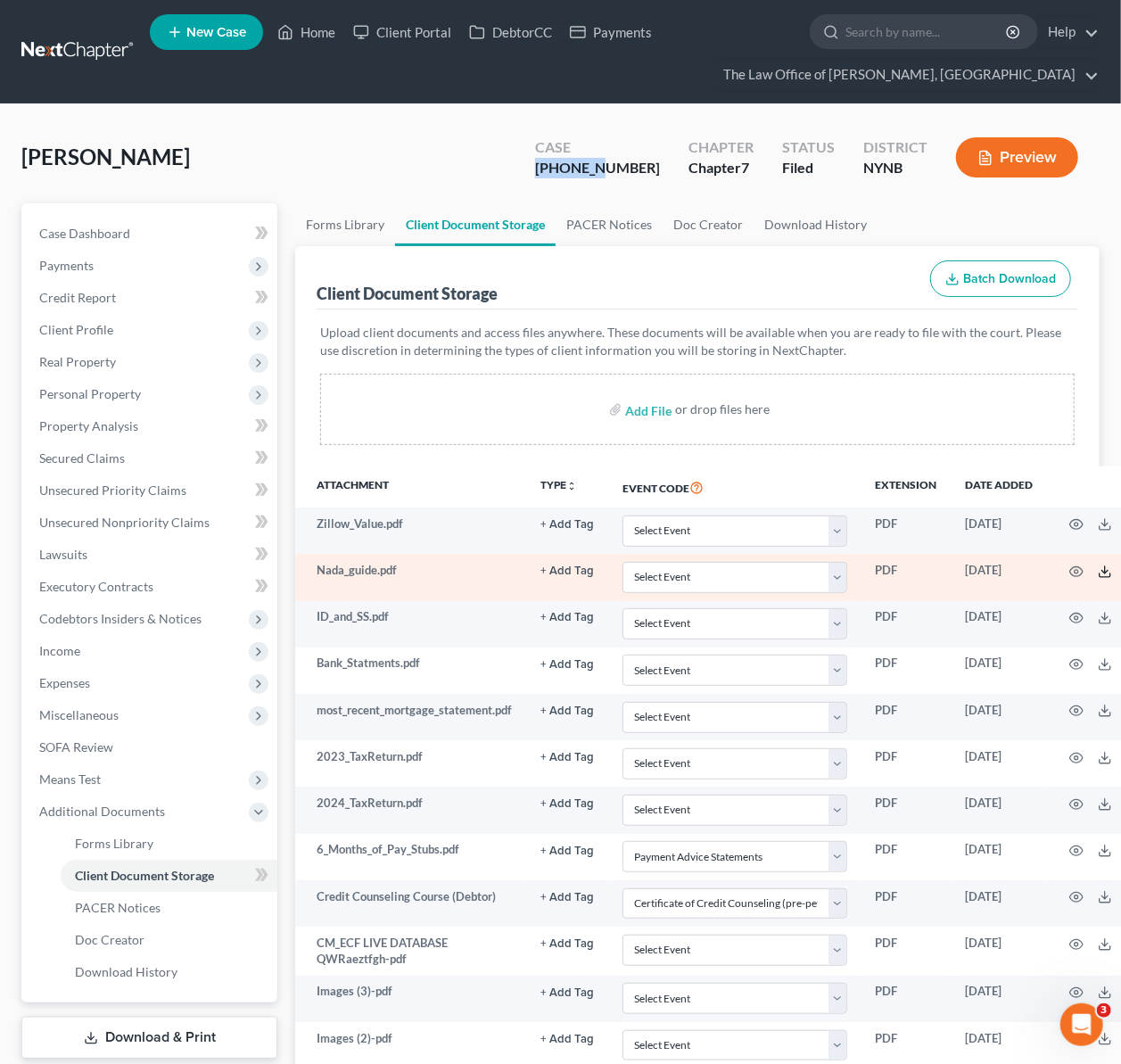
click at [1107, 576] on icon at bounding box center [1105, 575] width 11 height 4
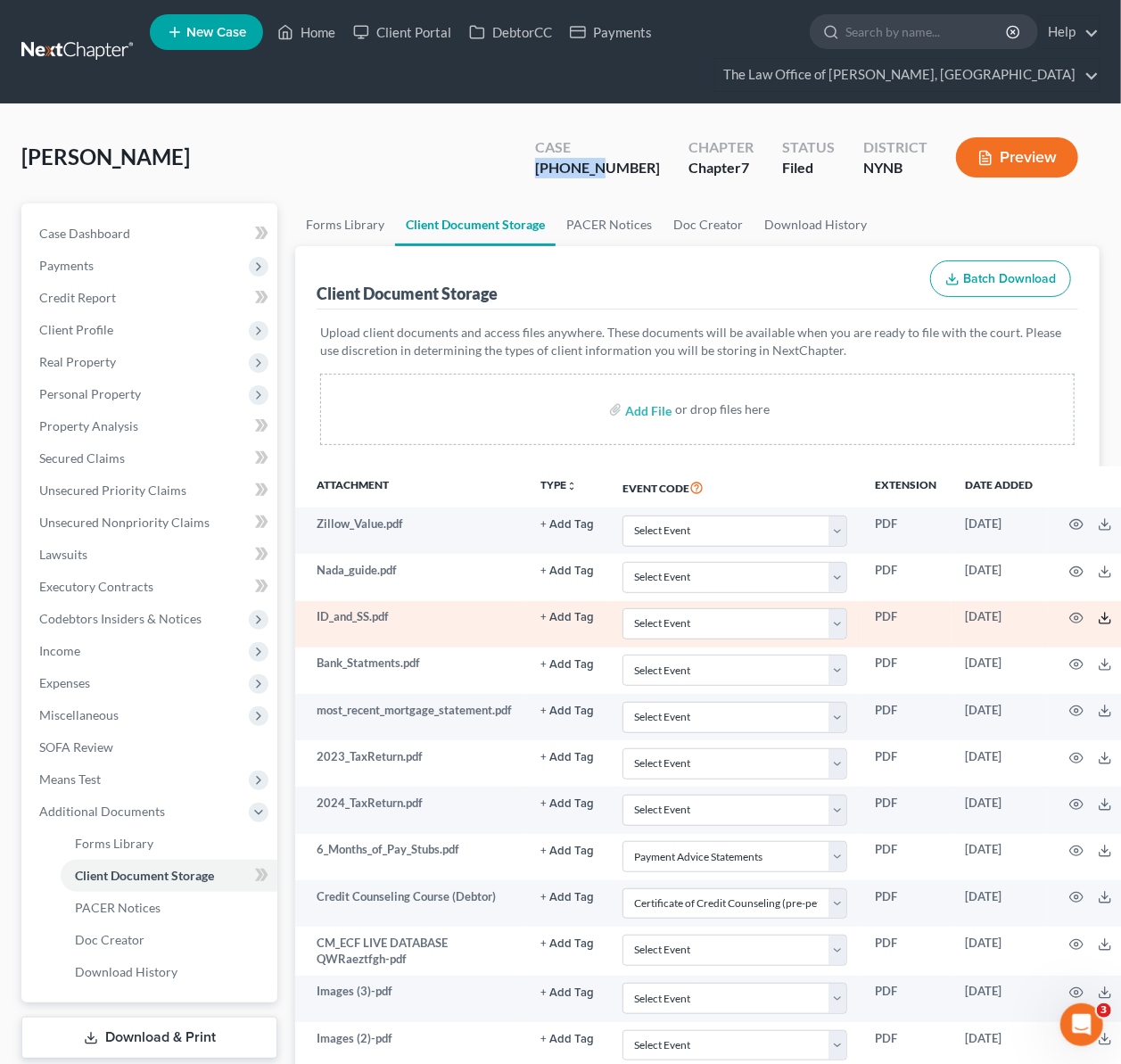
click at [1099, 615] on icon at bounding box center [1105, 618] width 14 height 14
drag, startPoint x: 1104, startPoint y: 667, endPoint x: 929, endPoint y: 609, distance: 184.4
click at [1104, 667] on icon at bounding box center [1105, 665] width 14 height 14
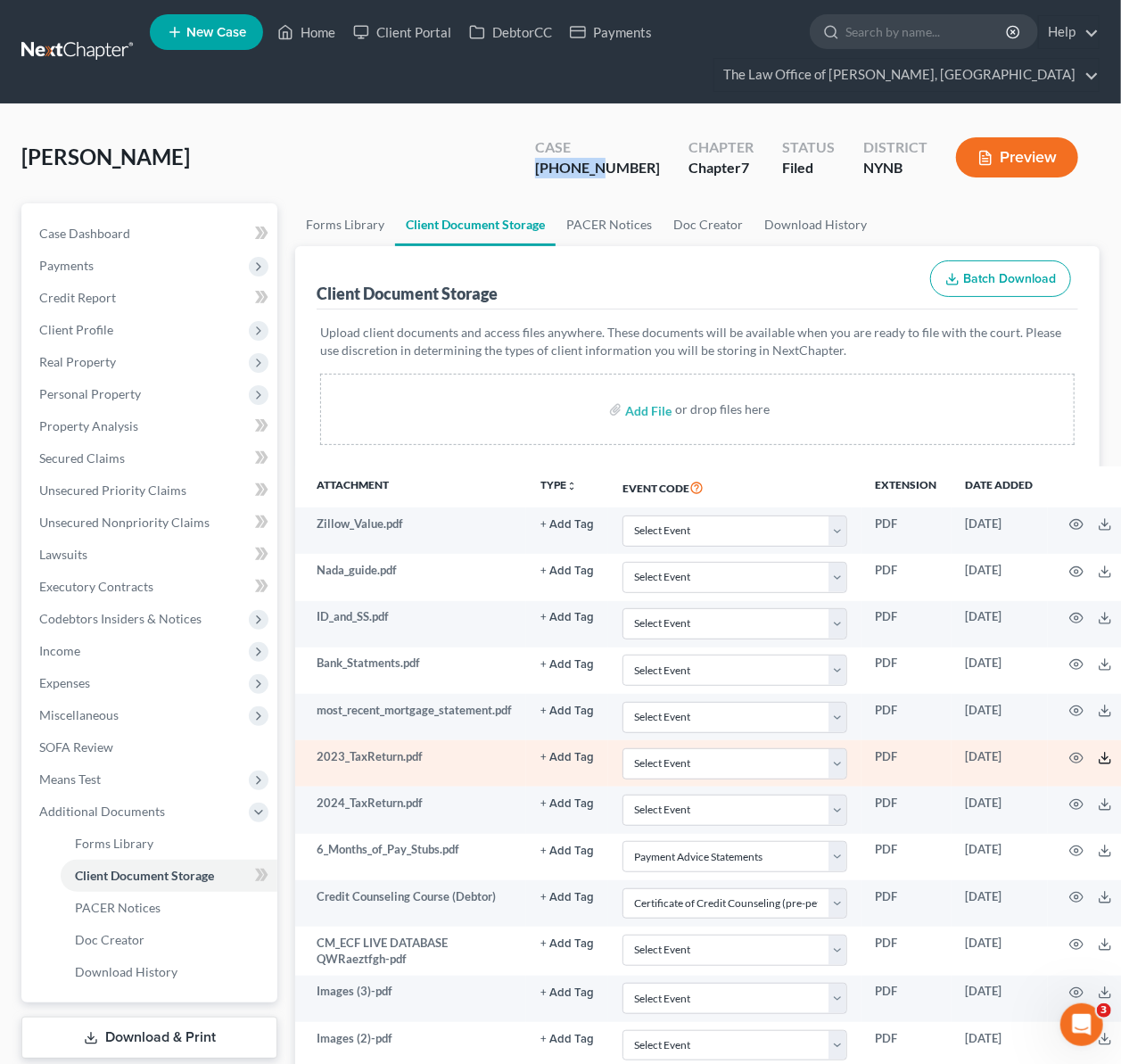
click at [1102, 756] on icon at bounding box center [1105, 758] width 14 height 14
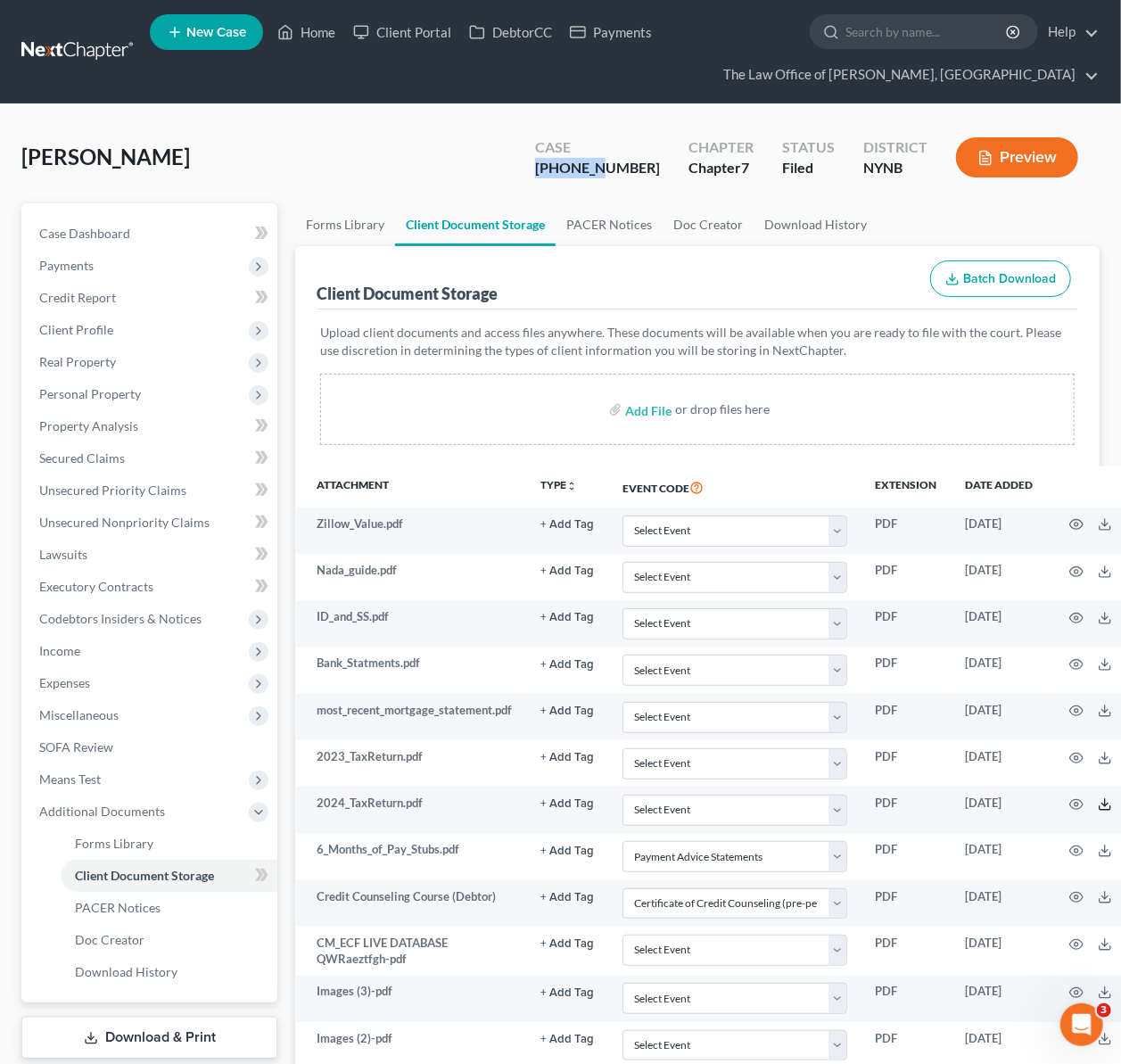
drag, startPoint x: 1107, startPoint y: 807, endPoint x: 707, endPoint y: 379, distance: 585.8
click at [1105, 806] on line at bounding box center [1105, 802] width 0 height 7
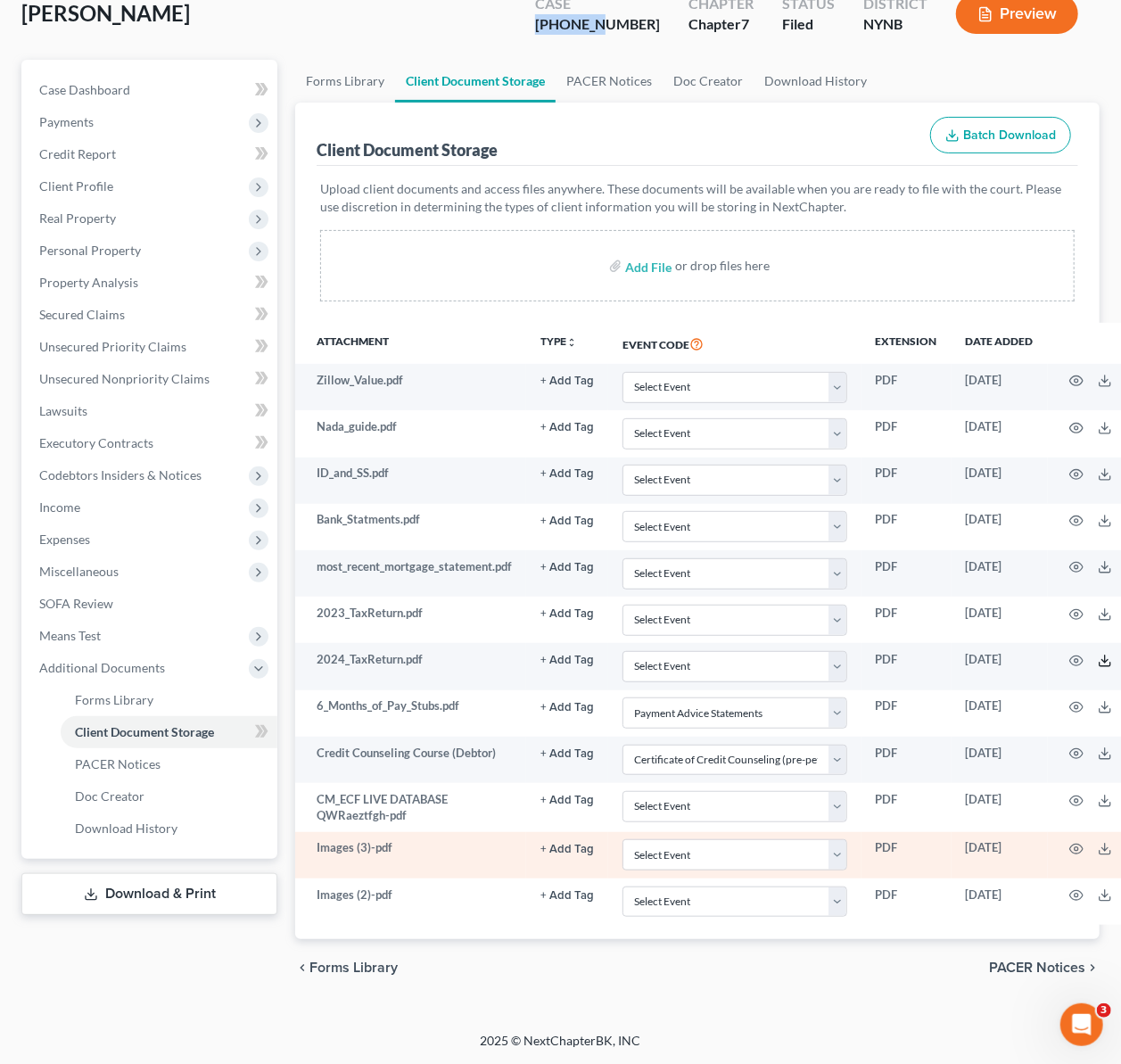
scroll to position [149, 0]
click at [1087, 849] on td at bounding box center [1122, 855] width 149 height 46
click at [1078, 849] on icon "button" at bounding box center [1077, 849] width 14 height 14
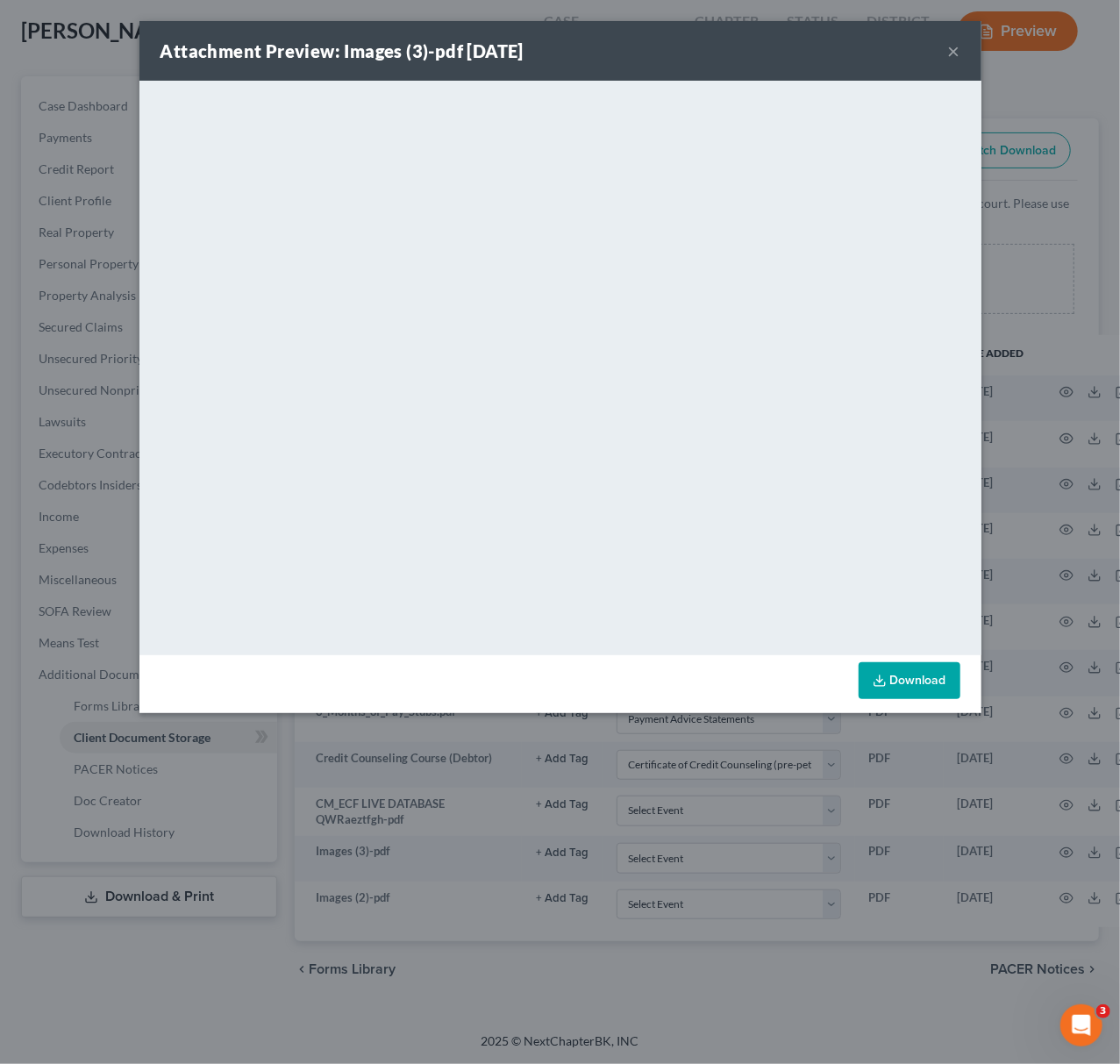
click at [671, 789] on div "Attachment Preview: Images (3)-pdf [DATE] × <object ng-attr-data='[URL][DOMAIN_…" at bounding box center [560, 532] width 1120 height 1064
